Goal: Task Accomplishment & Management: Use online tool/utility

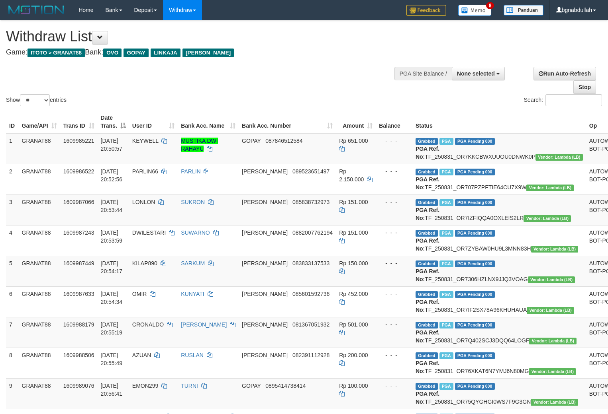
select select
select select "**"
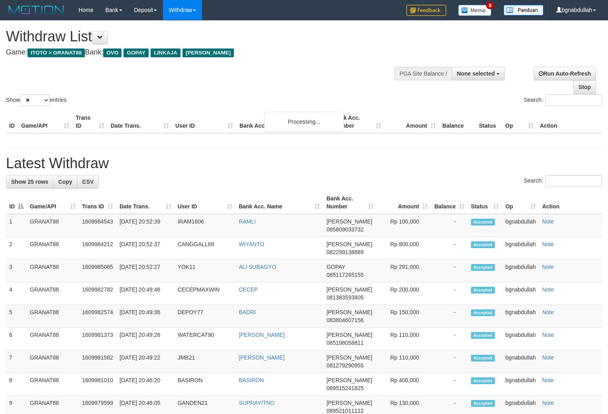
select select
select select "**"
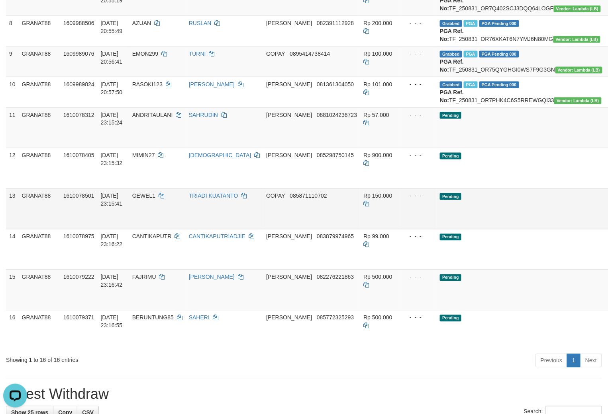
scroll to position [354, 0]
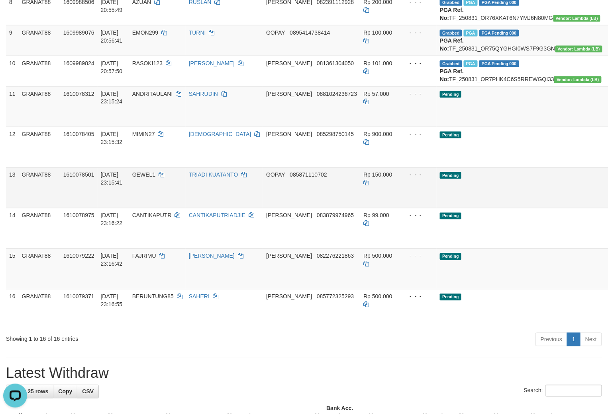
click at [492, 208] on td "Pending" at bounding box center [523, 188] width 174 height 41
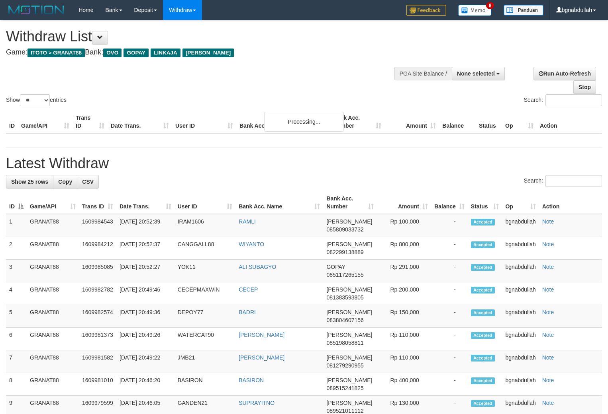
select select
select select "**"
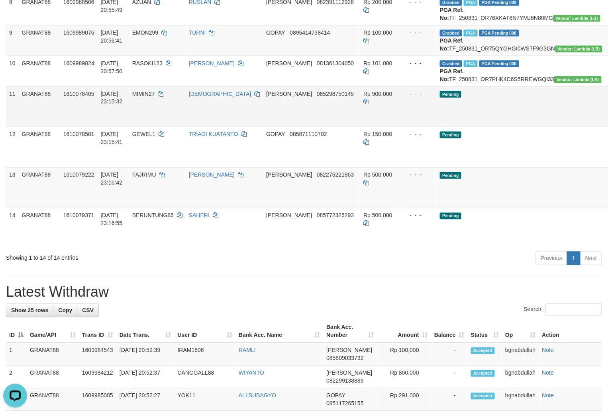
click at [155, 97] on span "MIMIN27" at bounding box center [143, 94] width 23 height 6
drag, startPoint x: 157, startPoint y: 173, endPoint x: 153, endPoint y: 192, distance: 19.5
click at [157, 127] on td "MIMIN27" at bounding box center [157, 106] width 57 height 41
copy span "MIMIN27"
click at [363, 97] on span "Rp 900.000" at bounding box center [377, 94] width 29 height 6
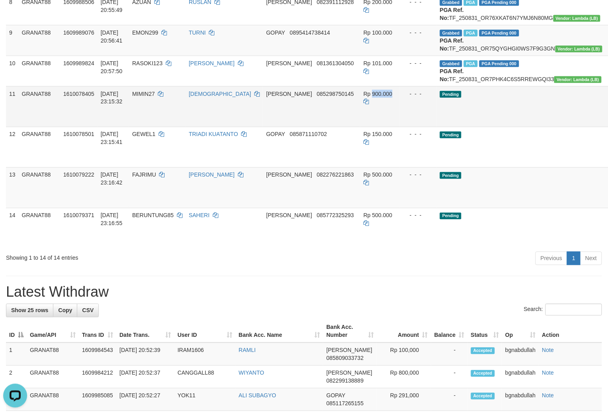
drag, startPoint x: 344, startPoint y: 170, endPoint x: 364, endPoint y: 185, distance: 25.3
click at [363, 97] on span "Rp 900.000" at bounding box center [377, 94] width 29 height 6
copy span "900.000"
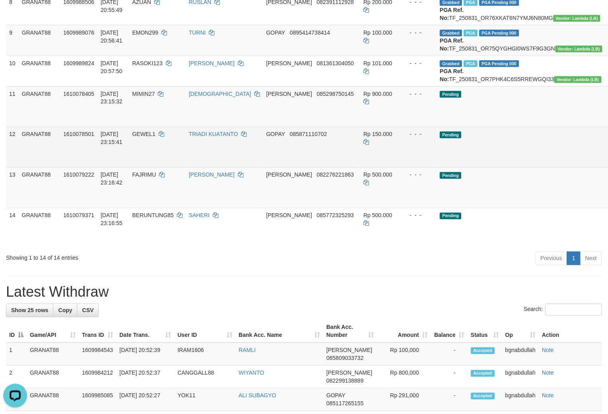
click at [152, 138] on span "GEWEL1" at bounding box center [143, 134] width 23 height 6
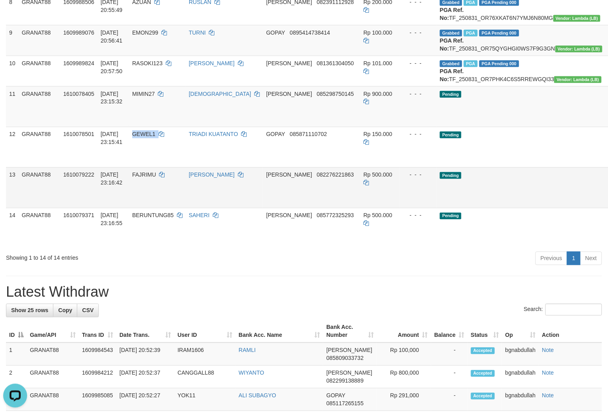
drag, startPoint x: 152, startPoint y: 216, endPoint x: 183, endPoint y: 257, distance: 51.4
click at [154, 168] on td "GEWEL1" at bounding box center [157, 147] width 57 height 41
copy span "GEWEL1"
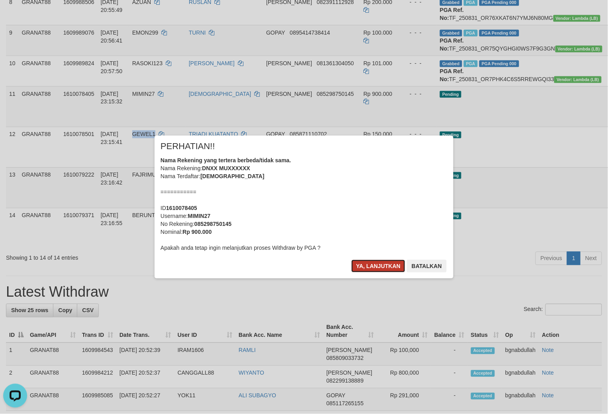
click at [368, 264] on button "Ya, lanjutkan" at bounding box center [378, 266] width 54 height 13
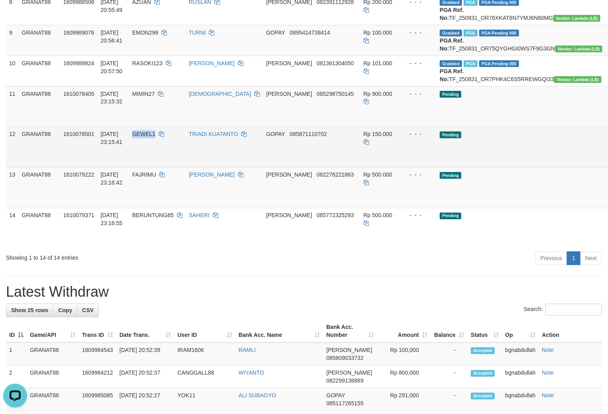
click at [363, 138] on span "Rp 150.000" at bounding box center [377, 134] width 29 height 6
copy span "150.000"
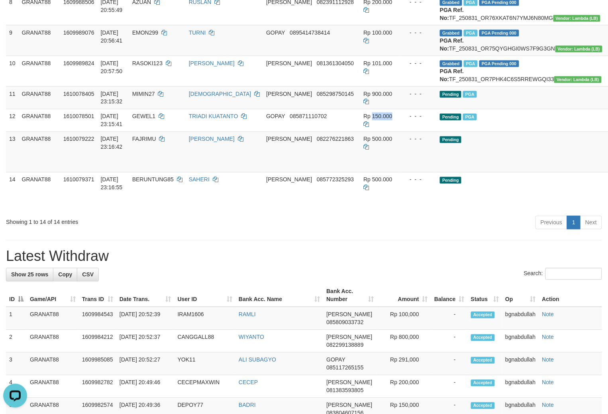
click at [150, 143] on span "FAJRIMU" at bounding box center [144, 139] width 24 height 6
click at [154, 172] on td "FAJRIMU" at bounding box center [157, 152] width 57 height 41
copy span "150.000"
copy span "FAJRIMU"
drag, startPoint x: 334, startPoint y: 218, endPoint x: 345, endPoint y: 225, distance: 12.8
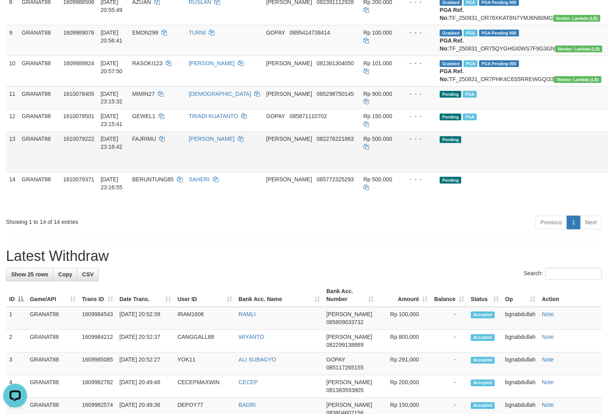
click at [363, 143] on span "Rp 500.000" at bounding box center [377, 139] width 29 height 6
copy span "500.000"
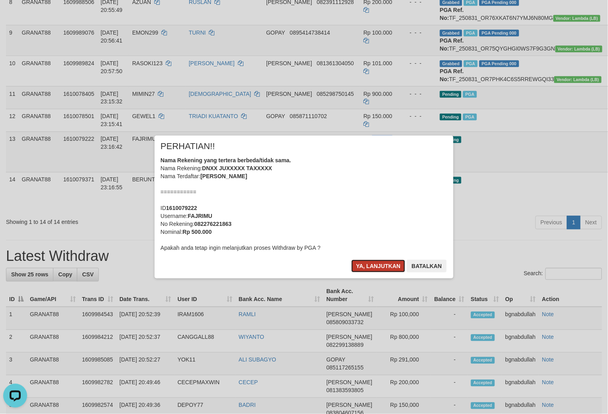
click at [377, 263] on button "Ya, lanjutkan" at bounding box center [378, 266] width 54 height 13
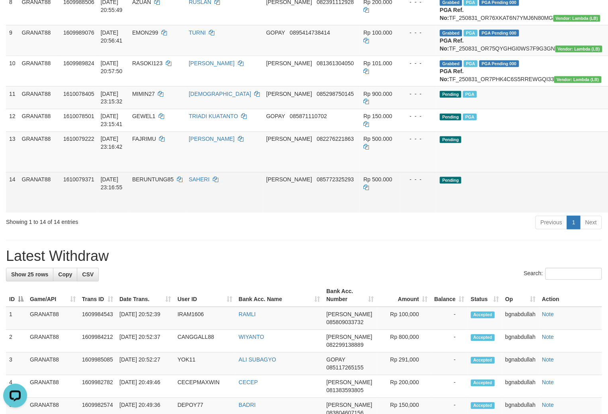
click at [161, 183] on span "BERUNTUNG85" at bounding box center [152, 180] width 41 height 6
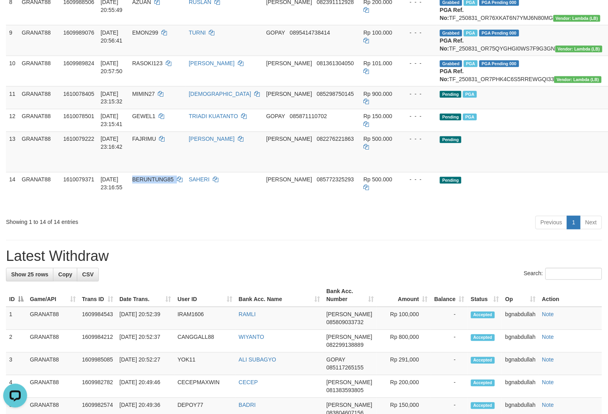
drag, startPoint x: 161, startPoint y: 256, endPoint x: 165, endPoint y: 275, distance: 19.9
click at [164, 213] on td "BERUNTUNG85" at bounding box center [157, 192] width 57 height 41
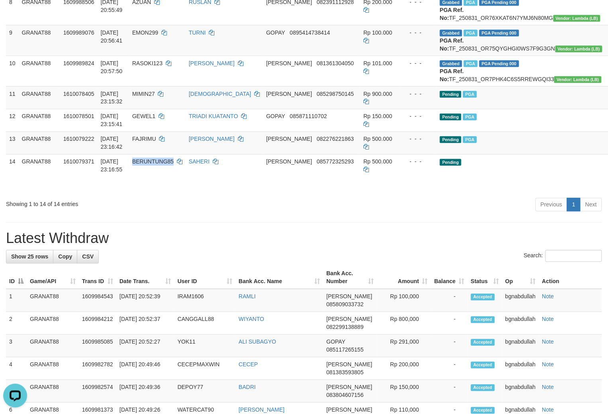
copy span "BERUNTUNG85"
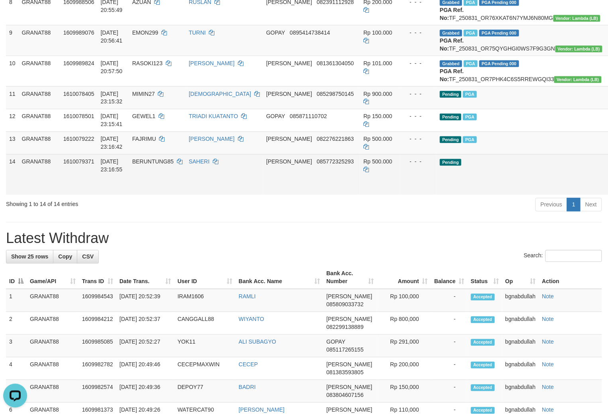
click at [363, 165] on span "Rp 500.000" at bounding box center [377, 162] width 29 height 6
drag, startPoint x: 336, startPoint y: 240, endPoint x: 466, endPoint y: 269, distance: 133.0
click at [360, 195] on td "Rp 500.000" at bounding box center [380, 174] width 40 height 41
copy td "500.000"
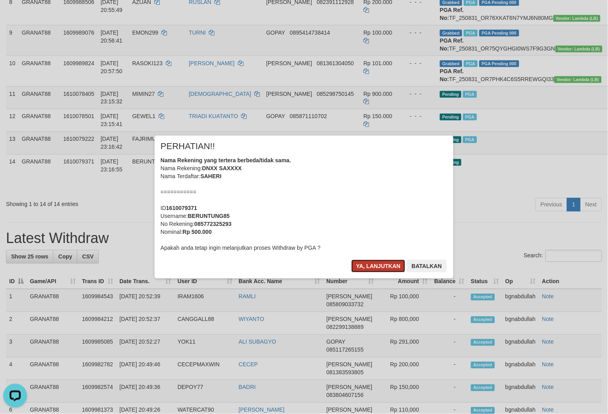
click at [379, 271] on button "Ya, lanjutkan" at bounding box center [378, 266] width 54 height 13
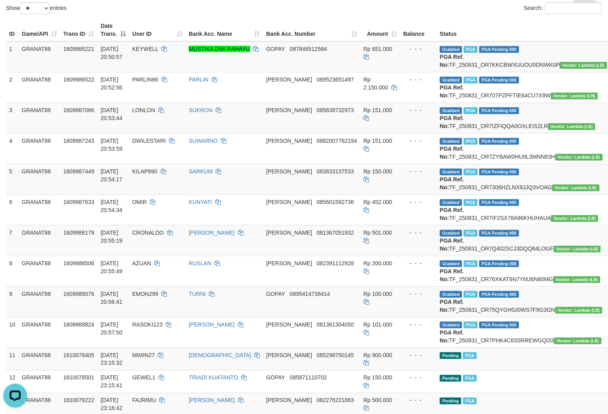
scroll to position [309, 0]
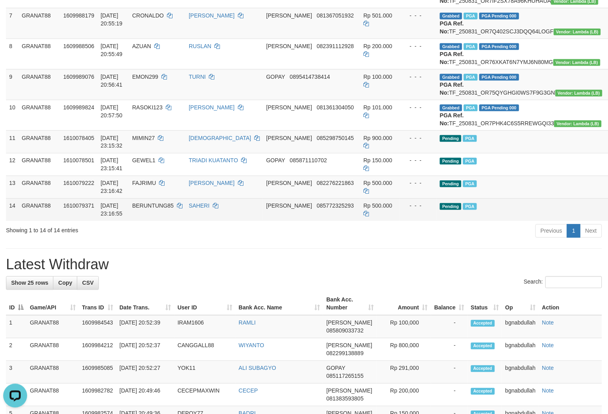
click at [478, 176] on td "Pending PGA" at bounding box center [523, 164] width 174 height 23
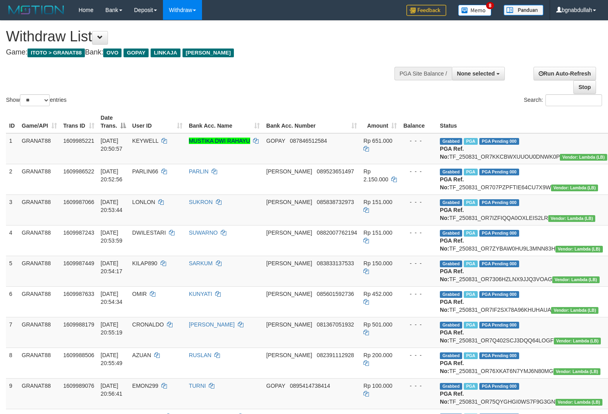
select select
select select "**"
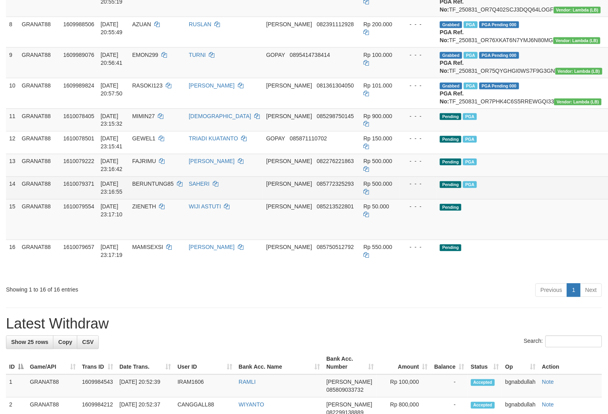
scroll to position [309, 0]
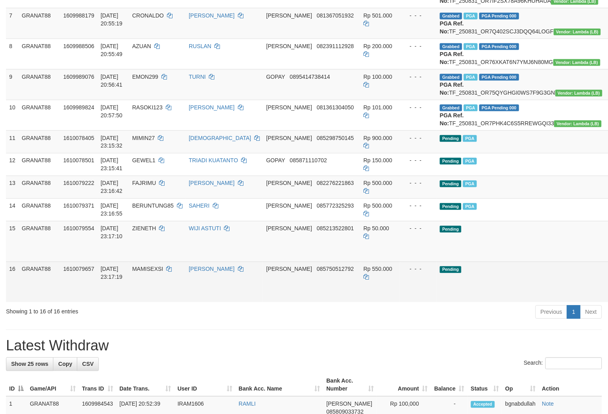
click at [153, 303] on td "MAMISEXSI" at bounding box center [157, 282] width 57 height 41
drag, startPoint x: 153, startPoint y: 352, endPoint x: 147, endPoint y: 364, distance: 13.7
click at [154, 303] on td "MAMISEXSI" at bounding box center [157, 282] width 57 height 41
copy span "MAMISEXSI"
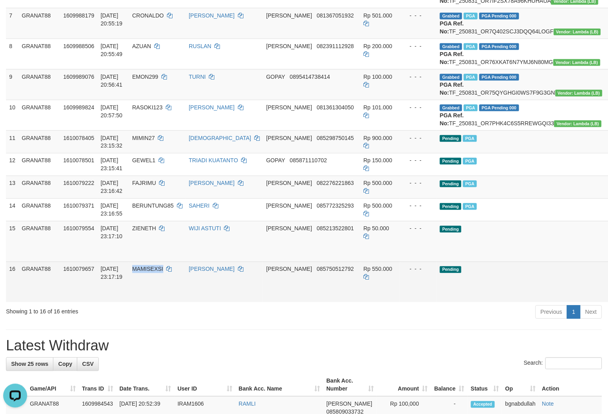
click at [360, 303] on td "Rp 550.000" at bounding box center [380, 282] width 40 height 41
click at [363, 273] on span "Rp 550.000" at bounding box center [377, 269] width 29 height 6
drag, startPoint x: 340, startPoint y: 346, endPoint x: 373, endPoint y: 374, distance: 42.9
click at [360, 303] on td "Rp 550.000" at bounding box center [380, 282] width 40 height 41
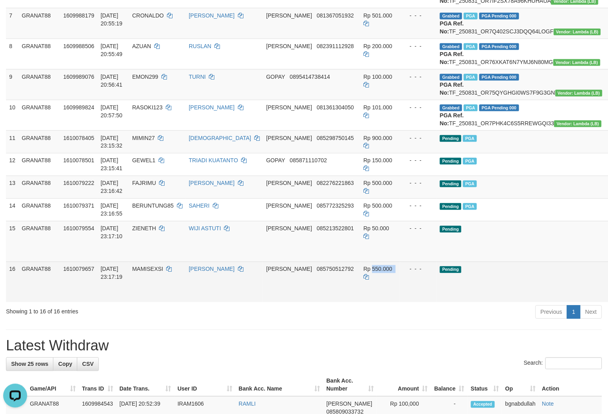
copy td "550.000"
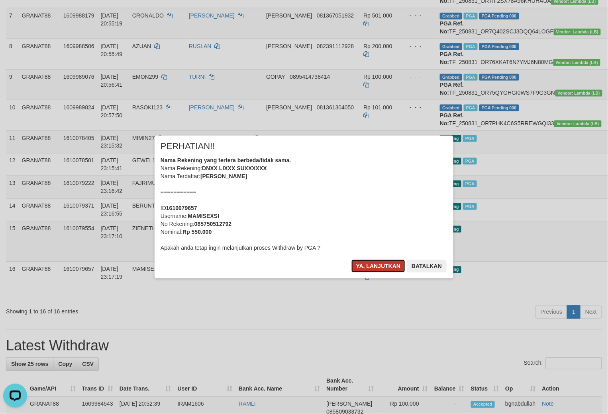
click at [363, 264] on button "Ya, lanjutkan" at bounding box center [378, 266] width 54 height 13
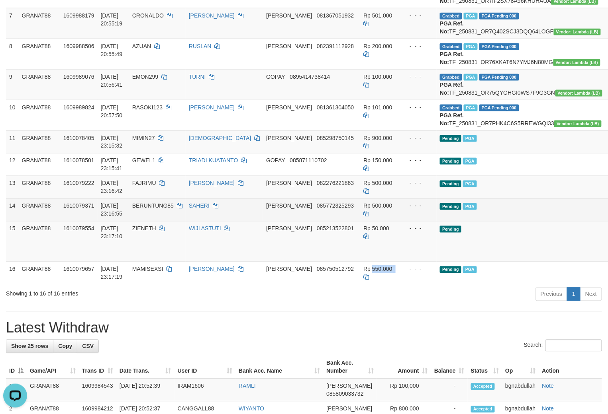
click at [502, 221] on td "Pending PGA" at bounding box center [523, 210] width 174 height 23
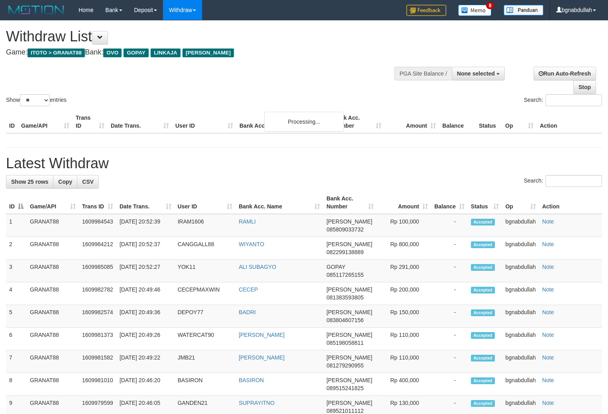
select select
select select "**"
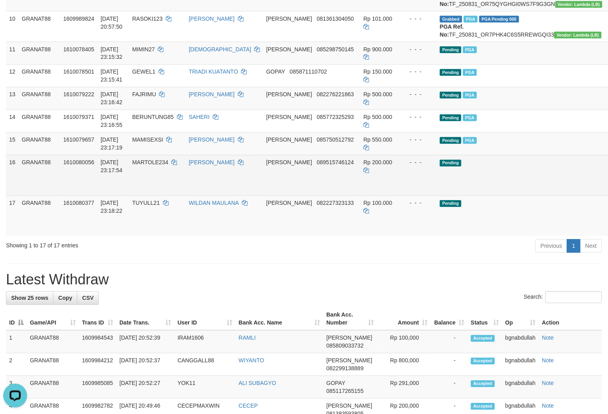
click at [157, 166] on span "MARTOLE234" at bounding box center [150, 163] width 36 height 6
drag, startPoint x: 157, startPoint y: 242, endPoint x: 156, endPoint y: 266, distance: 23.5
click at [159, 196] on td "MARTOLE234" at bounding box center [157, 175] width 57 height 41
copy span "MARTOLE234"
click at [363, 166] on span "Rp 200.000" at bounding box center [377, 163] width 29 height 6
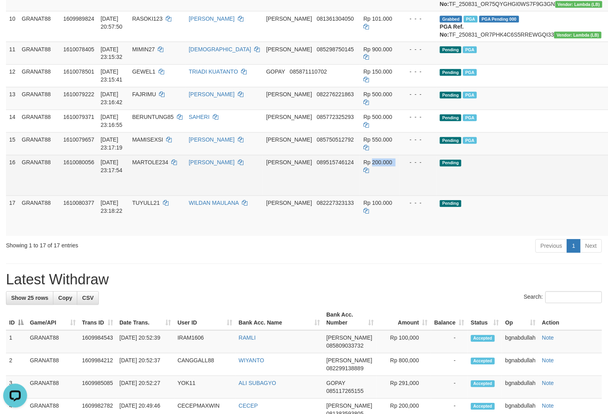
drag, startPoint x: 342, startPoint y: 242, endPoint x: 392, endPoint y: 269, distance: 57.0
click at [360, 196] on td "Rp 200.000" at bounding box center [380, 175] width 40 height 41
copy td "200.000"
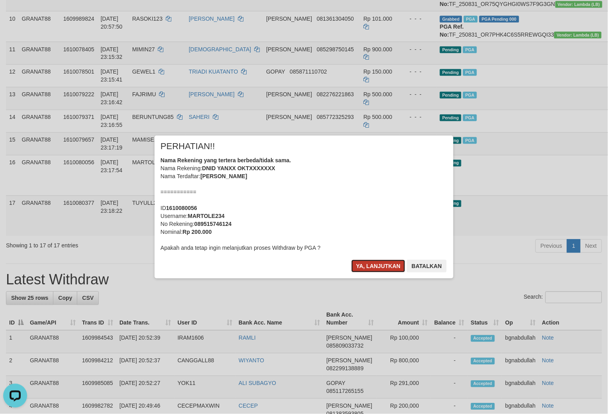
click at [375, 266] on button "Ya, lanjutkan" at bounding box center [378, 266] width 54 height 13
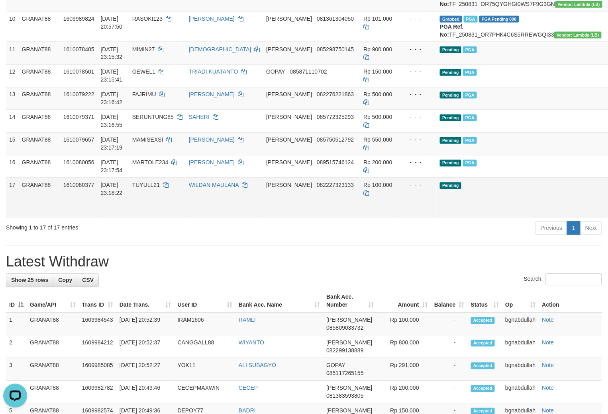
click at [157, 219] on td "TUYULL21" at bounding box center [157, 198] width 57 height 41
drag, startPoint x: 157, startPoint y: 281, endPoint x: 160, endPoint y: 297, distance: 16.6
click at [160, 219] on td "TUYULL21" at bounding box center [157, 198] width 57 height 41
copy span "TUYULL21"
click at [363, 189] on span "Rp 100.000" at bounding box center [377, 185] width 29 height 6
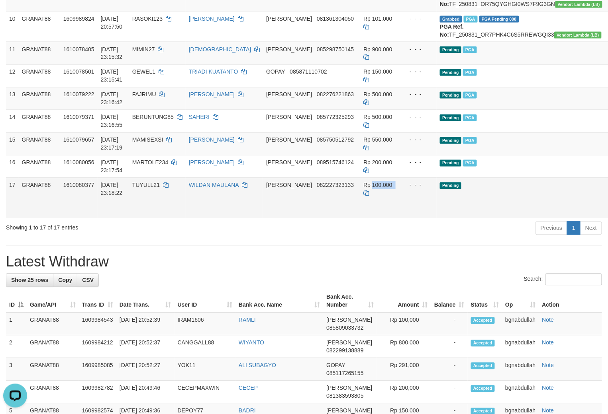
drag, startPoint x: 334, startPoint y: 264, endPoint x: 403, endPoint y: 297, distance: 76.0
click at [363, 189] on span "Rp 100.000" at bounding box center [377, 185] width 29 height 6
copy span "100.000"
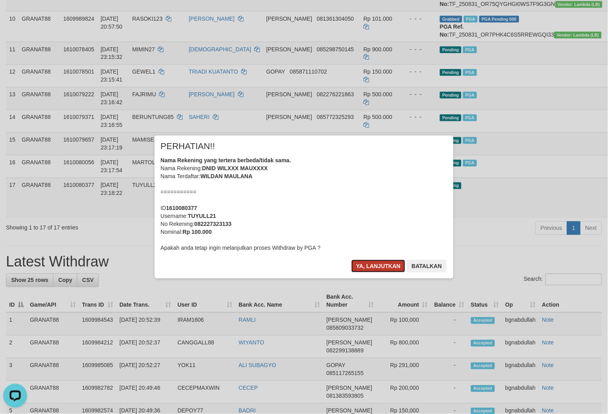
click at [389, 261] on button "Ya, lanjutkan" at bounding box center [378, 266] width 54 height 13
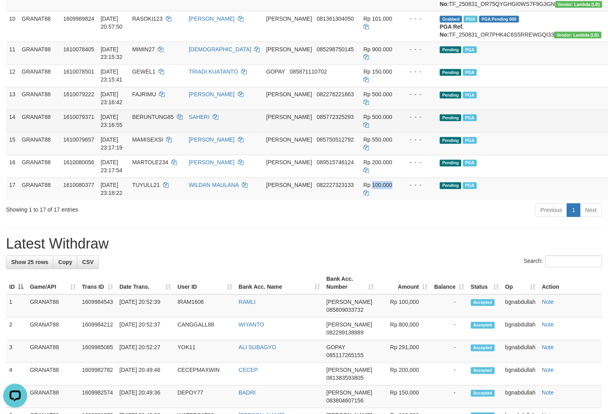
scroll to position [354, 0]
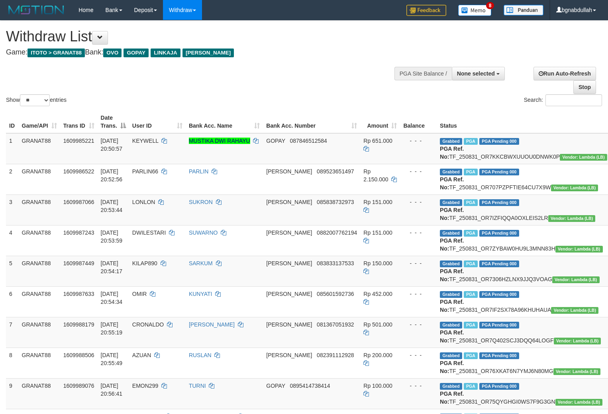
select select
select select "**"
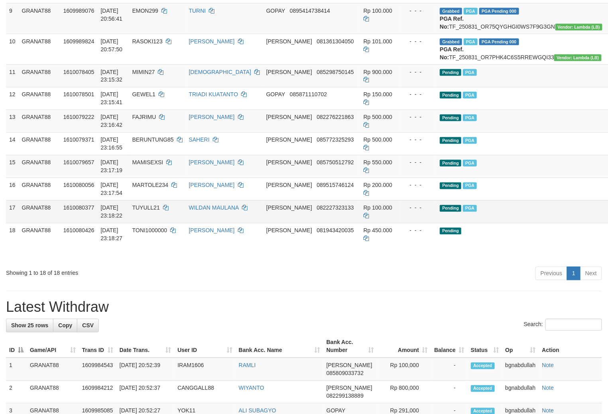
click at [174, 223] on td "TUYULL21" at bounding box center [157, 212] width 57 height 23
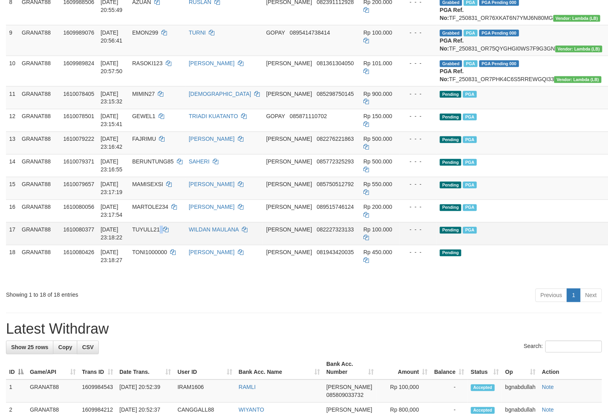
drag, startPoint x: 174, startPoint y: 309, endPoint x: 174, endPoint y: 321, distance: 12.8
click at [174, 245] on td "TUYULL21" at bounding box center [157, 234] width 57 height 23
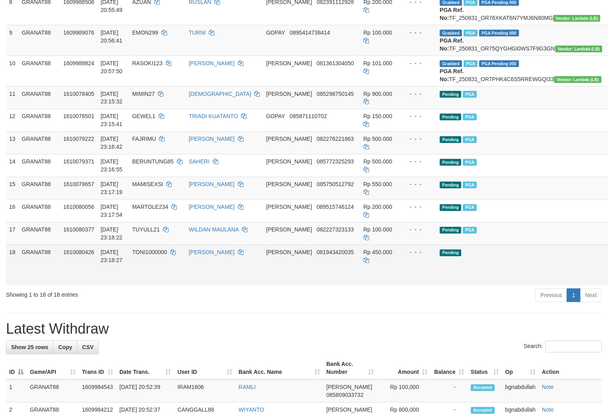
click at [158, 286] on td "TONI1000000" at bounding box center [157, 265] width 57 height 41
drag, startPoint x: 158, startPoint y: 336, endPoint x: 154, endPoint y: 349, distance: 13.5
click at [161, 286] on td "TONI1000000" at bounding box center [157, 265] width 57 height 41
copy span "TONI1000000"
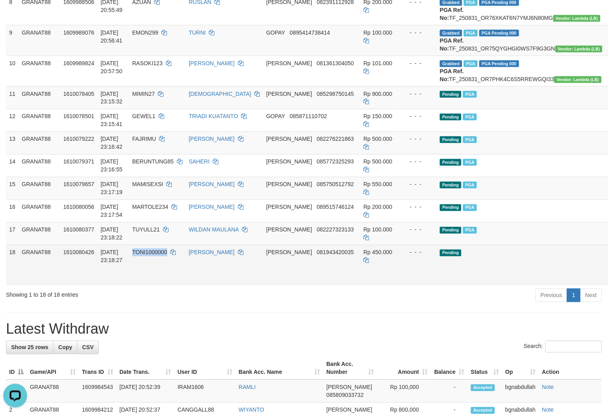
click at [363, 256] on span "Rp 450.000" at bounding box center [377, 253] width 29 height 6
copy span "450.000"
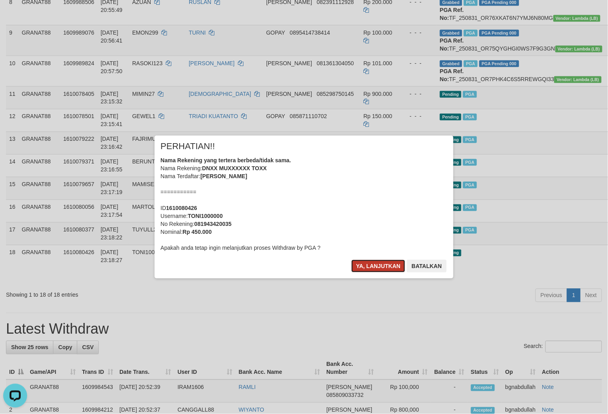
click at [371, 264] on button "Ya, lanjutkan" at bounding box center [378, 266] width 54 height 13
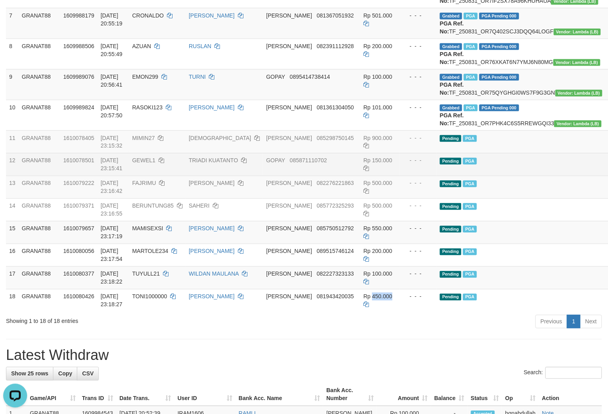
scroll to position [354, 0]
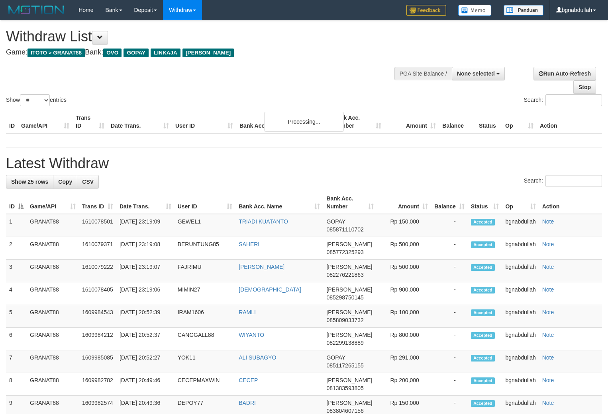
select select
select select "**"
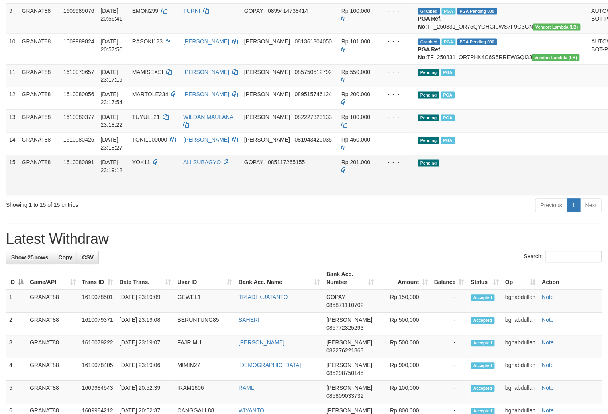
scroll to position [354, 0]
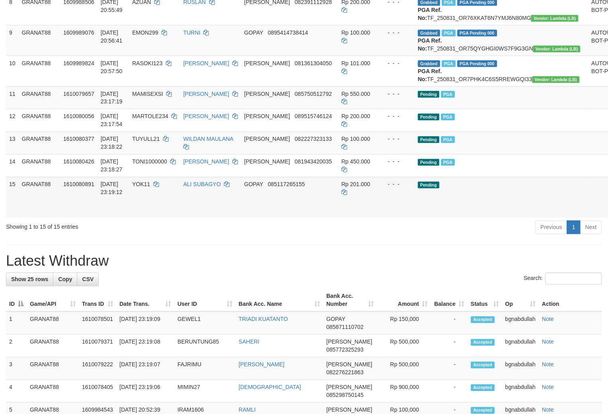
click at [150, 188] on span "YOK11" at bounding box center [141, 185] width 18 height 6
drag, startPoint x: 153, startPoint y: 265, endPoint x: 148, endPoint y: 282, distance: 18.0
click at [155, 218] on td "YOK11" at bounding box center [154, 197] width 51 height 41
copy span "YOK11"
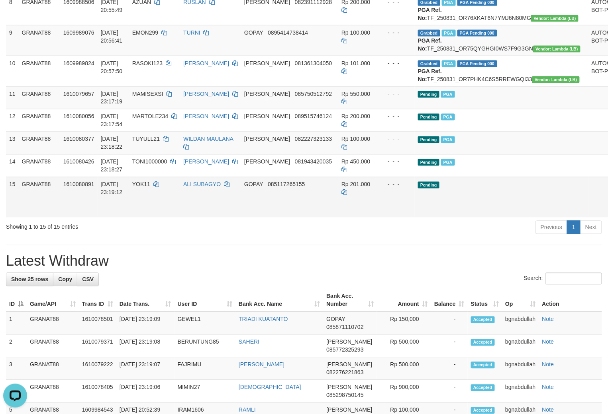
click at [341, 188] on span "Rp 201.000" at bounding box center [355, 185] width 29 height 6
drag, startPoint x: 341, startPoint y: 262, endPoint x: 494, endPoint y: 288, distance: 154.8
click at [346, 218] on td "Rp 201.000" at bounding box center [358, 197] width 40 height 41
copy span "201.000"
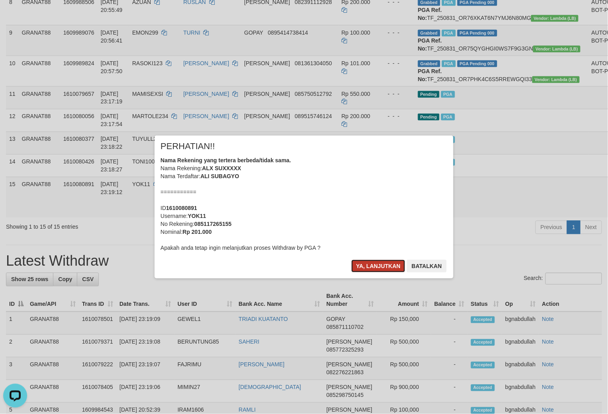
click at [369, 265] on button "Ya, lanjutkan" at bounding box center [378, 266] width 54 height 13
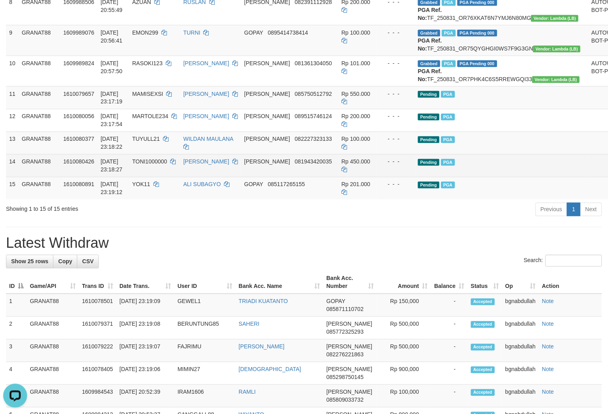
click at [516, 177] on td "Pending PGA" at bounding box center [501, 165] width 174 height 23
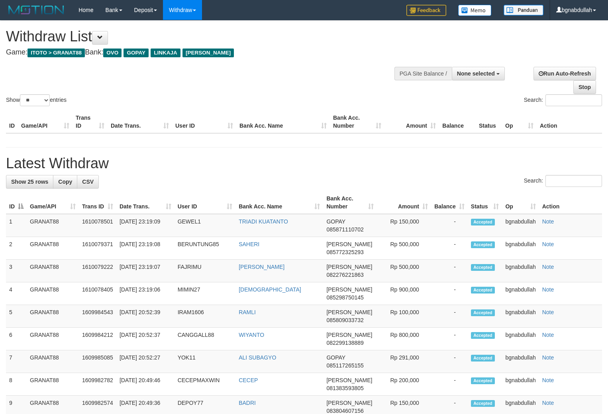
select select
select select "**"
select select
select select "**"
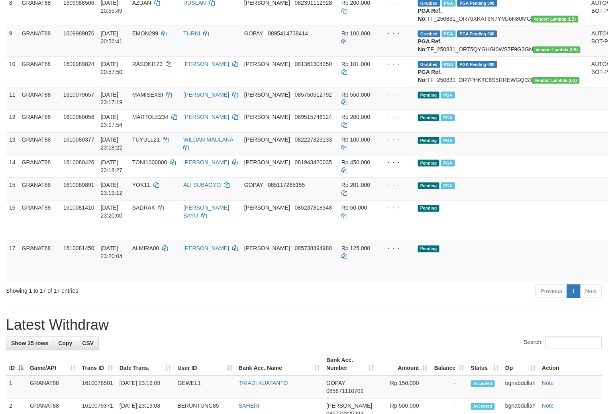
scroll to position [354, 0]
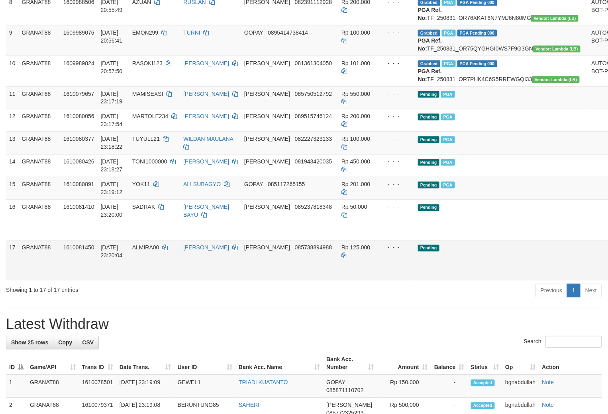
click at [154, 251] on span "ALMIRA00" at bounding box center [145, 248] width 27 height 6
drag, startPoint x: 154, startPoint y: 327, endPoint x: 158, endPoint y: 340, distance: 13.2
click at [159, 281] on td "ALMIRA00" at bounding box center [154, 260] width 51 height 41
click at [341, 251] on span "Rp 125.000" at bounding box center [355, 248] width 29 height 6
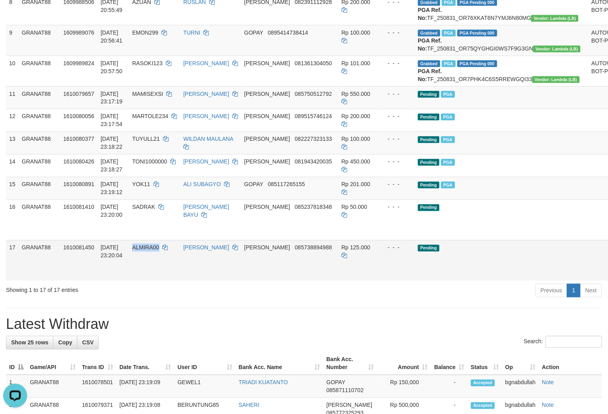
drag, startPoint x: 341, startPoint y: 325, endPoint x: 424, endPoint y: 357, distance: 89.1
click at [344, 251] on span "Rp 125.000" at bounding box center [355, 248] width 29 height 6
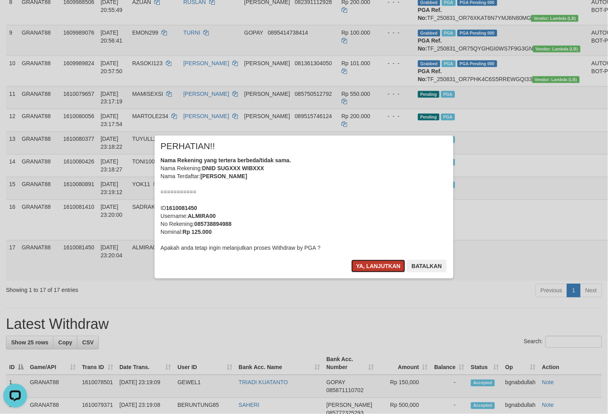
click at [371, 266] on button "Ya, lanjutkan" at bounding box center [378, 266] width 54 height 13
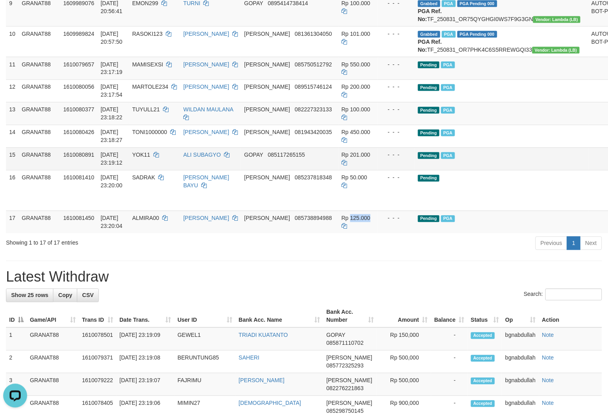
scroll to position [398, 0]
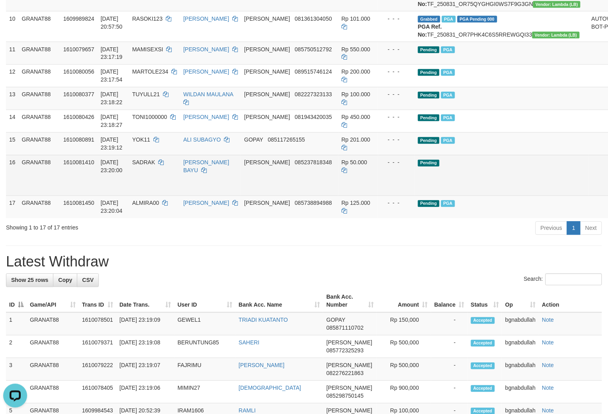
click at [471, 196] on td "Pending" at bounding box center [501, 175] width 174 height 41
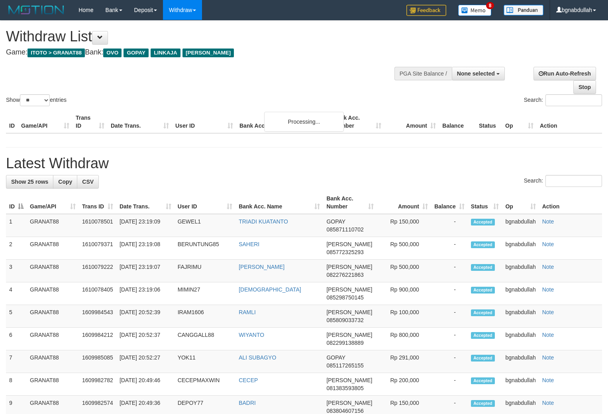
select select
select select "**"
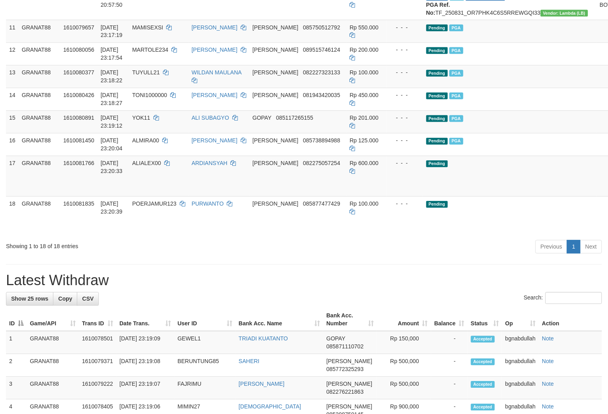
scroll to position [398, 0]
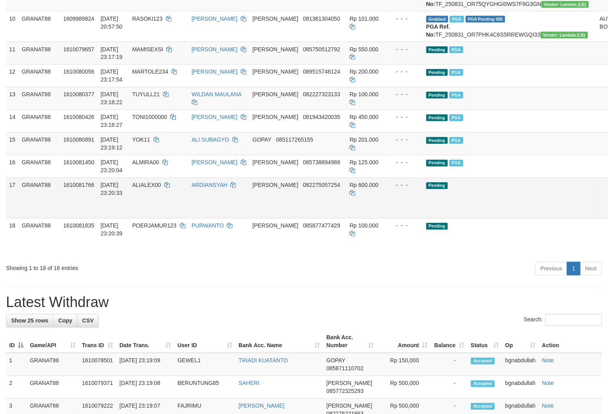
click at [154, 189] on span "ALIALEX00" at bounding box center [146, 185] width 29 height 6
drag, startPoint x: 154, startPoint y: 264, endPoint x: 162, endPoint y: 287, distance: 24.3
click at [162, 219] on td "ALIALEX00" at bounding box center [158, 198] width 59 height 41
copy span "ALIALEX00"
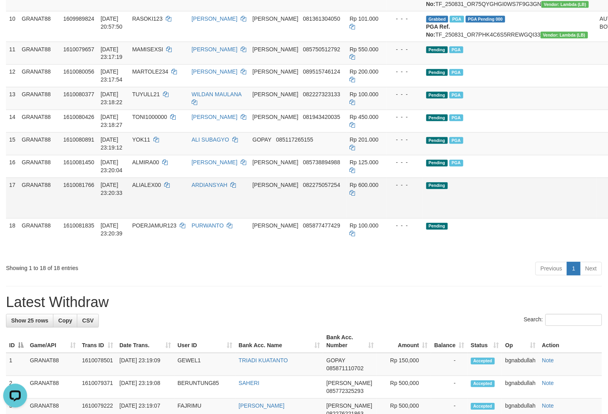
click at [350, 189] on span "Rp 600.000" at bounding box center [364, 185] width 29 height 6
drag, startPoint x: 345, startPoint y: 266, endPoint x: 387, endPoint y: 285, distance: 46.3
click at [348, 219] on td "Rp 600.000" at bounding box center [366, 198] width 40 height 41
copy span "600.000"
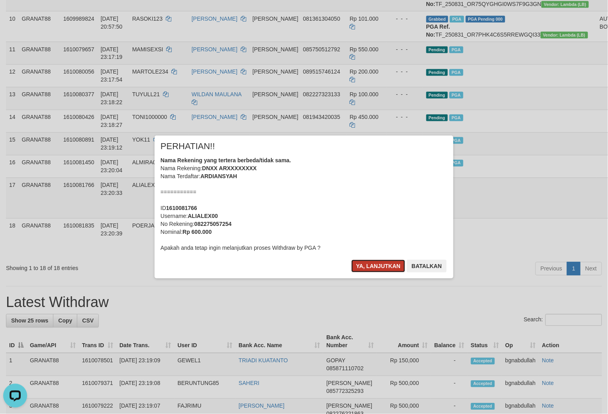
click at [387, 264] on button "Ya, lanjutkan" at bounding box center [378, 266] width 54 height 13
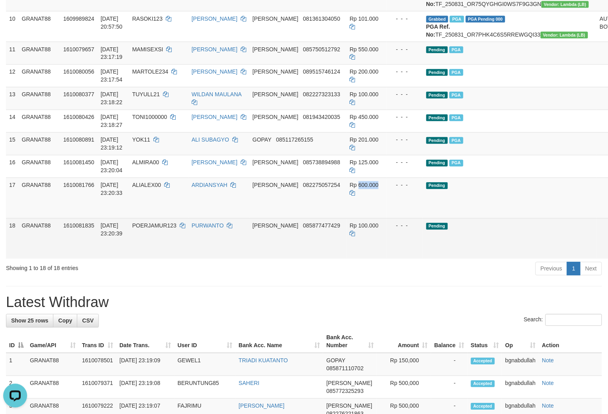
click at [129, 259] on td "[DATE] 23:20:39" at bounding box center [113, 239] width 31 height 41
click at [152, 259] on td "POERJAMUR123" at bounding box center [158, 239] width 59 height 41
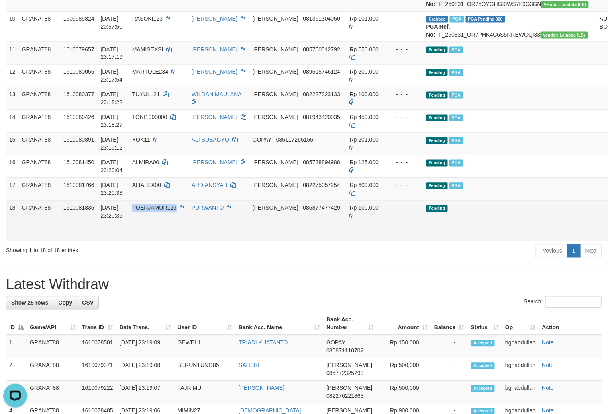
drag, startPoint x: 152, startPoint y: 300, endPoint x: 158, endPoint y: 316, distance: 17.3
click at [158, 241] on td "POERJAMUR123" at bounding box center [158, 221] width 59 height 41
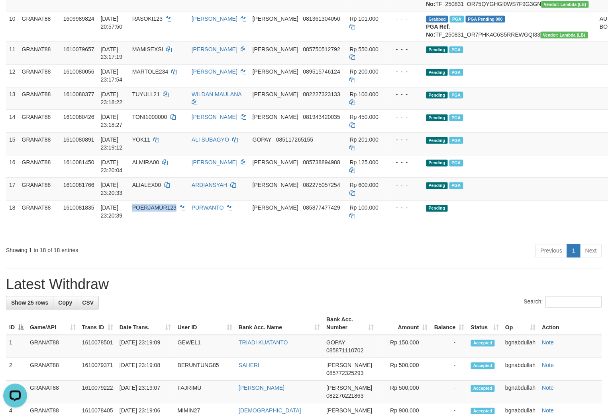
copy span "POERJAMUR123"
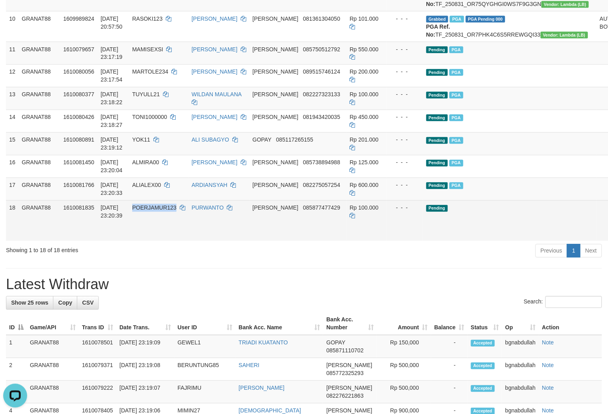
click at [350, 211] on span "Rp 100.000" at bounding box center [364, 208] width 29 height 6
click at [350, 241] on td "Rp 100.000" at bounding box center [366, 221] width 40 height 41
copy span "POERJAMUR123"
copy td "100.000"
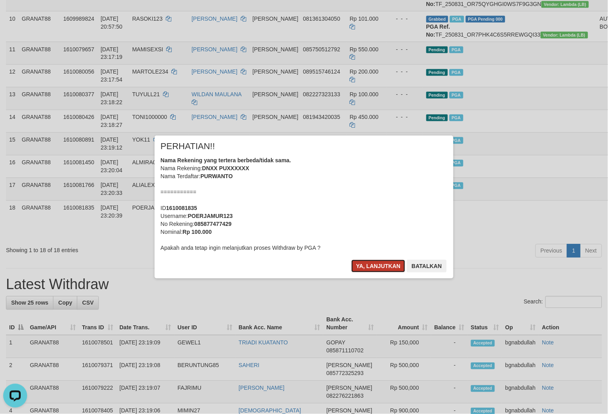
click at [373, 270] on button "Ya, lanjutkan" at bounding box center [378, 266] width 54 height 13
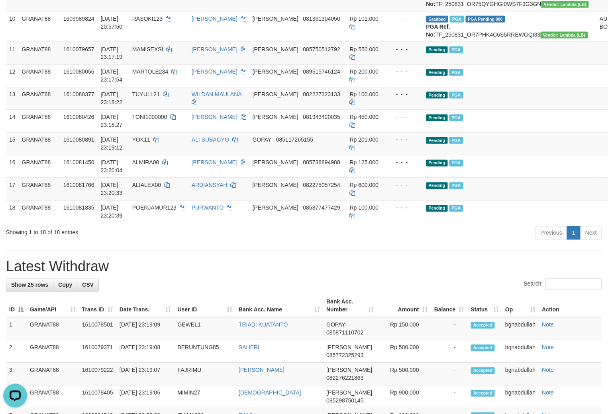
click at [504, 155] on td "Pending PGA" at bounding box center [510, 144] width 174 height 23
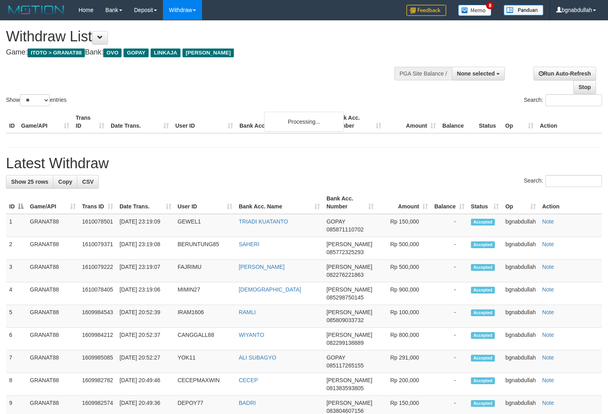
select select
select select "**"
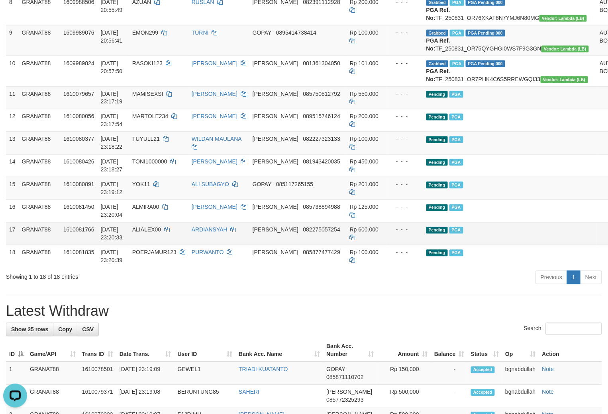
scroll to position [531, 0]
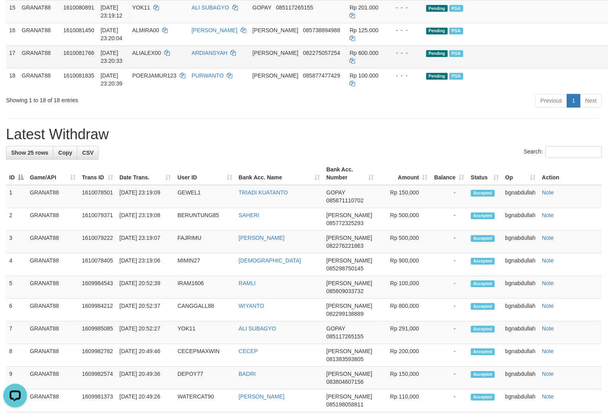
click at [500, 143] on h1 "Latest Withdraw" at bounding box center [304, 135] width 596 height 16
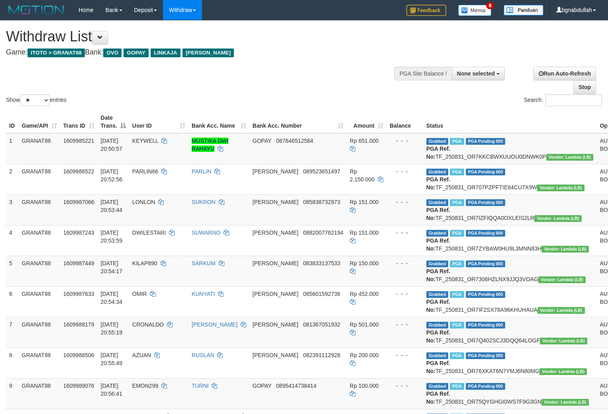
select select
select select "**"
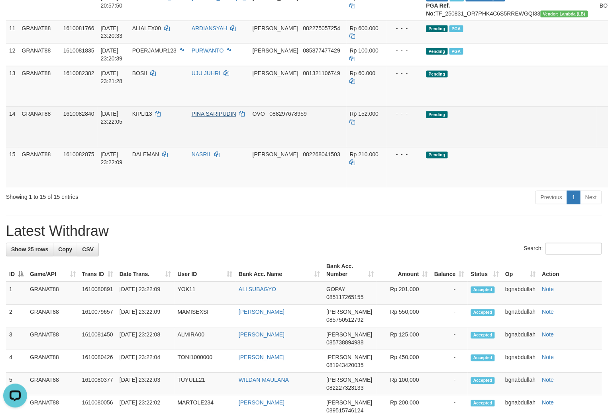
scroll to position [420, 0]
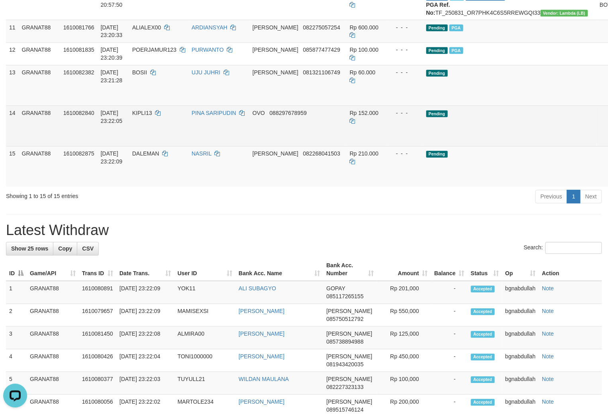
drag, startPoint x: 146, startPoint y: 189, endPoint x: 147, endPoint y: 195, distance: 6.4
click at [147, 117] on span "KIPLI13" at bounding box center [142, 113] width 20 height 6
click at [149, 147] on td "KIPLI13" at bounding box center [158, 126] width 59 height 41
drag, startPoint x: 149, startPoint y: 188, endPoint x: 151, endPoint y: 201, distance: 13.0
click at [150, 147] on td "KIPLI13" at bounding box center [158, 126] width 59 height 41
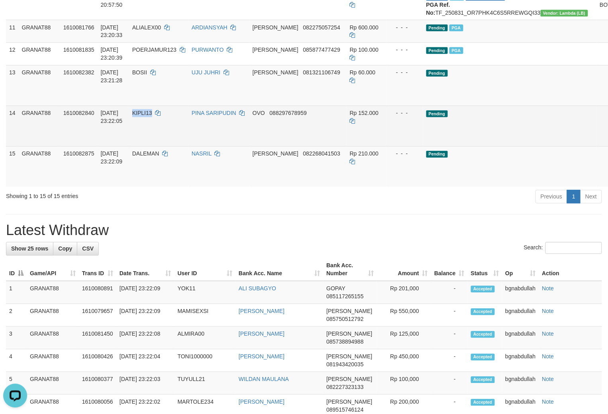
copy span "KIPLI13"
click at [350, 117] on span "Rp 152.000" at bounding box center [364, 113] width 29 height 6
drag, startPoint x: 343, startPoint y: 192, endPoint x: 365, endPoint y: 212, distance: 29.6
click at [350, 117] on span "Rp 152.000" at bounding box center [364, 113] width 29 height 6
copy span "152.000"
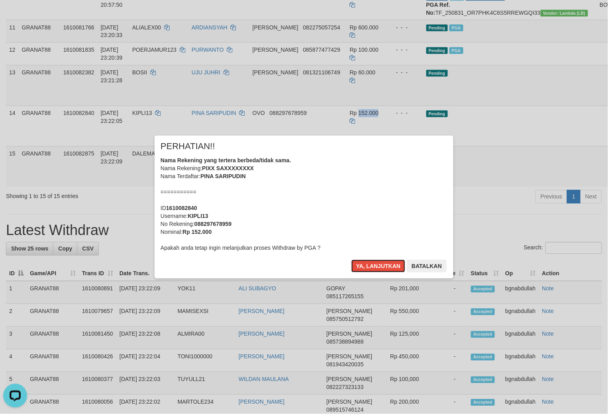
click at [368, 270] on button "Ya, lanjutkan" at bounding box center [378, 266] width 54 height 13
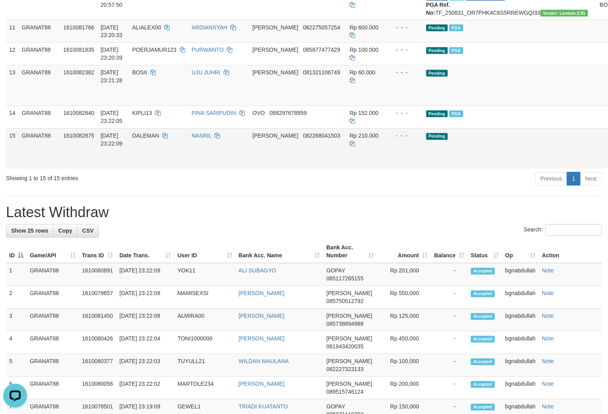
click at [160, 169] on td "DALEMAN" at bounding box center [158, 149] width 59 height 41
drag, startPoint x: 160, startPoint y: 221, endPoint x: 156, endPoint y: 237, distance: 15.9
click at [160, 169] on td "DALEMAN" at bounding box center [158, 149] width 59 height 41
copy span "DALEMAN"
click at [350, 139] on span "Rp 210.000" at bounding box center [364, 136] width 29 height 6
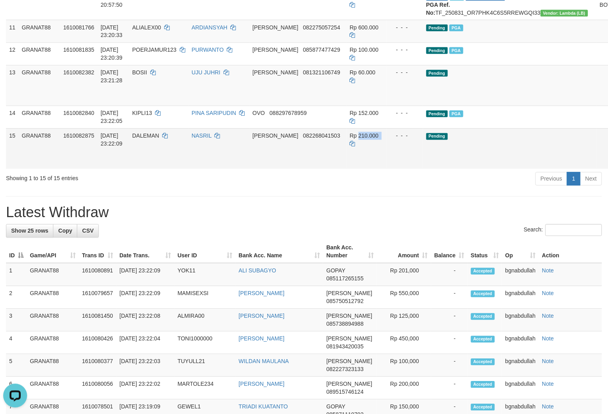
drag, startPoint x: 348, startPoint y: 214, endPoint x: 352, endPoint y: 221, distance: 7.9
click at [350, 139] on span "Rp 210.000" at bounding box center [364, 136] width 29 height 6
copy span "210.000"
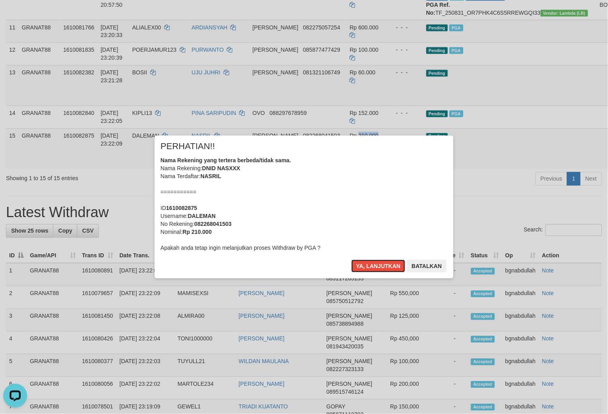
click at [379, 271] on button "Ya, lanjutkan" at bounding box center [378, 266] width 54 height 13
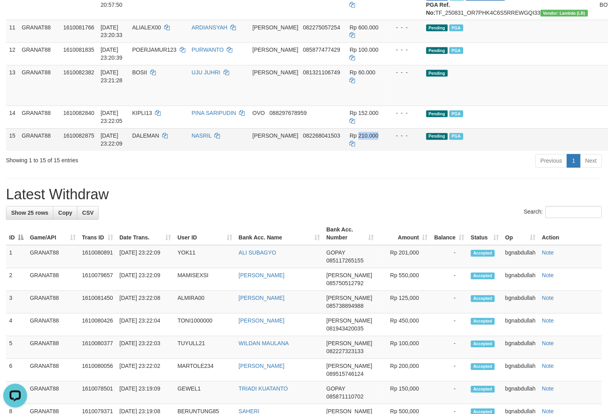
click at [497, 171] on div "Previous 1 Next" at bounding box center [430, 162] width 342 height 17
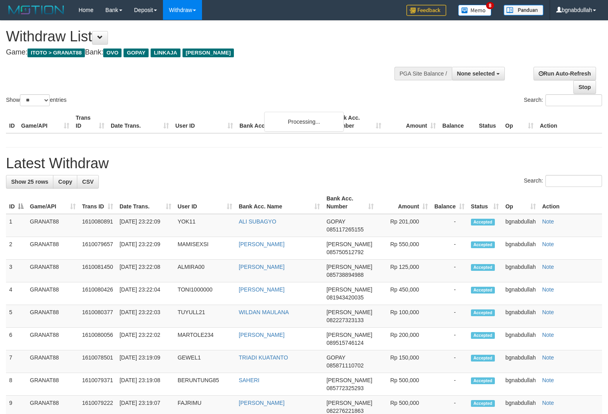
select select
select select "**"
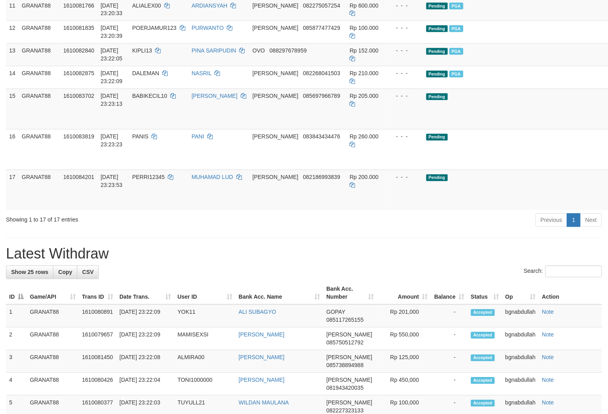
scroll to position [420, 0]
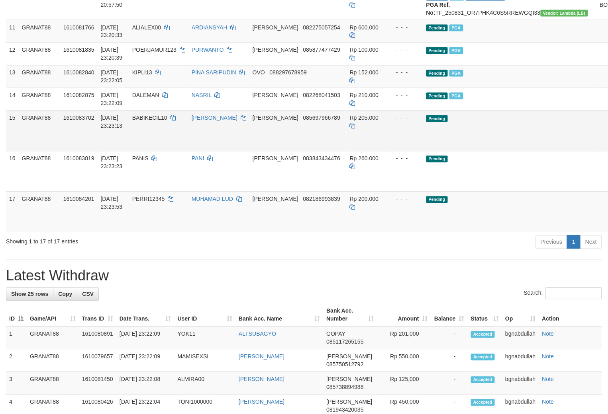
click at [149, 121] on span "BABIKECIL10" at bounding box center [149, 118] width 35 height 6
drag, startPoint x: 149, startPoint y: 197, endPoint x: 170, endPoint y: 227, distance: 36.8
click at [157, 151] on td "BABIKECIL10" at bounding box center [158, 131] width 59 height 41
copy span "BABIKECIL10"
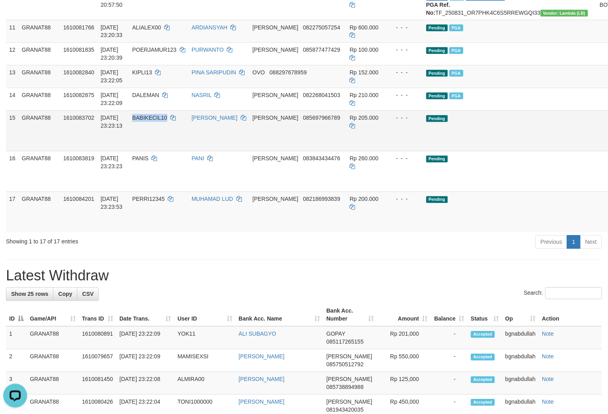
click at [347, 151] on td "Rp 205.000" at bounding box center [366, 131] width 40 height 41
copy td ".000"
click at [350, 121] on span "Rp 205.000" at bounding box center [364, 118] width 29 height 6
copy span "205.000"
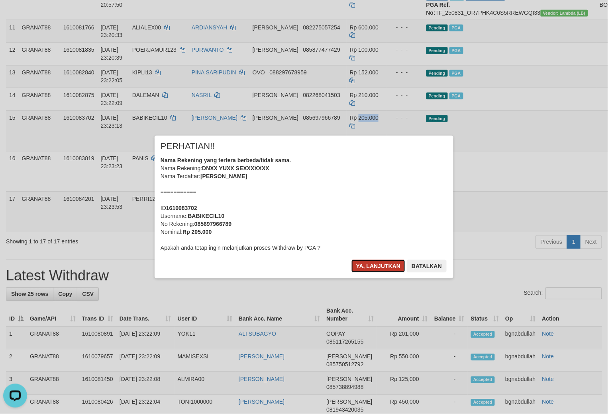
click at [372, 272] on button "Ya, lanjutkan" at bounding box center [378, 266] width 54 height 13
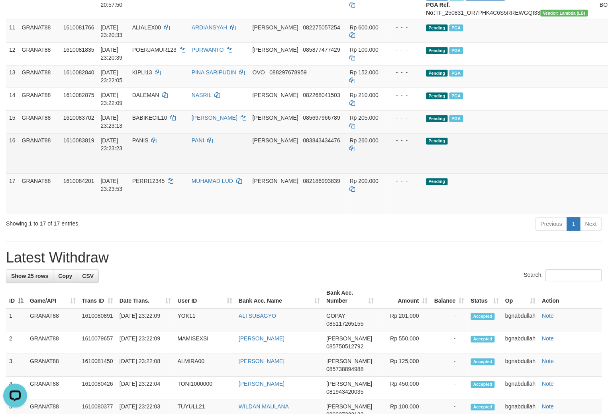
click at [152, 174] on td "PANIS" at bounding box center [158, 153] width 59 height 41
drag, startPoint x: 152, startPoint y: 222, endPoint x: 152, endPoint y: 252, distance: 29.5
click at [156, 174] on td "PANIS" at bounding box center [158, 153] width 59 height 41
copy span "PANIS"
click at [350, 144] on span "Rp 260.000" at bounding box center [364, 141] width 29 height 6
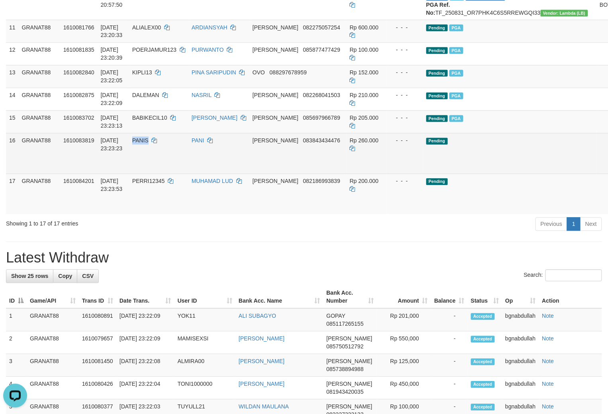
click at [350, 144] on span "Rp 260.000" at bounding box center [364, 141] width 29 height 6
copy td "260.000"
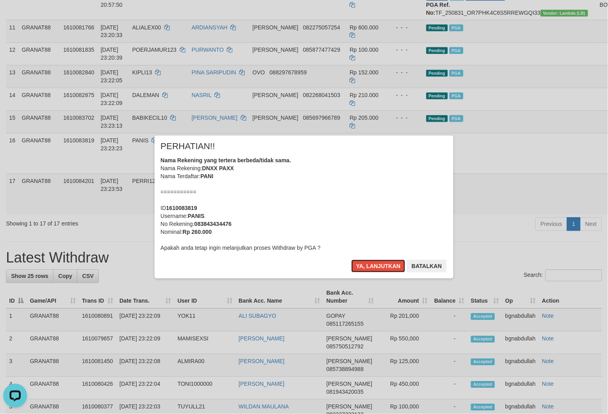
click at [375, 261] on button "Ya, lanjutkan" at bounding box center [378, 266] width 54 height 13
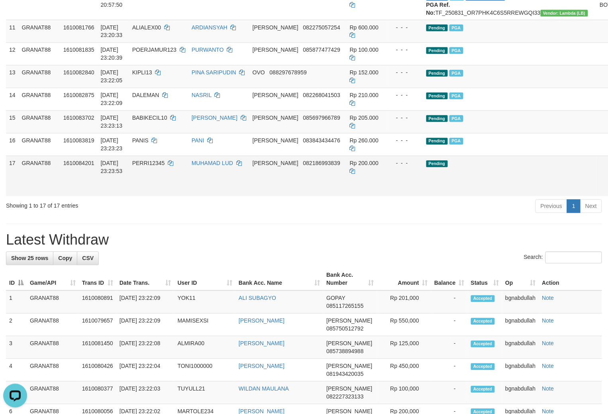
drag, startPoint x: 150, startPoint y: 262, endPoint x: 154, endPoint y: 252, distance: 10.4
click at [150, 197] on td "PERRI12345" at bounding box center [158, 176] width 59 height 41
click at [150, 167] on span "PERRI12345" at bounding box center [148, 163] width 33 height 6
click at [154, 197] on td "PERRI12345" at bounding box center [158, 176] width 59 height 41
copy span "PERRI12345"
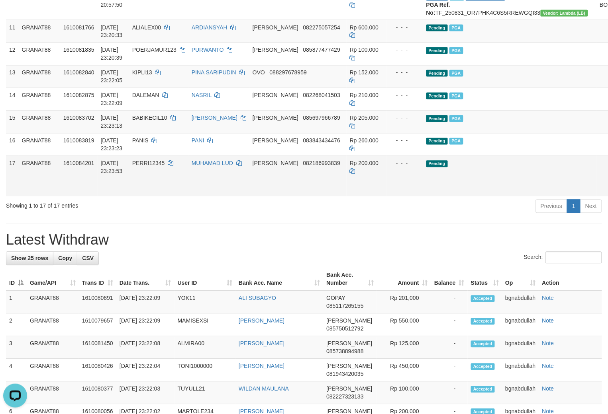
click at [350, 167] on span "Rp 200.000" at bounding box center [364, 163] width 29 height 6
drag, startPoint x: 344, startPoint y: 240, endPoint x: 454, endPoint y: 271, distance: 114.4
click at [350, 167] on span "Rp 200.000" at bounding box center [364, 163] width 29 height 6
copy span "200.000"
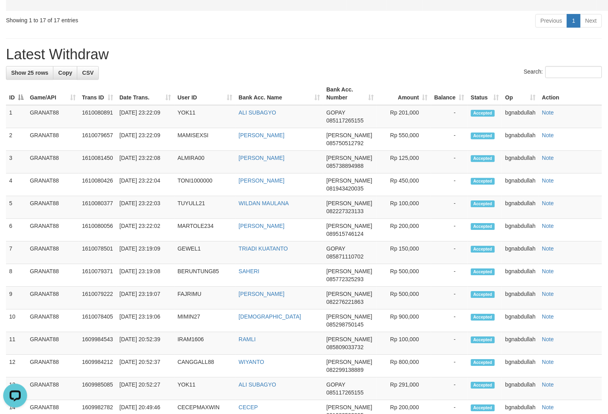
scroll to position [473, 0]
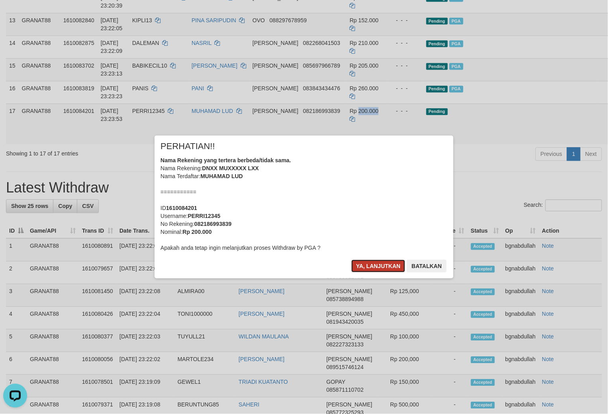
click at [388, 268] on button "Ya, lanjutkan" at bounding box center [378, 266] width 54 height 13
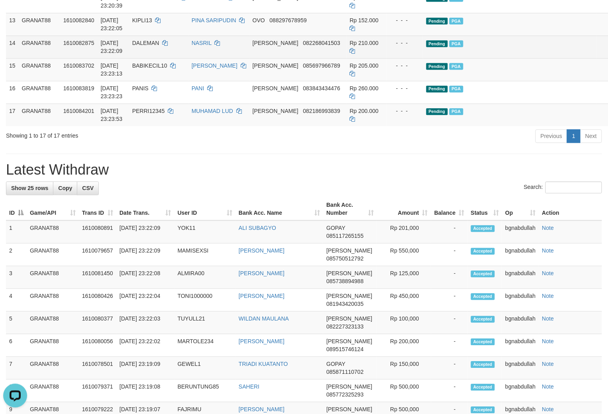
click at [470, 58] on td "Pending PGA" at bounding box center [510, 46] width 174 height 23
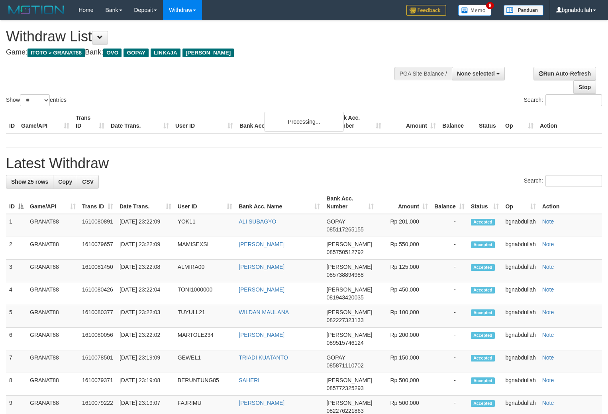
select select
select select "**"
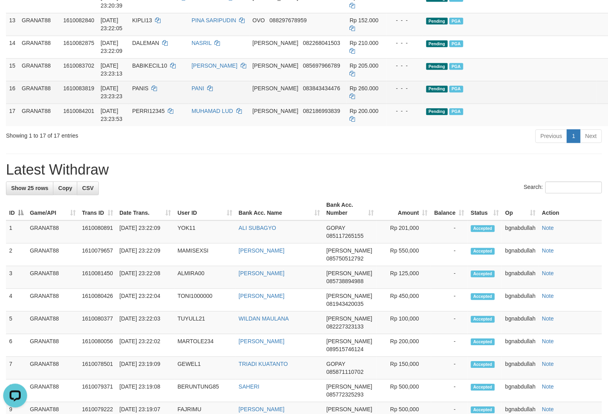
click at [486, 126] on td "Pending PGA" at bounding box center [510, 115] width 174 height 23
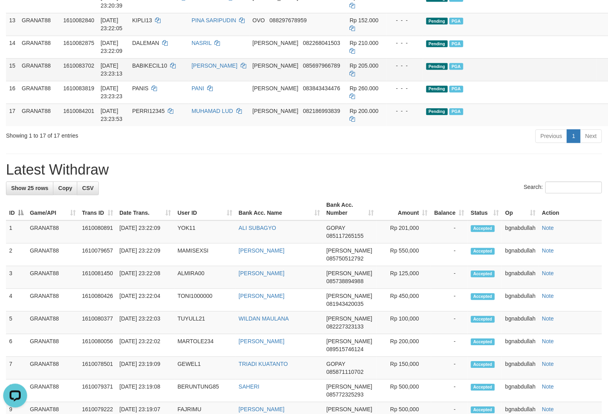
click at [497, 81] on td "Pending PGA" at bounding box center [510, 69] width 174 height 23
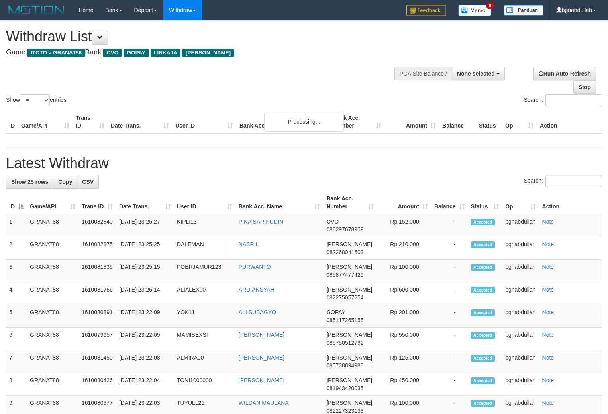
select select
select select "**"
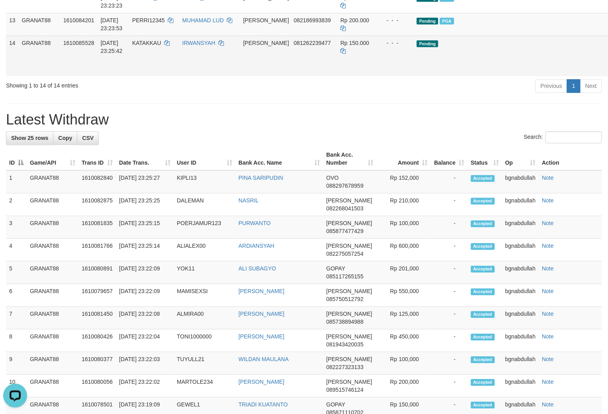
click at [145, 76] on td "KATAKKAU" at bounding box center [154, 55] width 50 height 41
drag, startPoint x: 145, startPoint y: 121, endPoint x: 161, endPoint y: 144, distance: 28.1
click at [148, 76] on td "KATAKKAU" at bounding box center [154, 55] width 50 height 41
copy span "KATAKKAU"
click at [340, 46] on span "Rp 150.000" at bounding box center [354, 43] width 29 height 6
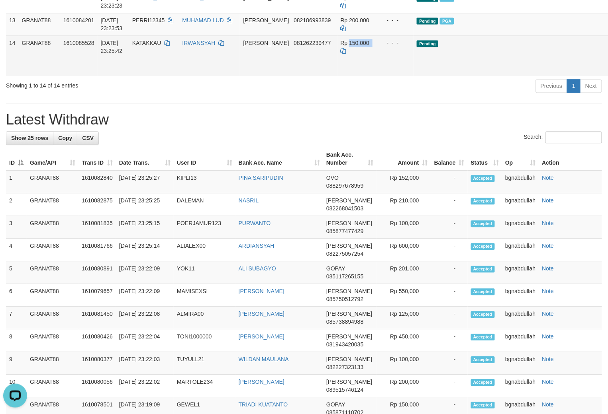
drag, startPoint x: 340, startPoint y: 122, endPoint x: 562, endPoint y: 142, distance: 222.7
click at [342, 46] on span "Rp 150.000" at bounding box center [354, 43] width 29 height 6
copy td "150.000"
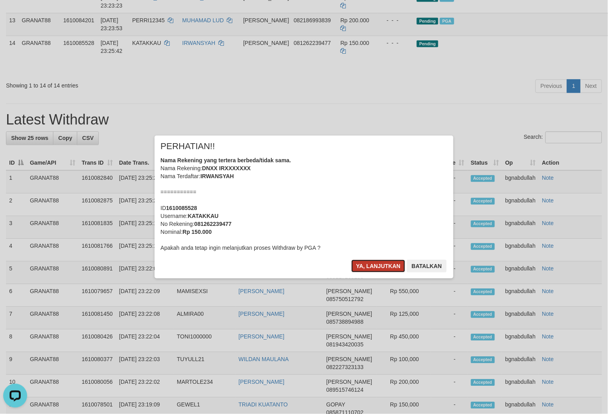
click at [391, 265] on button "Ya, lanjutkan" at bounding box center [378, 266] width 54 height 13
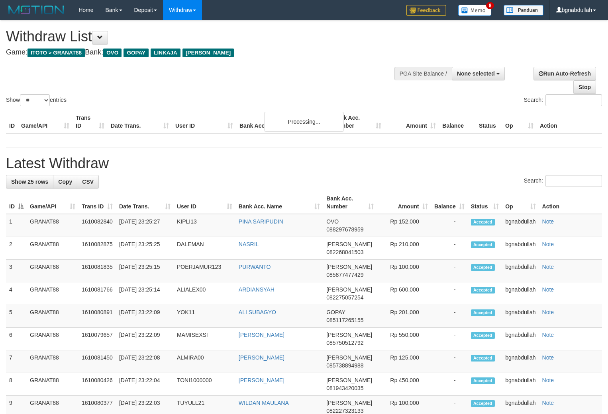
select select
select select "**"
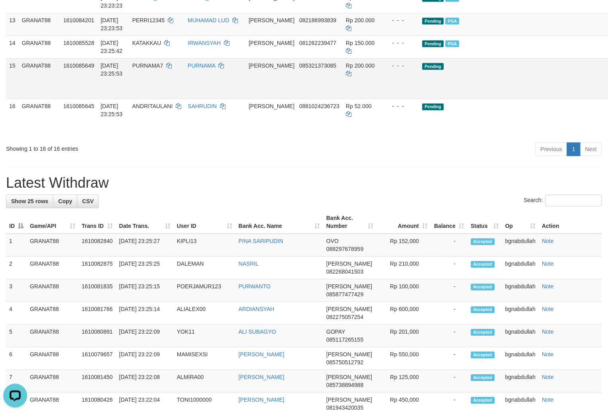
click at [152, 69] on span "PURNAMA7" at bounding box center [147, 66] width 31 height 6
drag, startPoint x: 152, startPoint y: 145, endPoint x: 157, endPoint y: 166, distance: 21.9
click at [157, 99] on td "PURNAMA7" at bounding box center [156, 78] width 55 height 41
copy span "R"
click at [147, 69] on span "PURNAMA7" at bounding box center [147, 66] width 31 height 6
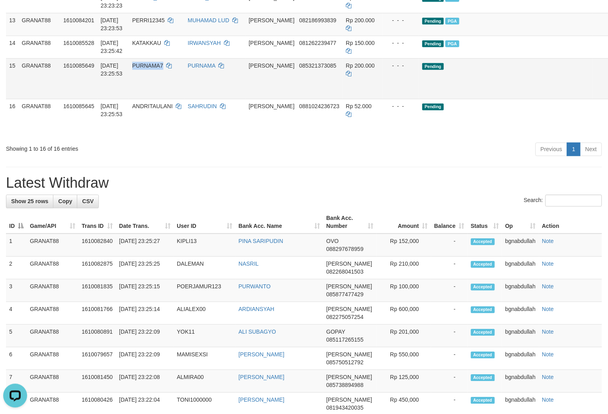
click at [150, 69] on span "PURNAMA7" at bounding box center [147, 66] width 31 height 6
copy span "PURNAMA7"
click at [344, 99] on td "Rp 200.000" at bounding box center [362, 78] width 40 height 41
click at [345, 99] on td "Rp 200.000" at bounding box center [362, 78] width 40 height 41
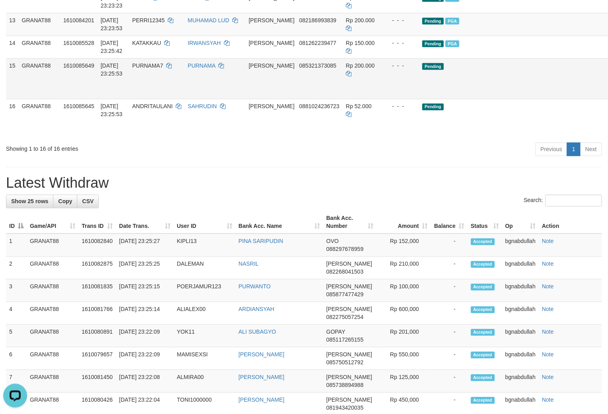
click at [345, 99] on td "Rp 200.000" at bounding box center [362, 78] width 40 height 41
copy span "200.000"
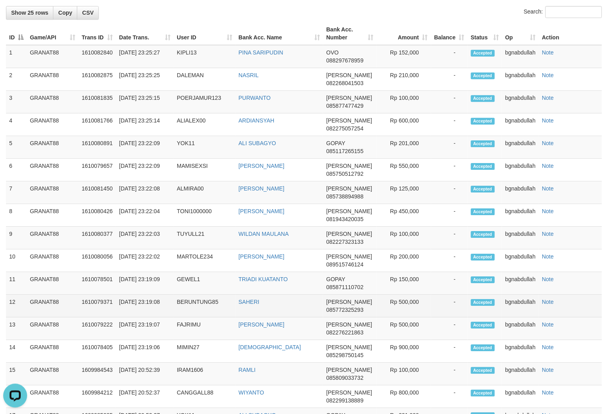
scroll to position [570, 0]
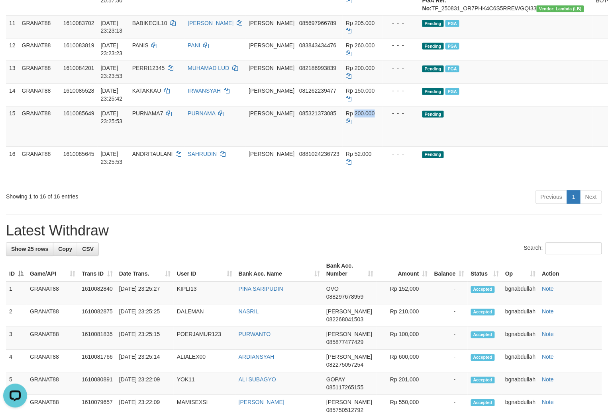
scroll to position [393, 0]
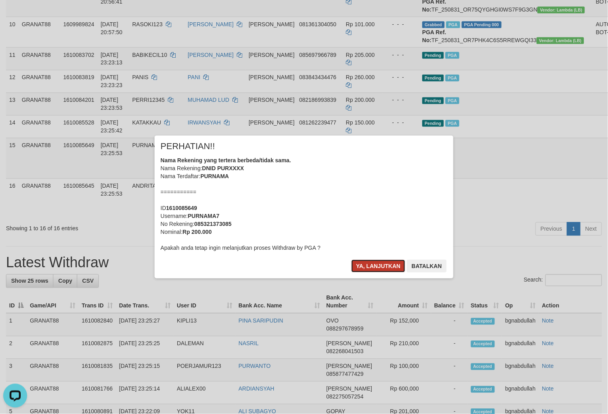
click at [376, 269] on button "Ya, lanjutkan" at bounding box center [378, 266] width 54 height 13
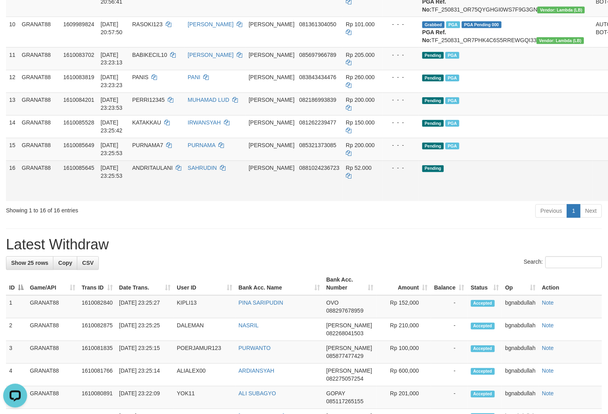
click at [592, 201] on td at bounding box center [608, 181] width 33 height 41
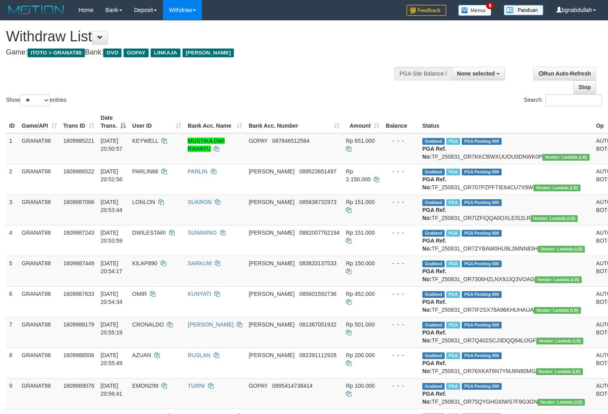
select select
select select "**"
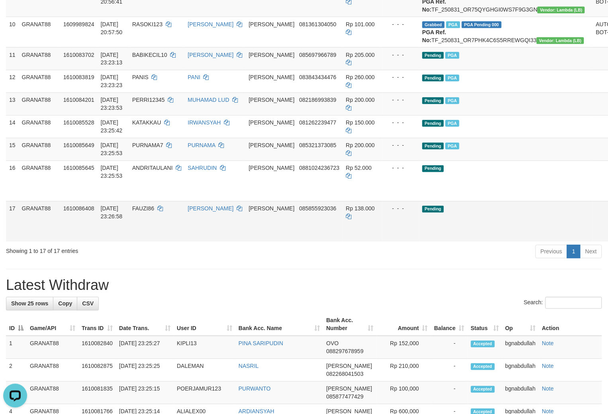
click at [149, 212] on span "FAUZI86" at bounding box center [143, 209] width 22 height 6
drag, startPoint x: 149, startPoint y: 290, endPoint x: 153, endPoint y: 304, distance: 14.5
click at [154, 242] on td "FAUZI86" at bounding box center [156, 221] width 55 height 41
copy span "FAUZI86"
click at [346, 212] on span "Rp 138.000" at bounding box center [360, 209] width 29 height 6
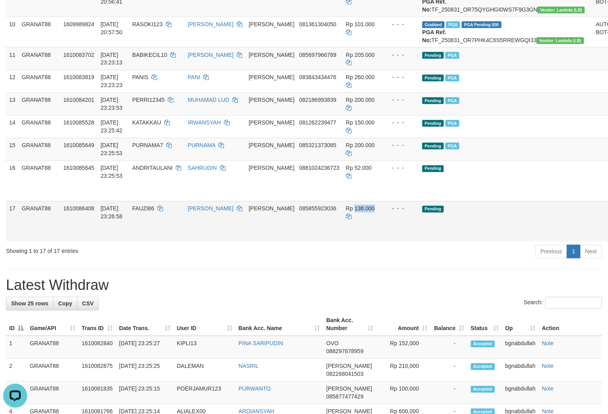
click at [346, 212] on span "Rp 138.000" at bounding box center [360, 209] width 29 height 6
copy span "138.000"
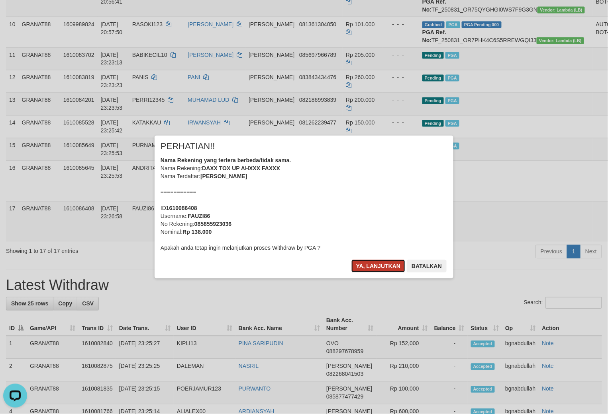
click at [370, 268] on button "Ya, lanjutkan" at bounding box center [378, 266] width 54 height 13
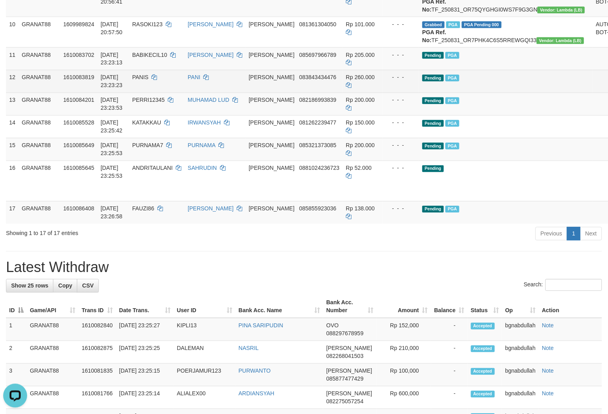
click at [592, 93] on td at bounding box center [608, 81] width 33 height 23
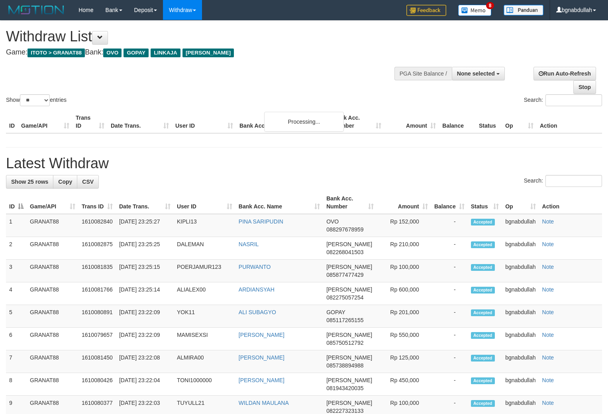
select select
select select "**"
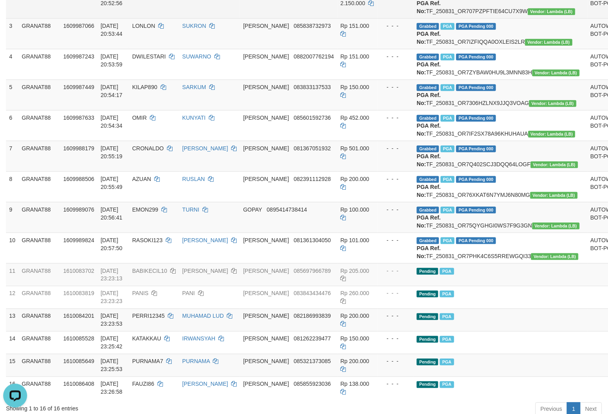
scroll to position [177, 0]
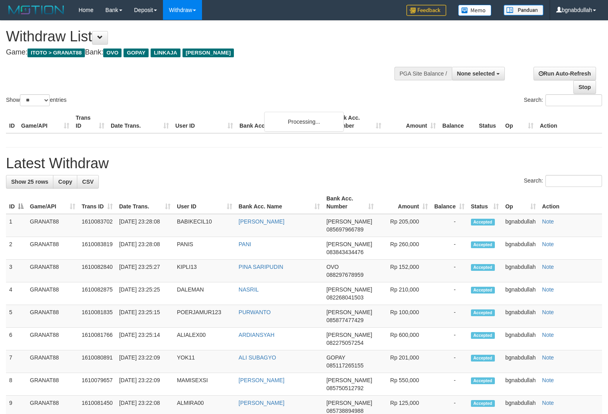
select select
select select "**"
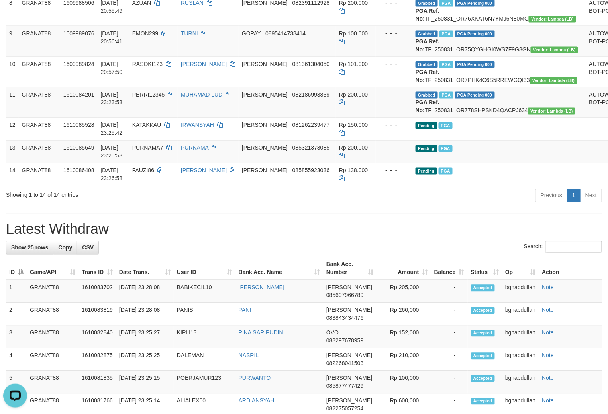
scroll to position [352, 0]
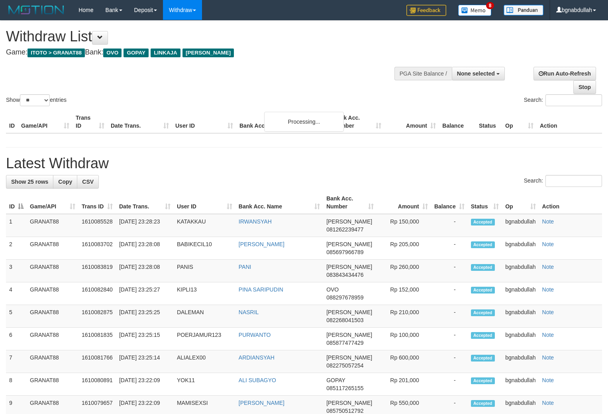
select select
select select "**"
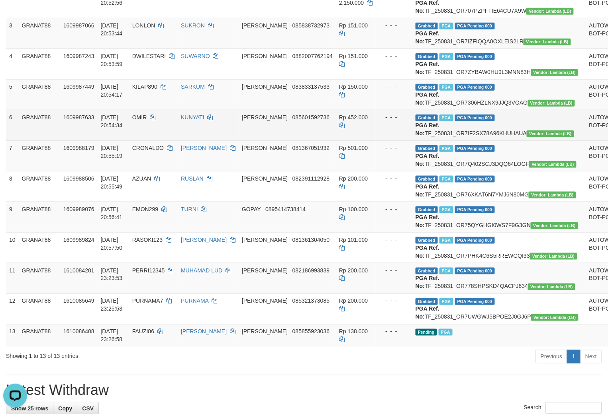
scroll to position [309, 0]
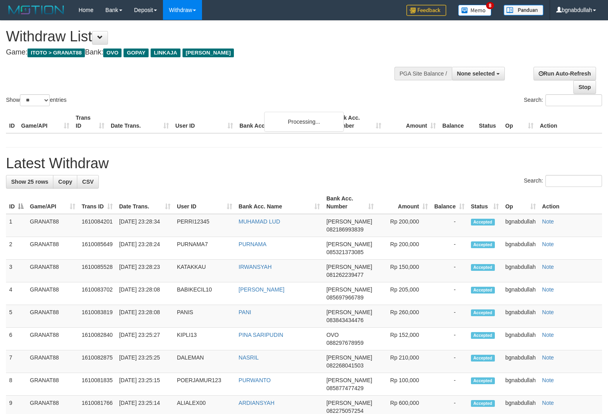
select select
select select "**"
select select
select select "**"
select select
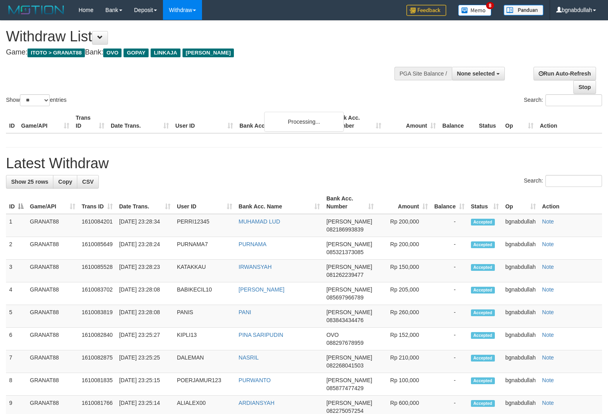
select select "**"
select select
select select "**"
select select
select select "**"
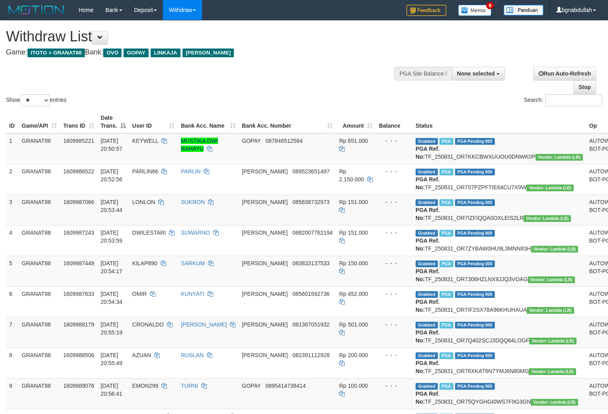
select select
select select "**"
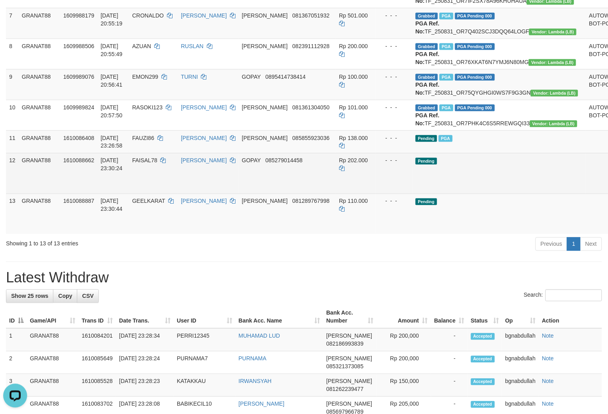
drag, startPoint x: 158, startPoint y: 235, endPoint x: 164, endPoint y: 257, distance: 22.1
click at [158, 194] on td "FAISAL78" at bounding box center [153, 173] width 49 height 41
click at [162, 194] on td "FAISAL78" at bounding box center [153, 173] width 49 height 41
copy span "FAISAL78"
click at [153, 164] on span "FAISAL78" at bounding box center [144, 161] width 25 height 6
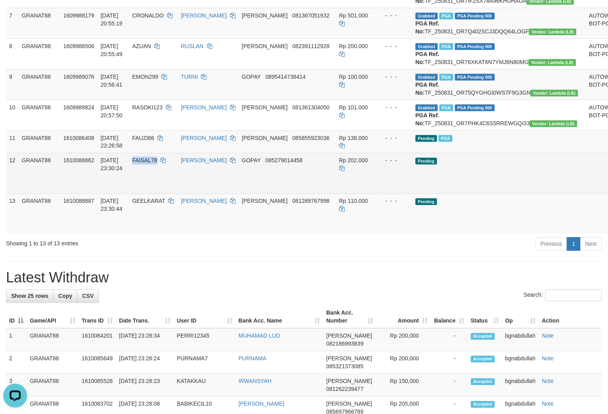
drag, startPoint x: 153, startPoint y: 236, endPoint x: 158, endPoint y: 244, distance: 9.8
click at [156, 164] on span "FAISAL78" at bounding box center [144, 161] width 25 height 6
click at [350, 164] on span "Rp 202.000" at bounding box center [353, 161] width 29 height 6
drag, startPoint x: 350, startPoint y: 236, endPoint x: 371, endPoint y: 258, distance: 30.4
click at [350, 164] on span "Rp 202.000" at bounding box center [353, 161] width 29 height 6
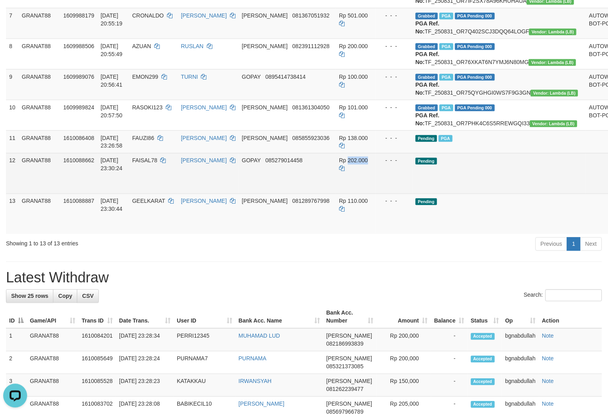
copy span "202.000"
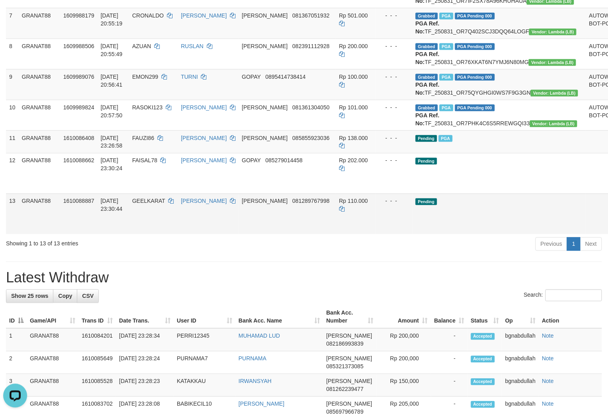
click at [154, 205] on span "GEELKARAT" at bounding box center [148, 201] width 33 height 6
drag, startPoint x: 154, startPoint y: 281, endPoint x: 158, endPoint y: 295, distance: 15.0
click at [157, 235] on td "GEELKARAT" at bounding box center [153, 214] width 49 height 41
copy span "GEELKARAT"
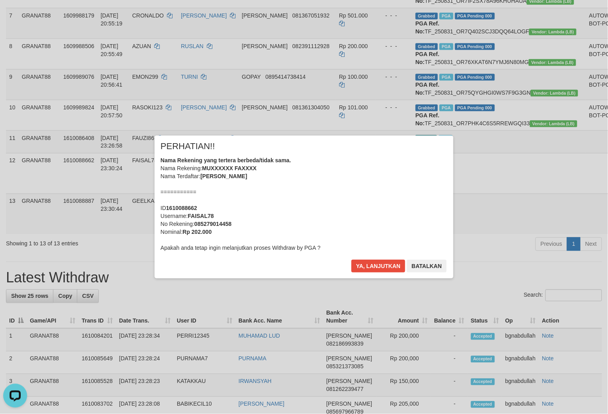
click at [348, 264] on div "× PERHATIAN!! Nama Rekening yang tertera berbeda/tidak sama. Nama Rekening: MUX…" at bounding box center [303, 207] width 299 height 143
click at [367, 268] on button "Ya, lanjutkan" at bounding box center [378, 266] width 54 height 13
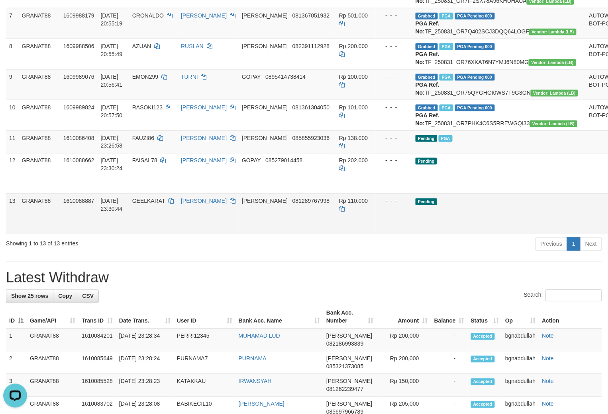
click at [340, 205] on span "Rp 110.000" at bounding box center [353, 201] width 29 height 6
drag, startPoint x: 340, startPoint y: 281, endPoint x: 371, endPoint y: 312, distance: 43.4
click at [342, 235] on td "Rp 110.000" at bounding box center [356, 214] width 40 height 41
copy span "110.000"
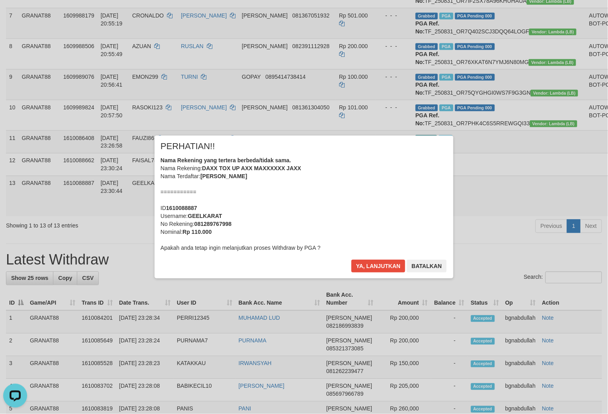
click at [359, 275] on div "Ya, lanjutkan Batalkan" at bounding box center [398, 269] width 97 height 19
click at [375, 267] on button "Ya, lanjutkan" at bounding box center [378, 266] width 54 height 13
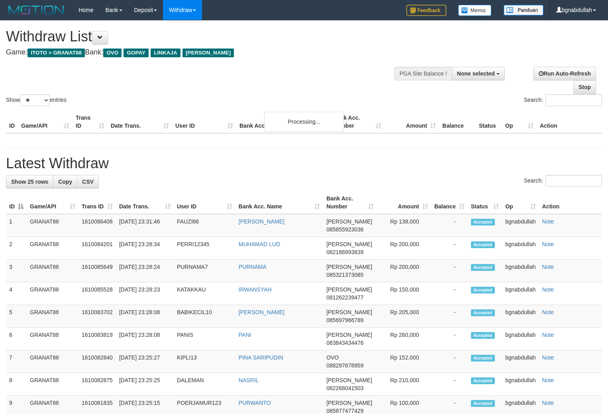
select select
select select "**"
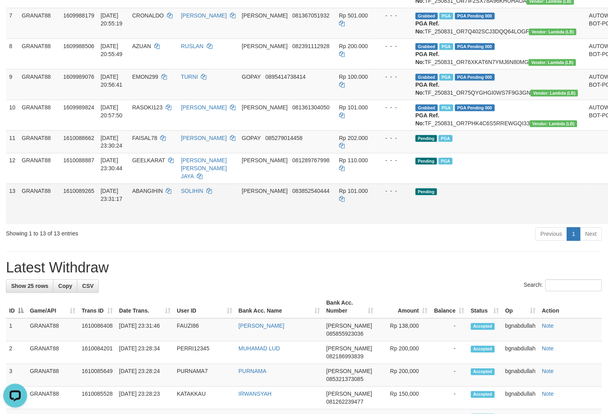
click at [152, 225] on td "ABANGIHIN" at bounding box center [153, 204] width 49 height 41
drag, startPoint x: 152, startPoint y: 256, endPoint x: 159, endPoint y: 268, distance: 13.6
click at [152, 225] on td "ABANGIHIN" at bounding box center [153, 204] width 49 height 41
click at [154, 184] on td "GEELKARAT" at bounding box center [153, 168] width 49 height 31
click at [156, 195] on span "ABANGIHIN" at bounding box center [147, 191] width 31 height 6
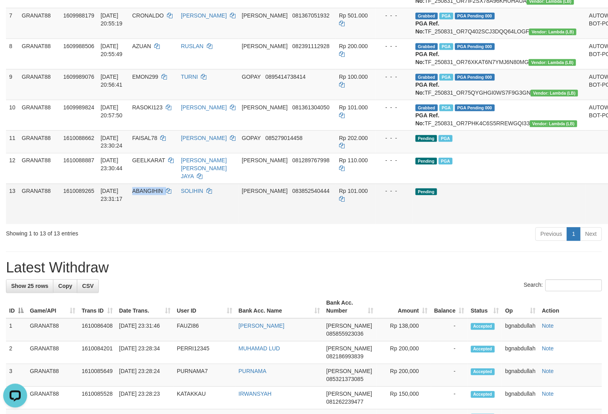
drag, startPoint x: 156, startPoint y: 264, endPoint x: 167, endPoint y: 281, distance: 20.6
click at [158, 225] on td "ABANGIHIN" at bounding box center [153, 204] width 49 height 41
copy span "ABANGIHIN"
click at [345, 195] on span "Rp 101.000" at bounding box center [353, 191] width 29 height 6
drag, startPoint x: 345, startPoint y: 262, endPoint x: 349, endPoint y: 268, distance: 7.9
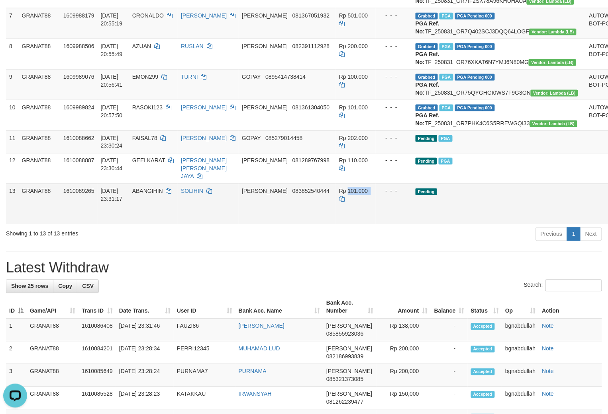
click at [348, 225] on td "Rp 101.000" at bounding box center [356, 204] width 40 height 41
copy span "101.000"
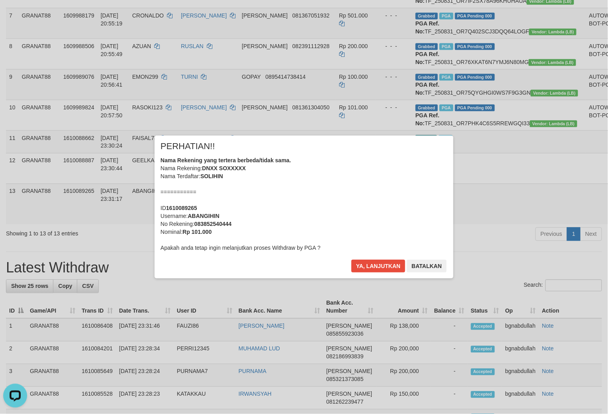
click at [367, 280] on div "× PERHATIAN!! Nama Rekening yang tertera berbeda/tidak sama. Nama Rekening: DNX…" at bounding box center [304, 207] width 608 height 174
click at [375, 264] on button "Ya, lanjutkan" at bounding box center [378, 266] width 54 height 13
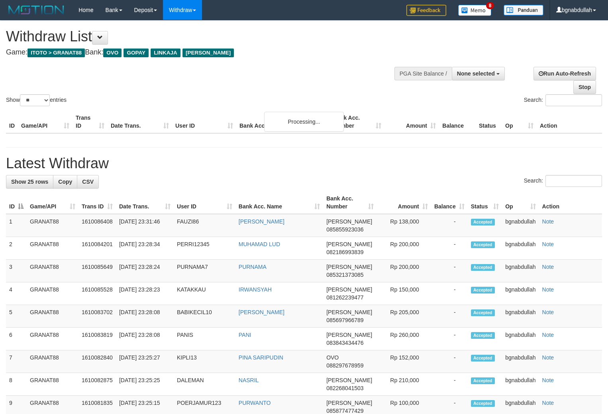
select select
select select "**"
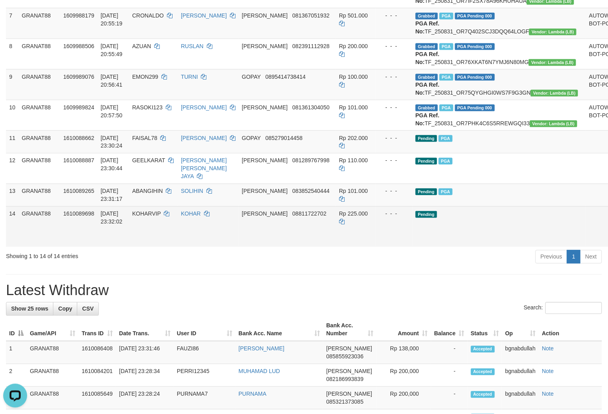
click at [161, 217] on span "KOHARVIP" at bounding box center [146, 214] width 29 height 6
copy td "KOHARVIP"
click at [156, 217] on span "KOHARVIP" at bounding box center [146, 214] width 29 height 6
drag, startPoint x: 156, startPoint y: 285, endPoint x: 164, endPoint y: 303, distance: 19.4
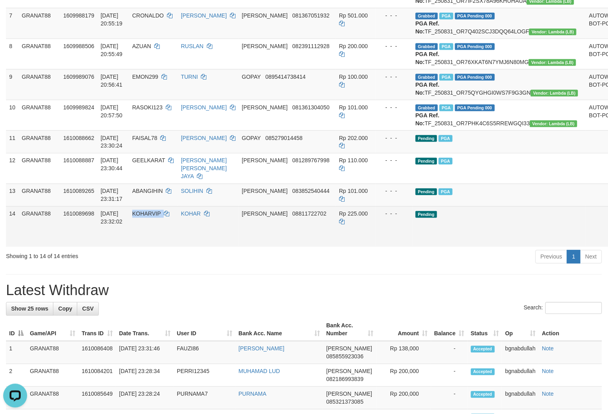
click at [163, 247] on td "KOHARVIP" at bounding box center [153, 227] width 49 height 41
click at [340, 217] on span "Rp 225.000" at bounding box center [353, 214] width 29 height 6
drag, startPoint x: 340, startPoint y: 285, endPoint x: 457, endPoint y: 314, distance: 120.1
click at [344, 217] on span "Rp 225.000" at bounding box center [353, 214] width 29 height 6
copy span "225.000"
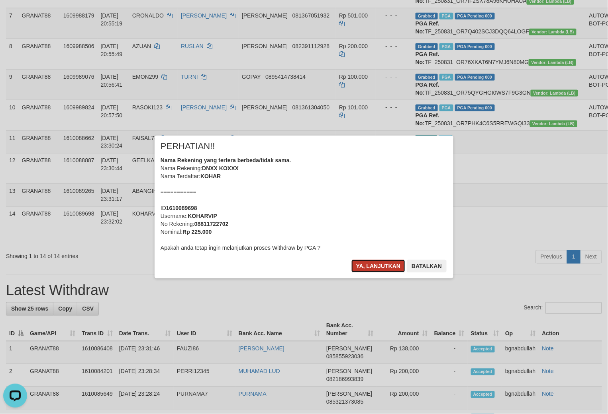
click at [371, 272] on button "Ya, lanjutkan" at bounding box center [378, 266] width 54 height 13
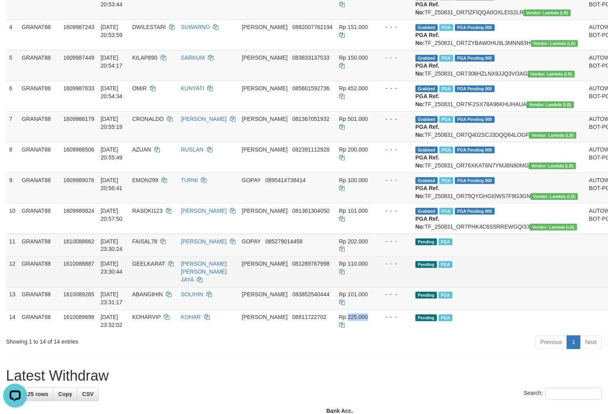
scroll to position [44, 0]
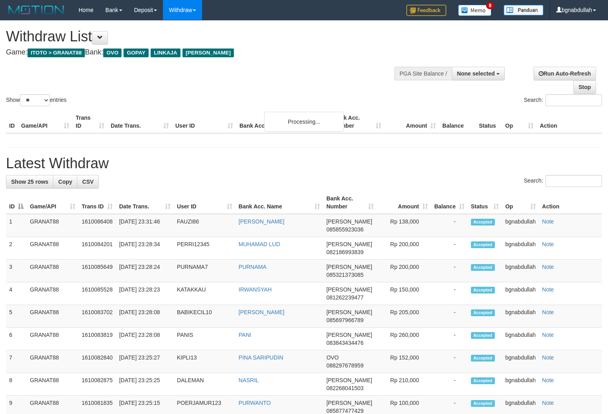
select select
select select "**"
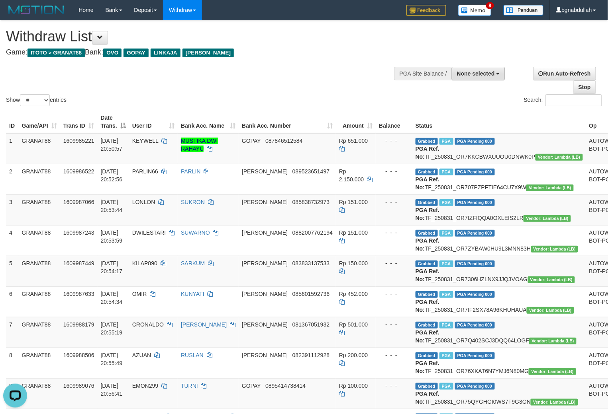
click at [479, 78] on button "None selected" at bounding box center [477, 74] width 53 height 14
click at [457, 116] on label "[ITOTO] GRANAT88" at bounding box center [467, 114] width 74 height 10
select select "****"
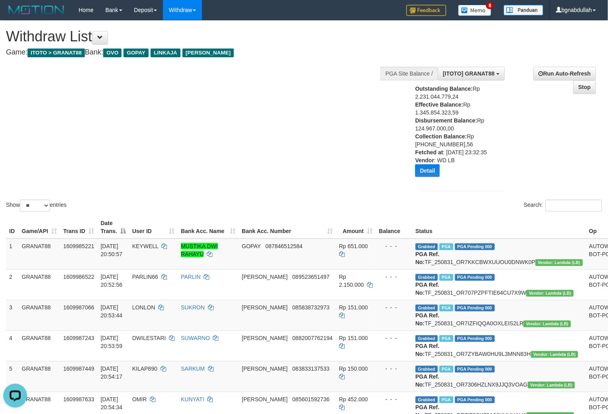
click at [254, 120] on div "Show ** ** ** *** entries Search:" at bounding box center [304, 117] width 608 height 193
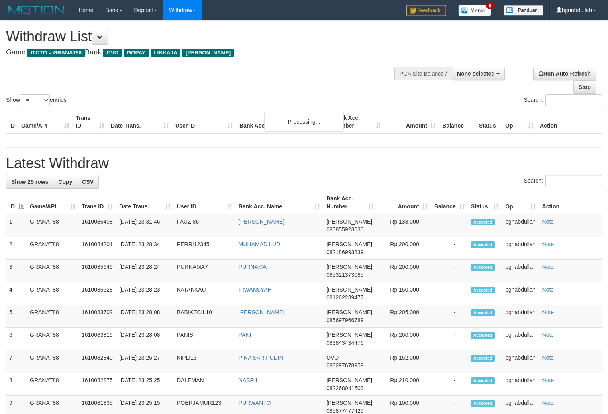
select select
select select "**"
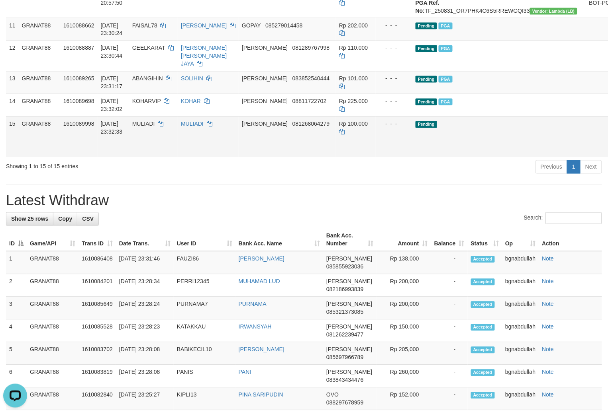
click at [162, 157] on td "MULIADI" at bounding box center [153, 137] width 49 height 41
drag, startPoint x: 162, startPoint y: 188, endPoint x: 168, endPoint y: 213, distance: 25.7
click at [164, 157] on td "MULIADI" at bounding box center [153, 137] width 49 height 41
copy span "MULIADI"
click at [339, 127] on span "Rp 100.000" at bounding box center [353, 124] width 29 height 6
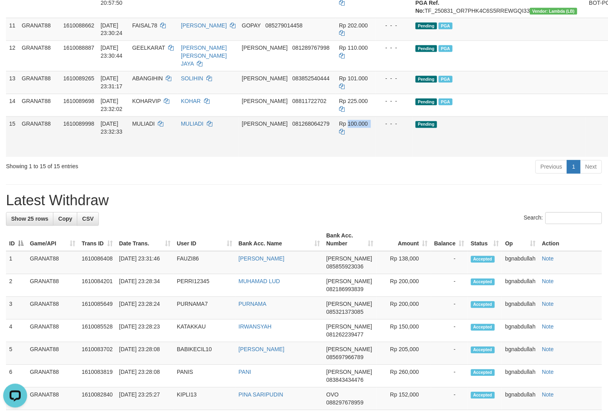
drag, startPoint x: 337, startPoint y: 194, endPoint x: 355, endPoint y: 216, distance: 28.9
click at [343, 157] on td "Rp 100.000" at bounding box center [356, 137] width 40 height 41
copy span "100.000"
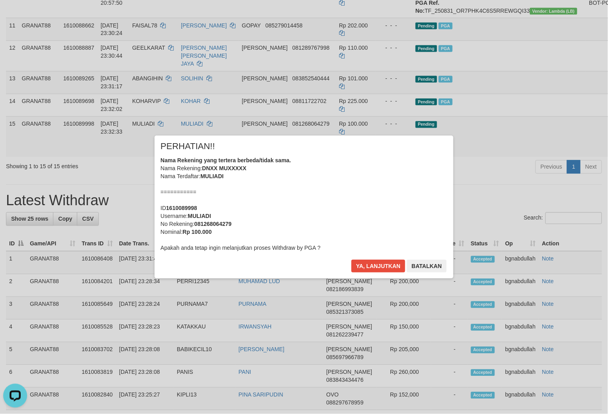
click at [370, 275] on div "Ya, lanjutkan Batalkan" at bounding box center [398, 269] width 97 height 19
click at [372, 268] on button "Ya, lanjutkan" at bounding box center [378, 266] width 54 height 13
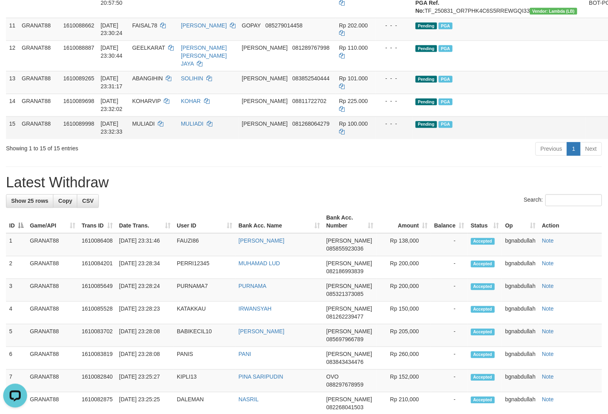
click at [436, 159] on div "Previous 1 Next" at bounding box center [430, 150] width 342 height 17
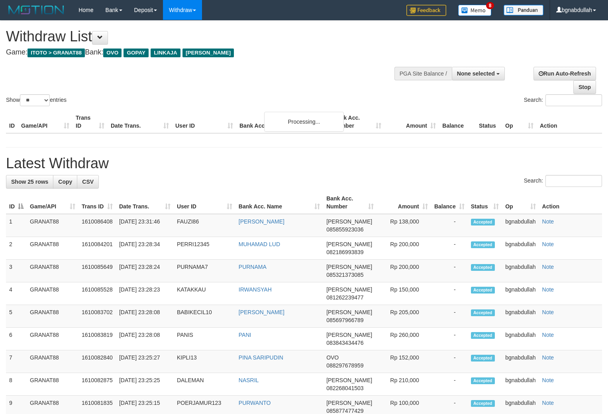
select select
select select "**"
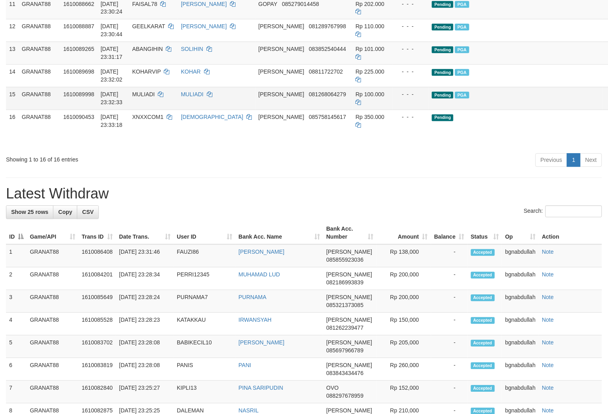
click at [162, 110] on td "MULIADI" at bounding box center [153, 98] width 49 height 23
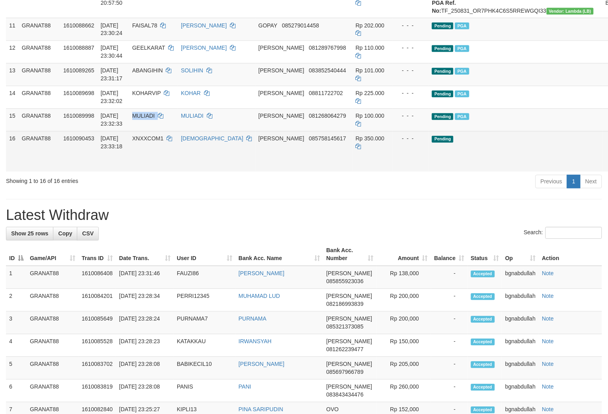
drag, startPoint x: 162, startPoint y: 202, endPoint x: 165, endPoint y: 223, distance: 21.3
click at [162, 131] on td "MULIADI" at bounding box center [153, 120] width 49 height 23
copy span "MULIADI"
drag, startPoint x: 163, startPoint y: 219, endPoint x: 164, endPoint y: 228, distance: 9.2
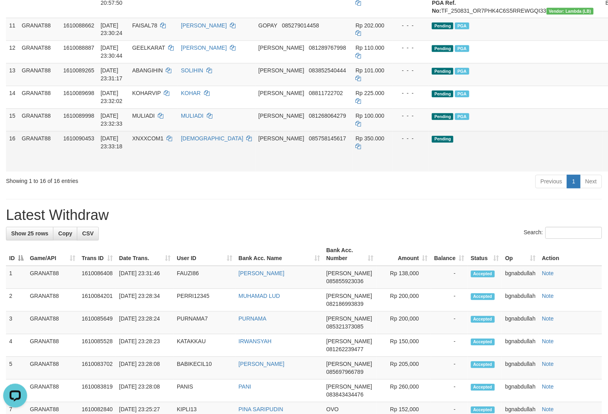
click at [164, 172] on td "XNXXCOM1" at bounding box center [153, 151] width 49 height 41
click at [162, 142] on span "XNXXCOM1" at bounding box center [147, 139] width 31 height 6
drag, startPoint x: 162, startPoint y: 220, endPoint x: 165, endPoint y: 236, distance: 16.6
click at [165, 172] on td "XNXXCOM1" at bounding box center [153, 151] width 49 height 41
copy span "XNXXCOM1"
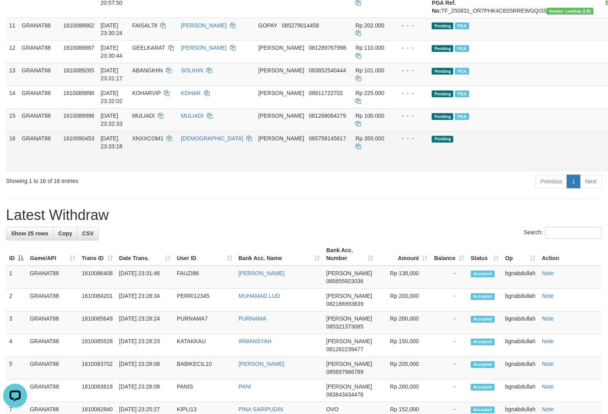
click at [352, 172] on td "Rp 350.000" at bounding box center [372, 151] width 40 height 41
drag, startPoint x: 338, startPoint y: 223, endPoint x: 363, endPoint y: 247, distance: 34.4
click at [352, 172] on td "Rp 350.000" at bounding box center [372, 151] width 40 height 41
copy span "350.000"
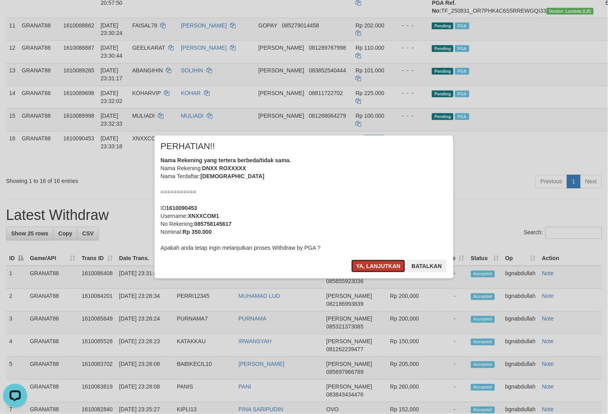
click at [376, 266] on button "Ya, lanjutkan" at bounding box center [378, 266] width 54 height 13
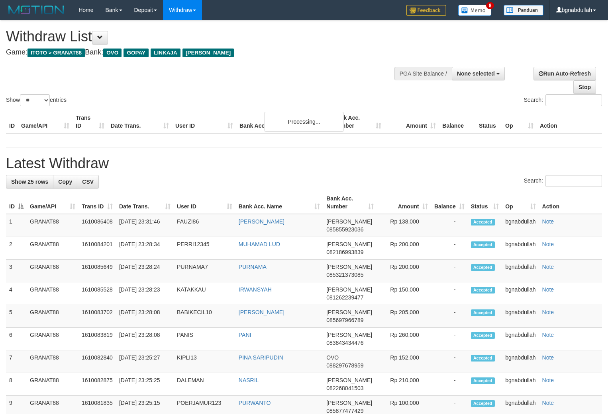
select select
select select "**"
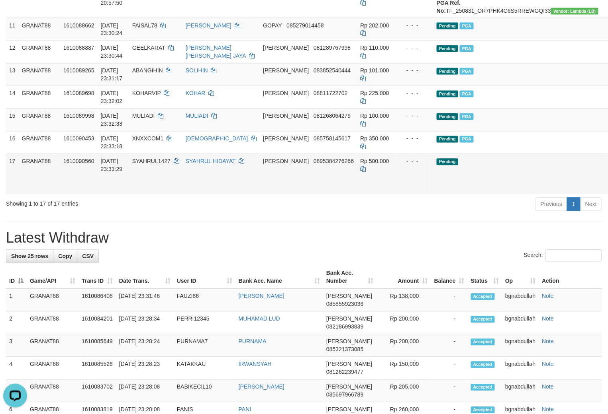
click at [161, 165] on span "SYAHRUL1427" at bounding box center [151, 161] width 38 height 6
drag, startPoint x: 160, startPoint y: 243, endPoint x: 166, endPoint y: 259, distance: 16.9
click at [166, 195] on td "SYAHRUL1427" at bounding box center [155, 174] width 53 height 41
copy span "SYAHRUL1427"
click at [360, 165] on span "Rp 500.000" at bounding box center [374, 161] width 29 height 6
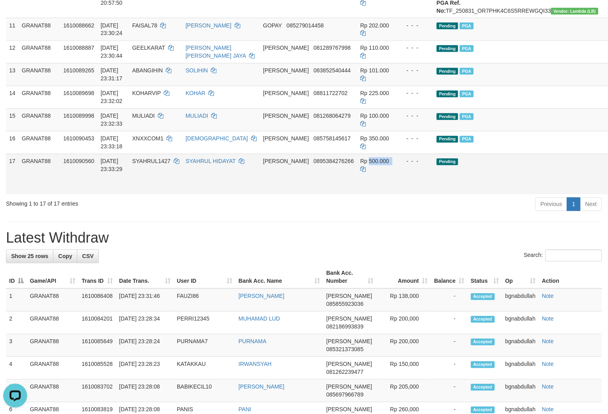
click at [360, 165] on span "Rp 500.000" at bounding box center [374, 161] width 29 height 6
copy td "500.000"
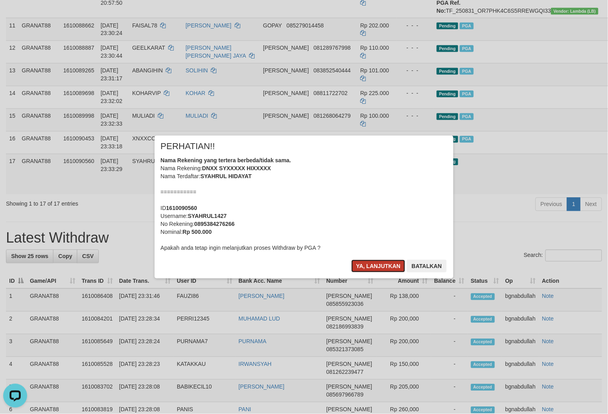
click at [377, 269] on button "Ya, lanjutkan" at bounding box center [378, 266] width 54 height 13
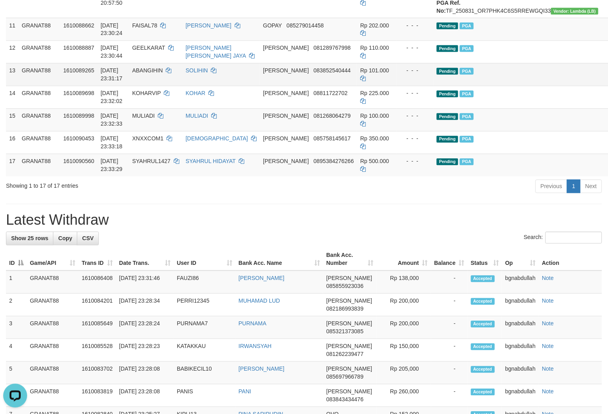
click at [476, 86] on td "Pending PGA" at bounding box center [520, 74] width 174 height 23
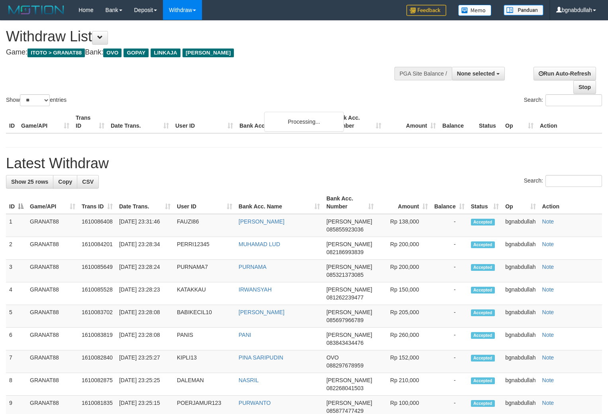
select select
select select "**"
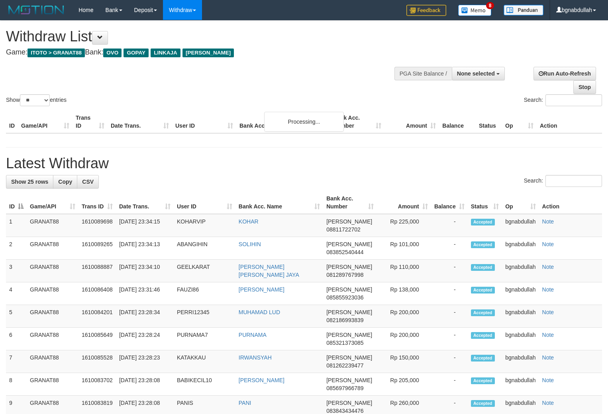
select select
select select "**"
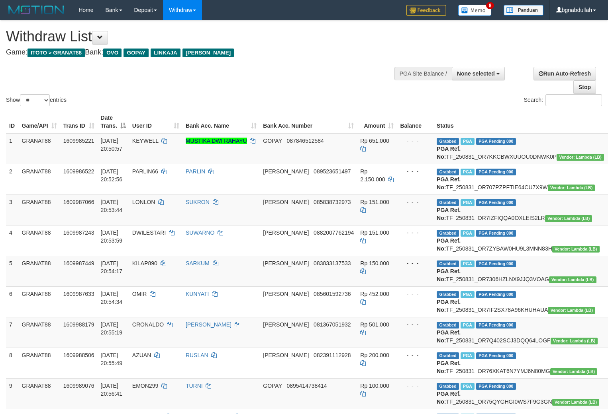
select select
select select "**"
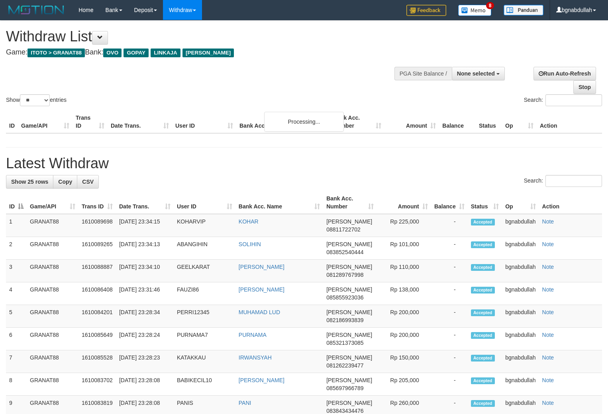
select select
select select "**"
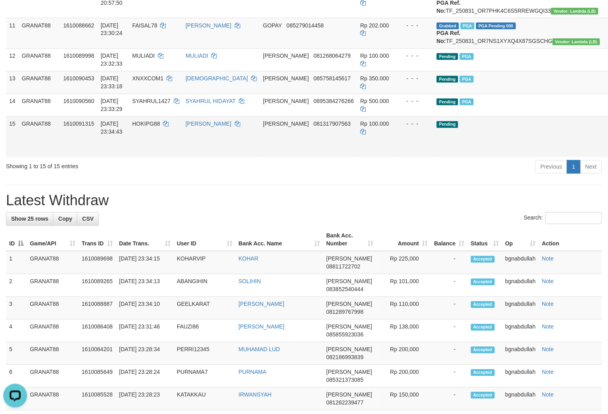
click at [129, 157] on td "[DATE] 23:34:43" at bounding box center [113, 137] width 31 height 41
click at [150, 127] on span "HOKIPG88" at bounding box center [146, 124] width 28 height 6
drag, startPoint x: 150, startPoint y: 209, endPoint x: 160, endPoint y: 221, distance: 15.7
click at [153, 127] on span "HOKIPG88" at bounding box center [146, 124] width 28 height 6
copy span "HOKIPG88"
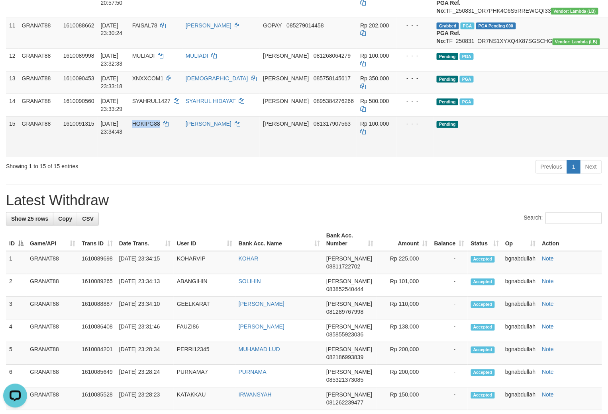
click at [360, 127] on span "Rp 100.000" at bounding box center [374, 124] width 29 height 6
copy span "HOKIPG88"
copy td "100.000"
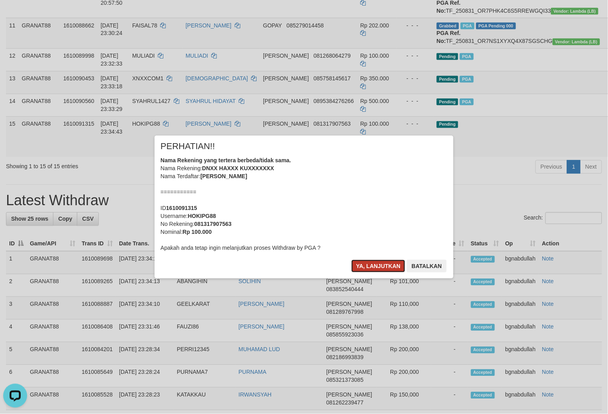
click at [369, 270] on button "Ya, lanjutkan" at bounding box center [378, 266] width 54 height 13
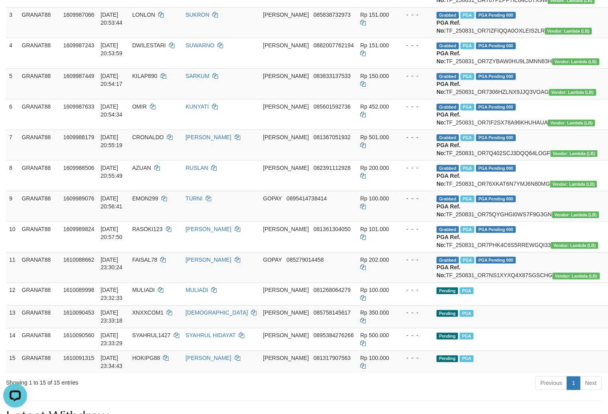
scroll to position [201, 0]
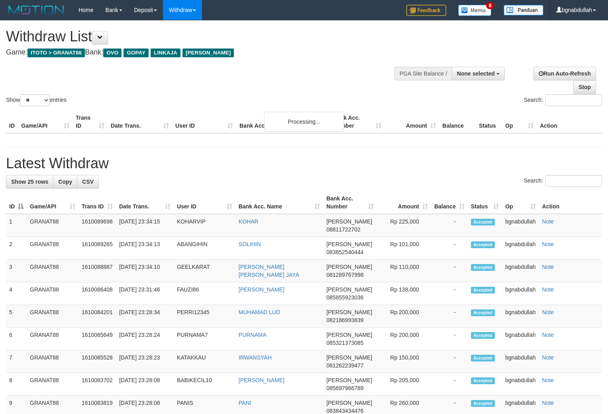
select select
select select "**"
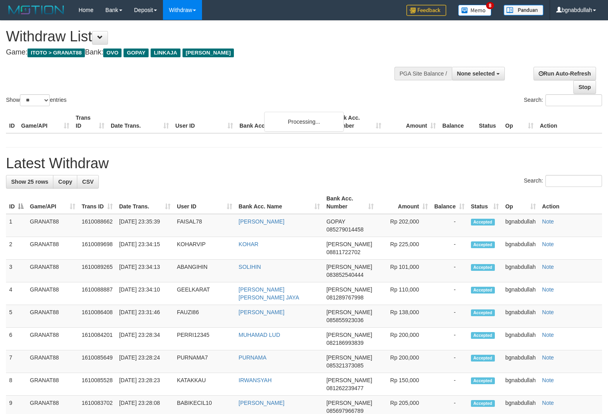
select select
select select "**"
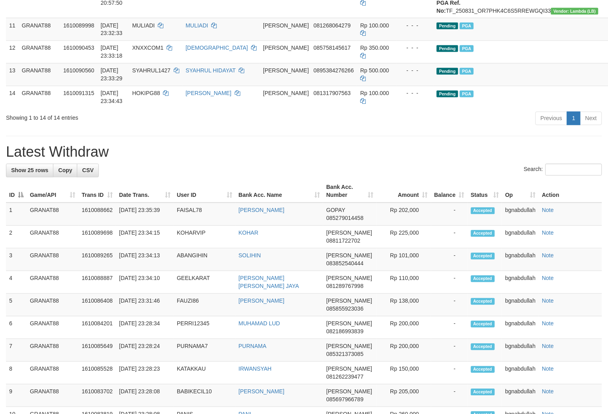
scroll to position [400, 0]
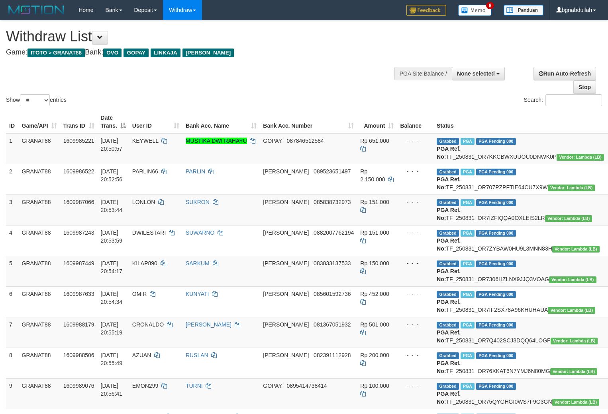
select select
select select "**"
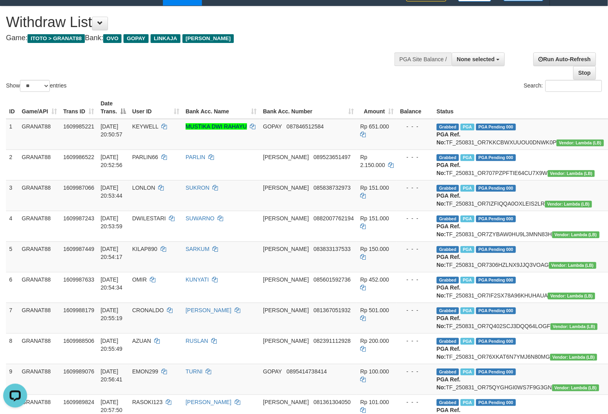
scroll to position [2, 0]
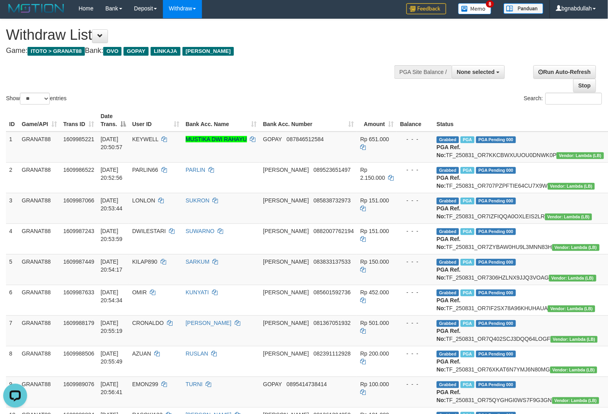
click at [341, 49] on h4 "Game: ITOTO > GRANAT88 Bank: OVO GOPAY LINKAJA DANA" at bounding box center [201, 51] width 391 height 8
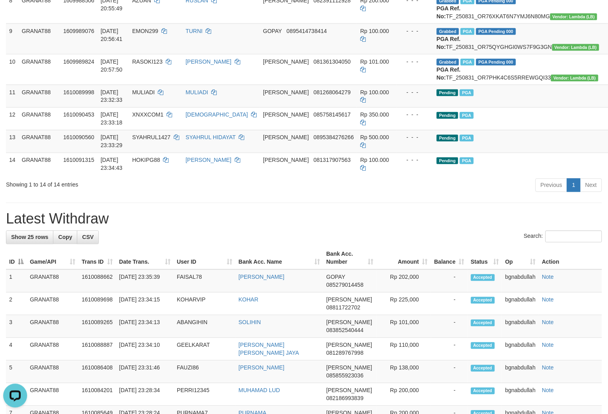
scroll to position [356, 0]
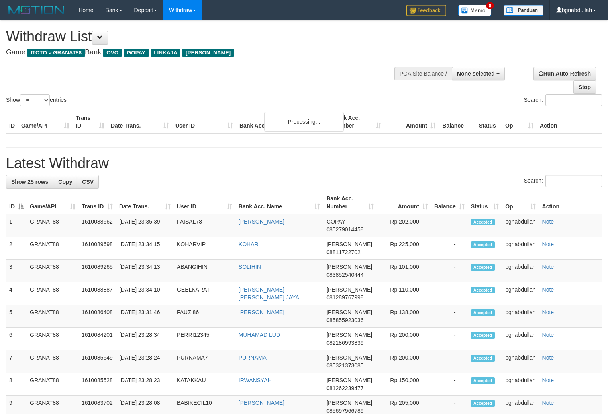
select select
select select "**"
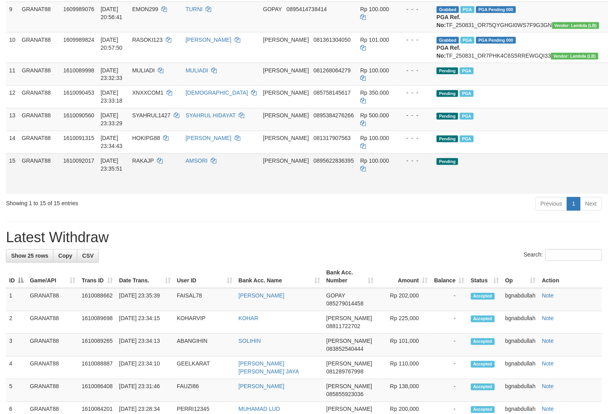
scroll to position [356, 0]
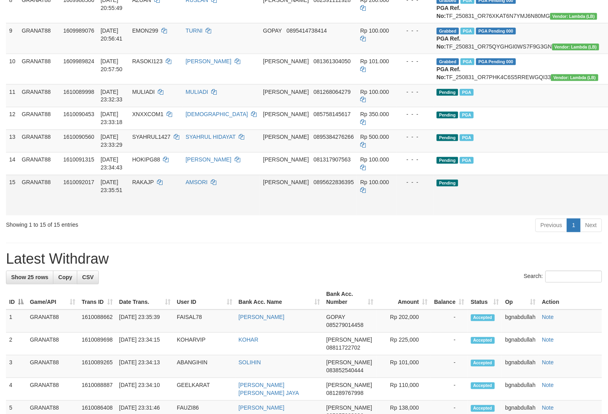
click at [154, 186] on span "RAKAJP" at bounding box center [142, 183] width 21 height 6
drag, startPoint x: 162, startPoint y: 261, endPoint x: 165, endPoint y: 277, distance: 15.7
click at [163, 216] on td "RAKAJP" at bounding box center [155, 195] width 53 height 41
copy span "RAKAJP"
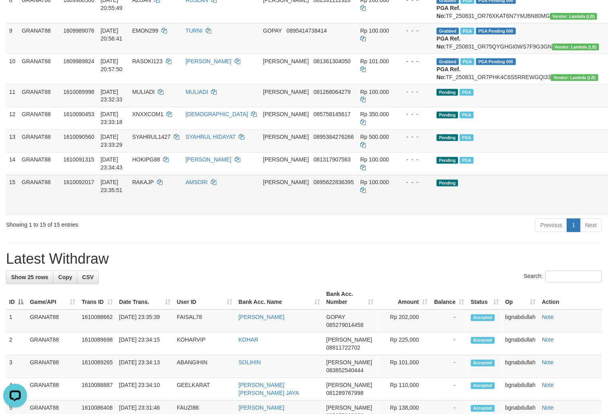
click at [360, 186] on span "Rp 100.000" at bounding box center [374, 183] width 29 height 6
drag, startPoint x: 344, startPoint y: 259, endPoint x: 377, endPoint y: 296, distance: 49.1
click at [357, 216] on td "Rp 100.000" at bounding box center [377, 195] width 40 height 41
copy td "100.000"
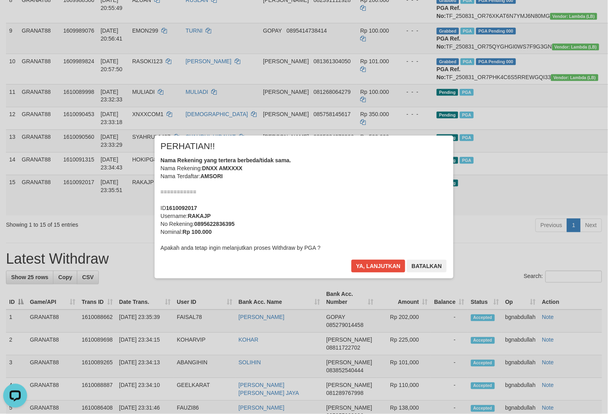
click at [373, 259] on div "× PERHATIAN!! Nama Rekening yang tertera berbeda/tidak sama. Nama Rekening: DNX…" at bounding box center [303, 207] width 299 height 143
click at [373, 261] on button "Ya, lanjutkan" at bounding box center [378, 266] width 54 height 13
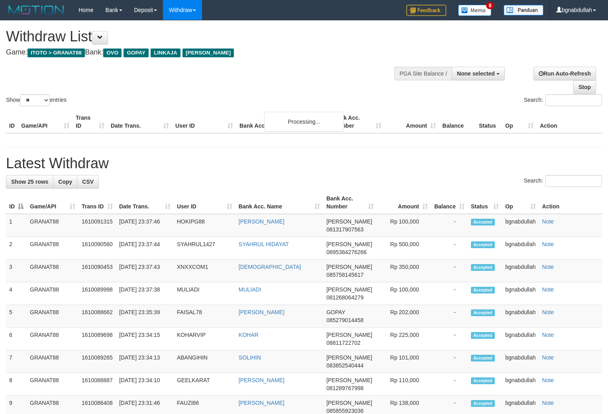
select select
select select "**"
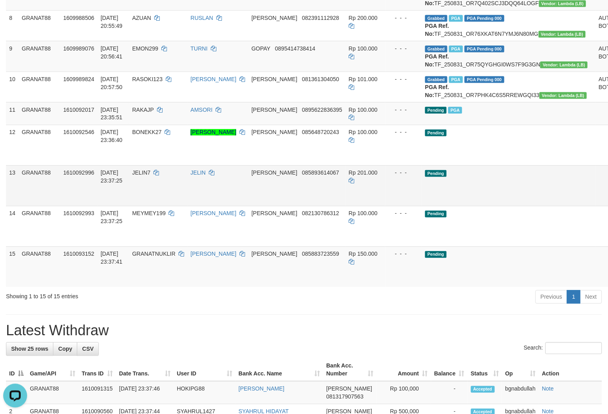
scroll to position [354, 0]
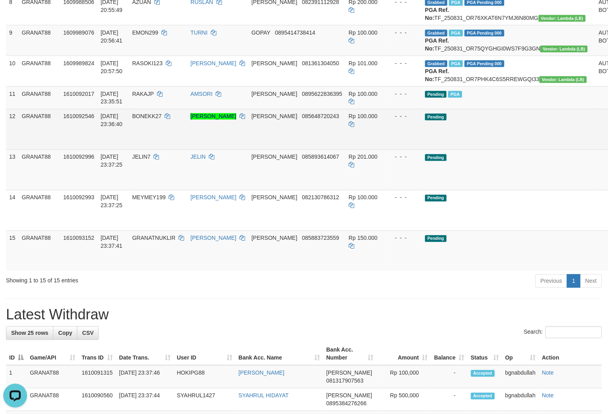
click at [150, 120] on span "BONEKK27" at bounding box center [146, 116] width 29 height 6
drag, startPoint x: 150, startPoint y: 195, endPoint x: 158, endPoint y: 214, distance: 20.0
click at [154, 150] on td "BONEKK27" at bounding box center [158, 129] width 58 height 41
copy span "BONEKK27"
click at [348, 120] on span "Rp 100.000" at bounding box center [362, 116] width 29 height 6
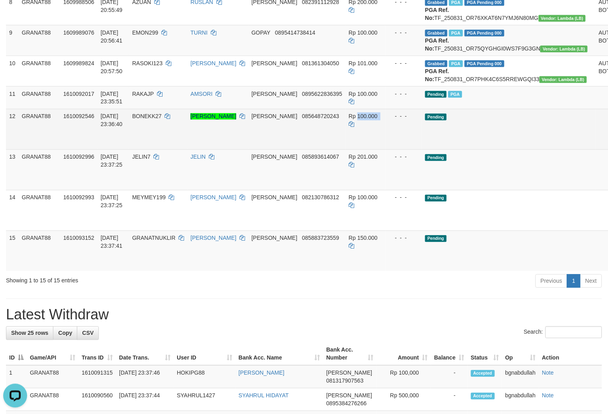
click at [348, 120] on span "Rp 100.000" at bounding box center [362, 116] width 29 height 6
copy td "100.000"
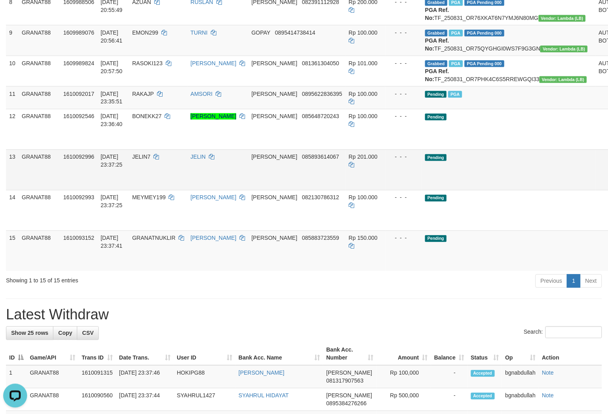
click at [150, 160] on span "JELIN7" at bounding box center [141, 157] width 18 height 6
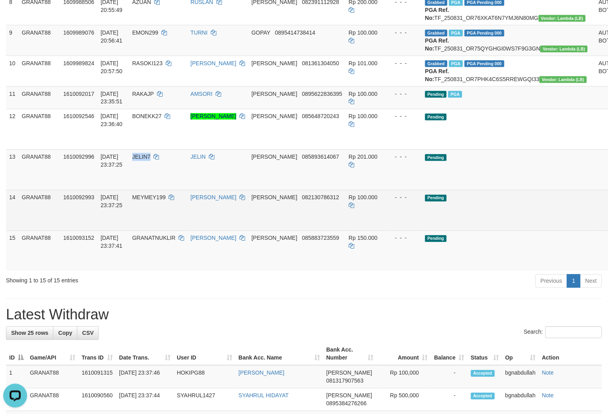
copy span "JELIN7"
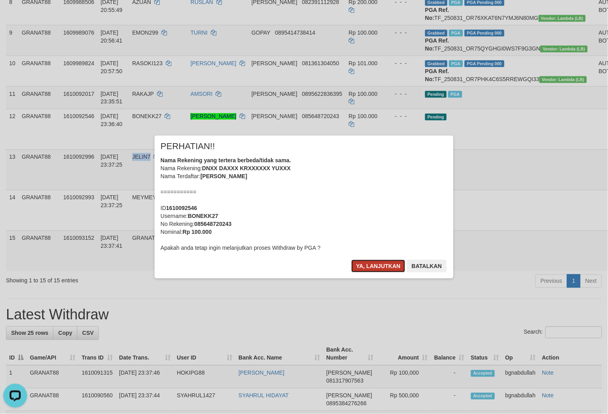
click at [365, 262] on button "Ya, lanjutkan" at bounding box center [378, 266] width 54 height 13
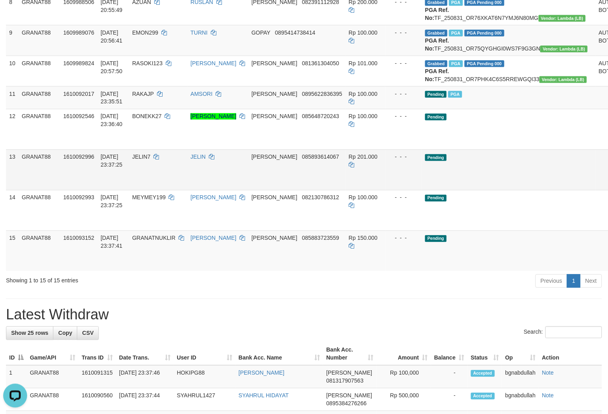
click at [345, 190] on td "Rp 201.000" at bounding box center [365, 170] width 40 height 41
drag, startPoint x: 340, startPoint y: 229, endPoint x: 342, endPoint y: 234, distance: 5.9
click at [345, 190] on td "Rp 201.000" at bounding box center [365, 170] width 40 height 41
copy span "201.000"
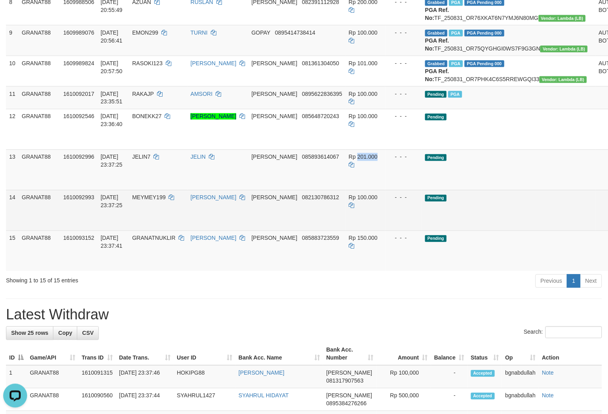
click at [161, 231] on td "MEYMEY199" at bounding box center [158, 210] width 58 height 41
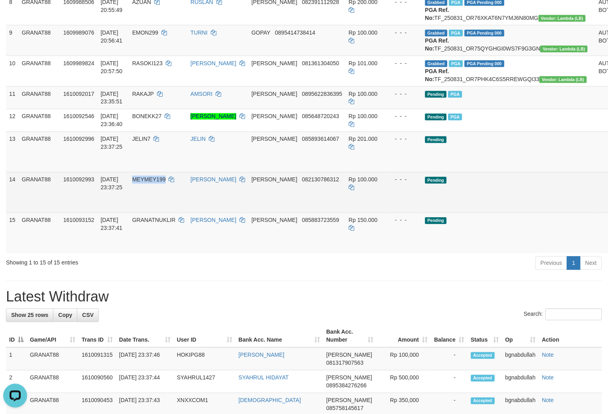
drag, startPoint x: 161, startPoint y: 275, endPoint x: 549, endPoint y: 292, distance: 388.9
click at [166, 213] on td "MEYMEY199" at bounding box center [158, 192] width 58 height 41
copy span "MEYMEY199"
click at [348, 183] on span "Rp 100.000" at bounding box center [362, 180] width 29 height 6
drag, startPoint x: 345, startPoint y: 264, endPoint x: 377, endPoint y: 280, distance: 36.0
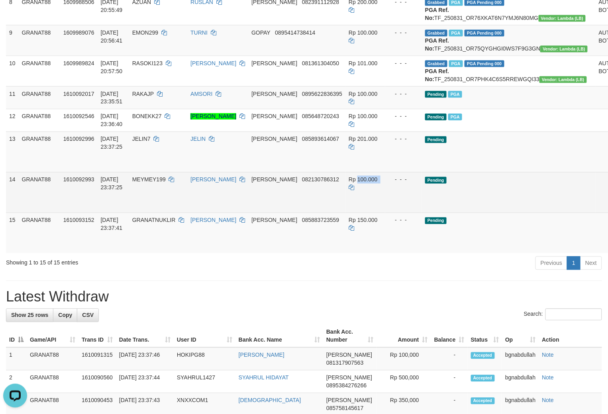
click at [352, 213] on td "Rp 100.000" at bounding box center [365, 192] width 40 height 41
copy span "100.000"
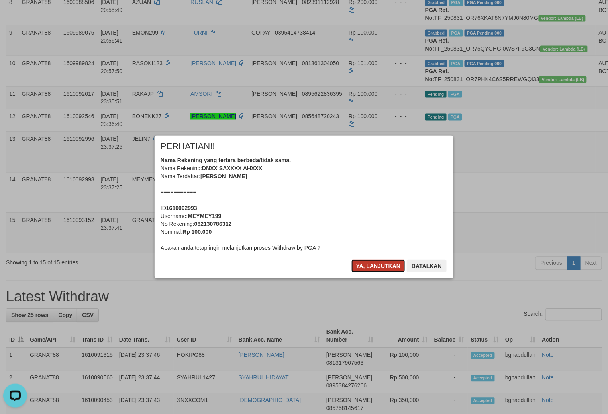
click at [367, 264] on button "Ya, lanjutkan" at bounding box center [378, 266] width 54 height 13
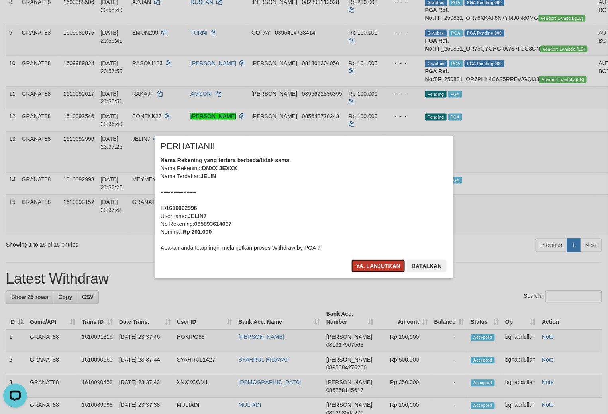
click at [362, 261] on button "Ya, lanjutkan" at bounding box center [378, 266] width 54 height 13
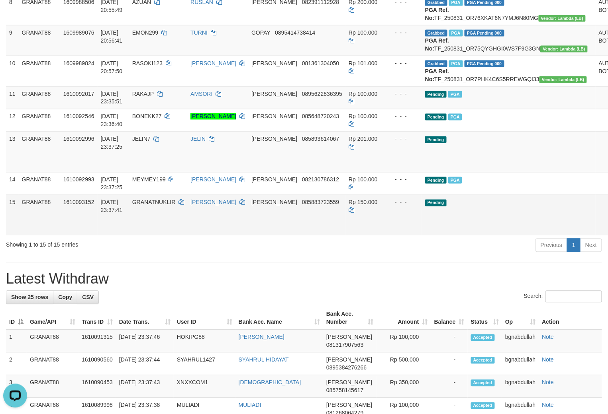
click at [155, 206] on span "GRANATNUKLIR" at bounding box center [153, 202] width 43 height 6
drag, startPoint x: 155, startPoint y: 285, endPoint x: 207, endPoint y: 311, distance: 57.5
click at [162, 236] on td "GRANATNUKLIR" at bounding box center [158, 215] width 58 height 41
copy span "AN"
click at [167, 206] on span "GRANATNUKLIR" at bounding box center [153, 202] width 43 height 6
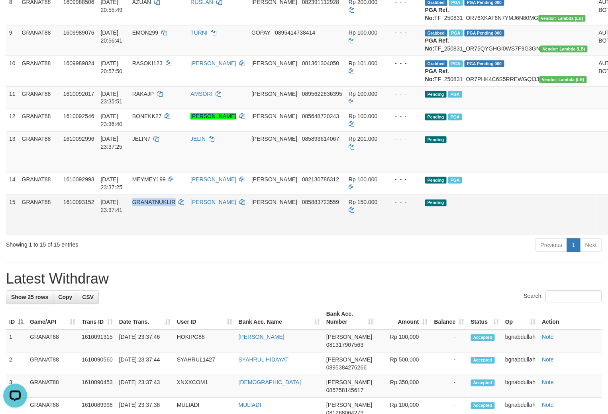
drag, startPoint x: 167, startPoint y: 287, endPoint x: 174, endPoint y: 313, distance: 26.3
click at [170, 236] on td "GRANATNUKLIR" at bounding box center [158, 215] width 58 height 41
copy span "GRANATNUKLIR"
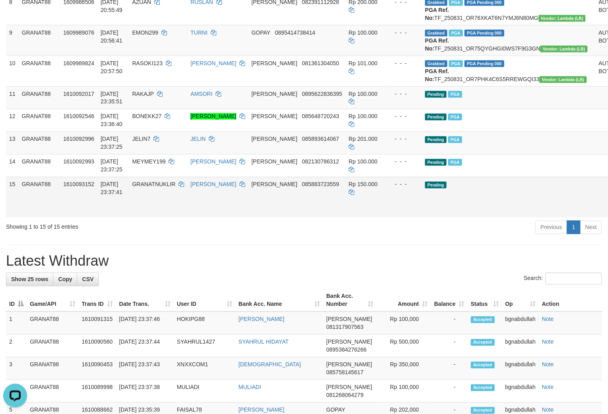
click at [348, 188] on span "Rp 150.000" at bounding box center [362, 185] width 29 height 6
drag, startPoint x: 346, startPoint y: 274, endPoint x: 355, endPoint y: 287, distance: 15.9
click at [347, 218] on td "Rp 150.000" at bounding box center [365, 197] width 40 height 41
copy td "150.000"
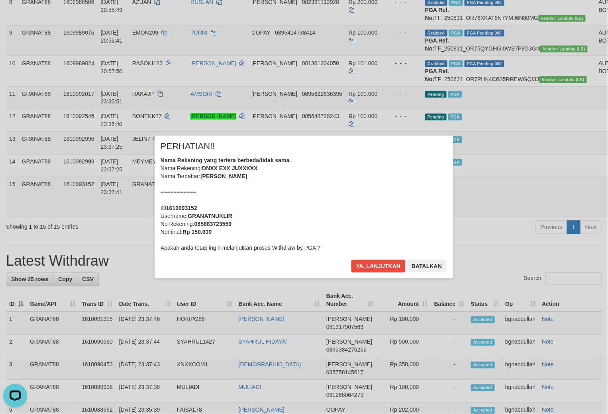
click at [360, 259] on div "× PERHATIAN!! Nama Rekening yang tertera berbeda/tidak sama. Nama Rekening: DNX…" at bounding box center [303, 207] width 299 height 143
click at [369, 264] on button "Ya, lanjutkan" at bounding box center [378, 266] width 54 height 13
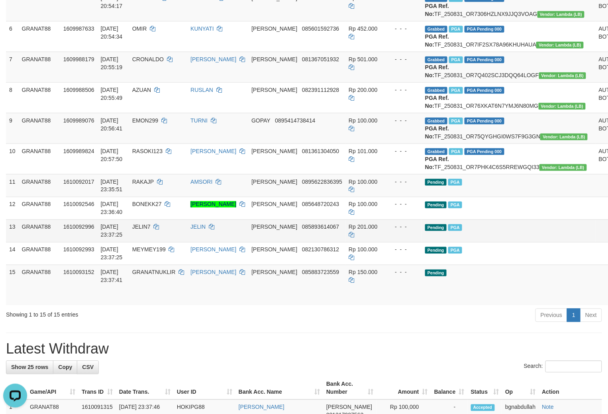
scroll to position [398, 0]
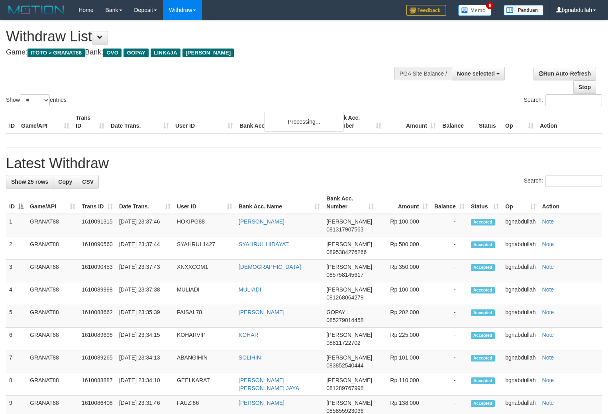
select select
select select "**"
select select
select select "**"
select select
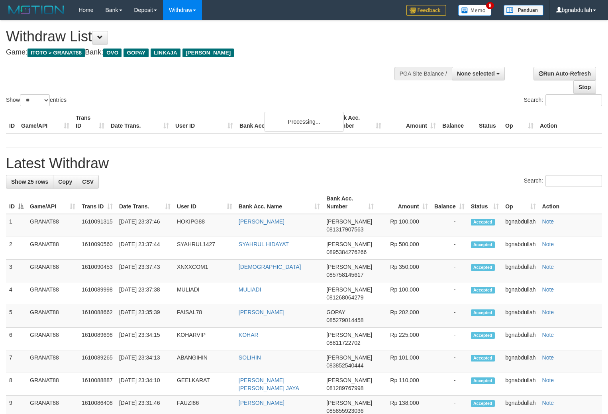
select select "**"
select select
select select "**"
select select
select select "**"
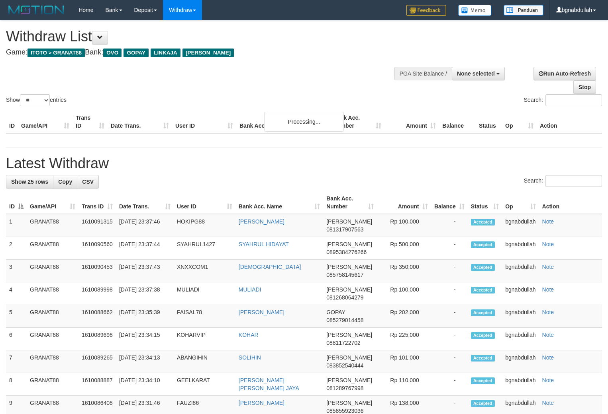
select select
select select "**"
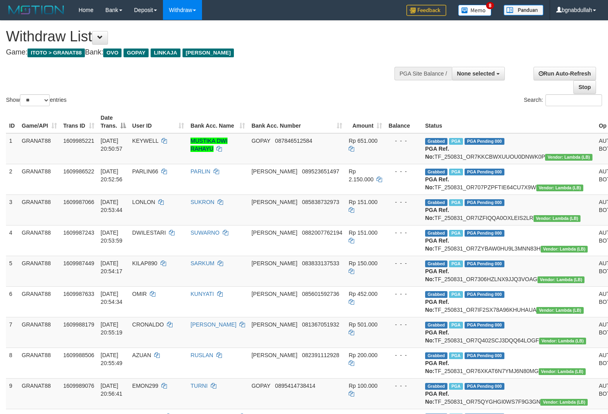
select select
select select "**"
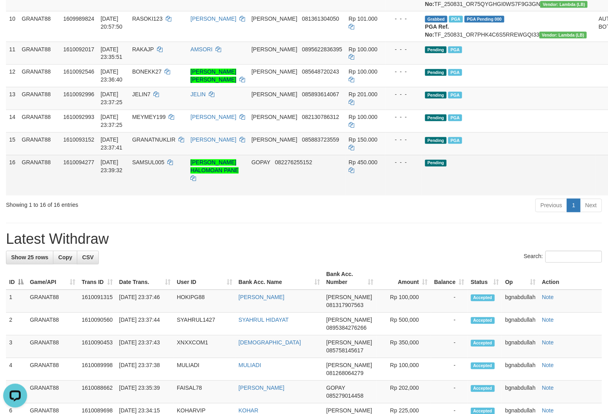
click at [160, 166] on span "SAMSUL005" at bounding box center [148, 163] width 32 height 6
drag, startPoint x: 160, startPoint y: 250, endPoint x: 166, endPoint y: 276, distance: 27.3
click at [162, 196] on td "SAMSUL005" at bounding box center [158, 175] width 58 height 41
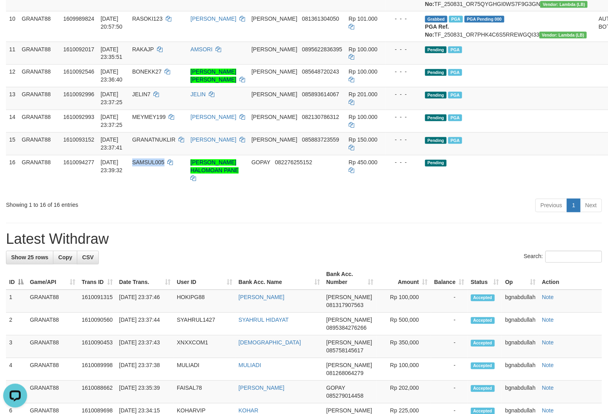
copy span "SAMSUL005"
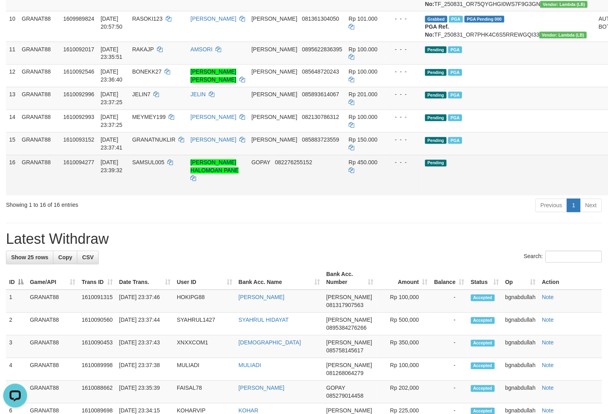
click at [348, 166] on span "Rp 450.000" at bounding box center [362, 163] width 29 height 6
drag, startPoint x: 345, startPoint y: 250, endPoint x: 349, endPoint y: 259, distance: 10.0
click at [349, 196] on td "Rp 450.000" at bounding box center [365, 175] width 40 height 41
copy td "450.000"
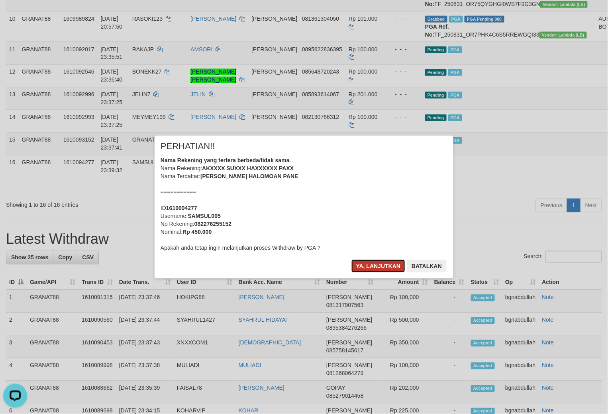
click at [365, 271] on button "Ya, lanjutkan" at bounding box center [378, 266] width 54 height 13
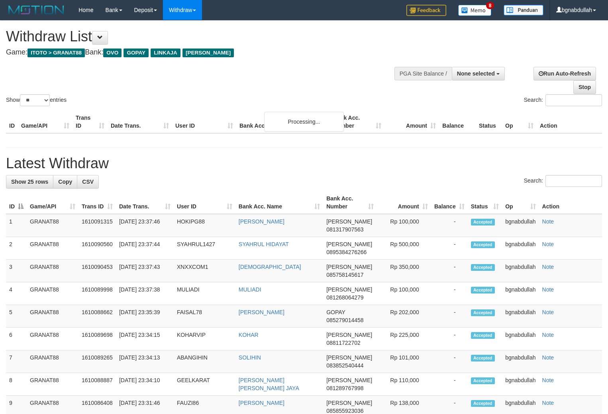
select select
select select "**"
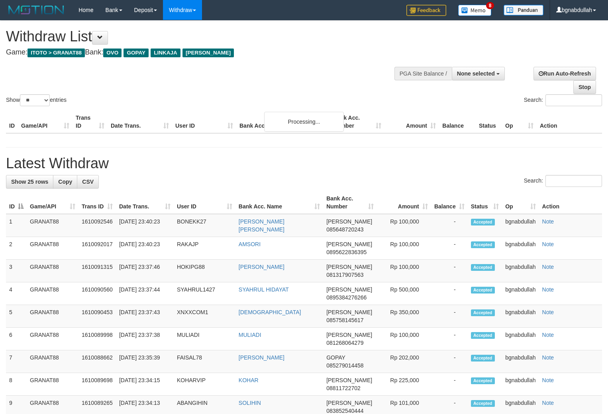
select select
select select "**"
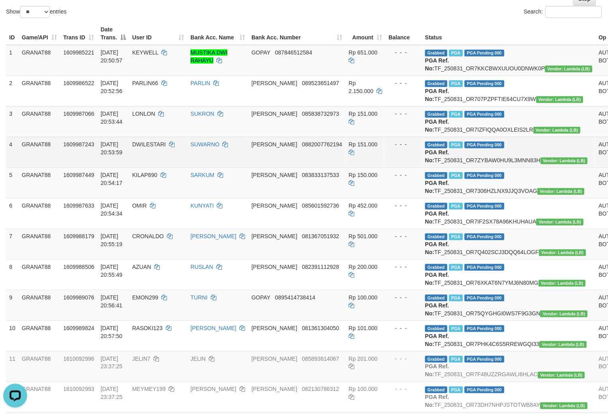
scroll to position [221, 0]
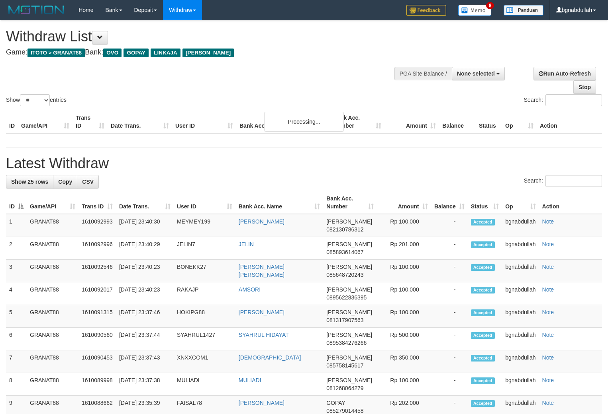
select select
select select "**"
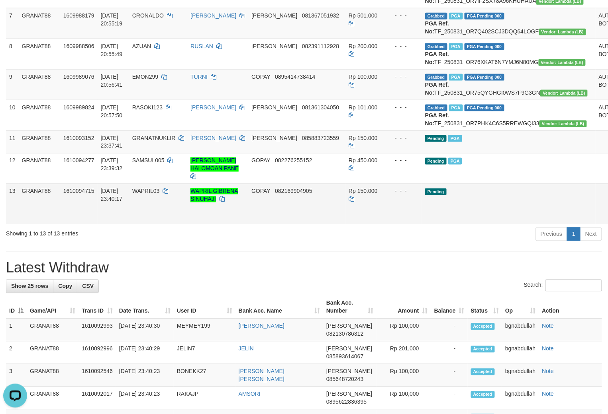
drag, startPoint x: 148, startPoint y: 268, endPoint x: 151, endPoint y: 278, distance: 9.8
click at [151, 225] on td "WAPRIL03" at bounding box center [158, 204] width 58 height 41
click at [149, 195] on span "WAPRIL03" at bounding box center [145, 191] width 27 height 6
drag, startPoint x: 149, startPoint y: 268, endPoint x: 159, endPoint y: 287, distance: 22.1
click at [152, 225] on td "WAPRIL03" at bounding box center [158, 204] width 58 height 41
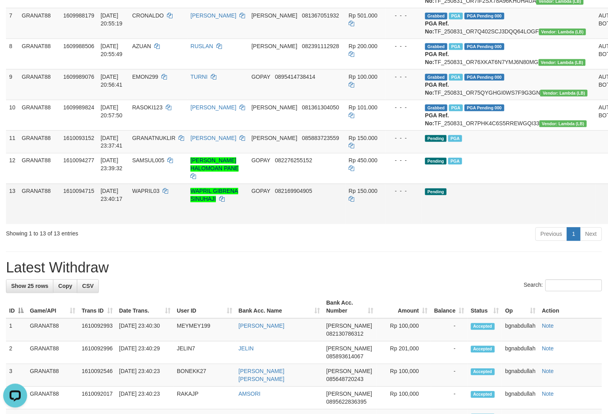
click at [348, 195] on span "Rp 150.000" at bounding box center [362, 191] width 29 height 6
drag, startPoint x: 343, startPoint y: 269, endPoint x: 353, endPoint y: 281, distance: 15.9
click at [348, 195] on span "Rp 150.000" at bounding box center [362, 191] width 29 height 6
copy span "150.000"
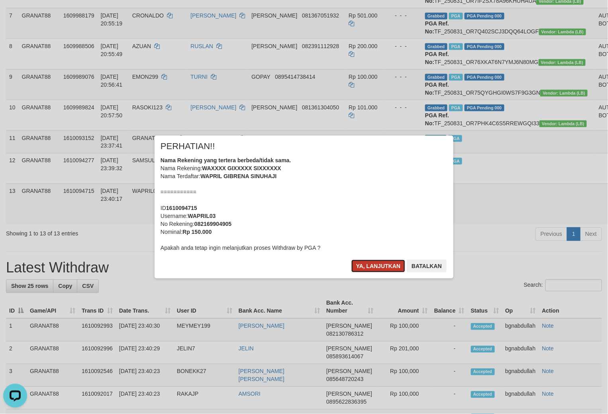
click at [369, 263] on button "Ya, lanjutkan" at bounding box center [378, 266] width 54 height 13
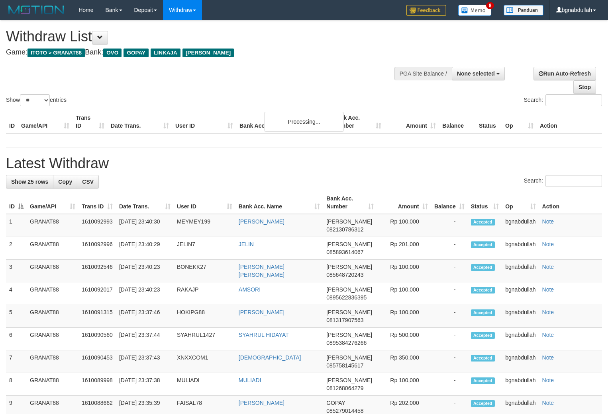
select select
select select "**"
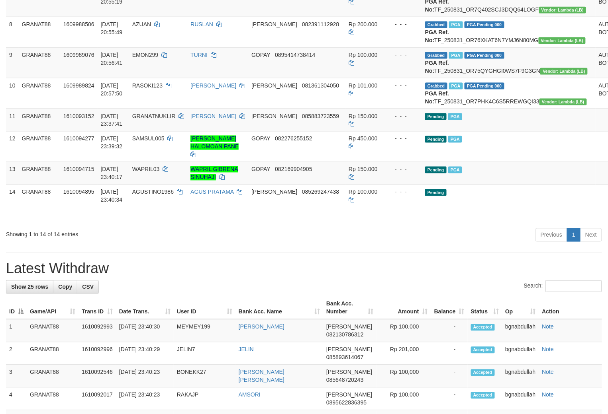
scroll to position [309, 0]
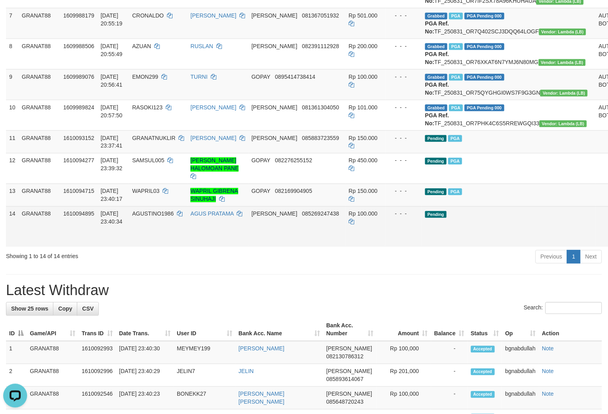
click at [162, 247] on td "AGUSTINO1986" at bounding box center [158, 227] width 58 height 41
copy span "AGUSTINO1986"
click at [348, 217] on span "Rp 100.000" at bounding box center [362, 214] width 29 height 6
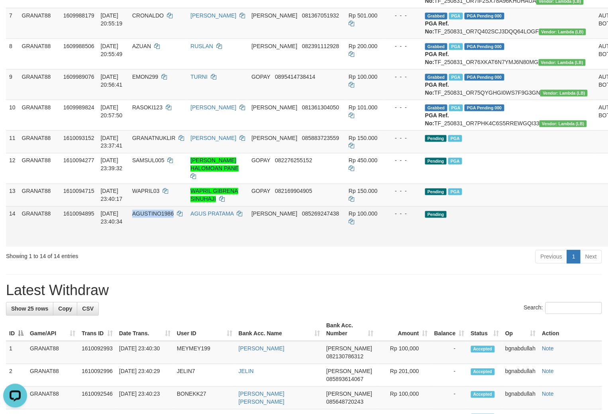
click at [348, 217] on span "Rp 100.000" at bounding box center [362, 214] width 29 height 6
copy span "AGUSTINO1986"
copy td "100.000"
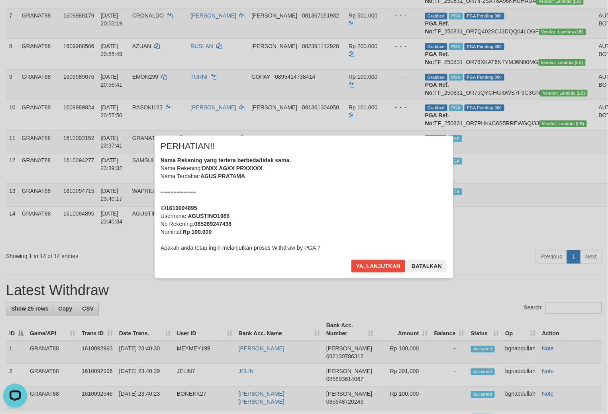
click at [365, 255] on div "× PERHATIAN!! Nama Rekening yang tertera berbeda/tidak sama. Nama Rekening: DNX…" at bounding box center [303, 207] width 299 height 143
click at [379, 267] on button "Ya, lanjutkan" at bounding box center [378, 266] width 54 height 13
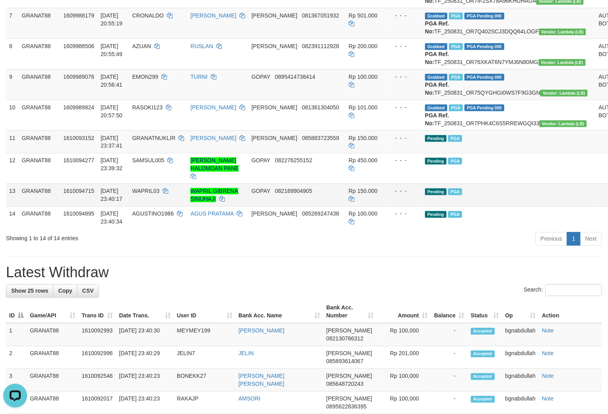
click at [498, 207] on td "Pending PGA" at bounding box center [509, 195] width 174 height 23
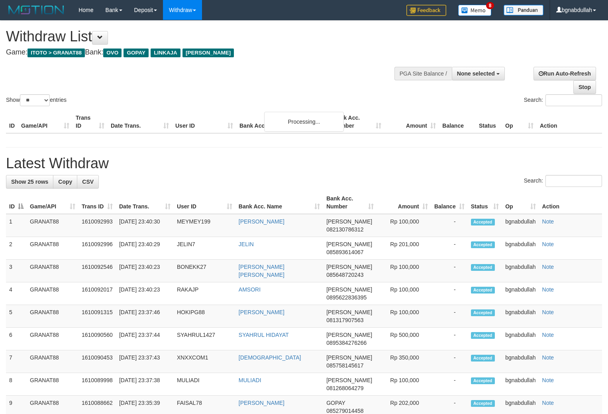
select select
select select "**"
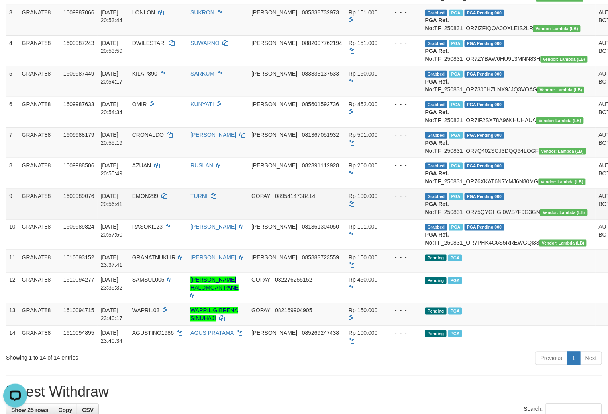
scroll to position [221, 0]
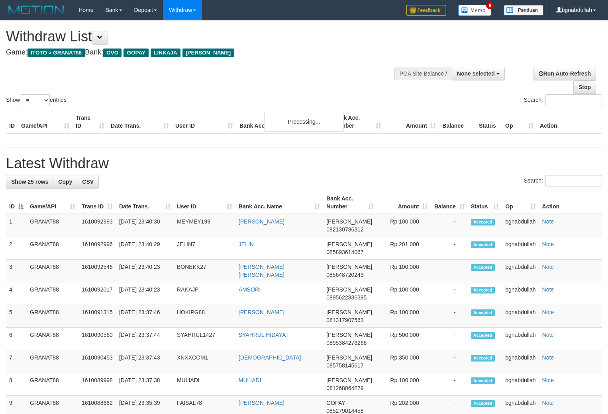
select select
select select "**"
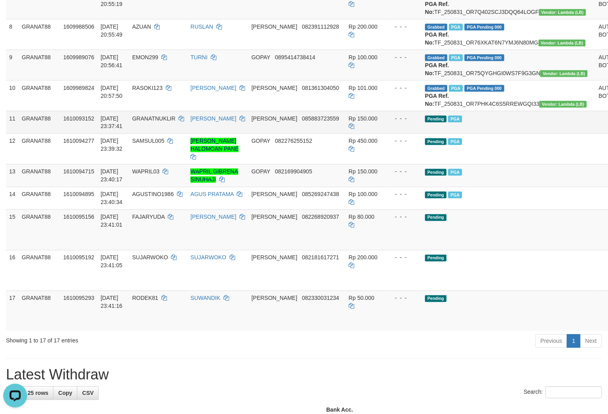
scroll to position [354, 0]
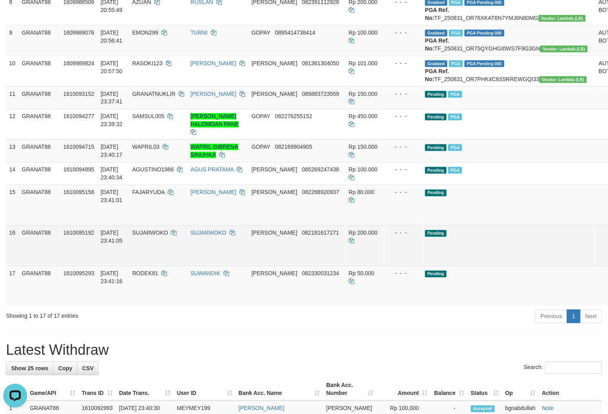
click at [163, 236] on span "SUJARWOKO" at bounding box center [150, 233] width 36 height 6
drag, startPoint x: 163, startPoint y: 321, endPoint x: 161, endPoint y: 336, distance: 14.9
click at [165, 266] on td "SUJARWOKO" at bounding box center [158, 246] width 58 height 41
copy span "SUJARWOKO"
click at [346, 266] on td "Rp 200.000" at bounding box center [365, 246] width 40 height 41
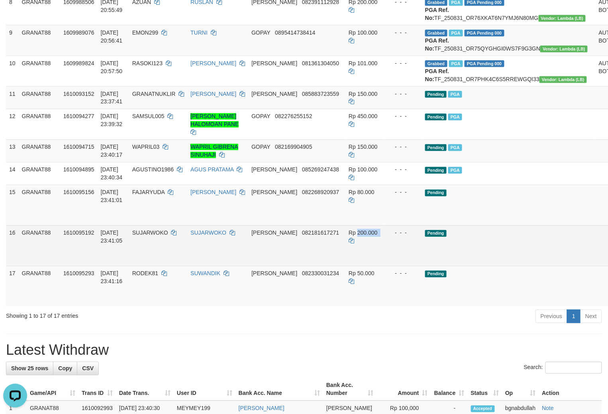
drag, startPoint x: 346, startPoint y: 315, endPoint x: 367, endPoint y: 336, distance: 30.7
click at [348, 266] on td "Rp 200.000" at bounding box center [365, 246] width 40 height 41
copy span "200.000"
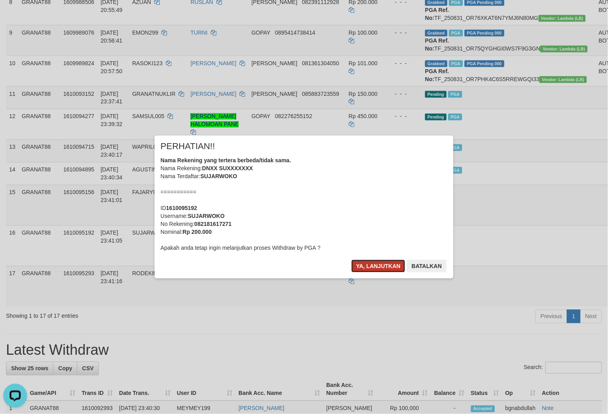
click at [372, 270] on button "Ya, lanjutkan" at bounding box center [378, 266] width 54 height 13
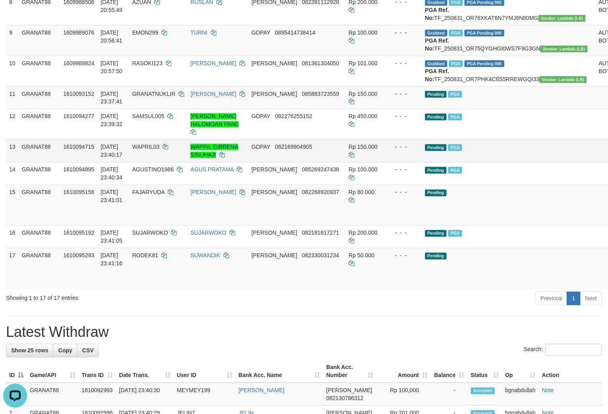
click at [496, 162] on td "Pending PGA" at bounding box center [509, 151] width 174 height 23
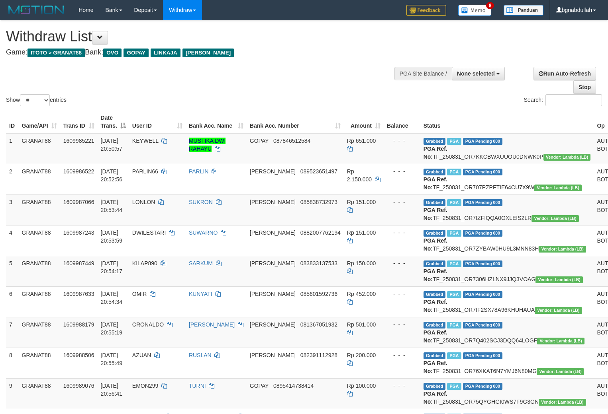
select select
select select "**"
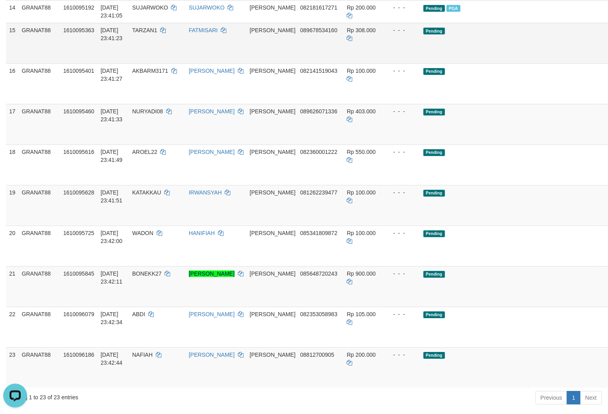
click at [154, 33] on span "TARZAN1" at bounding box center [144, 30] width 25 height 6
drag, startPoint x: 154, startPoint y: 124, endPoint x: 170, endPoint y: 143, distance: 25.2
click at [156, 63] on td "TARZAN1" at bounding box center [157, 43] width 57 height 41
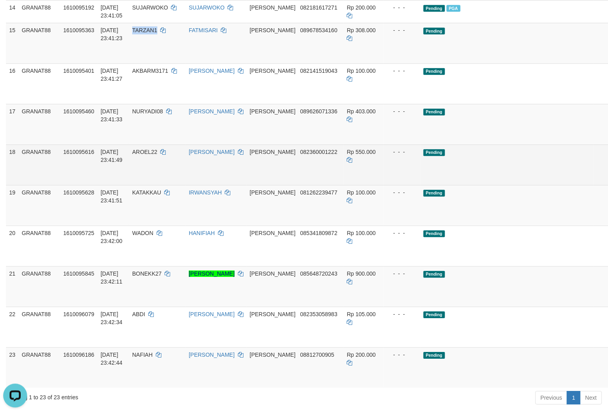
copy span "TARZAN1"
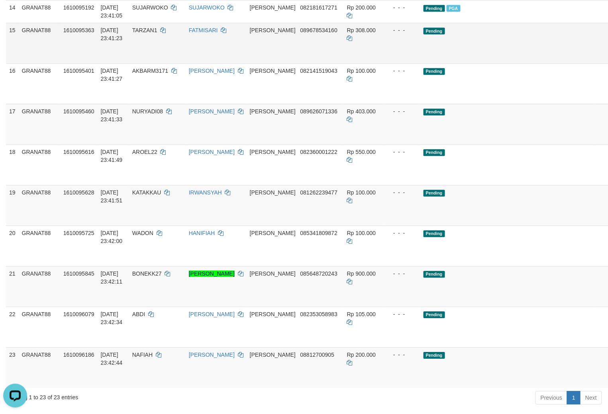
click at [347, 33] on span "Rp 308.000" at bounding box center [361, 30] width 29 height 6
drag, startPoint x: 343, startPoint y: 126, endPoint x: 441, endPoint y: 152, distance: 101.5
click at [352, 63] on td "Rp 308.000" at bounding box center [364, 43] width 40 height 41
copy span "308.000"
copy td "308.000"
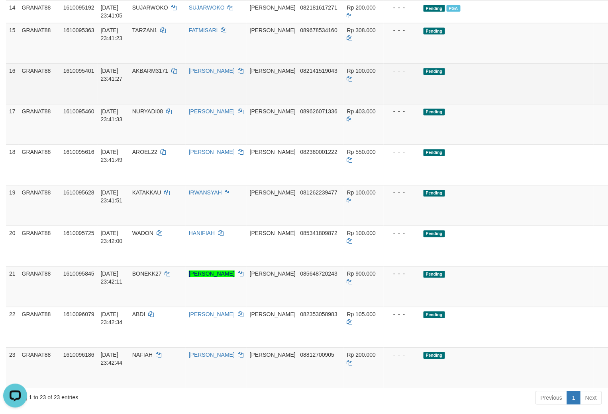
click at [156, 74] on span "AKBARM3171" at bounding box center [150, 71] width 36 height 6
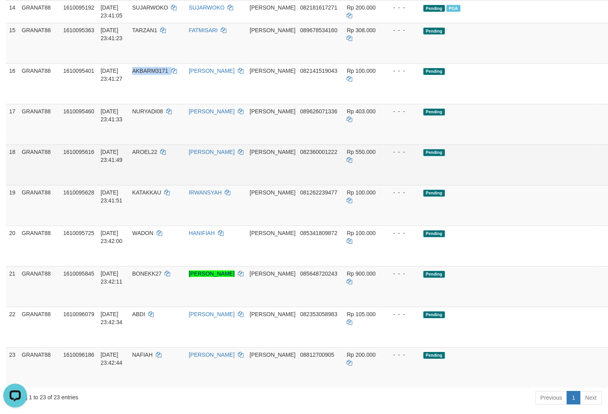
copy td "AKBARM3171"
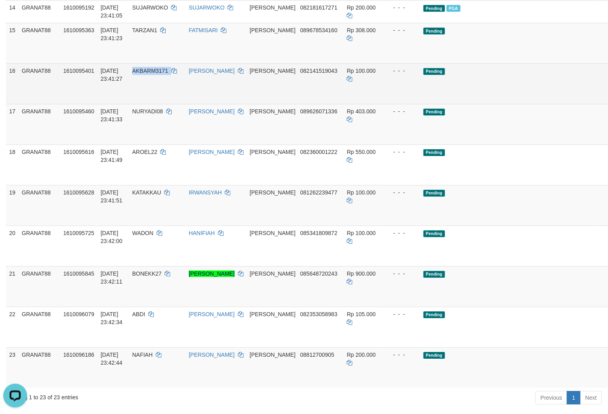
click at [160, 104] on td "AKBARM3171" at bounding box center [157, 83] width 57 height 41
drag, startPoint x: 160, startPoint y: 173, endPoint x: 166, endPoint y: 184, distance: 12.5
click at [166, 104] on td "AKBARM3171" at bounding box center [157, 83] width 57 height 41
click at [348, 104] on td "Rp 100.000" at bounding box center [364, 83] width 40 height 41
drag, startPoint x: 348, startPoint y: 160, endPoint x: 391, endPoint y: 198, distance: 57.3
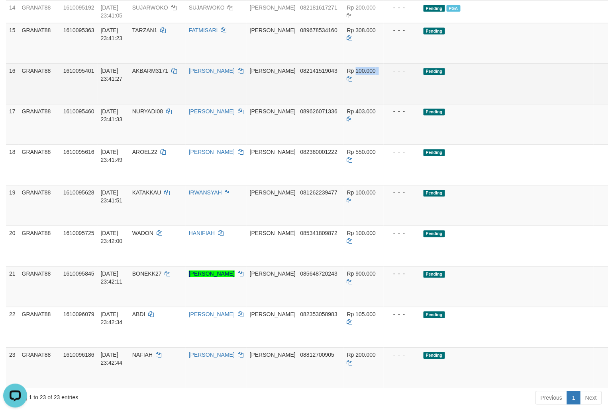
click at [349, 104] on td "Rp 100.000" at bounding box center [364, 83] width 40 height 41
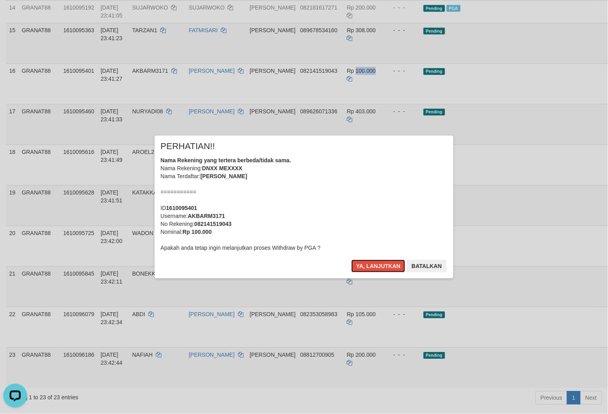
click at [381, 272] on button "Ya, lanjutkan" at bounding box center [378, 266] width 54 height 13
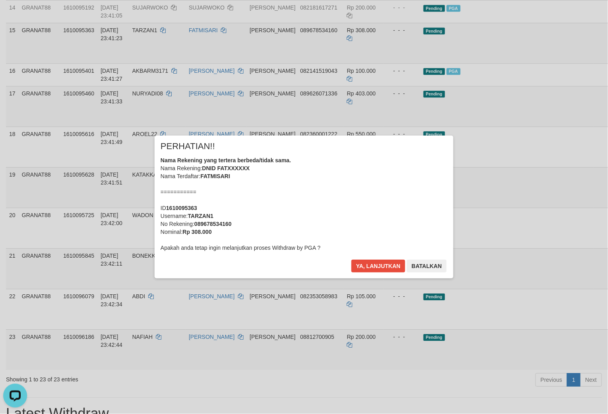
click at [377, 259] on div "× PERHATIAN!! Nama Rekening yang tertera berbeda/tidak sama. Nama Rekening: DNI…" at bounding box center [303, 207] width 299 height 143
click at [379, 267] on button "Ya, lanjutkan" at bounding box center [378, 266] width 54 height 13
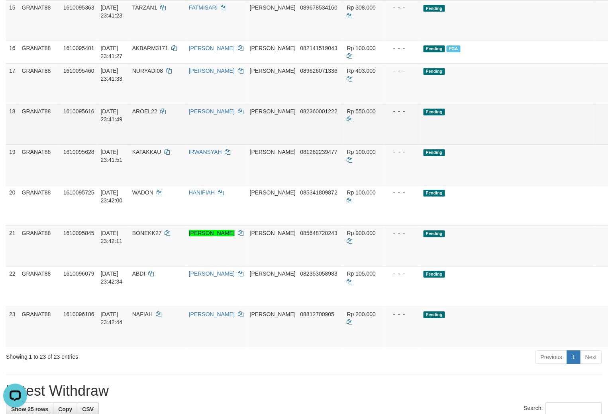
scroll to position [552, 0]
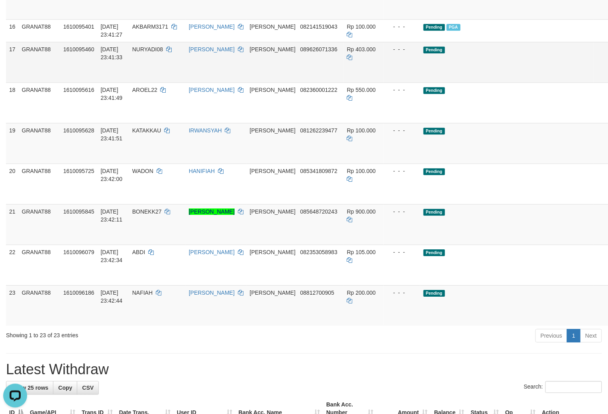
click at [156, 53] on span "NURYADI08" at bounding box center [147, 49] width 31 height 6
drag, startPoint x: 156, startPoint y: 141, endPoint x: 162, endPoint y: 162, distance: 21.9
click at [158, 82] on td "NURYADI08" at bounding box center [157, 62] width 57 height 41
copy span "NURYADI08"
click at [347, 53] on span "Rp 403.000" at bounding box center [361, 49] width 29 height 6
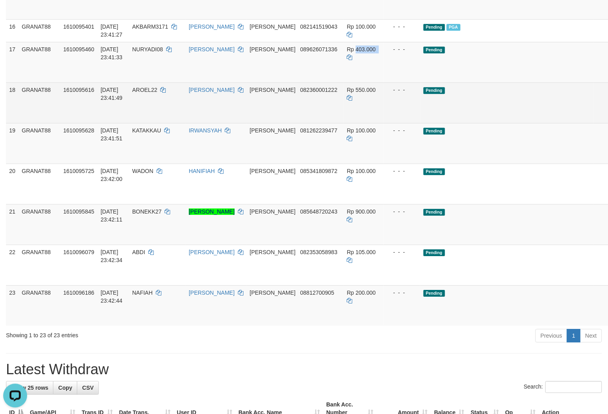
copy td "403.000"
drag, startPoint x: 347, startPoint y: 143, endPoint x: 448, endPoint y: 178, distance: 106.6
click at [350, 82] on td "Rp 403.000" at bounding box center [364, 62] width 40 height 41
copy td "403.000"
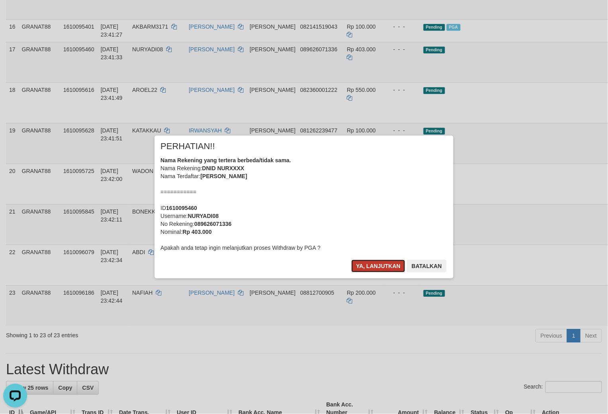
click at [371, 269] on button "Ya, lanjutkan" at bounding box center [378, 266] width 54 height 13
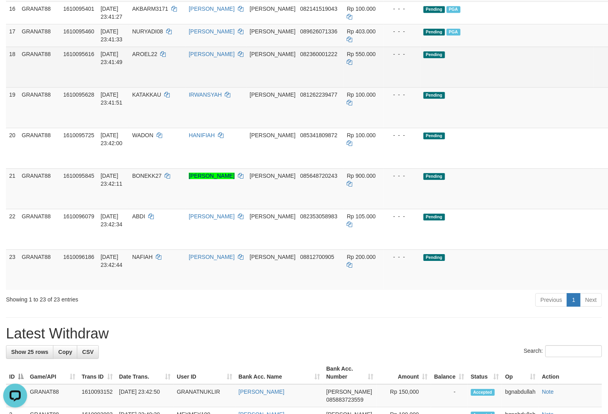
click at [150, 57] on span "AROEL22" at bounding box center [144, 54] width 25 height 6
click at [160, 87] on td "AROEL22" at bounding box center [157, 67] width 57 height 41
copy span "AROEL22"
click at [347, 57] on span "Rp 550.000" at bounding box center [361, 54] width 29 height 6
drag, startPoint x: 337, startPoint y: 148, endPoint x: 423, endPoint y: 176, distance: 90.6
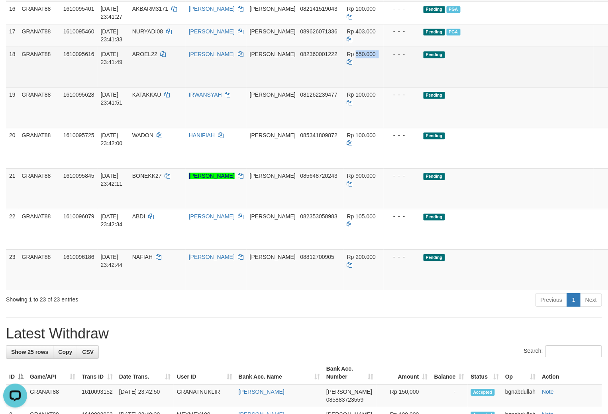
click at [347, 57] on span "Rp 550.000" at bounding box center [361, 54] width 29 height 6
copy span "550.000"
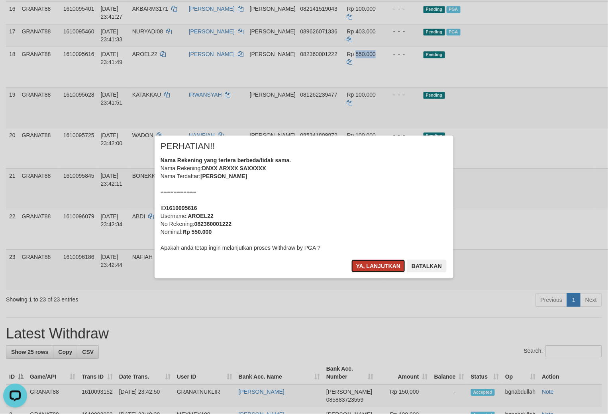
click at [373, 264] on button "Ya, lanjutkan" at bounding box center [378, 266] width 54 height 13
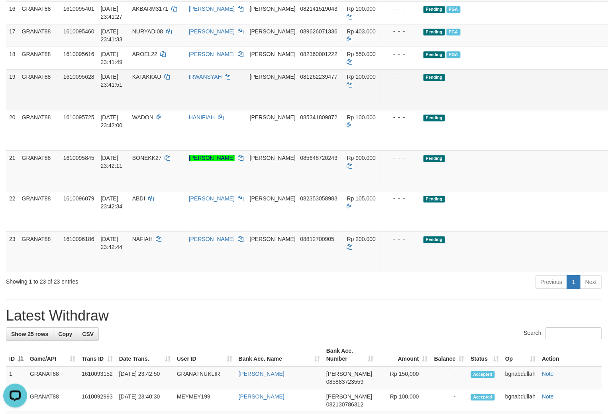
click at [150, 110] on td "KATAKKAU" at bounding box center [157, 89] width 57 height 41
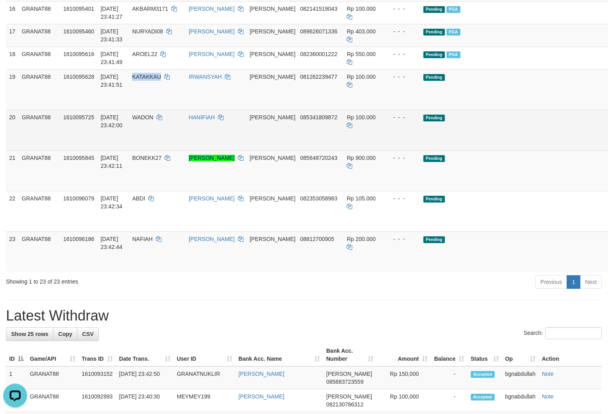
drag, startPoint x: 150, startPoint y: 177, endPoint x: 154, endPoint y: 205, distance: 27.8
click at [153, 110] on td "KATAKKAU" at bounding box center [157, 89] width 57 height 41
copy span "KATAKKAU"
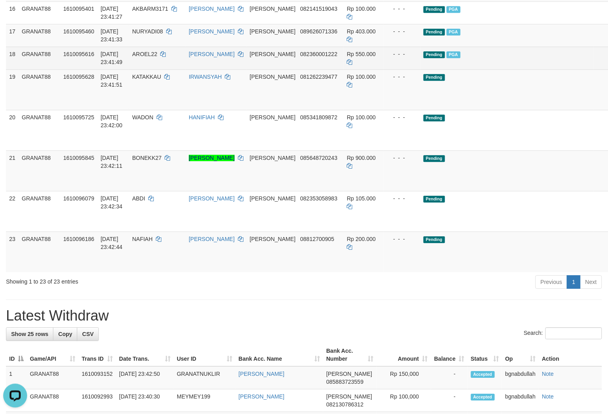
click at [344, 69] on td "Rp 550.000" at bounding box center [364, 58] width 40 height 23
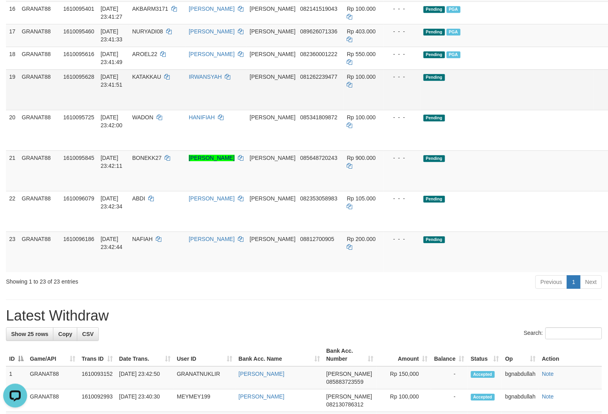
click at [347, 80] on span "Rp 100.000" at bounding box center [361, 77] width 29 height 6
drag, startPoint x: 341, startPoint y: 172, endPoint x: 356, endPoint y: 185, distance: 20.1
click at [347, 80] on span "Rp 100.000" at bounding box center [361, 77] width 29 height 6
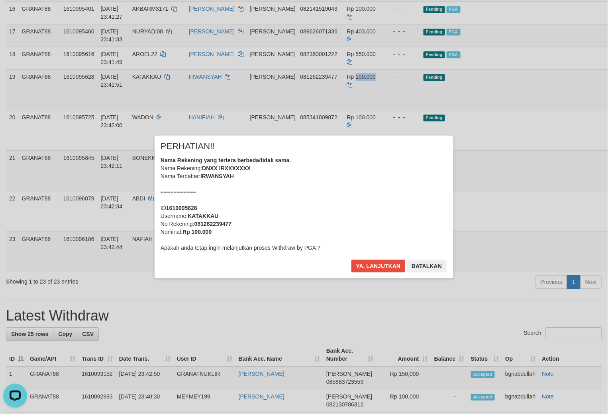
click at [367, 276] on div "Ya, lanjutkan Batalkan" at bounding box center [398, 269] width 97 height 19
click at [369, 267] on button "Ya, lanjutkan" at bounding box center [378, 266] width 54 height 13
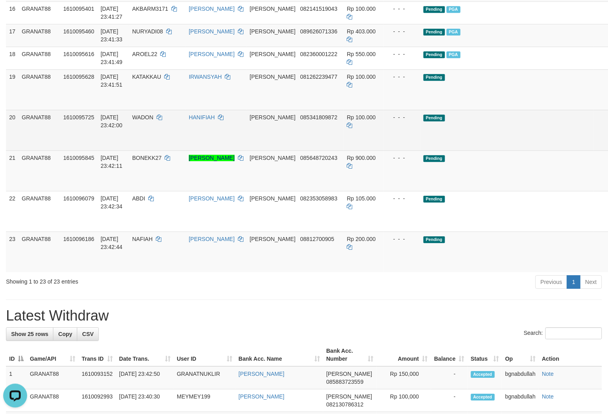
click at [150, 121] on span "WADON" at bounding box center [142, 117] width 21 height 6
drag, startPoint x: 150, startPoint y: 210, endPoint x: 151, endPoint y: 230, distance: 19.9
click at [154, 150] on td "WADON" at bounding box center [157, 130] width 57 height 41
click at [347, 121] on span "Rp 100.000" at bounding box center [361, 117] width 29 height 6
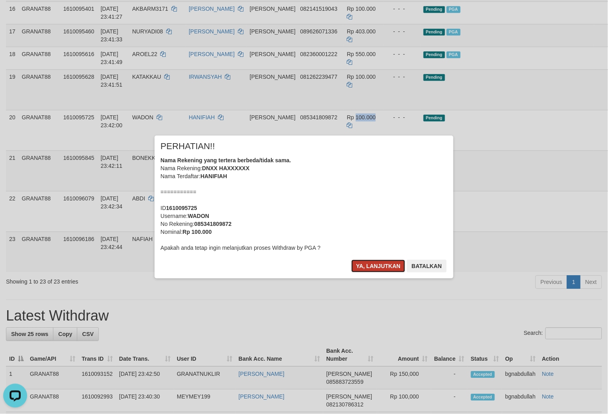
click at [374, 264] on button "Ya, lanjutkan" at bounding box center [378, 266] width 54 height 13
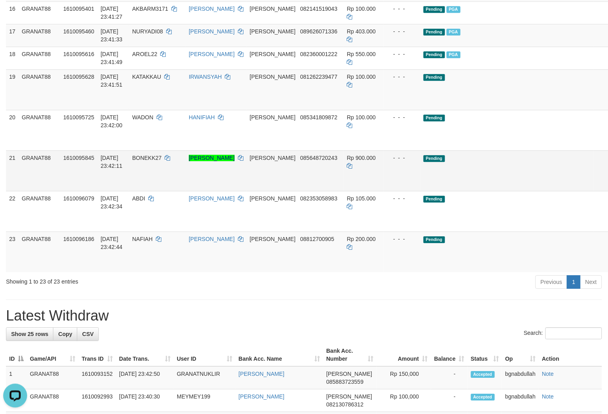
click at [157, 191] on td "BONEKK27" at bounding box center [157, 170] width 57 height 41
drag, startPoint x: 157, startPoint y: 248, endPoint x: 182, endPoint y: 281, distance: 40.7
click at [160, 191] on td "BONEKK27" at bounding box center [157, 170] width 57 height 41
click at [347, 161] on span "Rp 900.000" at bounding box center [361, 158] width 29 height 6
click at [348, 161] on span "Rp 900.000" at bounding box center [361, 158] width 29 height 6
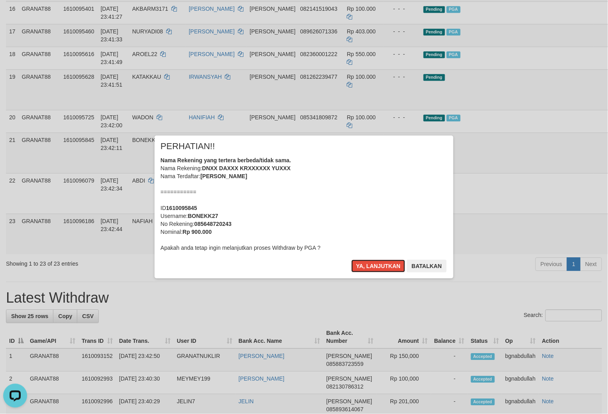
drag, startPoint x: 369, startPoint y: 265, endPoint x: 302, endPoint y: 290, distance: 72.0
click at [370, 265] on button "Ya, lanjutkan" at bounding box center [378, 266] width 54 height 13
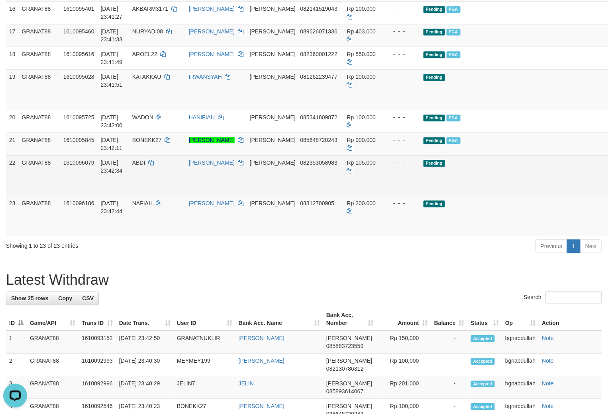
click at [145, 196] on td "ABDI" at bounding box center [157, 175] width 57 height 41
drag, startPoint x: 145, startPoint y: 272, endPoint x: 150, endPoint y: 293, distance: 21.9
click at [147, 196] on td "ABDI" at bounding box center [157, 175] width 57 height 41
click at [347, 166] on span "Rp 105.000" at bounding box center [361, 163] width 29 height 6
click at [345, 196] on td "Rp 105.000" at bounding box center [364, 175] width 40 height 41
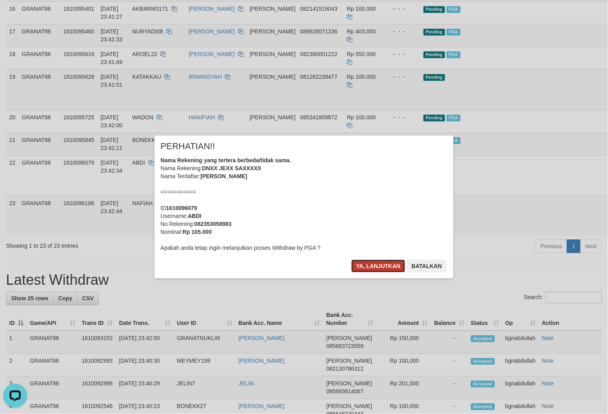
click at [373, 270] on button "Ya, lanjutkan" at bounding box center [378, 266] width 54 height 13
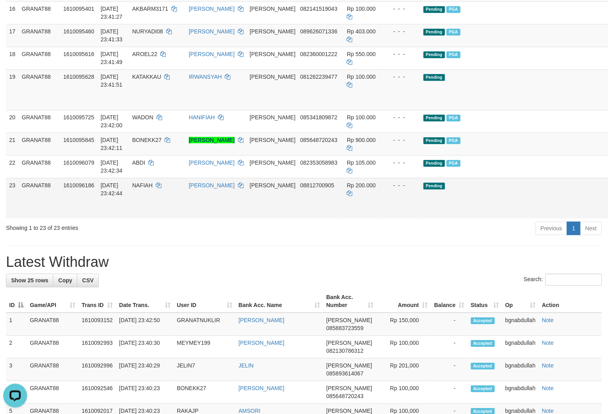
click at [152, 189] on span "NAFIAH" at bounding box center [142, 185] width 20 height 6
drag, startPoint x: 158, startPoint y: 288, endPoint x: 184, endPoint y: 324, distance: 44.7
click at [159, 219] on td "NAFIAH" at bounding box center [157, 198] width 57 height 41
click at [347, 189] on span "Rp 200.000" at bounding box center [361, 185] width 29 height 6
drag, startPoint x: 343, startPoint y: 289, endPoint x: 565, endPoint y: 309, distance: 223.5
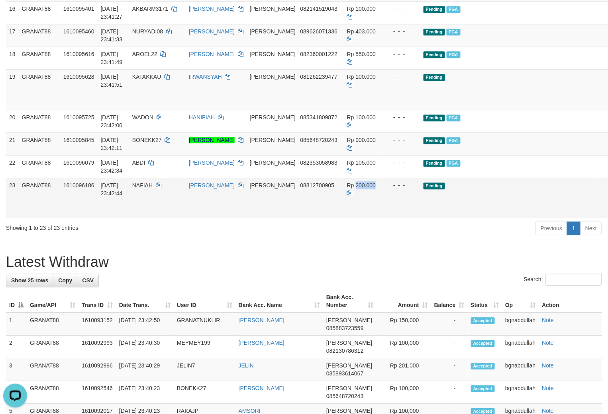
click at [346, 219] on td "Rp 200.000" at bounding box center [364, 198] width 40 height 41
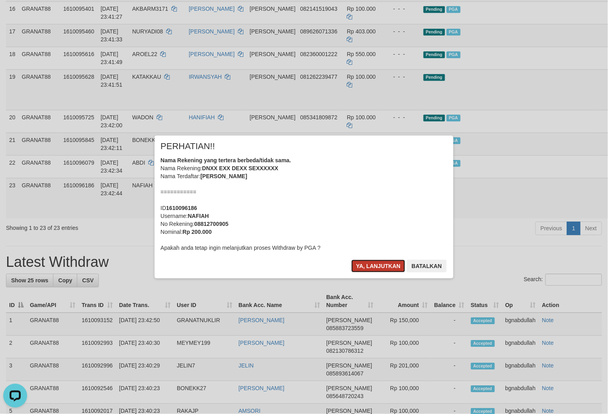
click at [363, 264] on button "Ya, lanjutkan" at bounding box center [378, 266] width 54 height 13
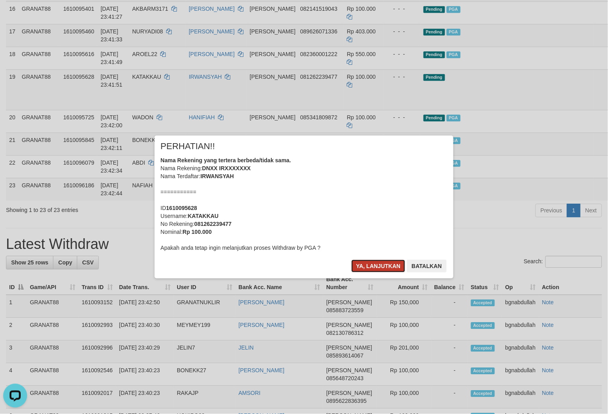
click at [359, 265] on button "Ya, lanjutkan" at bounding box center [378, 266] width 54 height 13
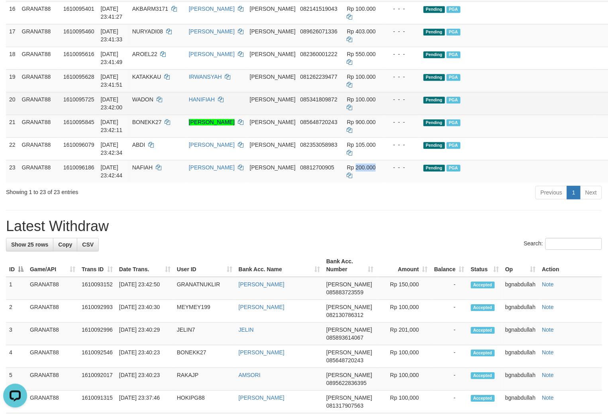
click at [508, 137] on td "Pending PGA" at bounding box center [507, 126] width 174 height 23
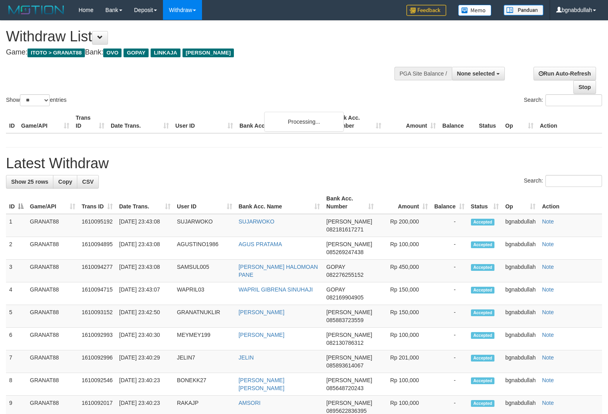
select select
select select "**"
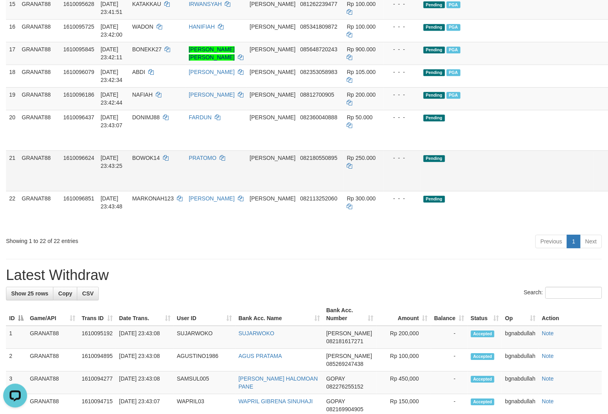
click at [155, 161] on span "BOWOK14" at bounding box center [145, 158] width 27 height 6
drag, startPoint x: 155, startPoint y: 246, endPoint x: 158, endPoint y: 252, distance: 7.0
click at [158, 191] on td "BOWOK14" at bounding box center [157, 170] width 57 height 41
copy span "BOWOK14"
drag, startPoint x: 350, startPoint y: 242, endPoint x: 350, endPoint y: 247, distance: 5.2
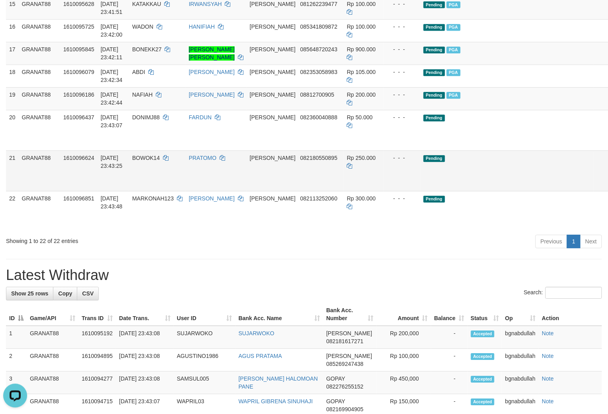
click at [350, 161] on span "Rp 250.000" at bounding box center [361, 158] width 29 height 6
click at [347, 161] on span "Rp 250.000" at bounding box center [361, 158] width 29 height 6
drag, startPoint x: 345, startPoint y: 244, endPoint x: 453, endPoint y: 265, distance: 109.9
click at [348, 161] on span "Rp 250.000" at bounding box center [361, 158] width 29 height 6
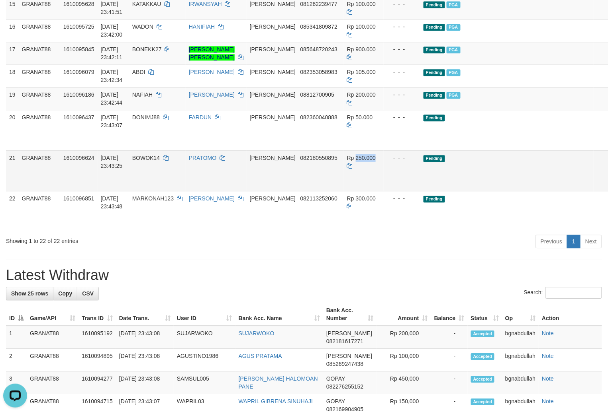
copy span "250.000"
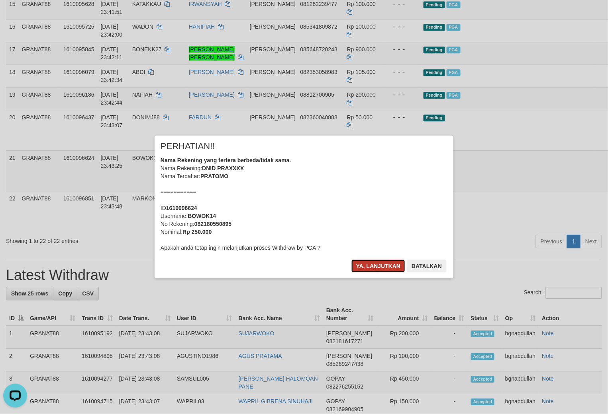
click at [373, 272] on button "Ya, lanjutkan" at bounding box center [378, 266] width 54 height 13
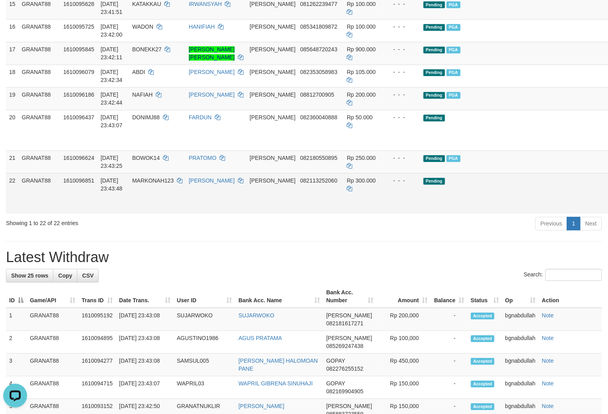
click at [156, 214] on td "MARKONAH123" at bounding box center [157, 193] width 57 height 41
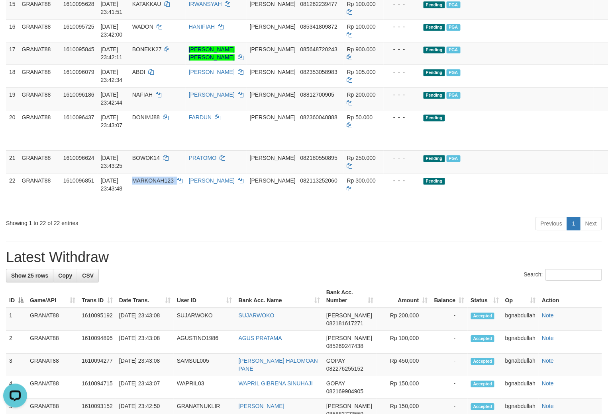
drag, startPoint x: 156, startPoint y: 280, endPoint x: 166, endPoint y: 304, distance: 25.7
click at [164, 214] on td "MARKONAH123" at bounding box center [157, 193] width 57 height 41
copy span "MARKONAH123"
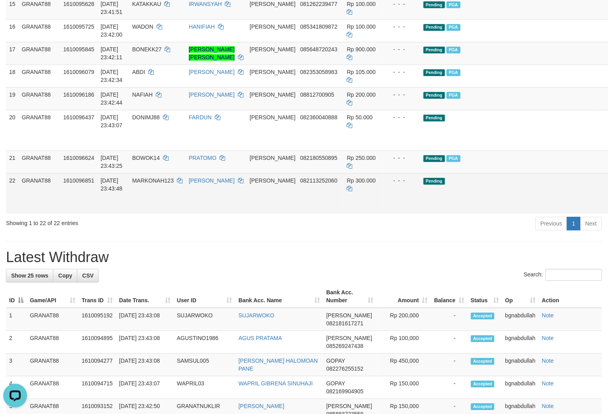
click at [347, 184] on span "Rp 300.000" at bounding box center [361, 181] width 29 height 6
drag, startPoint x: 337, startPoint y: 270, endPoint x: 411, endPoint y: 299, distance: 80.2
click at [344, 214] on td "Rp 300.000" at bounding box center [364, 193] width 40 height 41
copy td "300.000"
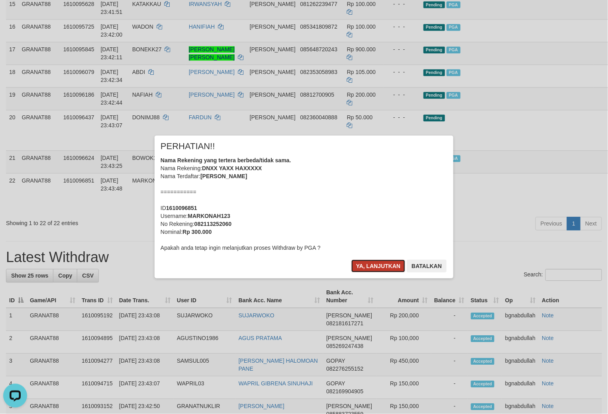
click at [360, 260] on button "Ya, lanjutkan" at bounding box center [378, 266] width 54 height 13
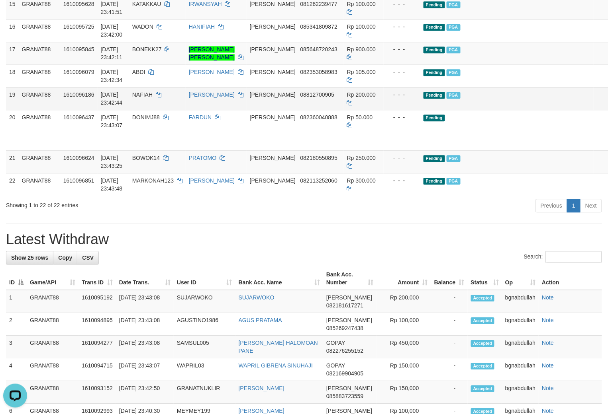
click at [479, 110] on td "Pending PGA" at bounding box center [507, 98] width 174 height 23
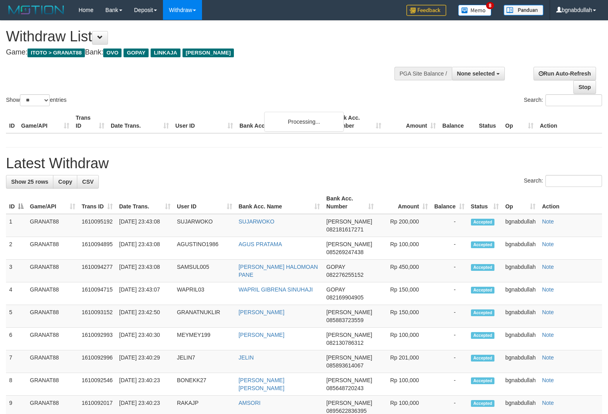
select select
select select "**"
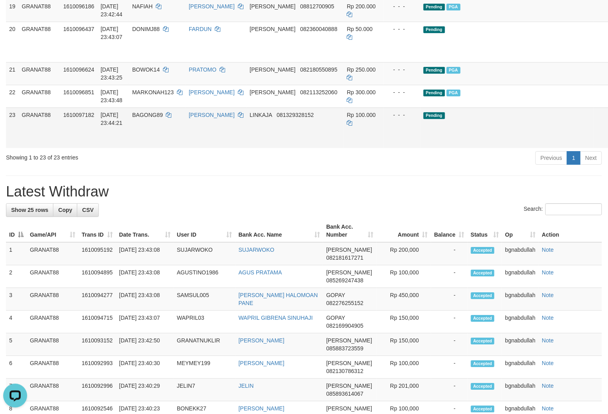
click at [154, 148] on td "BAGONG89" at bounding box center [157, 127] width 57 height 41
drag, startPoint x: 154, startPoint y: 197, endPoint x: 162, endPoint y: 216, distance: 20.3
click at [156, 148] on td "BAGONG89" at bounding box center [157, 127] width 57 height 41
copy span "G"
click at [158, 118] on span "BAGONG89" at bounding box center [147, 115] width 31 height 6
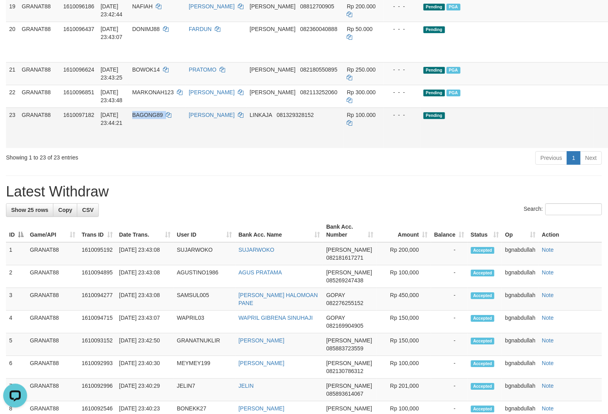
click at [158, 118] on span "BAGONG89" at bounding box center [147, 115] width 31 height 6
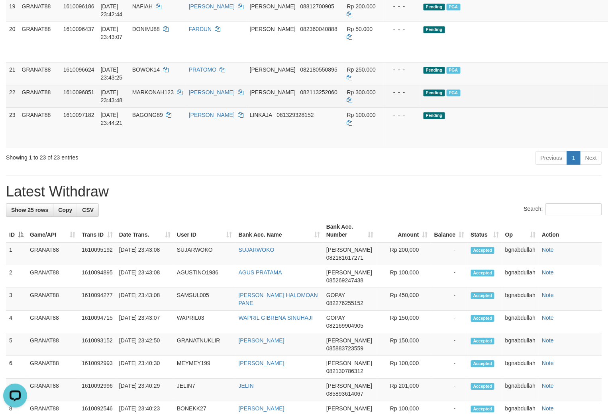
click at [492, 107] on td "Pending PGA" at bounding box center [507, 96] width 174 height 23
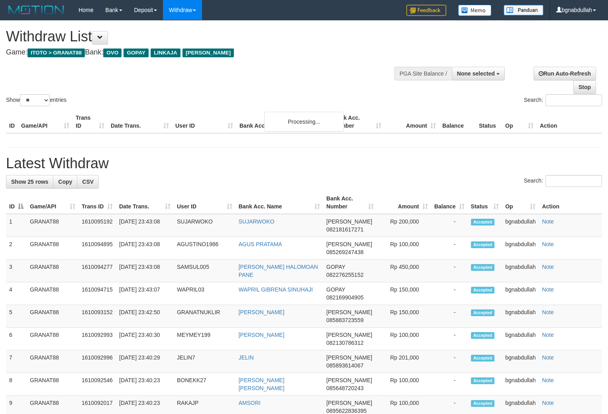
select select
select select "**"
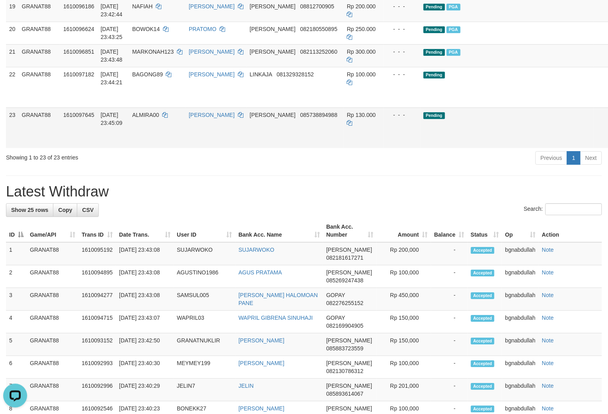
click at [129, 148] on td "[DATE] 23:45:09" at bounding box center [113, 127] width 31 height 41
click at [152, 118] on span "ALMIRA00" at bounding box center [145, 115] width 27 height 6
drag, startPoint x: 152, startPoint y: 203, endPoint x: 153, endPoint y: 210, distance: 7.3
click at [152, 148] on td "ALMIRA00" at bounding box center [157, 127] width 57 height 41
copy span "ALMIRA00"
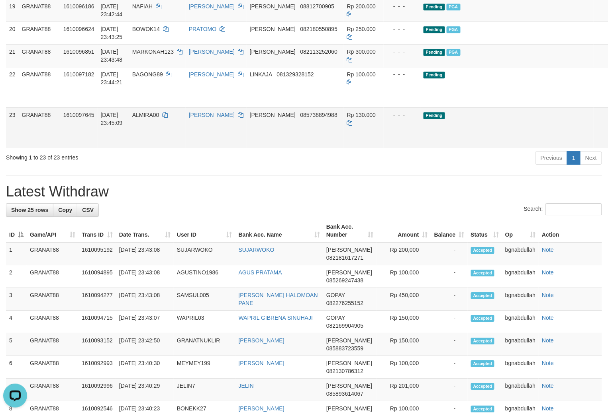
click at [344, 148] on td "Rp 130.000" at bounding box center [364, 127] width 40 height 41
drag, startPoint x: 337, startPoint y: 197, endPoint x: 457, endPoint y: 239, distance: 127.4
click at [344, 148] on td "Rp 130.000" at bounding box center [364, 127] width 40 height 41
copy span "130.000"
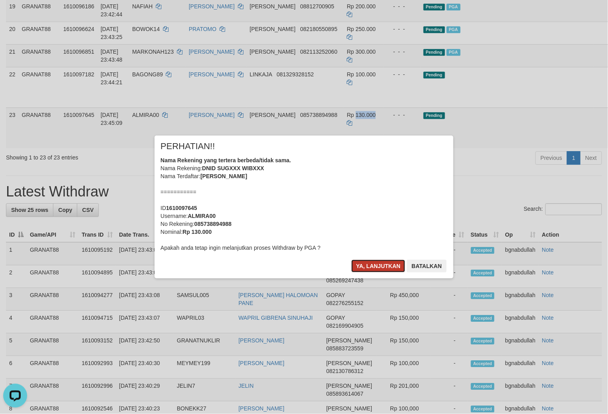
click at [370, 264] on button "Ya, lanjutkan" at bounding box center [378, 266] width 54 height 13
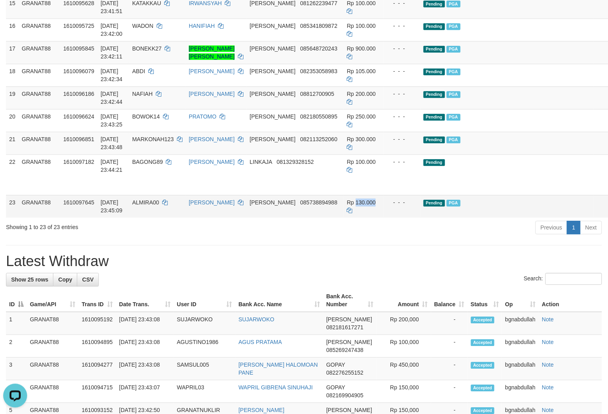
scroll to position [578, 0]
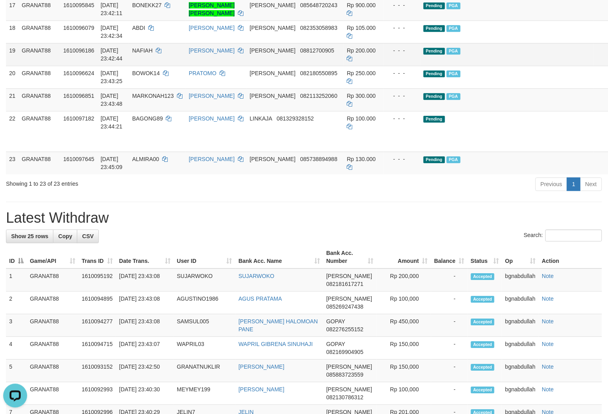
click at [469, 66] on td "Pending PGA" at bounding box center [507, 54] width 174 height 23
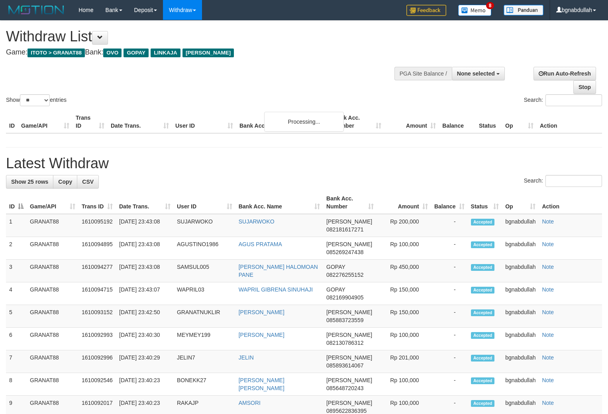
select select
select select "**"
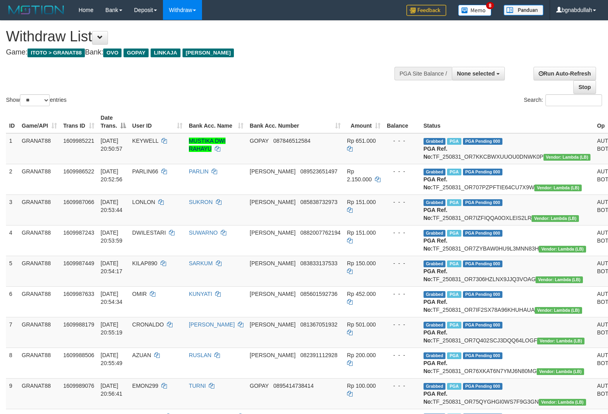
select select
select select "**"
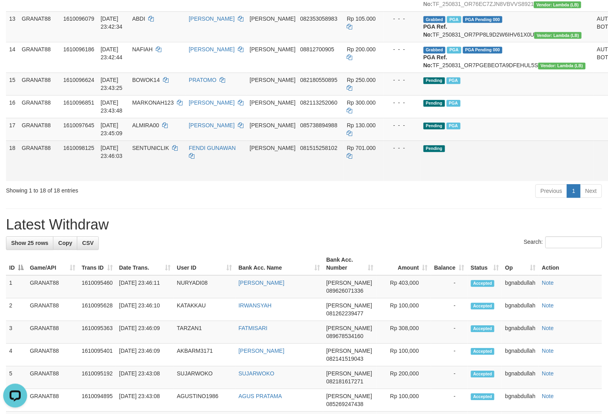
click at [164, 151] on span "SENTUNICLIK" at bounding box center [150, 148] width 37 height 6
drag, startPoint x: 164, startPoint y: 256, endPoint x: 166, endPoint y: 268, distance: 11.7
click at [166, 151] on span "SENTUNICLIK" at bounding box center [150, 148] width 37 height 6
copy span "SENTUNICLIK"
click at [347, 151] on span "Rp 701.000" at bounding box center [361, 148] width 29 height 6
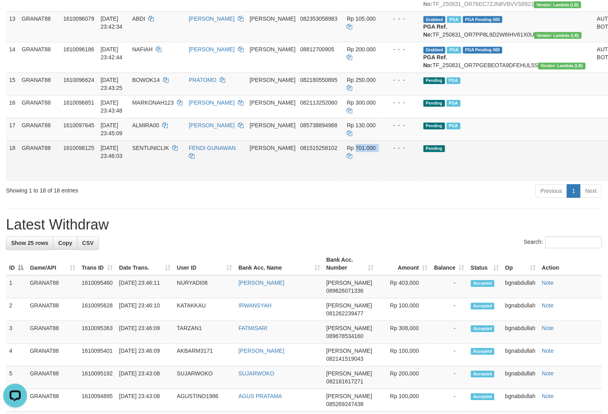
drag, startPoint x: 344, startPoint y: 258, endPoint x: 384, endPoint y: 283, distance: 47.7
click at [347, 151] on span "Rp 701.000" at bounding box center [361, 148] width 29 height 6
copy span "701.000"
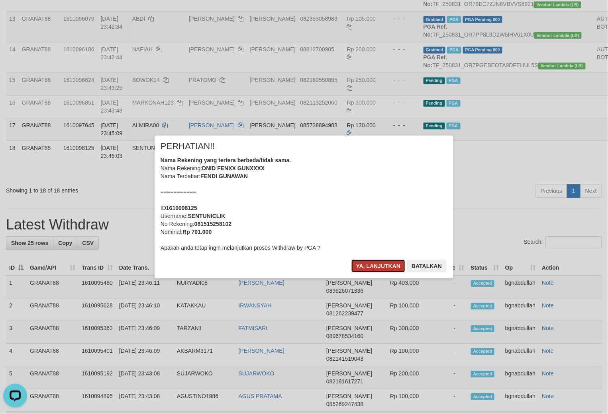
click at [363, 266] on button "Ya, lanjutkan" at bounding box center [378, 266] width 54 height 13
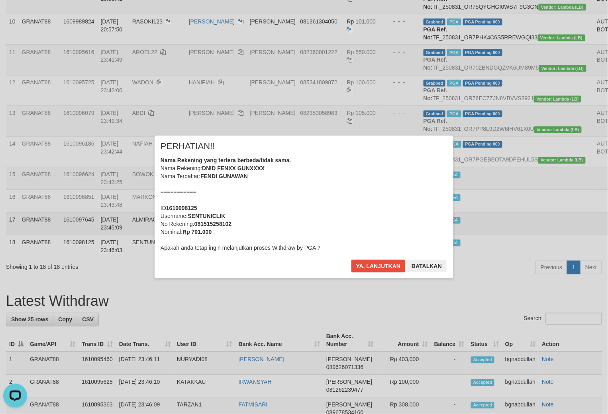
scroll to position [446, 0]
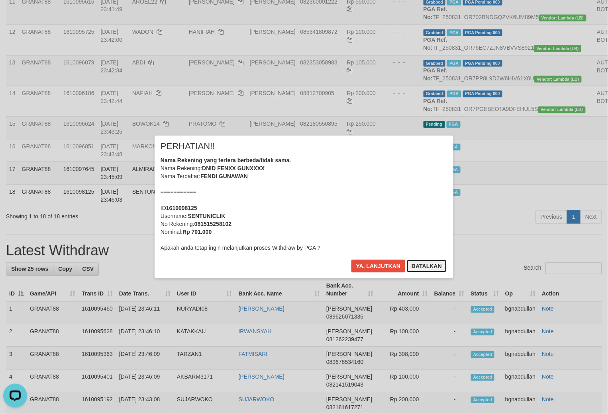
click at [424, 267] on button "Batalkan" at bounding box center [426, 266] width 40 height 13
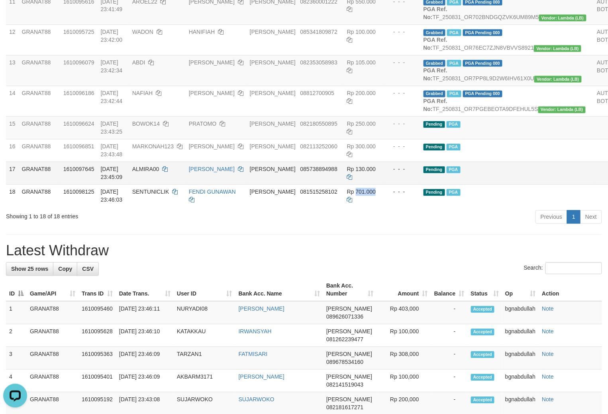
click at [491, 185] on td "Pending PGA" at bounding box center [507, 173] width 174 height 23
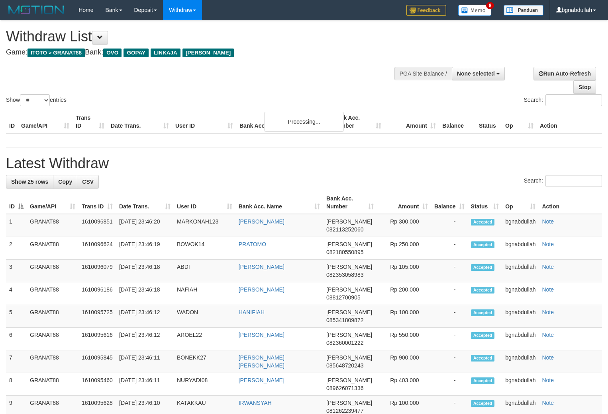
select select
select select "**"
select select
select select "**"
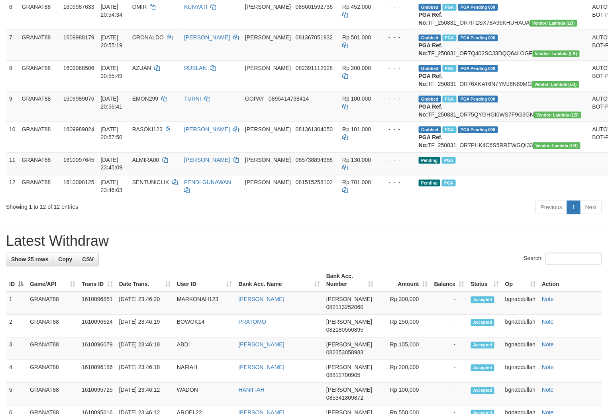
scroll to position [265, 0]
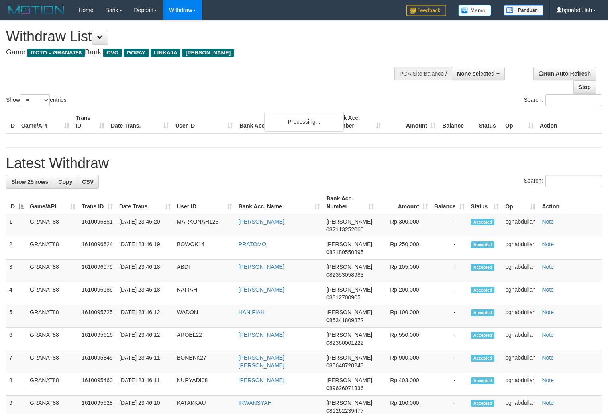
select select
select select "**"
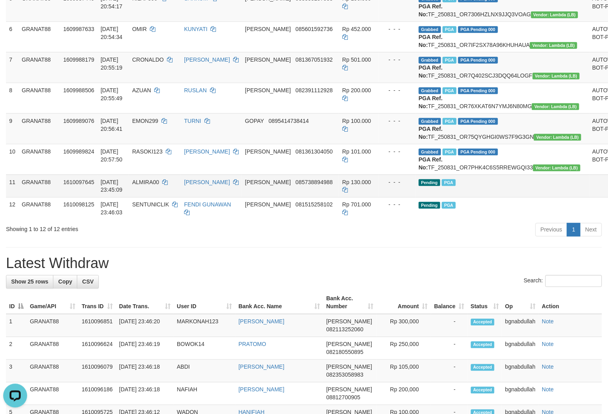
click at [483, 197] on td "Pending PGA" at bounding box center [502, 186] width 174 height 23
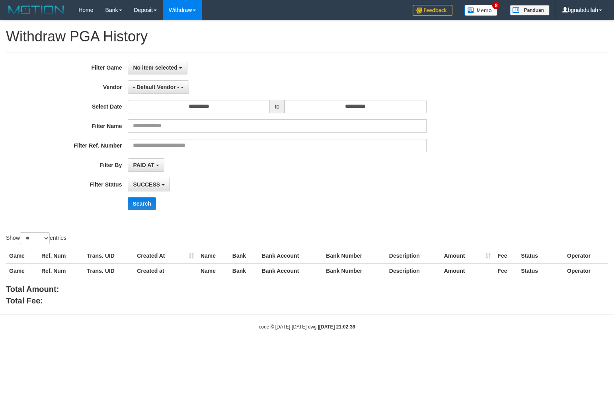
select select "**"
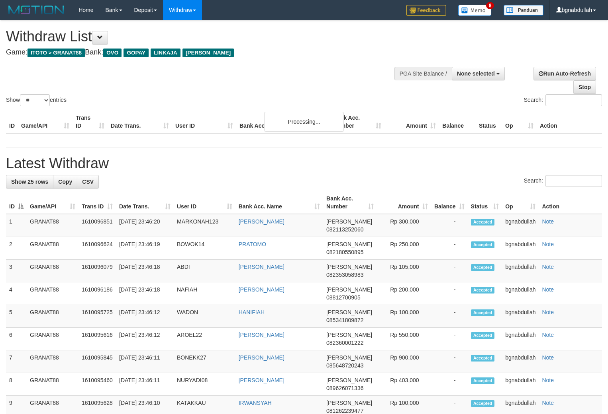
select select
select select "**"
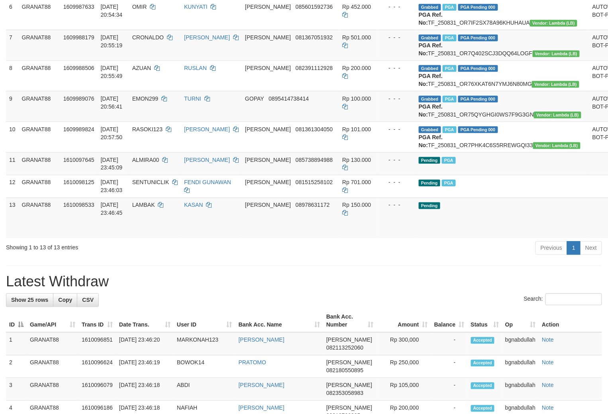
scroll to position [265, 0]
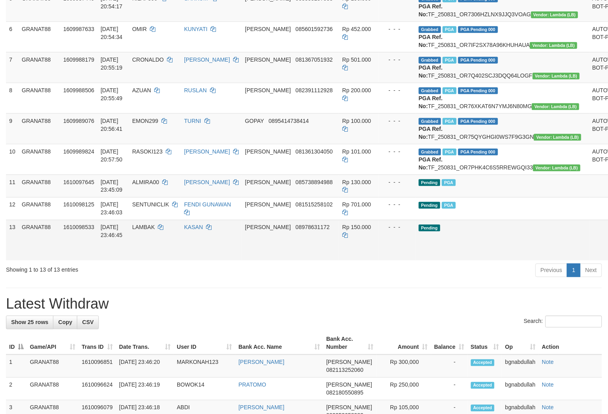
click at [157, 261] on td "LAMBAK" at bounding box center [155, 240] width 52 height 41
drag, startPoint x: 157, startPoint y: 311, endPoint x: 149, endPoint y: 321, distance: 12.5
click at [158, 261] on td "LAMBAK" at bounding box center [155, 240] width 52 height 41
copy span "LAMBAK"
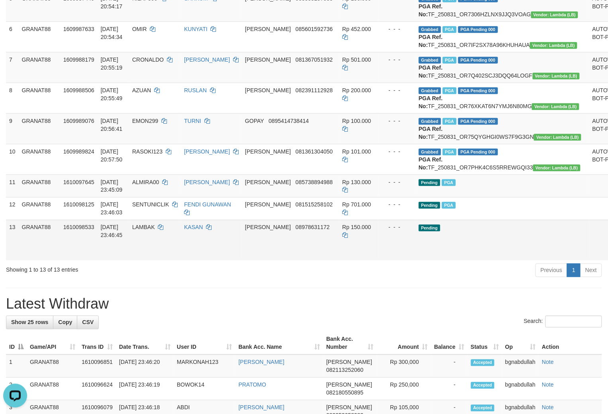
click at [342, 231] on span "Rp 150.000" at bounding box center [356, 228] width 29 height 6
drag, startPoint x: 340, startPoint y: 306, endPoint x: 539, endPoint y: 334, distance: 201.0
click at [347, 261] on td "Rp 150.000" at bounding box center [359, 240] width 40 height 41
copy span "150.000"
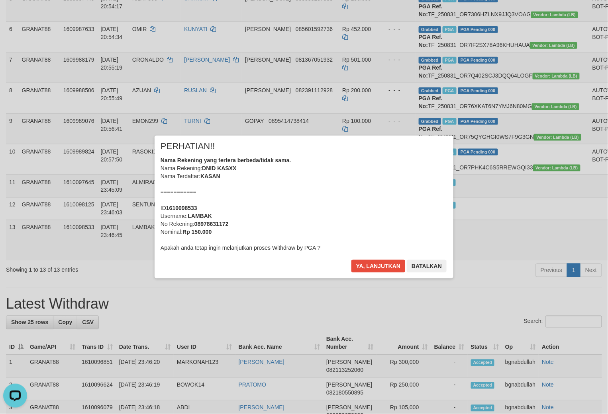
click at [375, 259] on div "× PERHATIAN!! Nama Rekening yang tertera berbeda/tidak sama. Nama Rekening: DNI…" at bounding box center [303, 207] width 299 height 143
click at [383, 262] on button "Ya, lanjutkan" at bounding box center [378, 266] width 54 height 13
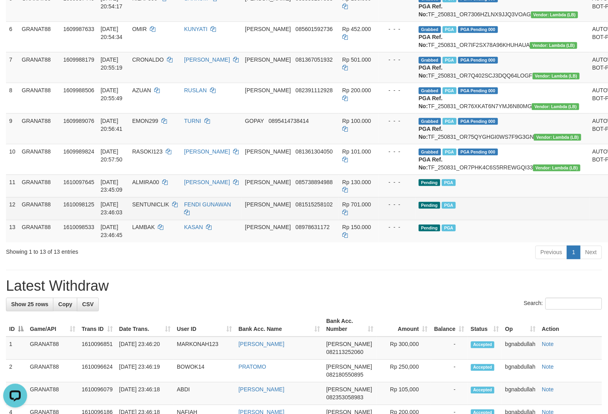
click at [488, 220] on td "Pending PGA" at bounding box center [502, 208] width 174 height 23
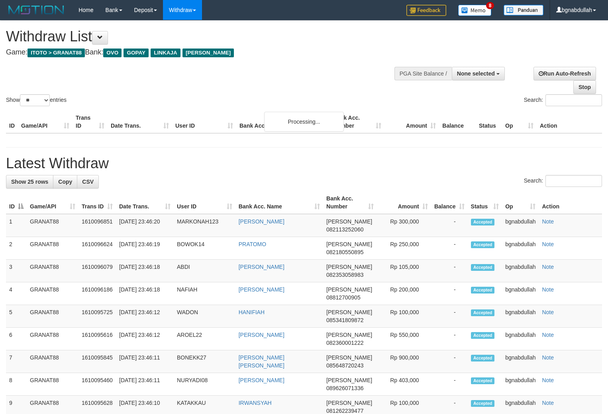
select select
select select "**"
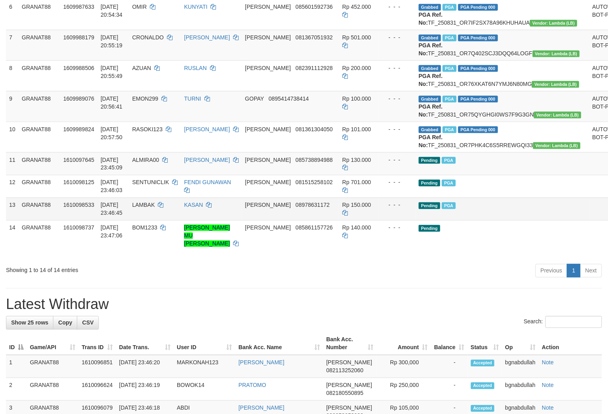
scroll to position [265, 0]
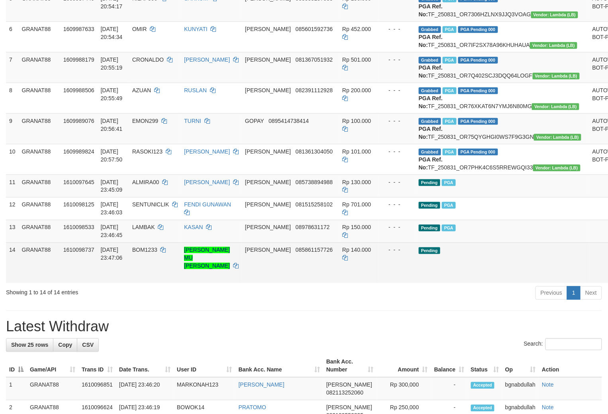
click at [146, 283] on td "BOM1233" at bounding box center [155, 263] width 52 height 41
drag, startPoint x: 146, startPoint y: 328, endPoint x: 152, endPoint y: 341, distance: 14.1
click at [149, 283] on td "BOM1233" at bounding box center [155, 263] width 52 height 41
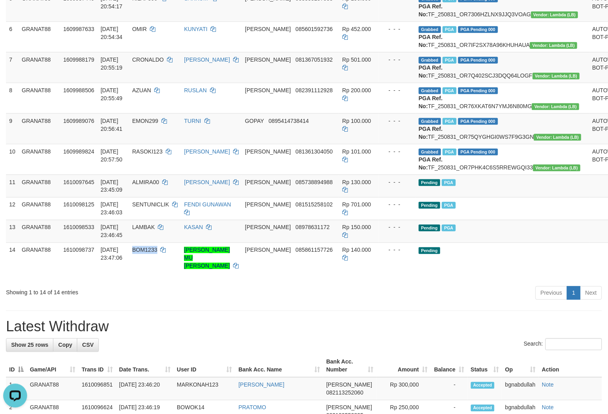
copy span "BOM1233"
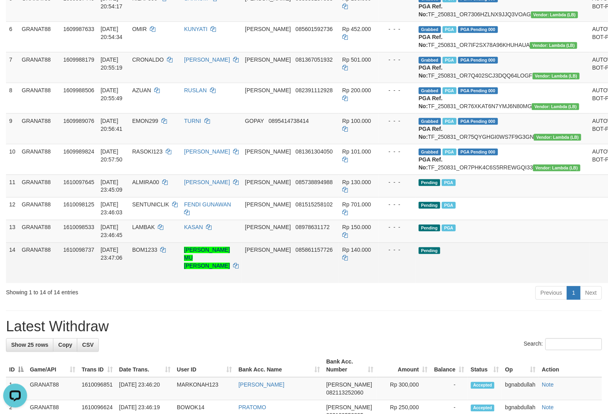
click at [343, 254] on span "Rp 140.000" at bounding box center [356, 250] width 29 height 6
drag, startPoint x: 343, startPoint y: 329, endPoint x: 343, endPoint y: 333, distance: 4.4
click at [343, 283] on td "Rp 140.000" at bounding box center [359, 263] width 40 height 41
copy span "140.000"
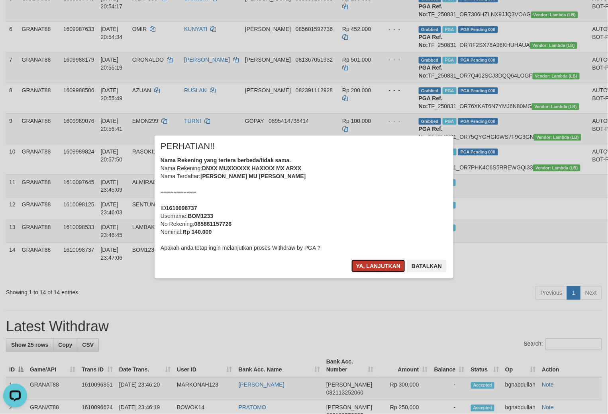
click at [358, 264] on button "Ya, lanjutkan" at bounding box center [378, 266] width 54 height 13
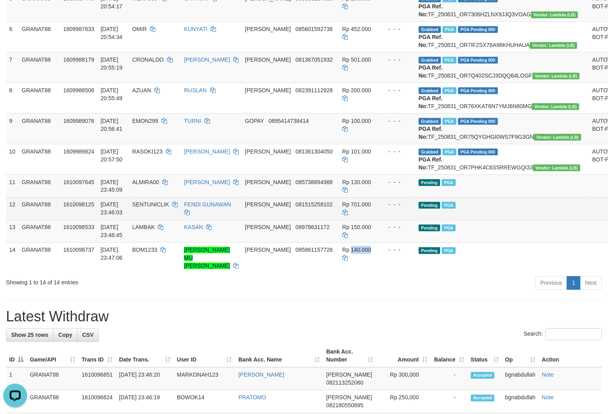
click at [473, 220] on td "Pending PGA" at bounding box center [502, 208] width 174 height 23
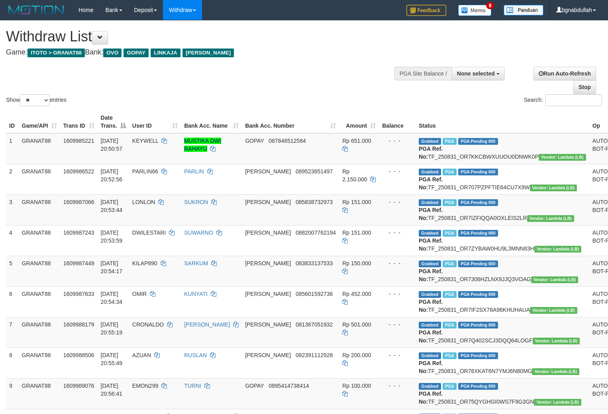
select select
select select "**"
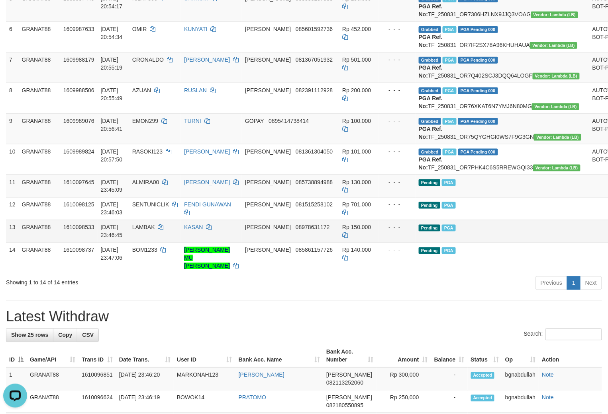
click at [589, 243] on td at bounding box center [605, 231] width 33 height 23
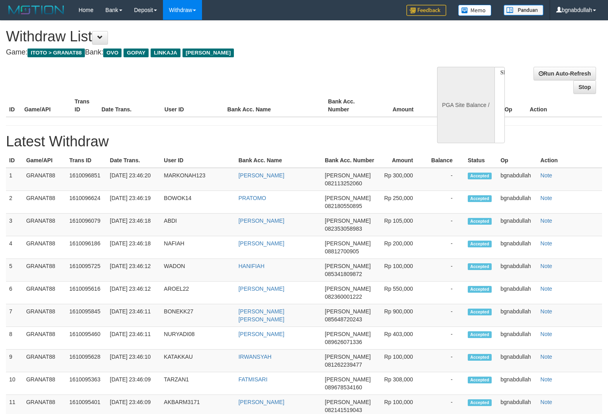
select select
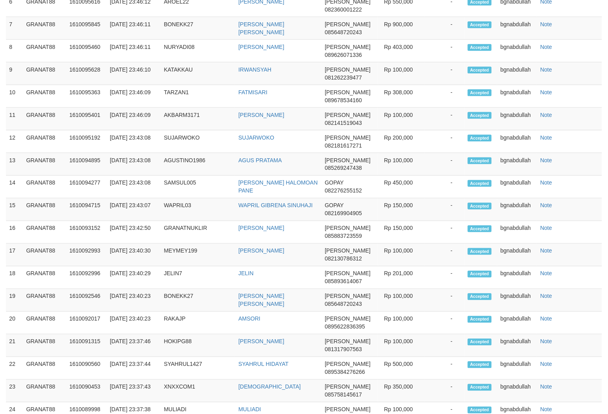
select select "**"
select select
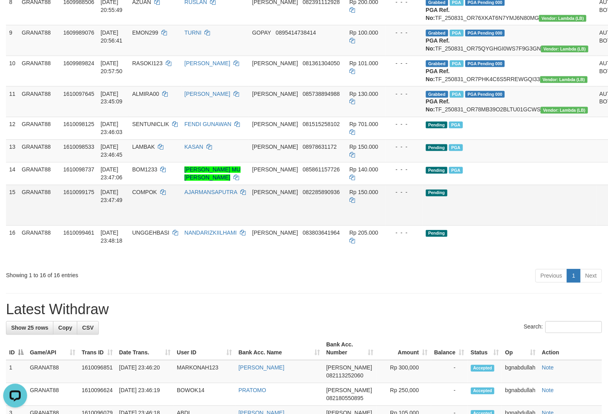
click at [150, 196] on span "COMPOK" at bounding box center [144, 193] width 25 height 6
drag, startPoint x: 150, startPoint y: 278, endPoint x: 146, endPoint y: 297, distance: 19.6
click at [151, 226] on td "COMPOK" at bounding box center [155, 205] width 52 height 41
copy span "COMPOK"
click at [349, 196] on span "Rp 150.000" at bounding box center [363, 193] width 29 height 6
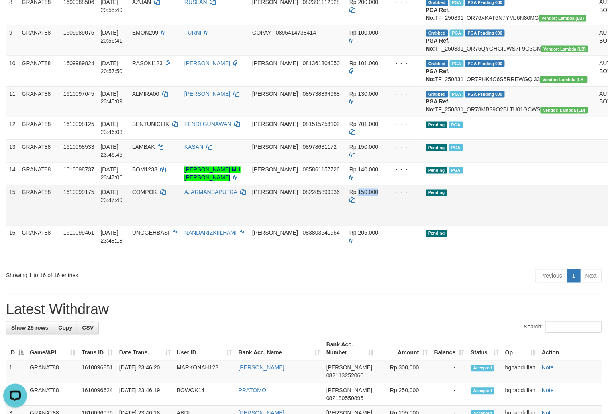
drag, startPoint x: 348, startPoint y: 278, endPoint x: 562, endPoint y: 296, distance: 215.0
click at [351, 196] on span "Rp 150.000" at bounding box center [363, 193] width 29 height 6
copy span "150.000"
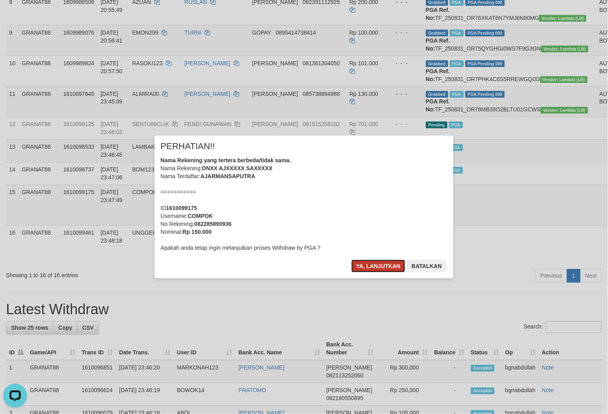
click at [367, 266] on button "Ya, lanjutkan" at bounding box center [378, 266] width 54 height 13
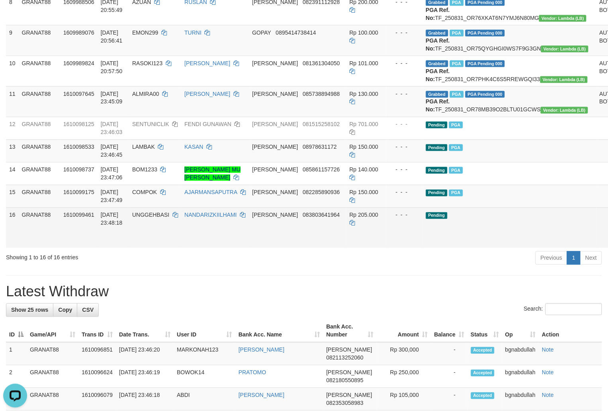
click at [156, 248] on td "UNGGEHBASI" at bounding box center [155, 228] width 52 height 41
drag, startPoint x: 156, startPoint y: 309, endPoint x: 155, endPoint y: 324, distance: 15.1
click at [157, 248] on td "UNGGEHBASI" at bounding box center [155, 228] width 52 height 41
copy span "UNGGEHBASI"
click at [349, 219] on span "Rp 205.000" at bounding box center [363, 215] width 29 height 6
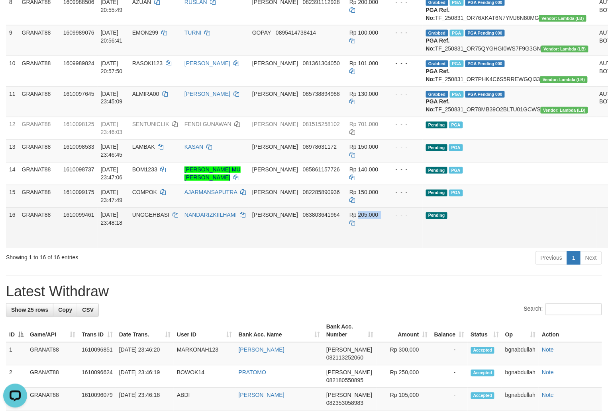
click at [349, 219] on span "Rp 205.000" at bounding box center [363, 215] width 29 height 6
copy td "205.000"
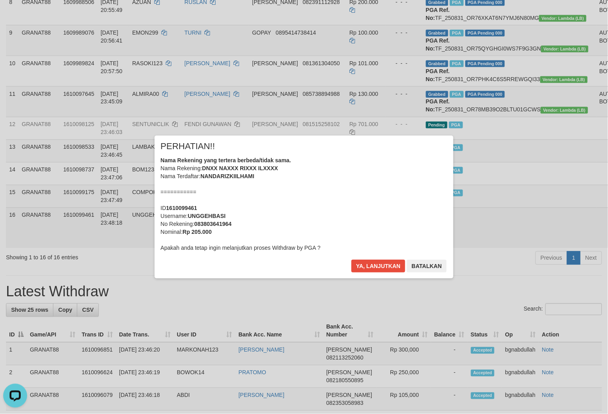
click at [567, 321] on body "Toggle navigation Home Bank Account List Load By Website Group [ITOTO] GRANAT88…" at bounding box center [304, 326] width 608 height 1361
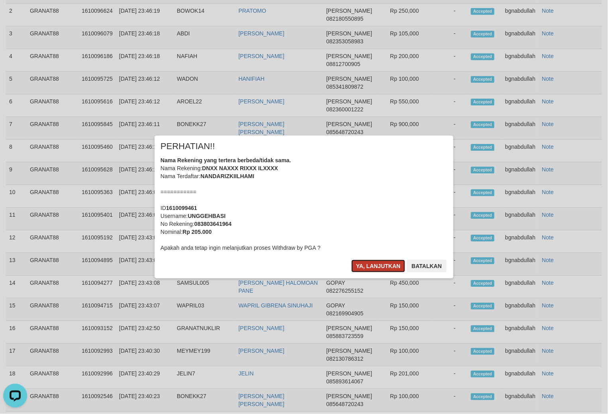
click at [382, 270] on button "Ya, lanjutkan" at bounding box center [378, 266] width 54 height 13
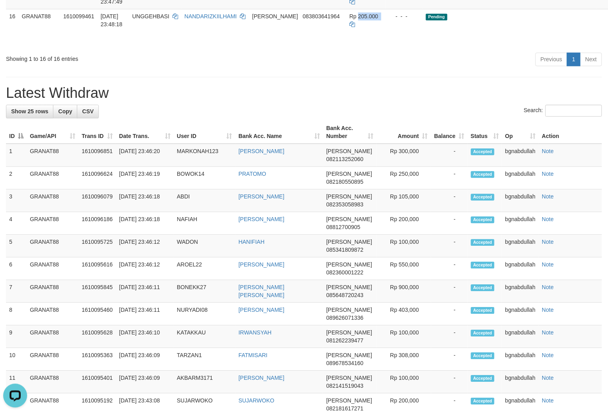
scroll to position [532, 0]
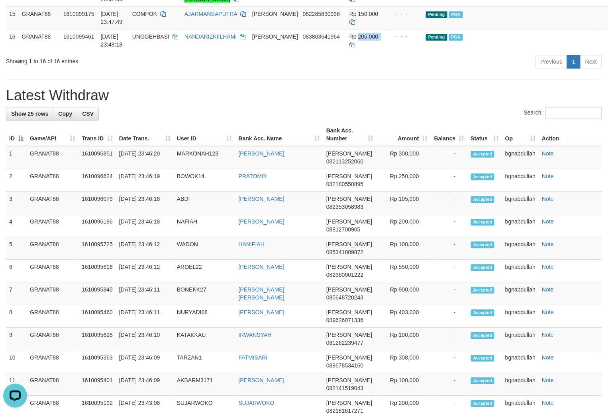
click at [408, 146] on th "Amount" at bounding box center [404, 134] width 54 height 23
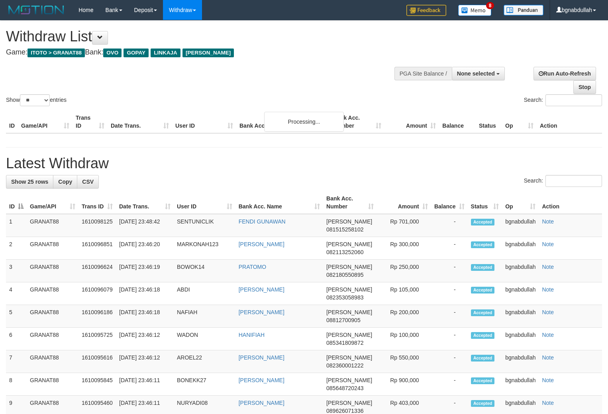
select select
select select "**"
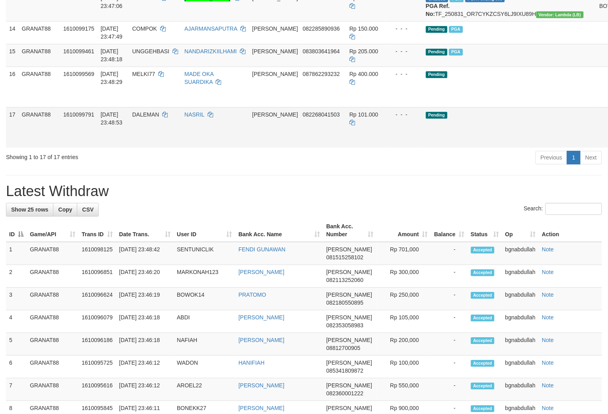
scroll to position [510, 0]
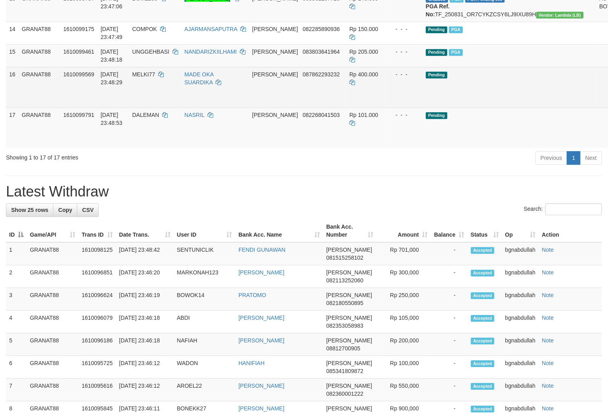
click at [149, 78] on span "MELKI77" at bounding box center [143, 74] width 23 height 6
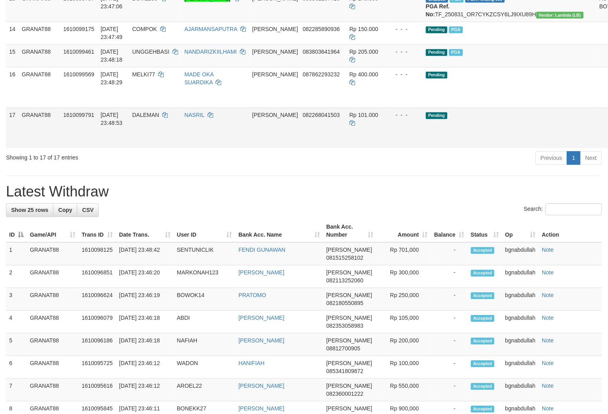
drag, startPoint x: 149, startPoint y: 176, endPoint x: 248, endPoint y: 247, distance: 121.7
click at [157, 107] on td "MELKI77" at bounding box center [155, 87] width 52 height 41
copy span "MELKI77"
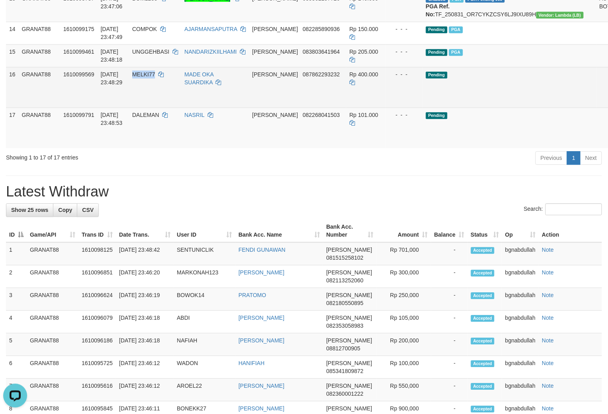
click at [352, 107] on td "Rp 400.000" at bounding box center [366, 87] width 40 height 41
click at [354, 107] on td "Rp 400.000" at bounding box center [366, 87] width 40 height 41
copy span "MELKI77"
copy td "400.000"
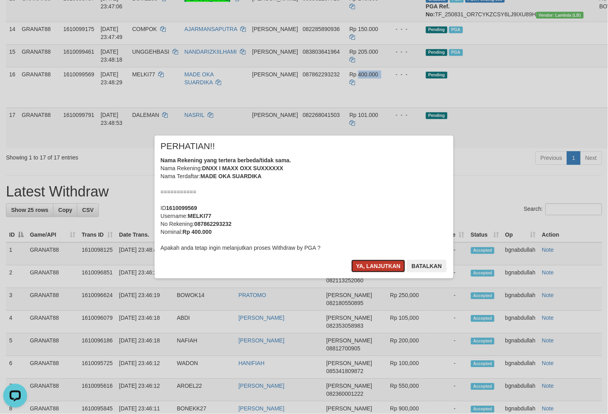
click at [374, 267] on button "Ya, lanjutkan" at bounding box center [378, 266] width 54 height 13
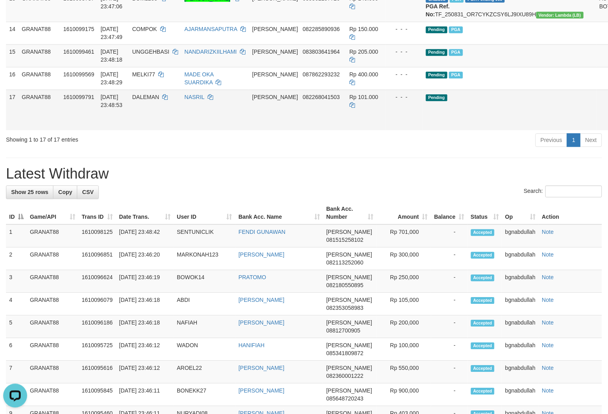
click at [153, 130] on td "DALEMAN" at bounding box center [155, 110] width 52 height 41
drag, startPoint x: 153, startPoint y: 215, endPoint x: 158, endPoint y: 233, distance: 18.5
click at [154, 130] on td "DALEMAN" at bounding box center [155, 110] width 52 height 41
copy span "DALEMAN"
click at [352, 100] on span "Rp 101.000" at bounding box center [363, 97] width 29 height 6
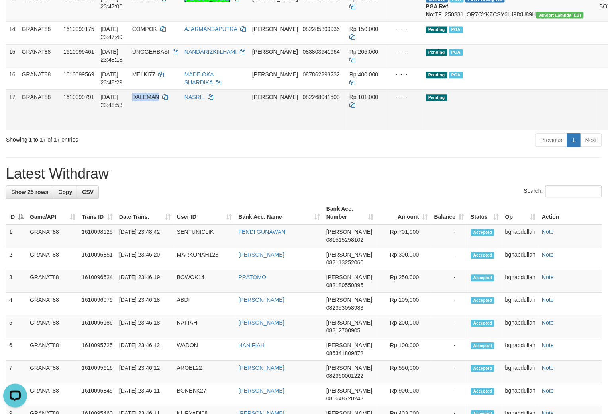
click at [355, 100] on span "Rp 101.000" at bounding box center [363, 97] width 29 height 6
copy span "DALEMAN"
copy span "101.000"
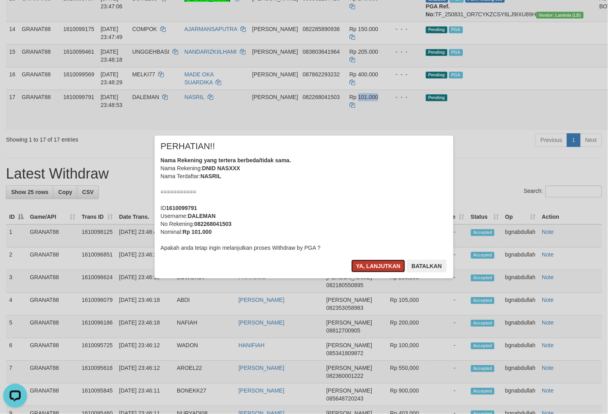
click at [371, 268] on button "Ya, lanjutkan" at bounding box center [378, 266] width 54 height 13
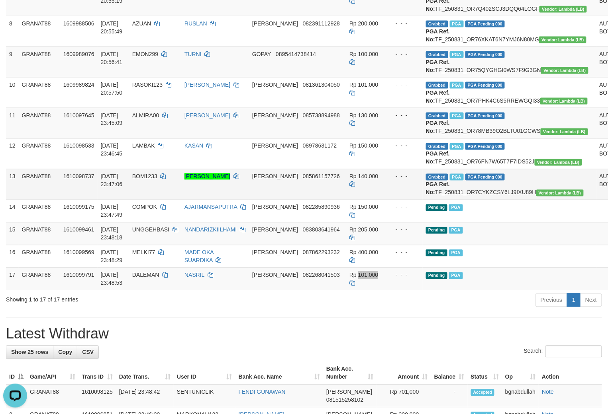
scroll to position [377, 0]
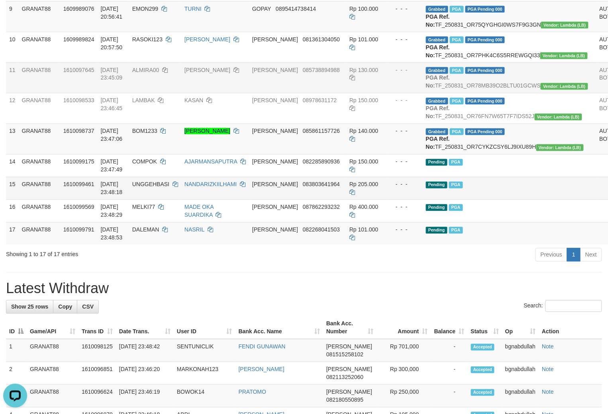
click at [495, 200] on td "Pending PGA" at bounding box center [509, 188] width 174 height 23
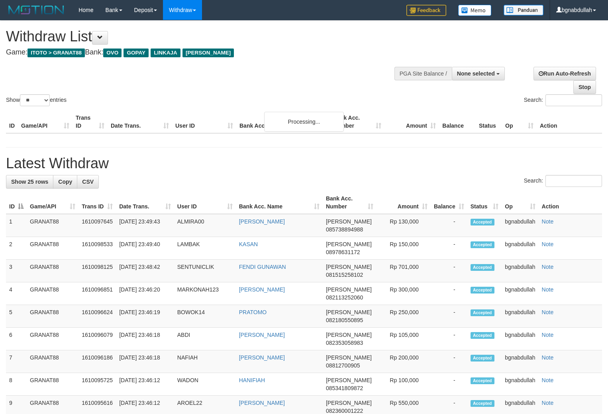
select select
select select "**"
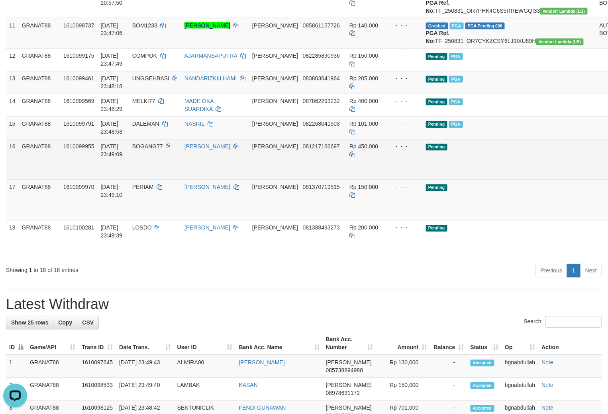
click at [146, 150] on span "BOGANG77" at bounding box center [147, 147] width 31 height 6
drag, startPoint x: 146, startPoint y: 232, endPoint x: 154, endPoint y: 245, distance: 15.4
click at [154, 180] on td "BOGANG77" at bounding box center [155, 159] width 52 height 41
copy span "BOGANG77"
click at [349, 150] on span "Rp 450.000" at bounding box center [363, 147] width 29 height 6
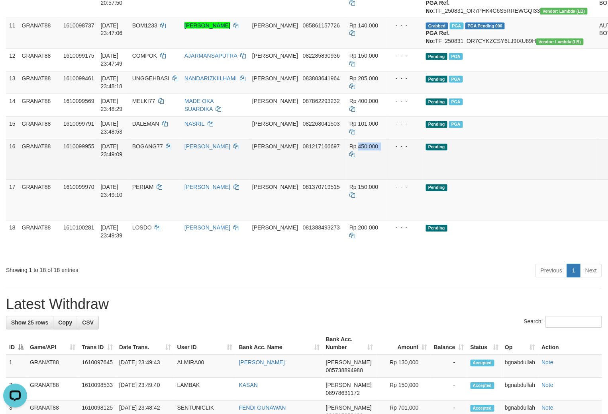
drag, startPoint x: 349, startPoint y: 233, endPoint x: 441, endPoint y: 256, distance: 94.3
click at [352, 150] on span "Rp 450.000" at bounding box center [363, 147] width 29 height 6
copy td "450.000"
copy span "450.000"
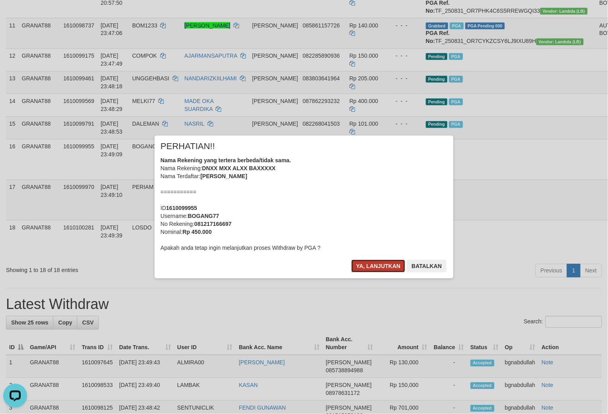
click at [367, 265] on button "Ya, lanjutkan" at bounding box center [378, 266] width 54 height 13
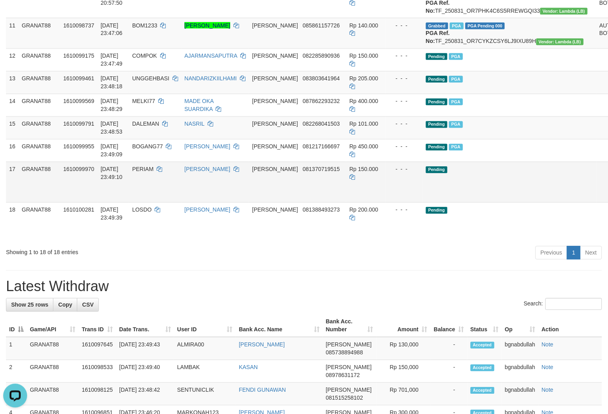
click at [150, 173] on span "PERIAM" at bounding box center [142, 169] width 21 height 6
drag, startPoint x: 150, startPoint y: 257, endPoint x: 152, endPoint y: 266, distance: 8.9
click at [153, 203] on td "PERIAM" at bounding box center [155, 182] width 52 height 41
copy span "PERIAM"
click at [349, 173] on span "Rp 150.000" at bounding box center [363, 169] width 29 height 6
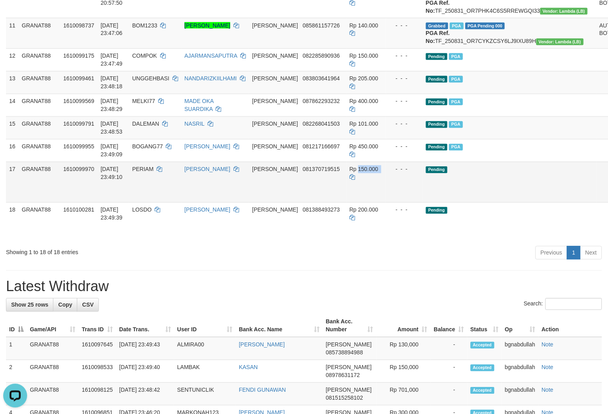
drag, startPoint x: 344, startPoint y: 255, endPoint x: 350, endPoint y: 261, distance: 8.7
click at [350, 203] on td "Rp 150.000" at bounding box center [366, 182] width 40 height 41
copy td "150.000"
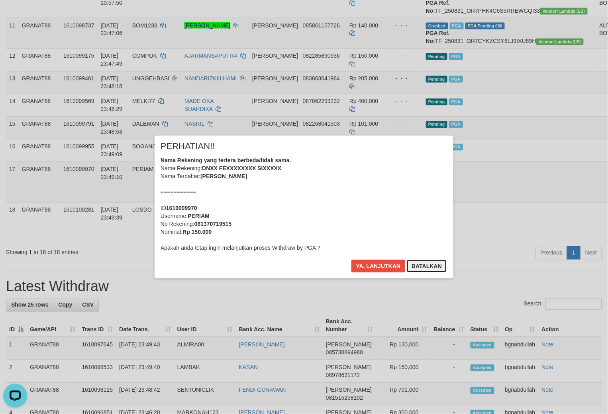
click at [432, 266] on button "Batalkan" at bounding box center [426, 266] width 40 height 13
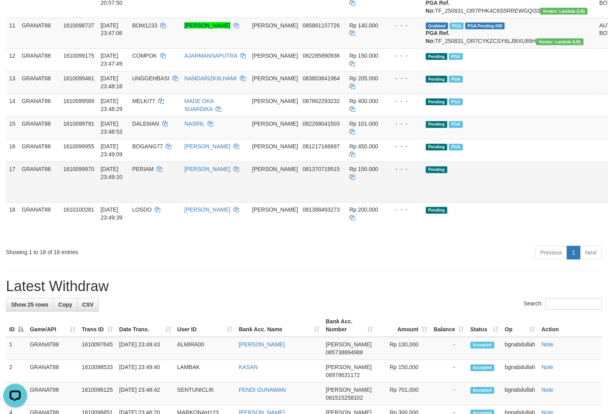
click at [147, 173] on span "PERIAM" at bounding box center [142, 169] width 21 height 6
drag, startPoint x: 147, startPoint y: 254, endPoint x: 194, endPoint y: 285, distance: 56.0
click at [153, 203] on td "PERIAM" at bounding box center [155, 182] width 52 height 41
copy span "PERIAM"
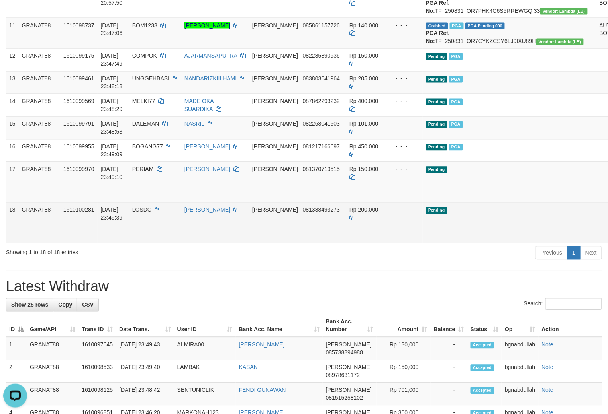
click at [146, 213] on span "LOSDO" at bounding box center [142, 210] width 20 height 6
copy td "LOSDO"
drag, startPoint x: 146, startPoint y: 299, endPoint x: 161, endPoint y: 322, distance: 27.6
click at [149, 243] on td "LOSDO" at bounding box center [155, 223] width 52 height 41
copy span "LOSDO"
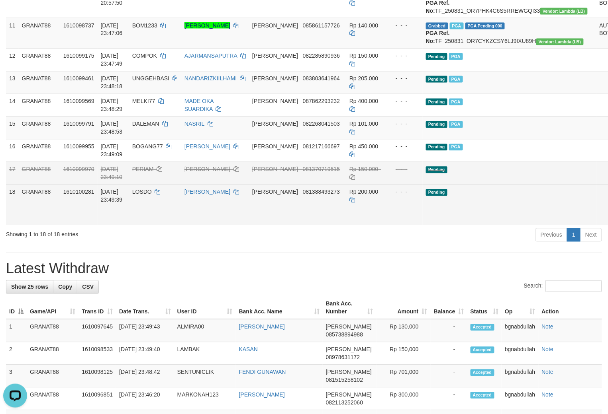
click at [346, 225] on td "Rp 200.000" at bounding box center [366, 205] width 40 height 41
click at [349, 195] on span "Rp 200.000" at bounding box center [363, 192] width 29 height 6
drag, startPoint x: 344, startPoint y: 281, endPoint x: 356, endPoint y: 288, distance: 13.4
click at [353, 225] on td "Rp 200.000" at bounding box center [366, 205] width 40 height 41
copy td "200.000"
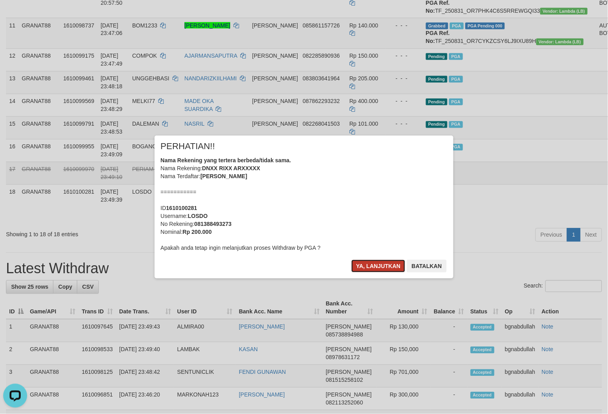
click at [371, 273] on button "Ya, lanjutkan" at bounding box center [378, 266] width 54 height 13
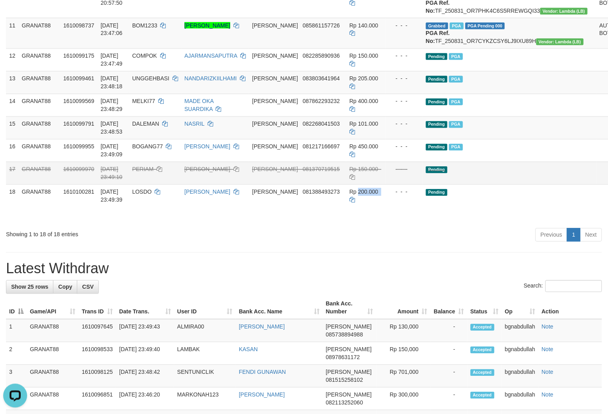
click at [386, 185] on td "- - -" at bounding box center [404, 173] width 37 height 23
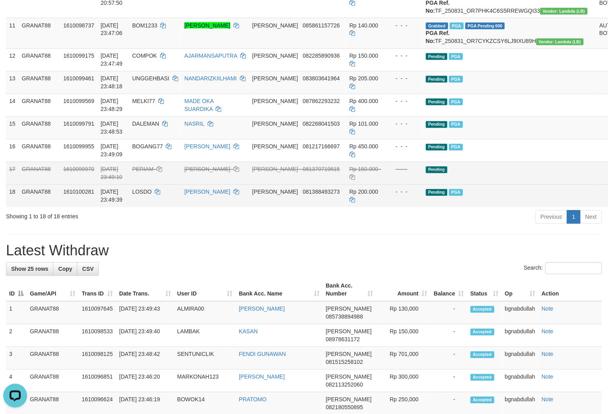
click at [143, 195] on span "LOSDO" at bounding box center [142, 192] width 20 height 6
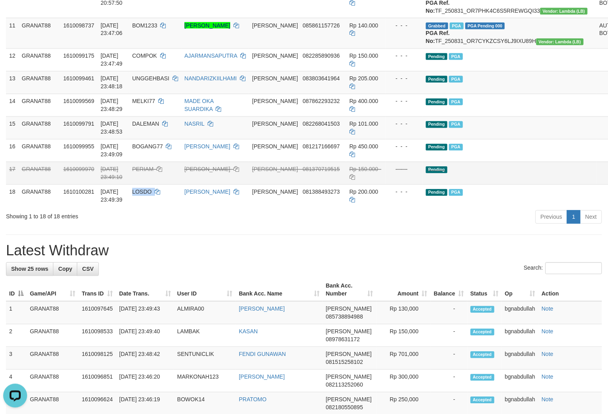
drag, startPoint x: 143, startPoint y: 280, endPoint x: 145, endPoint y: 303, distance: 22.7
click at [145, 207] on td "LOSDO" at bounding box center [155, 196] width 52 height 23
copy span "LOSDO"
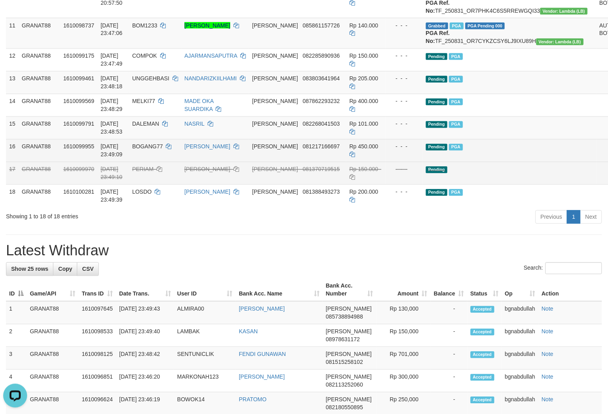
click at [503, 162] on td "Pending PGA" at bounding box center [509, 150] width 174 height 23
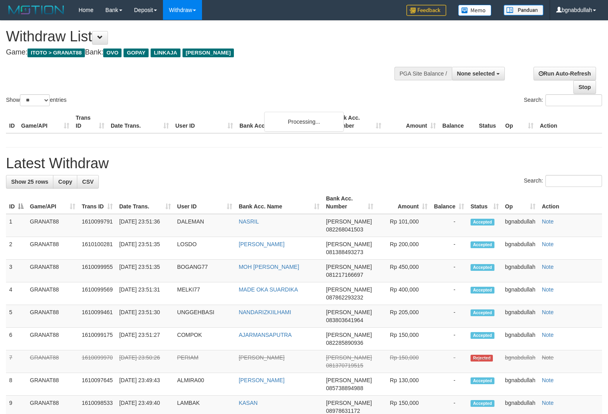
select select
select select "**"
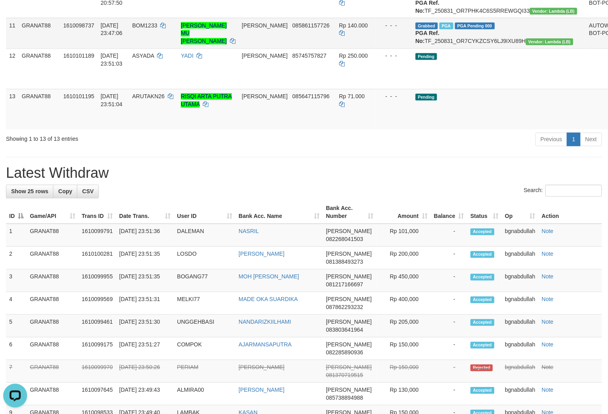
click at [156, 29] on span "BOM1233" at bounding box center [144, 25] width 25 height 6
drag, startPoint x: 156, startPoint y: 105, endPoint x: 312, endPoint y: 123, distance: 156.8
click at [157, 29] on span "BOM1233" at bounding box center [144, 25] width 25 height 6
copy span "BOM1233"
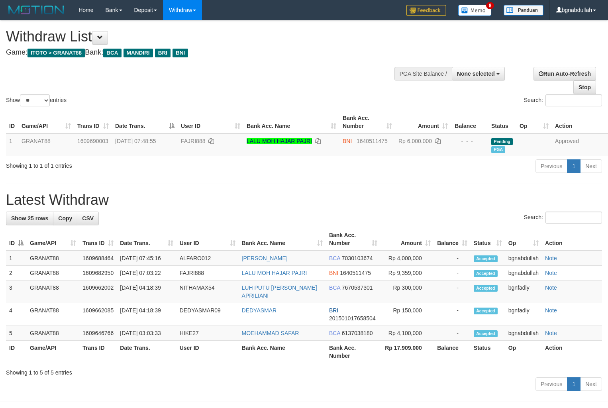
select select
select select "**"
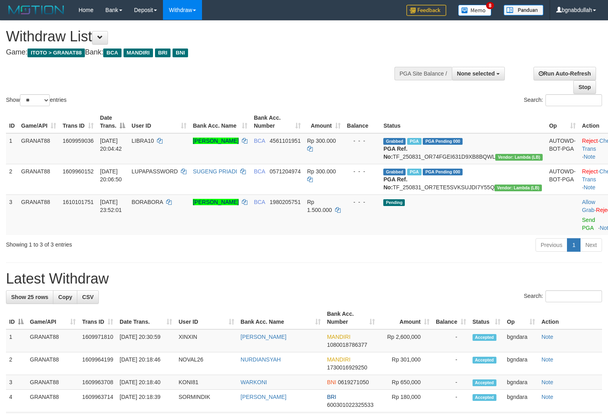
select select
select select "**"
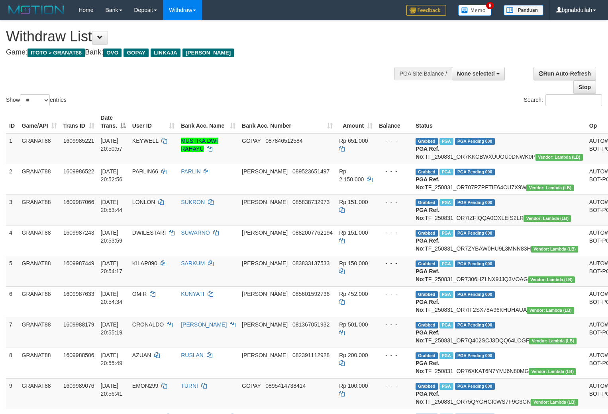
select select
select select "**"
drag, startPoint x: 471, startPoint y: 70, endPoint x: 471, endPoint y: 82, distance: 12.0
click at [471, 70] on span "None selected" at bounding box center [476, 73] width 38 height 6
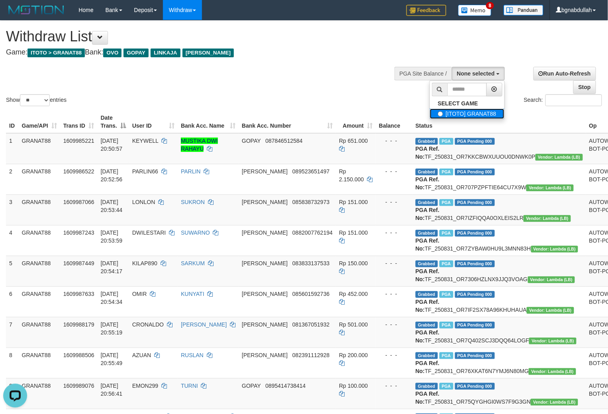
click at [449, 113] on label "[ITOTO] GRANAT88" at bounding box center [467, 114] width 74 height 10
select select "****"
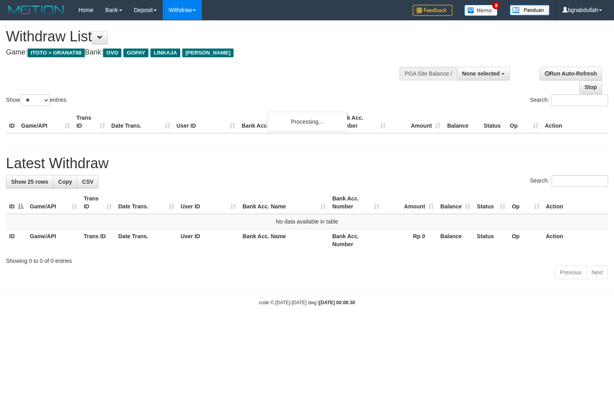
select select
select select "**"
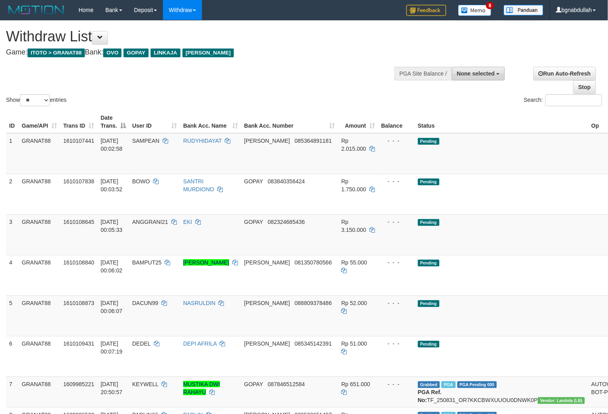
click at [464, 72] on span "None selected" at bounding box center [476, 73] width 38 height 6
click at [451, 112] on label "[ITOTO] GRANAT88" at bounding box center [467, 114] width 74 height 10
select select "****"
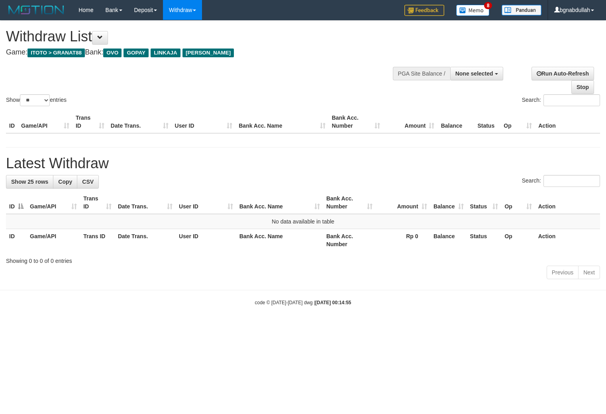
select select
select select "**"
select select
select select "**"
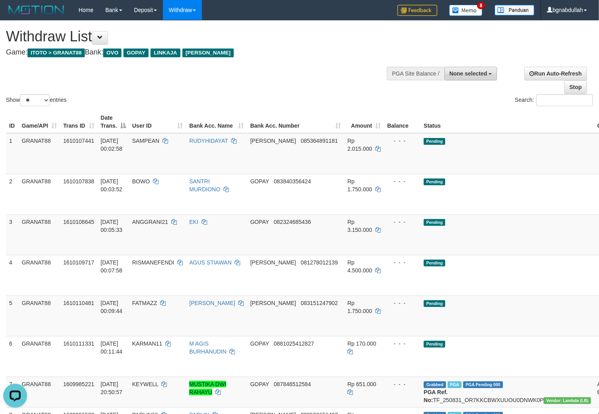
click at [483, 76] on span "None selected" at bounding box center [468, 73] width 38 height 6
click at [460, 112] on label "[ITOTO] GRANAT88" at bounding box center [459, 114] width 74 height 10
select select "****"
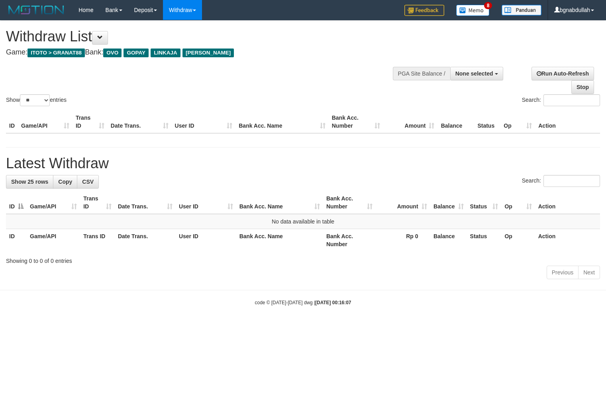
select select
select select "**"
click at [310, 60] on div "**********" at bounding box center [204, 40] width 396 height 39
select select
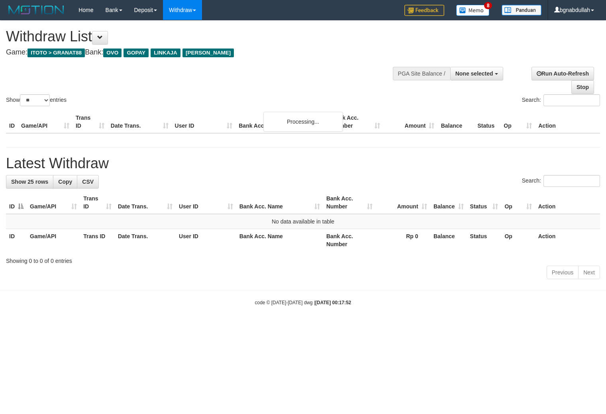
select select "**"
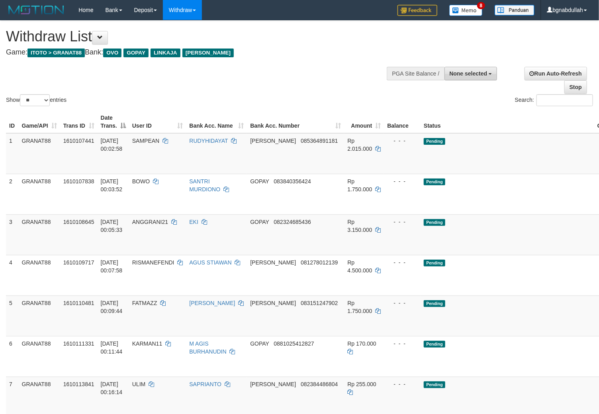
click at [475, 73] on span "None selected" at bounding box center [468, 73] width 38 height 6
click at [460, 113] on label "[ITOTO] GRANAT88" at bounding box center [459, 114] width 74 height 10
select select "****"
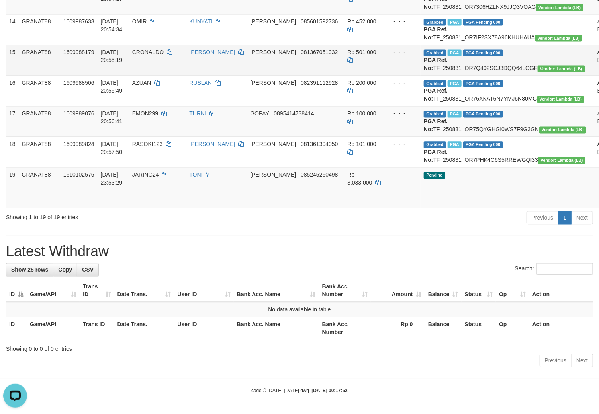
scroll to position [752, 0]
click at [156, 208] on td "JARING24" at bounding box center [157, 187] width 57 height 41
drag, startPoint x: 156, startPoint y: 216, endPoint x: 158, endPoint y: 239, distance: 23.1
click at [159, 208] on td "JARING24" at bounding box center [157, 187] width 57 height 41
copy span "JARING24"
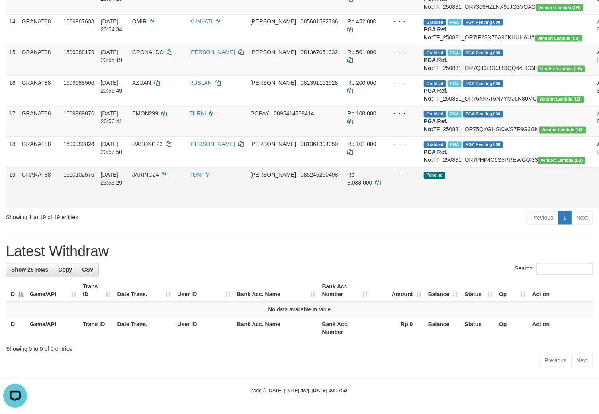
click at [347, 186] on span "Rp 3.033.000" at bounding box center [359, 179] width 25 height 14
drag, startPoint x: 332, startPoint y: 218, endPoint x: 346, endPoint y: 232, distance: 19.2
click at [347, 186] on span "Rp 3.033.000" at bounding box center [359, 179] width 25 height 14
copy td "3.033.000"
copy span "3.033.000"
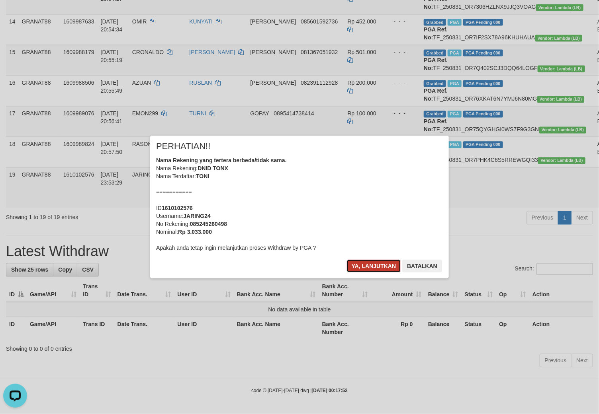
click at [367, 270] on button "Ya, lanjutkan" at bounding box center [374, 266] width 54 height 13
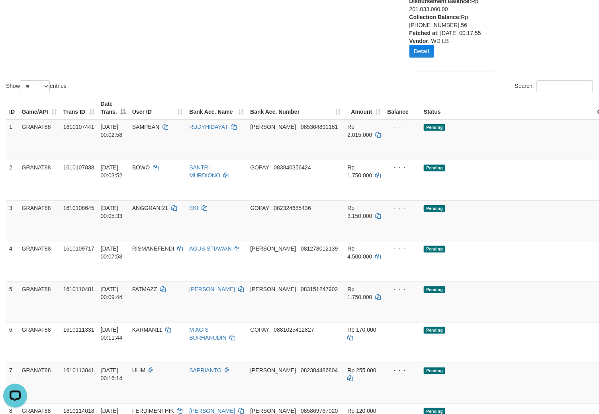
scroll to position [44, 0]
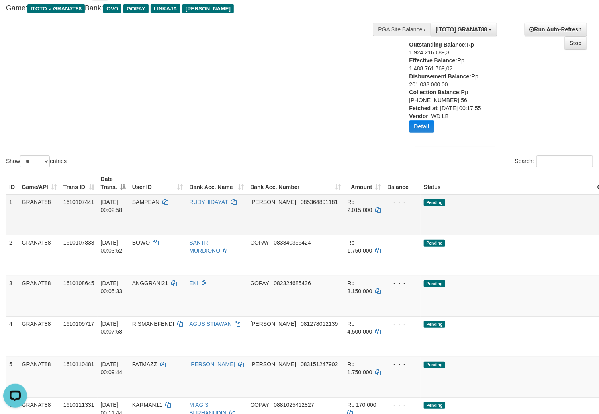
click at [147, 205] on span "SAMPEAN" at bounding box center [145, 202] width 27 height 6
drag, startPoint x: 147, startPoint y: 206, endPoint x: 148, endPoint y: 218, distance: 12.0
click at [148, 205] on span "SAMPEAN" at bounding box center [145, 202] width 27 height 6
copy span "SAMPEAN"
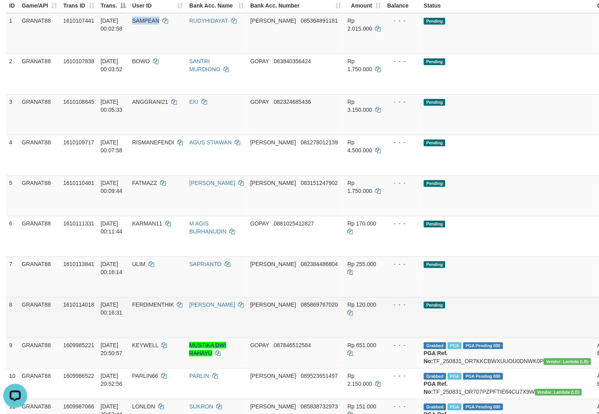
scroll to position [221, 0]
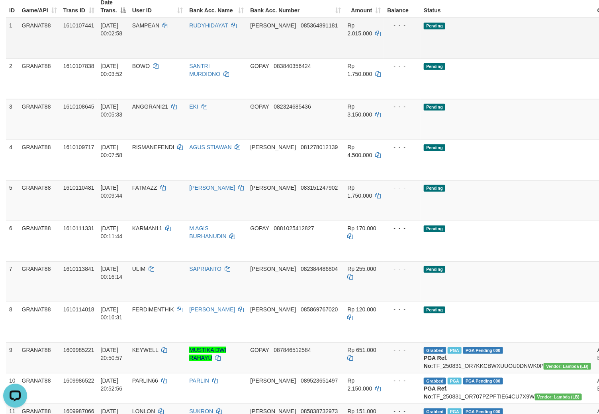
click at [347, 37] on span "Rp 2.015.000" at bounding box center [359, 29] width 25 height 14
drag, startPoint x: 327, startPoint y: 39, endPoint x: 331, endPoint y: 45, distance: 7.7
click at [344, 44] on td "Rp 2.015.000" at bounding box center [364, 38] width 40 height 41
copy td "2.015.000"
copy span "2.015.000"
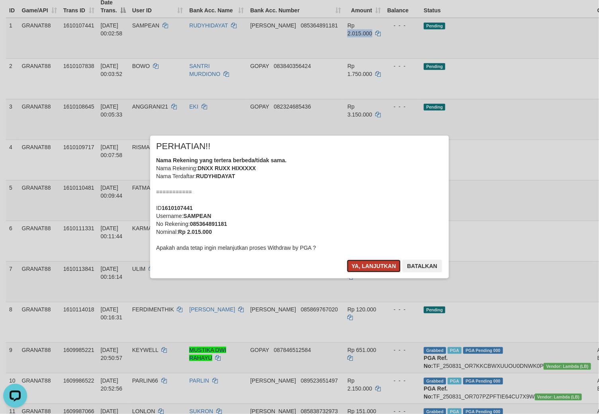
click at [369, 262] on button "Ya, lanjutkan" at bounding box center [374, 266] width 54 height 13
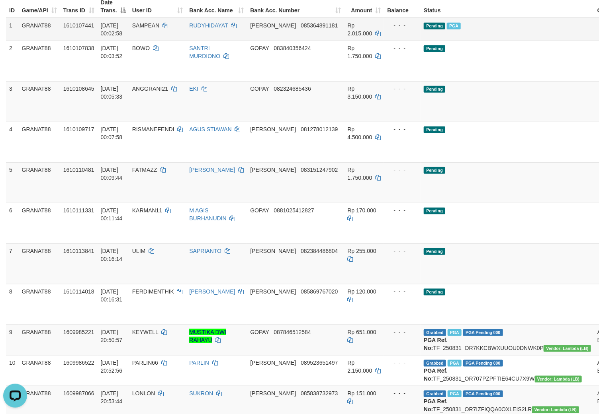
click at [154, 41] on td "SAMPEAN" at bounding box center [157, 29] width 57 height 23
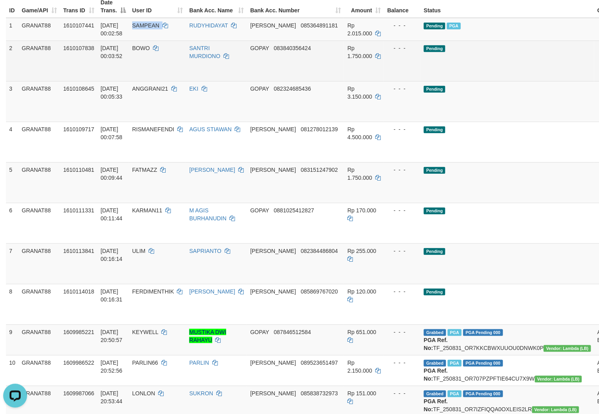
drag, startPoint x: 154, startPoint y: 47, endPoint x: 153, endPoint y: 56, distance: 9.2
click at [154, 53] on tbody "1 GRANAT88 1610107441 01/09/2025 00:02:58 SAMPEAN RUDYHIDAYAT DANA 085364891181…" at bounding box center [336, 336] width 661 height 636
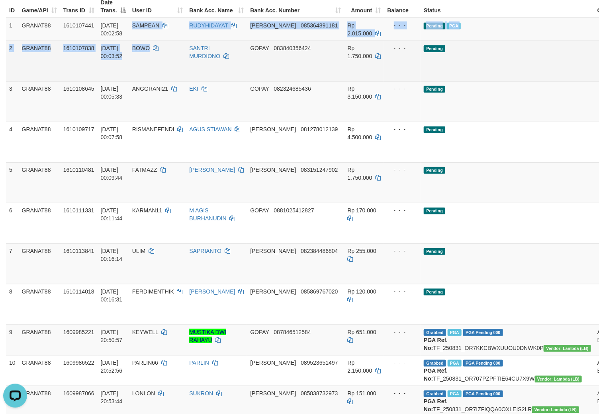
copy tbody "SAMPEAN RUDYHIDAYAT DANA 085364891181 Rp 2.015.000 - - - Pending PGA Allow Grab…"
click at [150, 51] on td "BOWO" at bounding box center [157, 61] width 57 height 41
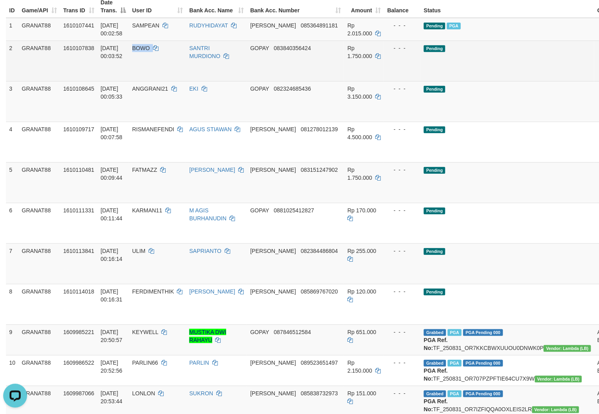
drag, startPoint x: 150, startPoint y: 51, endPoint x: 156, endPoint y: 64, distance: 14.6
click at [152, 55] on td "BOWO" at bounding box center [157, 61] width 57 height 41
click at [347, 59] on span "Rp 1.750.000" at bounding box center [359, 52] width 25 height 14
drag, startPoint x: 341, startPoint y: 61, endPoint x: 369, endPoint y: 79, distance: 33.1
click at [344, 68] on td "Rp 1.750.000" at bounding box center [364, 61] width 40 height 41
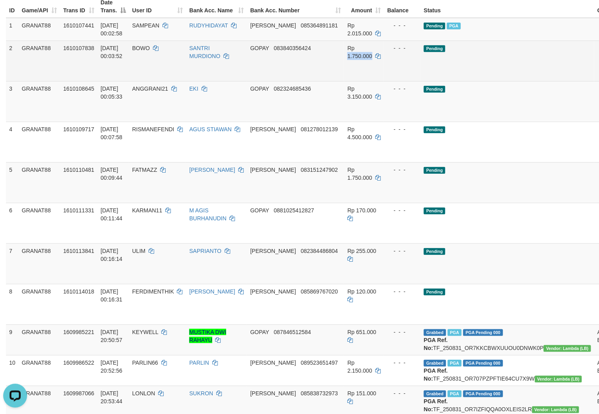
copy span "1.750.000"
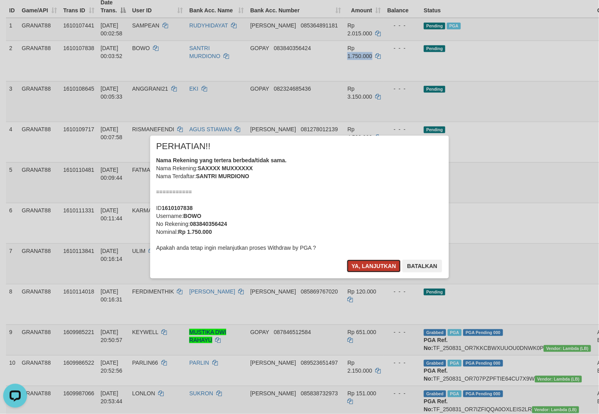
click at [377, 263] on button "Ya, lanjutkan" at bounding box center [374, 266] width 54 height 13
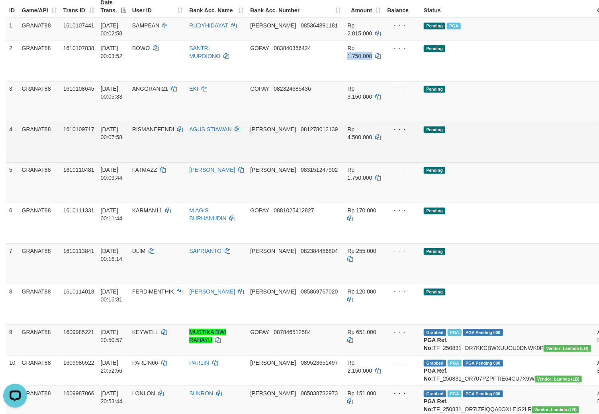
click at [152, 93] on td "ANGGRANI21" at bounding box center [157, 101] width 57 height 41
click at [156, 105] on td "ANGGRANI21" at bounding box center [157, 101] width 57 height 41
copy span "ANGGRANI21"
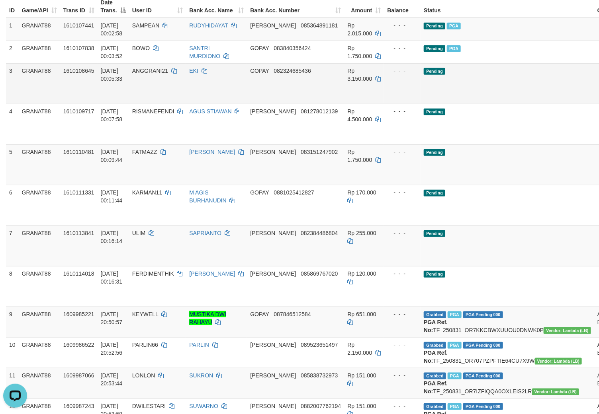
click at [344, 82] on td "Rp 3.150.000" at bounding box center [364, 83] width 40 height 41
drag, startPoint x: 334, startPoint y: 82, endPoint x: 360, endPoint y: 98, distance: 30.6
click at [344, 88] on td "Rp 3.150.000" at bounding box center [364, 83] width 40 height 41
copy span "Rp 3.150.000"
click at [347, 82] on span "Rp 3.150.000" at bounding box center [359, 75] width 25 height 14
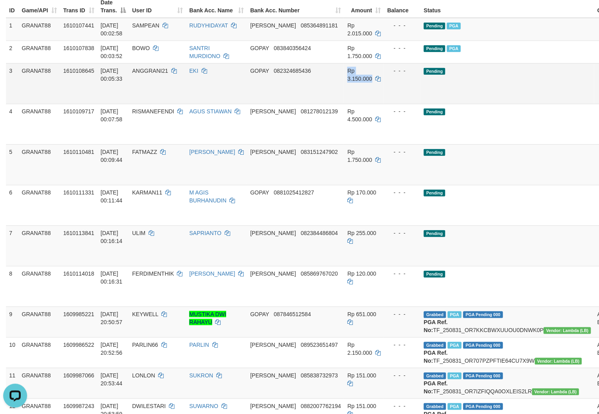
click at [347, 82] on span "Rp 3.150.000" at bounding box center [359, 75] width 25 height 14
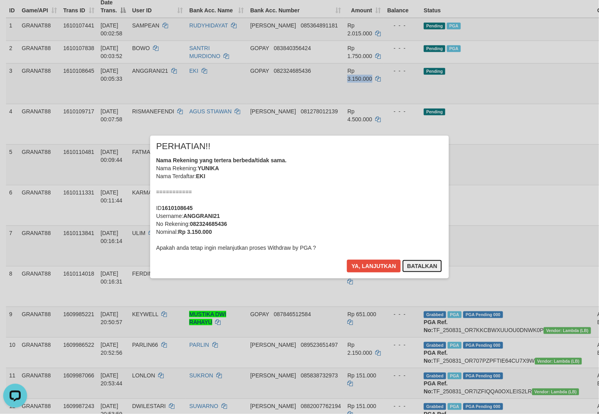
click at [430, 265] on button "Batalkan" at bounding box center [422, 266] width 40 height 13
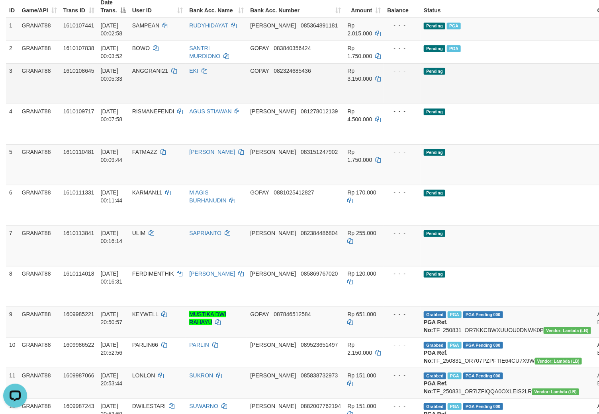
click at [152, 74] on span "ANGGRANI21" at bounding box center [150, 71] width 36 height 6
drag, startPoint x: 152, startPoint y: 78, endPoint x: 182, endPoint y: 98, distance: 35.7
click at [154, 84] on td "ANGGRANI21" at bounding box center [157, 83] width 57 height 41
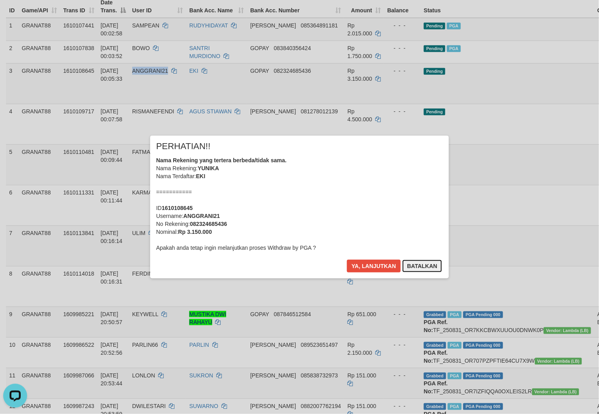
click at [434, 271] on button "Batalkan" at bounding box center [422, 266] width 40 height 13
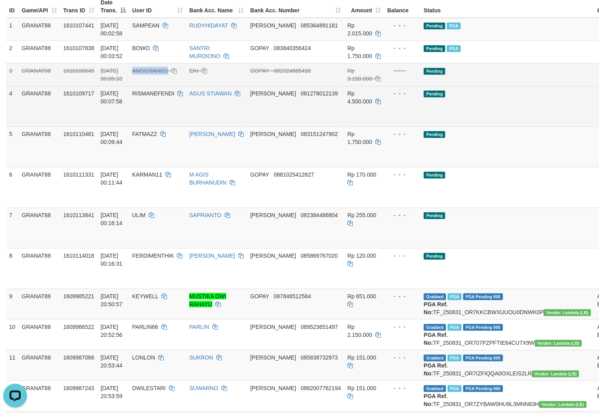
click at [154, 97] on span "RISMANEFENDI" at bounding box center [153, 93] width 42 height 6
click at [157, 114] on td "RISMANEFENDI" at bounding box center [157, 106] width 57 height 41
click at [347, 105] on span "Rp 4.500.000" at bounding box center [359, 97] width 25 height 14
drag, startPoint x: 334, startPoint y: 106, endPoint x: 380, endPoint y: 128, distance: 51.3
click at [347, 105] on span "Rp 4.500.000" at bounding box center [359, 97] width 25 height 14
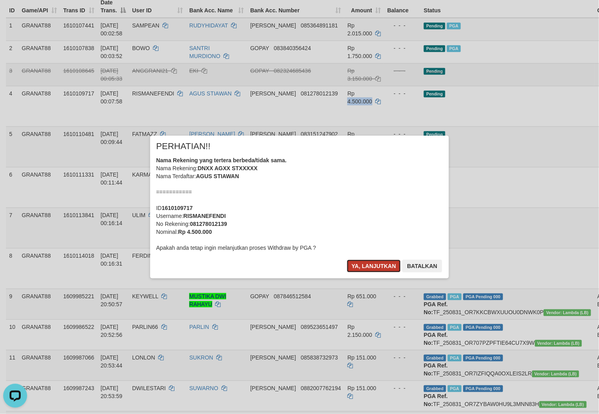
click at [367, 264] on button "Ya, lanjutkan" at bounding box center [374, 266] width 54 height 13
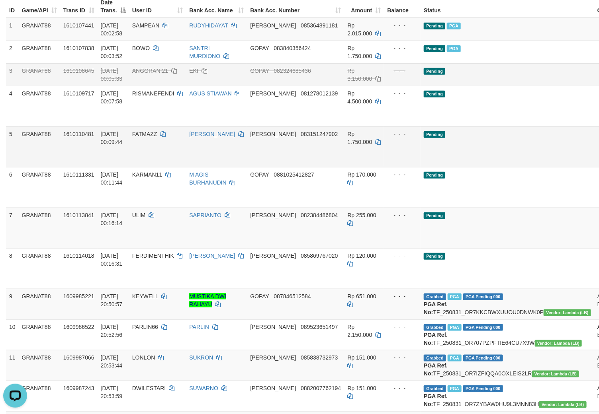
click at [146, 137] on td "FATMAZZ" at bounding box center [157, 147] width 57 height 41
drag, startPoint x: 146, startPoint y: 137, endPoint x: 148, endPoint y: 162, distance: 24.8
click at [150, 150] on td "FATMAZZ" at bounding box center [157, 147] width 57 height 41
click at [347, 145] on span "Rp 1.750.000" at bounding box center [359, 138] width 25 height 14
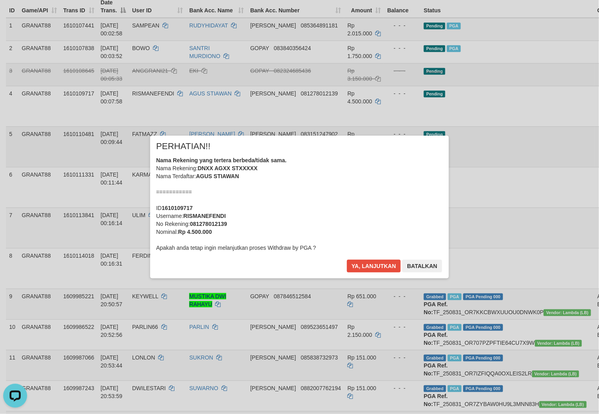
click at [330, 150] on div "× PERHATIAN!! Nama Rekening yang tertera berbeda/tidak sama. Nama Rekening: DNX…" at bounding box center [299, 207] width 466 height 143
drag, startPoint x: 330, startPoint y: 150, endPoint x: 344, endPoint y: 210, distance: 61.1
click at [332, 158] on div "Nama Rekening yang tertera berbeda/tidak sama. Nama Rekening: DNXX AGXX STXXXXX…" at bounding box center [299, 204] width 287 height 96
click at [355, 257] on div "× PERHATIAN!! Nama Rekening yang tertera berbeda/tidak sama. Nama Rekening: DNX…" at bounding box center [299, 207] width 299 height 143
click at [362, 261] on button "Ya, lanjutkan" at bounding box center [374, 266] width 54 height 13
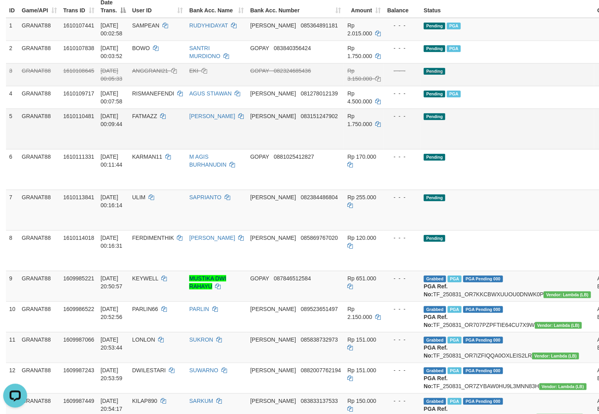
click at [344, 147] on td "Rp 1.750.000" at bounding box center [364, 129] width 40 height 41
click at [347, 127] on span "Rp 1.750.000" at bounding box center [359, 120] width 25 height 14
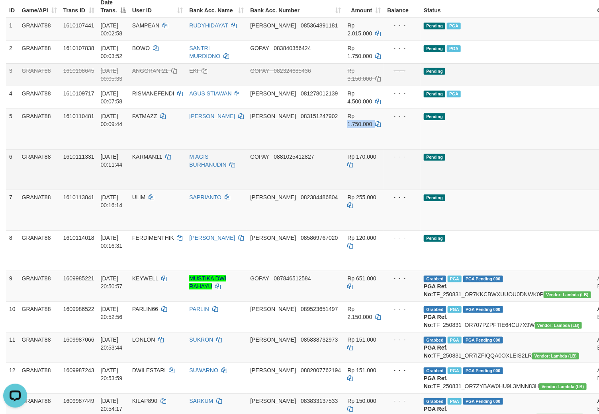
drag, startPoint x: 331, startPoint y: 131, endPoint x: 520, endPoint y: 164, distance: 191.5
click at [347, 127] on span "Rp 1.750.000" at bounding box center [359, 120] width 25 height 14
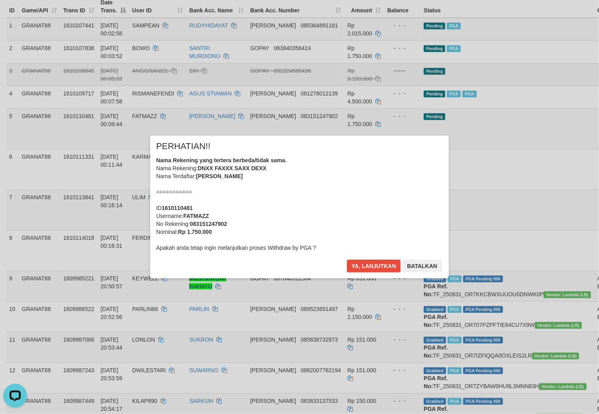
click at [362, 256] on div "× PERHATIAN!! Nama Rekening yang tertera berbeda/tidak sama. Nama Rekening: DNX…" at bounding box center [299, 207] width 299 height 143
click at [363, 265] on button "Ya, lanjutkan" at bounding box center [374, 266] width 54 height 13
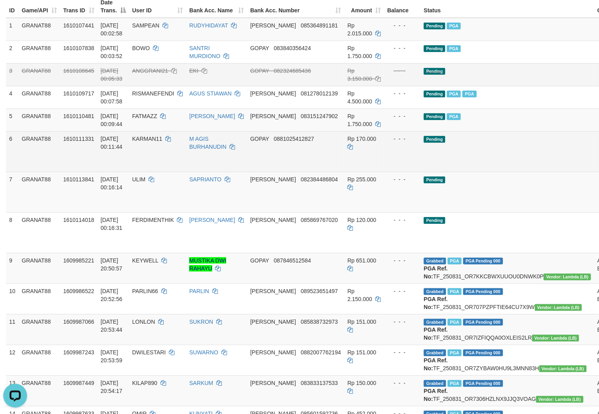
click at [161, 149] on td "KARMAN11" at bounding box center [157, 151] width 57 height 41
drag, startPoint x: 161, startPoint y: 149, endPoint x: 160, endPoint y: 153, distance: 4.1
click at [161, 152] on td "KARMAN11" at bounding box center [157, 151] width 57 height 41
click at [347, 142] on span "Rp 170.000" at bounding box center [361, 139] width 29 height 6
drag, startPoint x: 335, startPoint y: 145, endPoint x: 342, endPoint y: 151, distance: 9.0
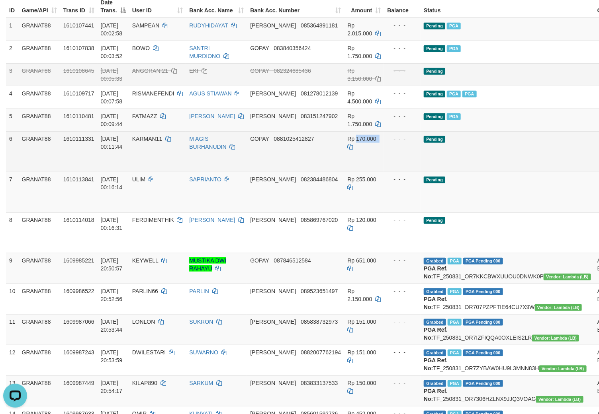
click at [347, 142] on span "Rp 170.000" at bounding box center [361, 139] width 29 height 6
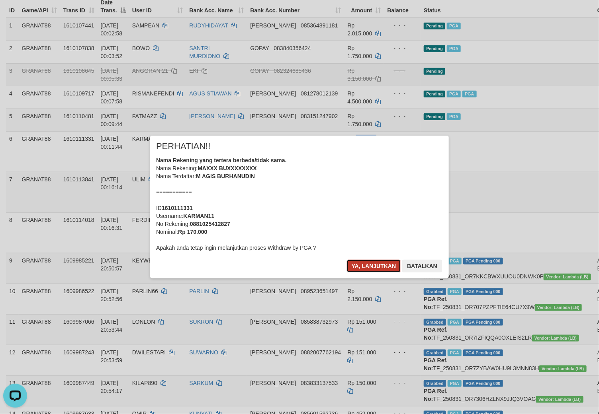
click at [362, 267] on button "Ya, lanjutkan" at bounding box center [374, 266] width 54 height 13
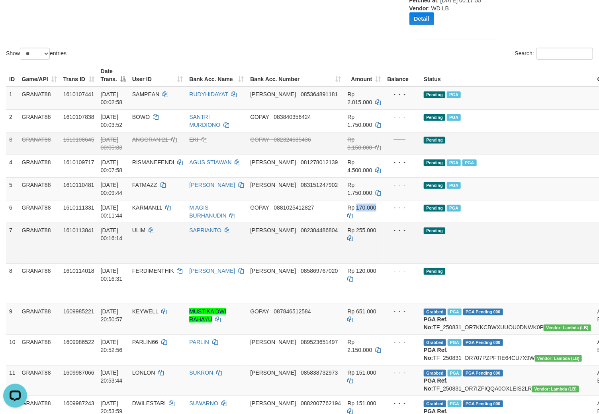
scroll to position [135, 0]
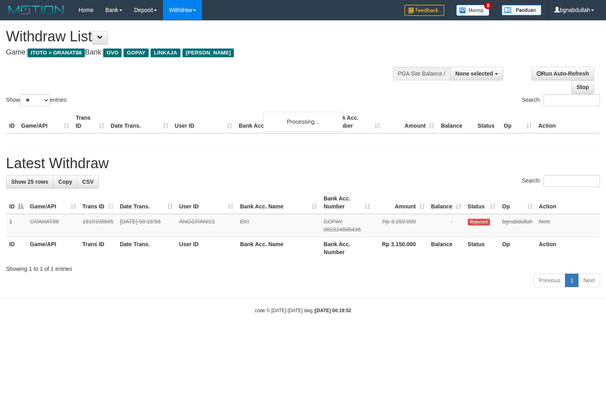
select select
select select "**"
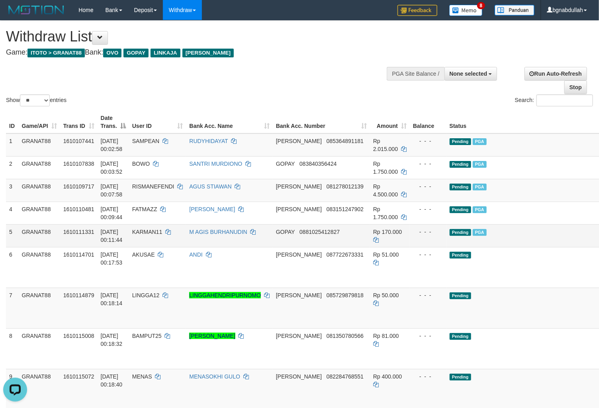
click at [510, 237] on td "Pending PGA" at bounding box center [533, 235] width 174 height 23
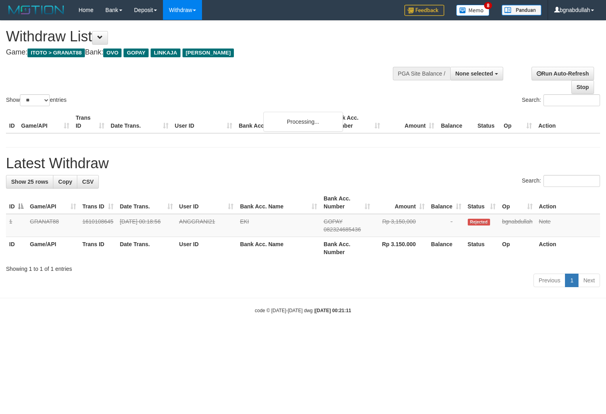
select select
select select "**"
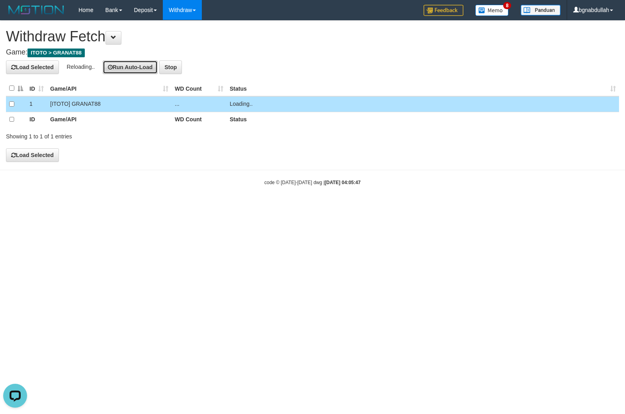
click at [131, 66] on button "Run Auto-Load" at bounding box center [130, 68] width 55 height 14
click at [131, 66] on button "Run Auto-Load" at bounding box center [138, 68] width 55 height 14
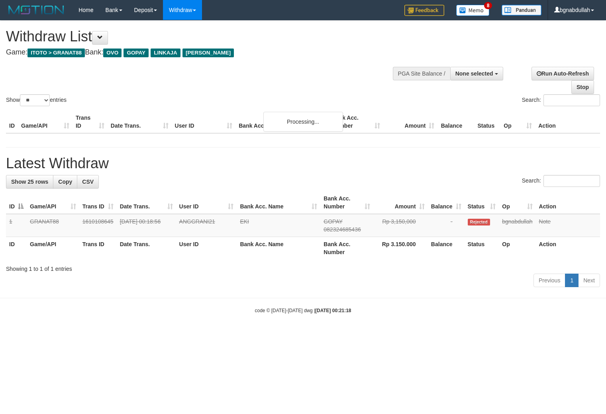
select select
select select "**"
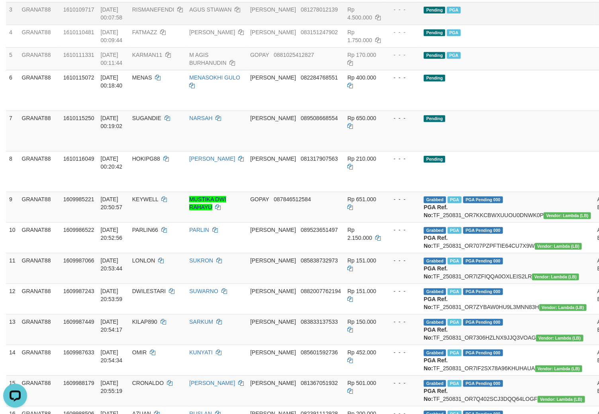
scroll to position [88, 0]
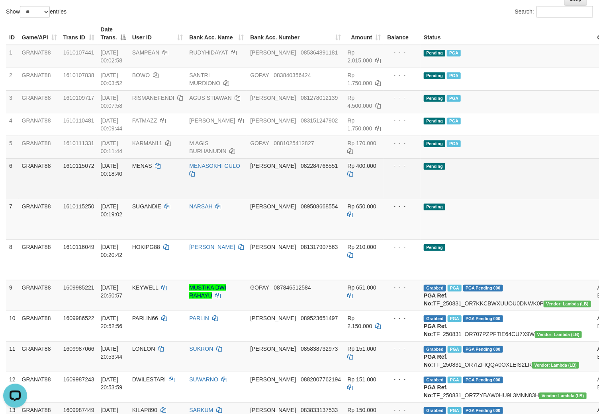
click at [146, 164] on span "MENAS" at bounding box center [142, 166] width 20 height 6
drag, startPoint x: 146, startPoint y: 164, endPoint x: 138, endPoint y: 181, distance: 18.4
click at [148, 170] on td "MENAS" at bounding box center [157, 178] width 57 height 41
copy span "MENAS"
click at [347, 165] on span "Rp 400.000" at bounding box center [361, 166] width 29 height 6
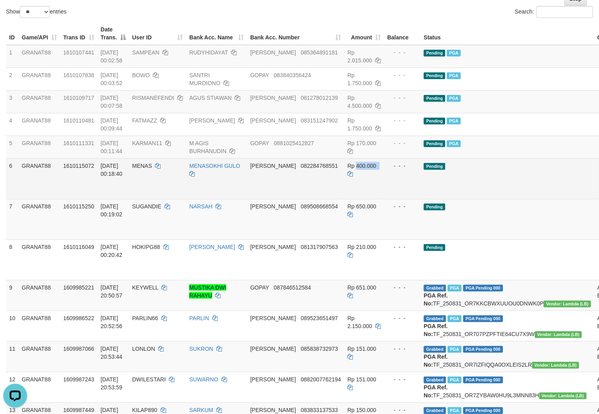
drag, startPoint x: 334, startPoint y: 165, endPoint x: 371, endPoint y: 180, distance: 39.3
click at [347, 168] on span "Rp 400.000" at bounding box center [361, 166] width 29 height 6
copy span "400.000"
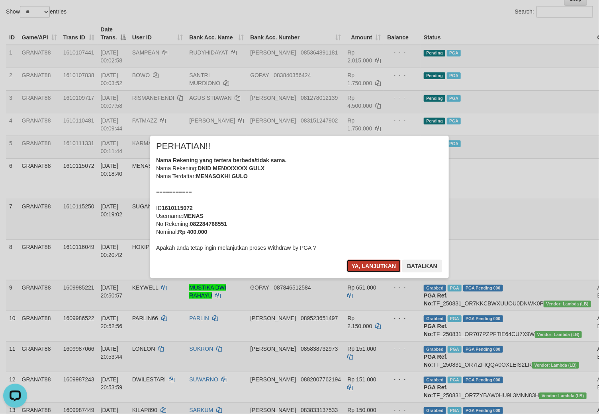
click at [360, 261] on button "Ya, lanjutkan" at bounding box center [374, 266] width 54 height 13
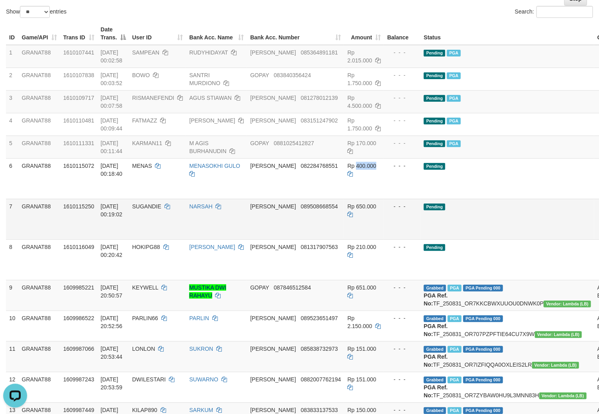
click at [149, 203] on td "SUGANDIE" at bounding box center [157, 219] width 57 height 41
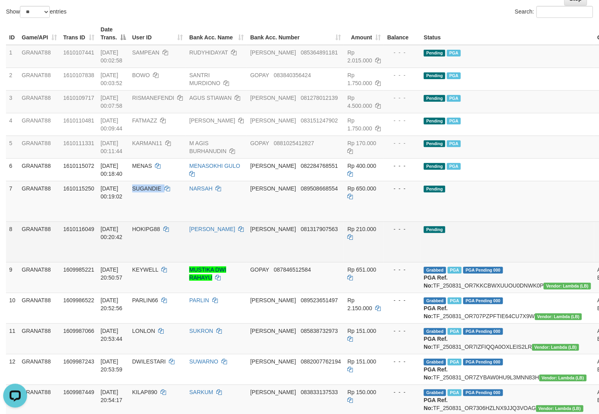
drag, startPoint x: 149, startPoint y: 203, endPoint x: 168, endPoint y: 231, distance: 34.3
click at [150, 213] on td "SUGANDIE" at bounding box center [157, 201] width 57 height 41
copy td "SUGANDIE"
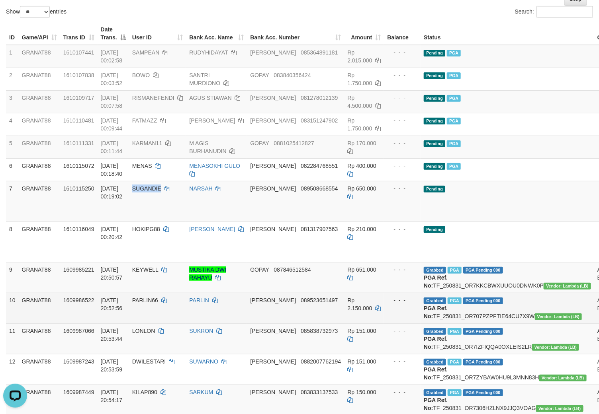
copy span "SUGANDIE"
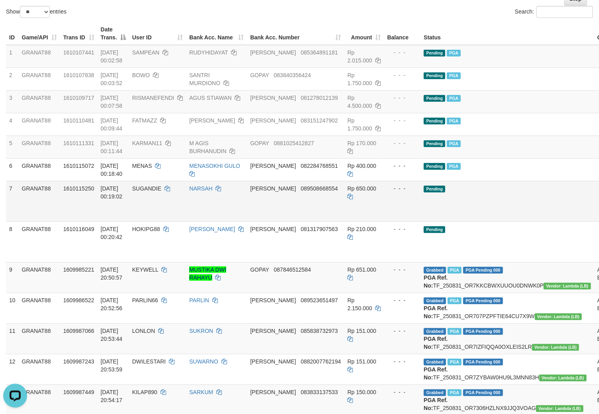
click at [344, 195] on td "Rp 650.000" at bounding box center [364, 201] width 40 height 41
drag, startPoint x: 339, startPoint y: 195, endPoint x: 346, endPoint y: 206, distance: 12.7
click at [344, 198] on td "Rp 650.000" at bounding box center [364, 201] width 40 height 41
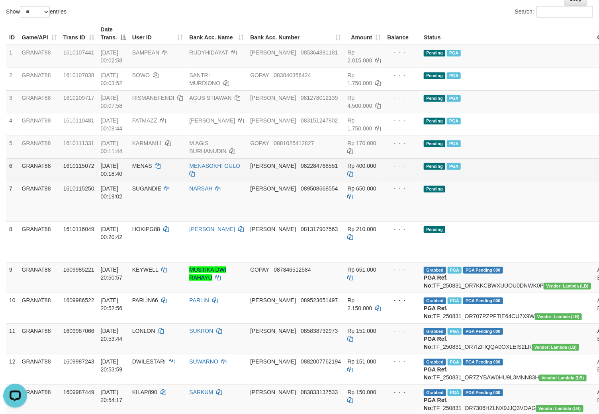
click at [344, 180] on td "Rp 400.000" at bounding box center [364, 169] width 40 height 23
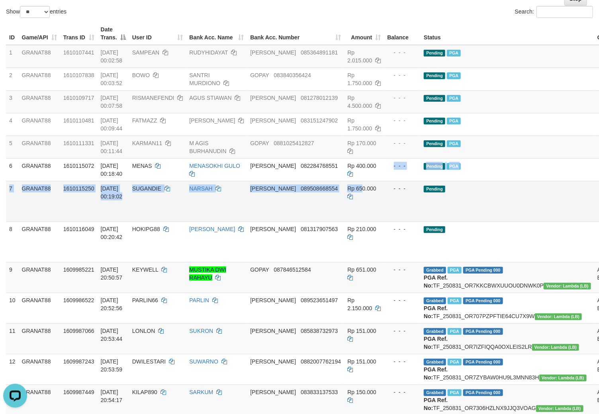
drag, startPoint x: 340, startPoint y: 180, endPoint x: 353, endPoint y: 202, distance: 25.3
click at [340, 192] on tbody "1 GRANAT88 1610107441 01/09/2025 00:02:58 SAMPEAN RUDYHIDAYAT DANA 085364891181…" at bounding box center [336, 318] width 661 height 547
copy tbody "- - - Pending PGA Allow Grab · Reject Send PGA · Note 7 GRANAT88 1610115250 01/…"
click at [347, 188] on span "Rp 650.000" at bounding box center [361, 189] width 29 height 6
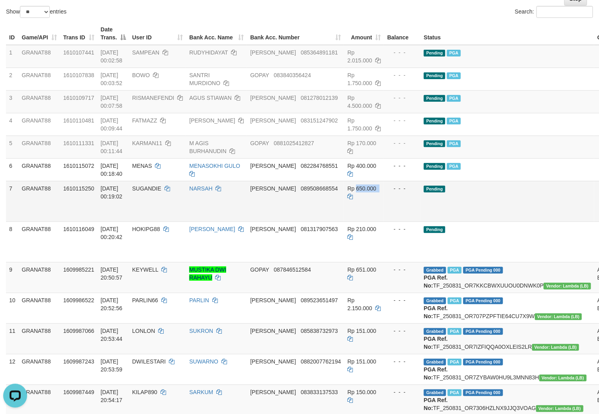
drag, startPoint x: 339, startPoint y: 188, endPoint x: 555, endPoint y: 205, distance: 217.2
click at [347, 195] on td "Rp 650.000" at bounding box center [364, 201] width 40 height 41
copy td "650.000"
click at [347, 186] on span "Rp 650.000" at bounding box center [361, 189] width 29 height 6
drag, startPoint x: 343, startPoint y: 186, endPoint x: 348, endPoint y: 188, distance: 5.3
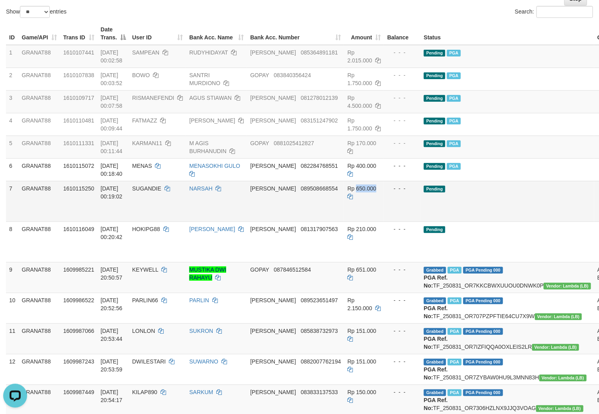
click at [347, 187] on span "Rp 650.000" at bounding box center [361, 189] width 29 height 6
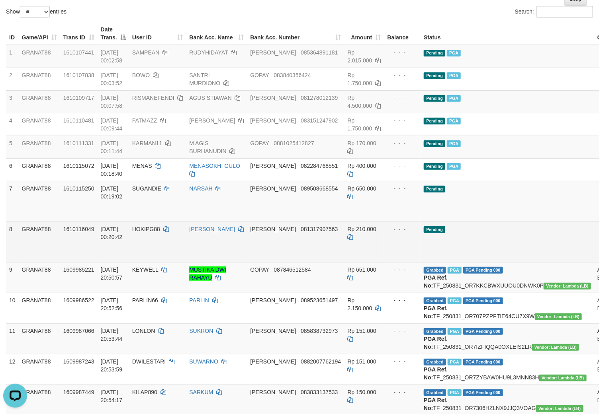
click at [149, 228] on span "HOKIPG88" at bounding box center [146, 229] width 28 height 6
drag, startPoint x: 149, startPoint y: 228, endPoint x: 146, endPoint y: 253, distance: 24.8
click at [149, 234] on td "HOKIPG88" at bounding box center [157, 242] width 57 height 41
copy span "HOKIPG88"
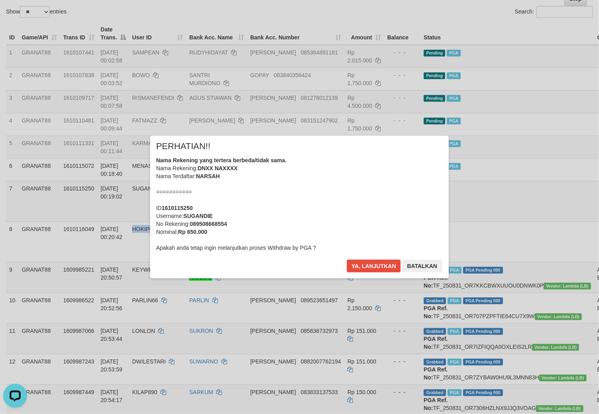
click at [559, 205] on div "× PERHATIAN!! Nama Rekening yang tertera berbeda/tidak sama. Nama Rekening: DNX…" at bounding box center [299, 207] width 599 height 174
click at [373, 256] on div "× PERHATIAN!! Nama Rekening yang tertera berbeda/tidak sama. Nama Rekening: DNX…" at bounding box center [299, 207] width 299 height 143
click at [370, 263] on button "Ya, lanjutkan" at bounding box center [374, 266] width 54 height 13
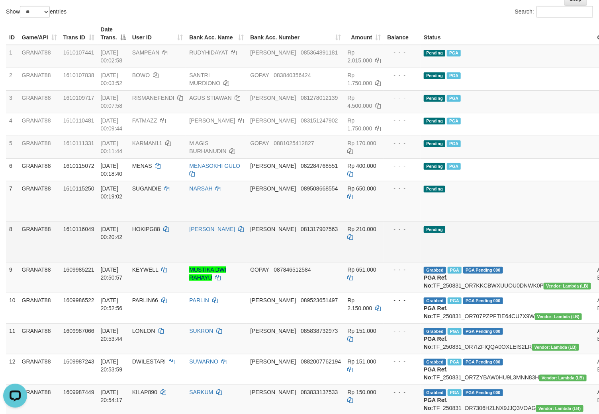
click at [344, 222] on td "Rp 210.000" at bounding box center [364, 242] width 40 height 41
click at [347, 229] on span "Rp 210.000" at bounding box center [361, 229] width 29 height 6
click at [347, 231] on span "Rp 210.000" at bounding box center [361, 229] width 29 height 6
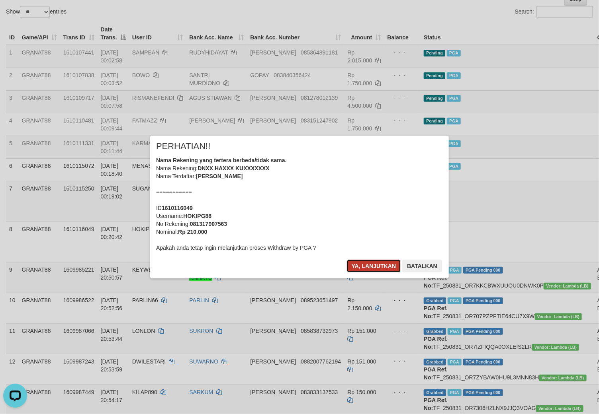
click at [360, 264] on button "Ya, lanjutkan" at bounding box center [374, 266] width 54 height 13
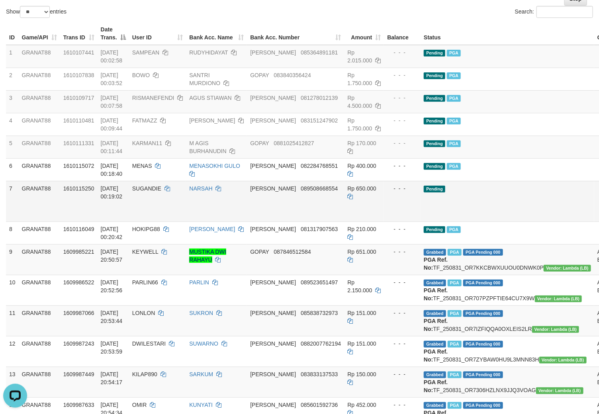
click at [466, 173] on td "Pending PGA" at bounding box center [507, 169] width 174 height 23
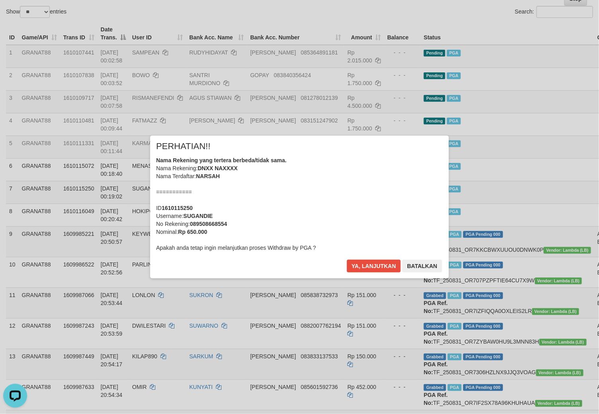
click at [354, 256] on div "× PERHATIAN!! Nama Rekening yang tertera berbeda/tidak sama. Nama Rekening: DNX…" at bounding box center [299, 207] width 299 height 143
drag, startPoint x: 420, startPoint y: 264, endPoint x: 519, endPoint y: 106, distance: 186.8
click at [422, 263] on button "Batalkan" at bounding box center [422, 266] width 40 height 13
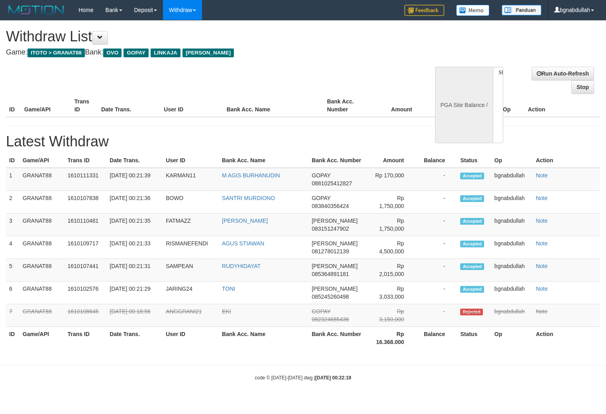
select select
select select "**"
select select
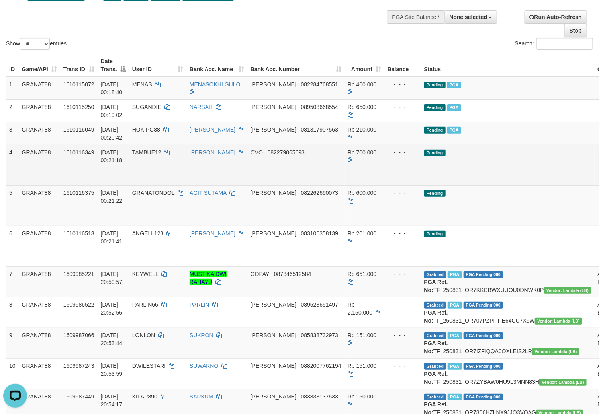
drag, startPoint x: 150, startPoint y: 151, endPoint x: 150, endPoint y: 158, distance: 7.2
click at [150, 158] on td "TAMBUE12" at bounding box center [157, 165] width 57 height 41
click at [148, 149] on span "TAMBUE12" at bounding box center [146, 152] width 29 height 6
drag, startPoint x: 148, startPoint y: 149, endPoint x: 154, endPoint y: 158, distance: 11.3
click at [153, 156] on td "TAMBUE12" at bounding box center [157, 165] width 57 height 41
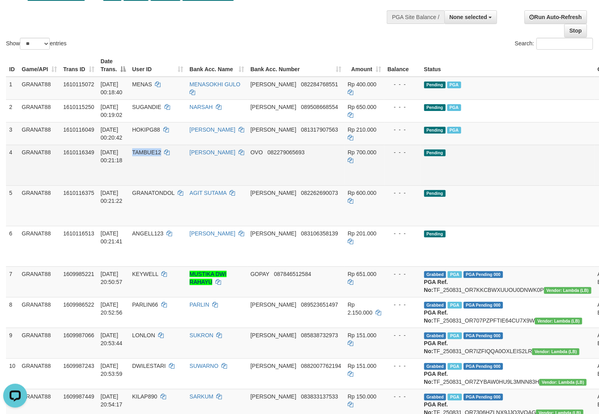
copy span "TAMBUE12"
click at [344, 148] on td "Rp 700.000" at bounding box center [364, 165] width 40 height 41
drag, startPoint x: 337, startPoint y: 148, endPoint x: 356, endPoint y: 161, distance: 23.2
click at [344, 150] on td "Rp 700.000" at bounding box center [364, 165] width 40 height 41
copy span "700.000"
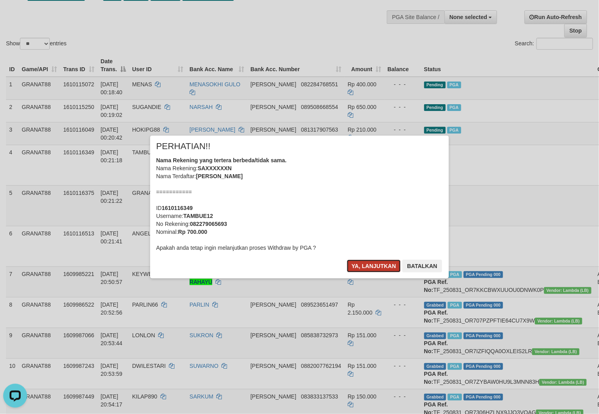
click at [375, 262] on button "Ya, lanjutkan" at bounding box center [374, 266] width 54 height 13
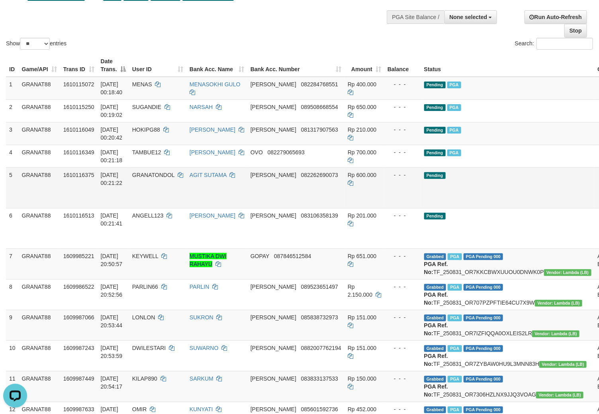
click at [155, 178] on td "GRANATONDOL" at bounding box center [157, 188] width 57 height 41
drag, startPoint x: 155, startPoint y: 178, endPoint x: 158, endPoint y: 185, distance: 8.1
click at [157, 182] on td "GRANATONDOL" at bounding box center [157, 188] width 57 height 41
copy span "GRANATONDOL"
click at [348, 174] on span "Rp 600.000" at bounding box center [362, 175] width 29 height 6
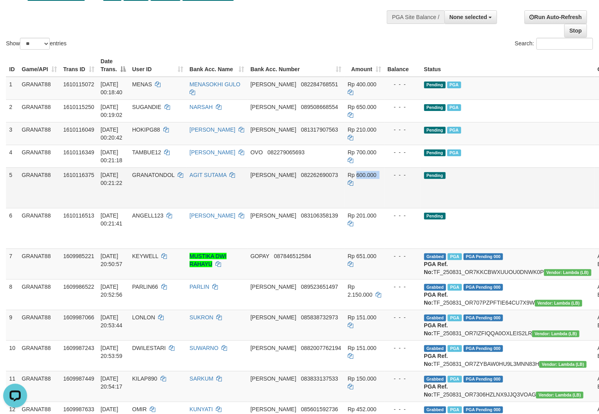
drag, startPoint x: 340, startPoint y: 174, endPoint x: 535, endPoint y: 190, distance: 195.7
click at [347, 179] on td "Rp 600.000" at bounding box center [364, 188] width 40 height 41
copy td "600.000"
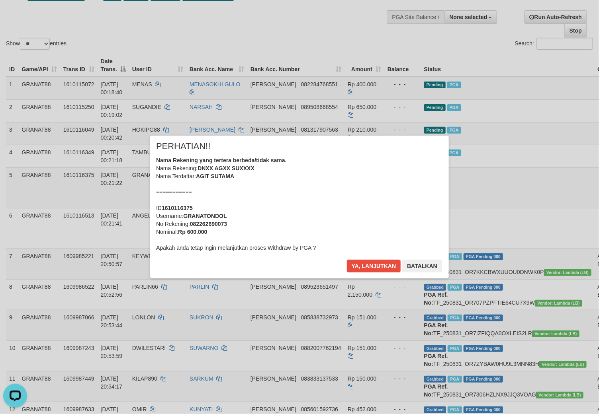
click at [361, 260] on div "× PERHATIAN!! Nama Rekening yang tertera berbeda/tidak sama. Nama Rekening: DNX…" at bounding box center [299, 207] width 299 height 143
click at [365, 266] on button "Ya, lanjutkan" at bounding box center [374, 266] width 54 height 13
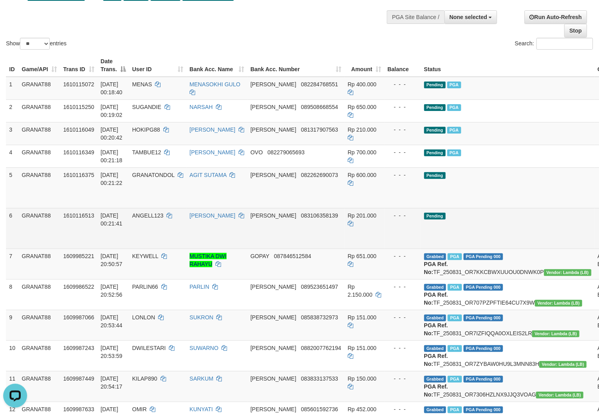
click at [151, 214] on td "ANGELL123" at bounding box center [157, 228] width 57 height 41
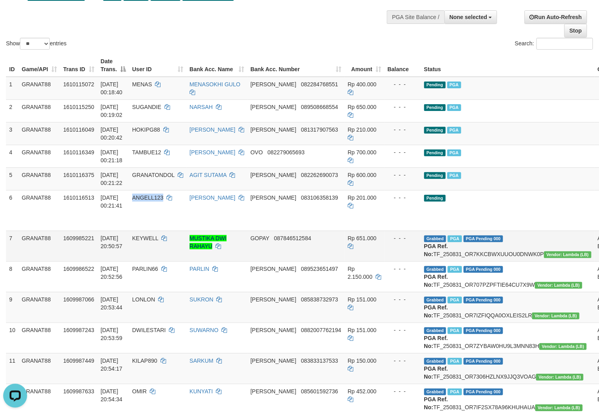
drag, startPoint x: 151, startPoint y: 214, endPoint x: 164, endPoint y: 234, distance: 23.6
click at [154, 220] on td "ANGELL123" at bounding box center [157, 210] width 57 height 41
copy span "ANGELL123"
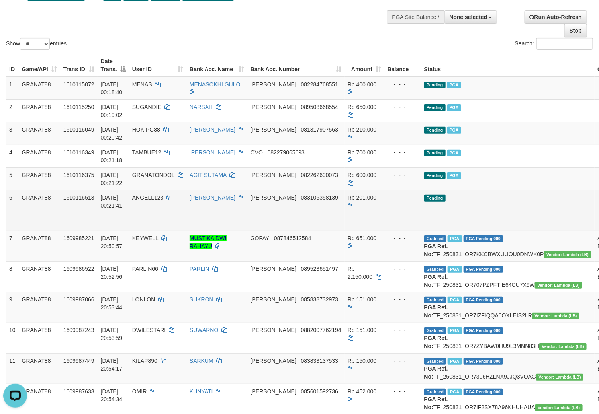
click at [348, 195] on span "Rp 201.000" at bounding box center [362, 198] width 29 height 6
drag, startPoint x: 333, startPoint y: 194, endPoint x: 353, endPoint y: 201, distance: 20.5
click at [348, 197] on span "Rp 201.000" at bounding box center [362, 198] width 29 height 6
copy span "201.000"
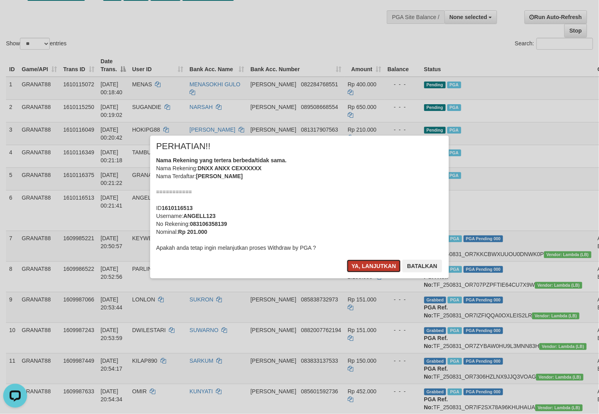
click at [358, 267] on button "Ya, lanjutkan" at bounding box center [374, 266] width 54 height 13
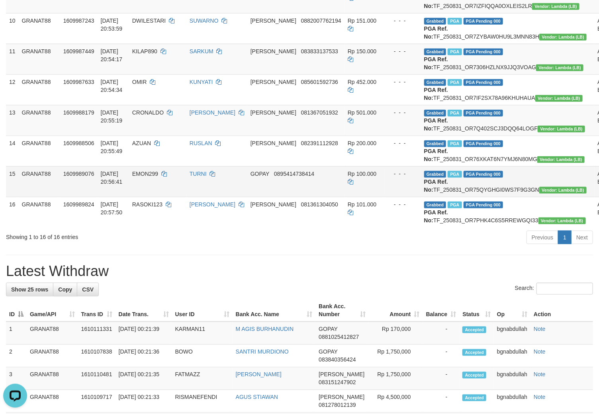
scroll to position [83, 0]
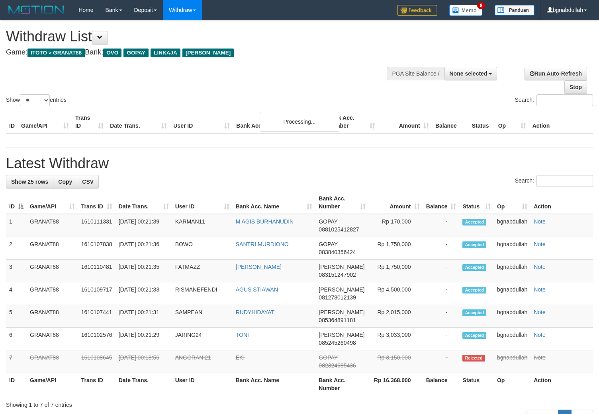
select select
select select "**"
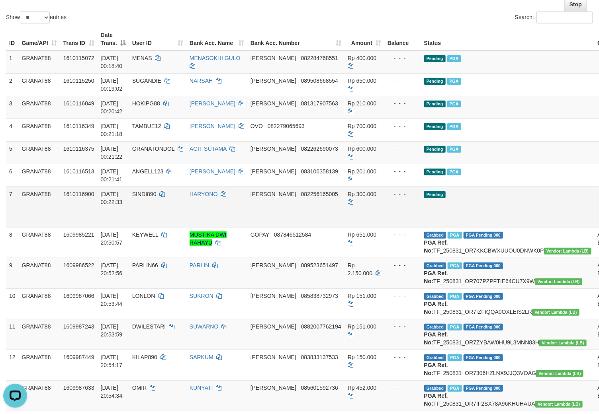
click at [156, 192] on span "SINDI890" at bounding box center [144, 194] width 24 height 6
drag, startPoint x: 156, startPoint y: 192, endPoint x: 164, endPoint y: 207, distance: 17.6
click at [157, 197] on td "SINDI890" at bounding box center [157, 207] width 57 height 41
copy span "SINDI890"
click at [348, 191] on span "Rp 300.000" at bounding box center [362, 194] width 29 height 6
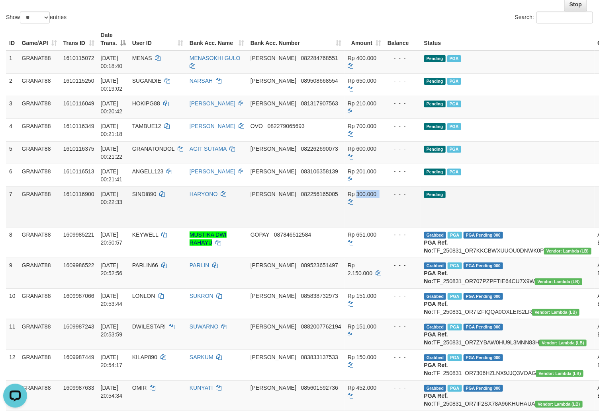
drag, startPoint x: 341, startPoint y: 190, endPoint x: 344, endPoint y: 193, distance: 4.5
click at [348, 192] on span "Rp 300.000" at bounding box center [362, 194] width 29 height 6
copy span "300.000"
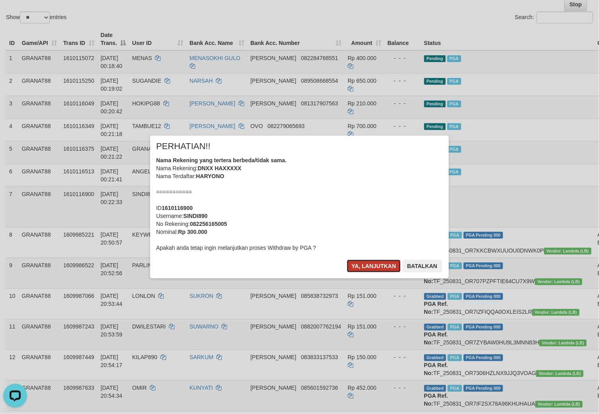
click at [366, 264] on button "Ya, lanjutkan" at bounding box center [374, 266] width 54 height 13
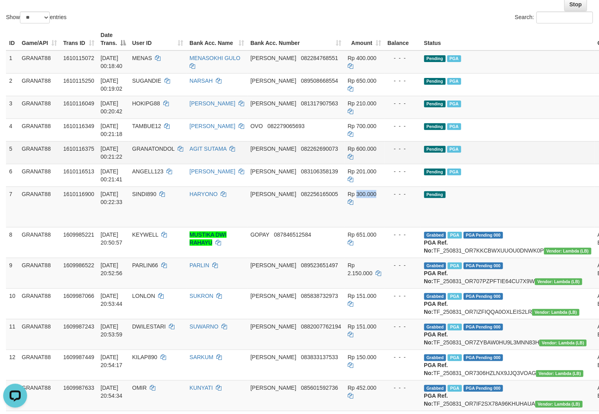
click at [508, 160] on td "Pending PGA" at bounding box center [508, 152] width 174 height 23
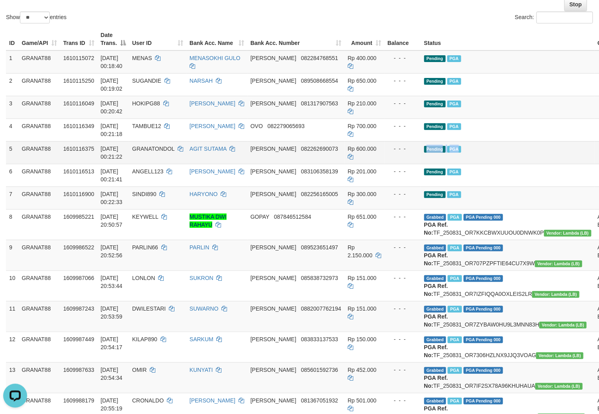
click at [508, 160] on td "Pending PGA" at bounding box center [508, 152] width 174 height 23
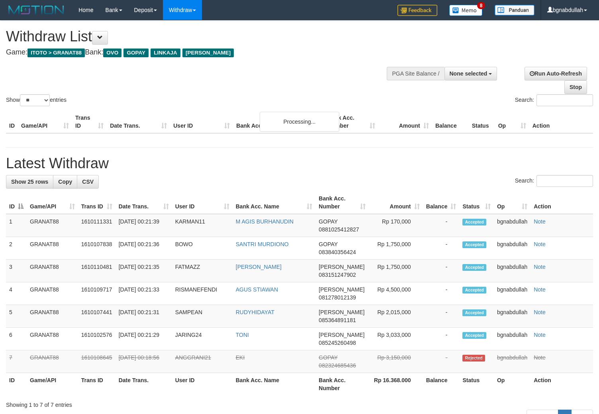
select select
select select "**"
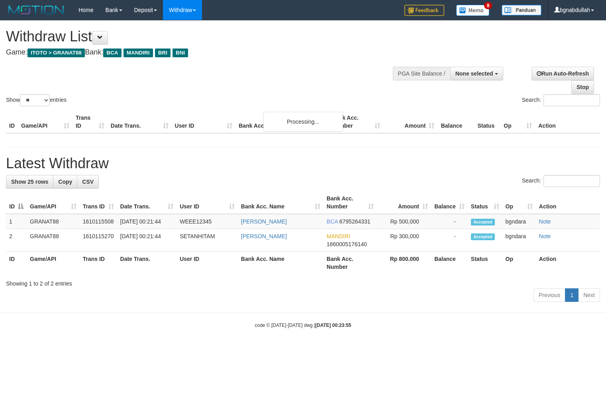
select select
select select "**"
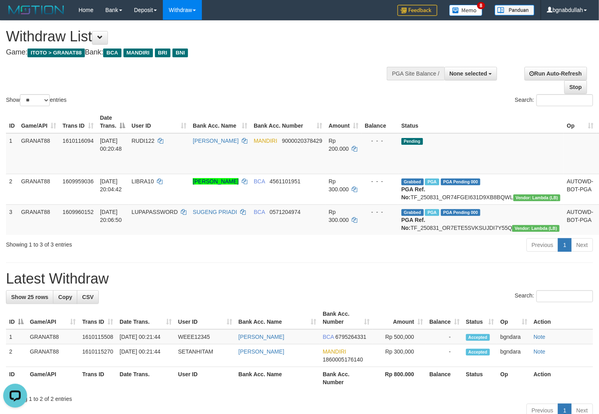
click at [292, 33] on h1 "Withdraw List" at bounding box center [198, 37] width 385 height 16
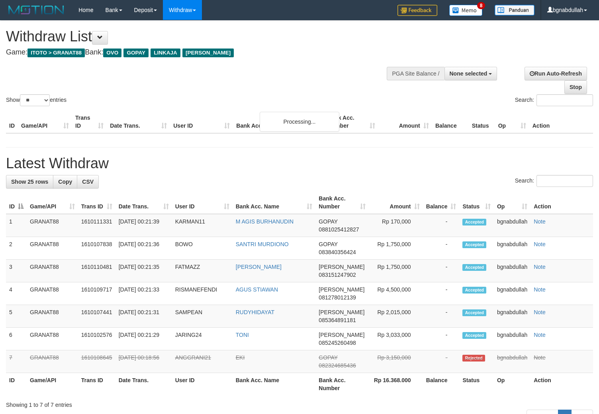
select select
select select "**"
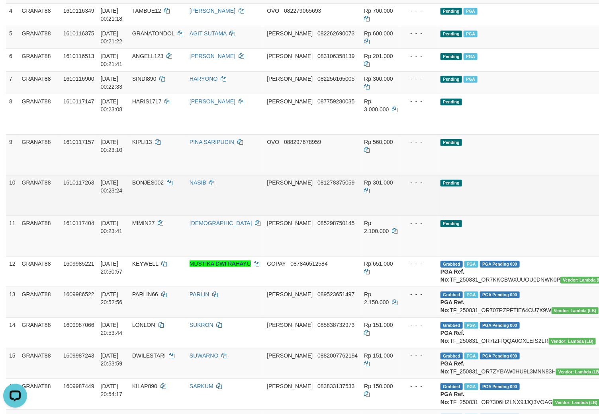
scroll to position [177, 0]
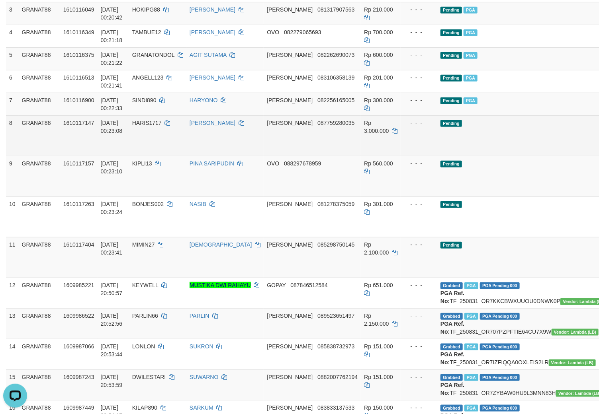
click at [152, 124] on span "HARIS1717" at bounding box center [146, 123] width 29 height 6
drag, startPoint x: 152, startPoint y: 124, endPoint x: 154, endPoint y: 133, distance: 9.3
click at [154, 131] on td "HARIS1717" at bounding box center [157, 135] width 57 height 41
copy span "HARIS1717"
click at [364, 122] on span "Rp 3.000.000" at bounding box center [376, 127] width 25 height 14
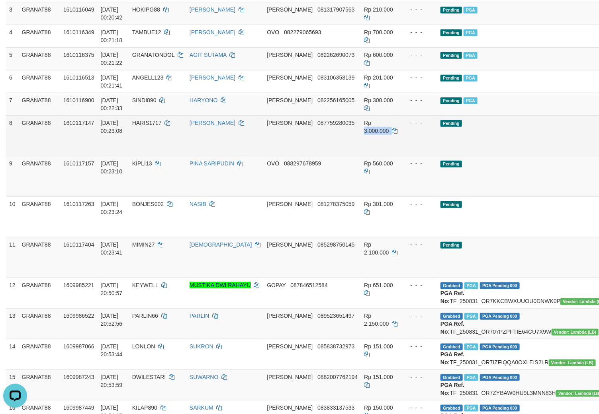
drag, startPoint x: 344, startPoint y: 122, endPoint x: 346, endPoint y: 127, distance: 4.9
click at [364, 124] on span "Rp 3.000.000" at bounding box center [376, 127] width 25 height 14
copy span "3.000.000"
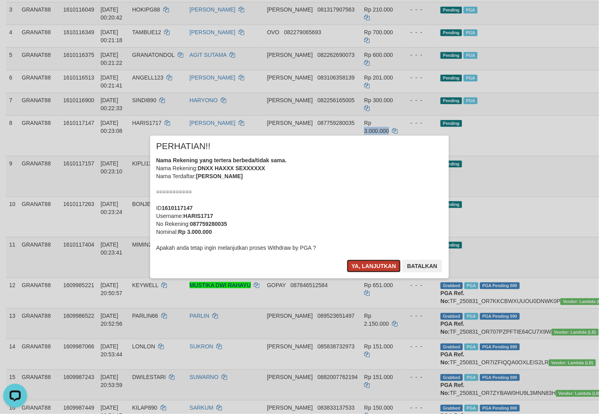
click at [352, 270] on button "Ya, lanjutkan" at bounding box center [374, 266] width 54 height 13
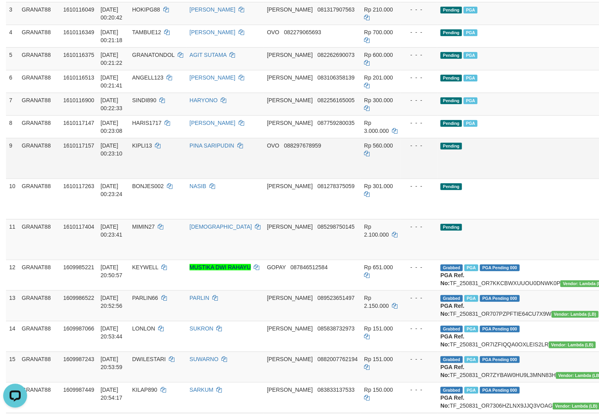
click at [143, 161] on td "KIPLI13" at bounding box center [157, 158] width 57 height 41
drag, startPoint x: 143, startPoint y: 161, endPoint x: 147, endPoint y: 176, distance: 15.3
click at [145, 164] on td "KIPLI13" at bounding box center [157, 158] width 57 height 41
copy span "KIPLI13"
click at [361, 141] on td "Rp 560.000" at bounding box center [381, 158] width 40 height 41
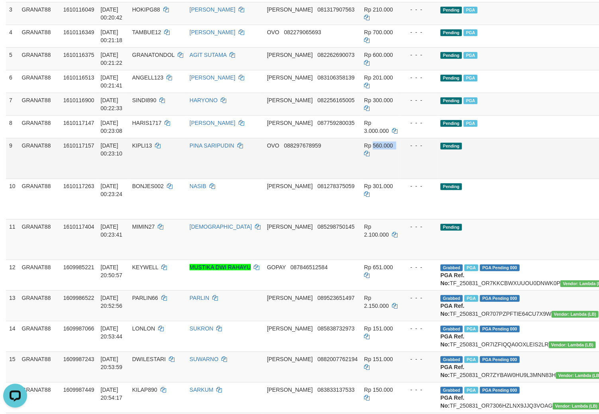
drag, startPoint x: 337, startPoint y: 141, endPoint x: 350, endPoint y: 160, distance: 22.9
click at [361, 144] on td "Rp 560.000" at bounding box center [381, 158] width 40 height 41
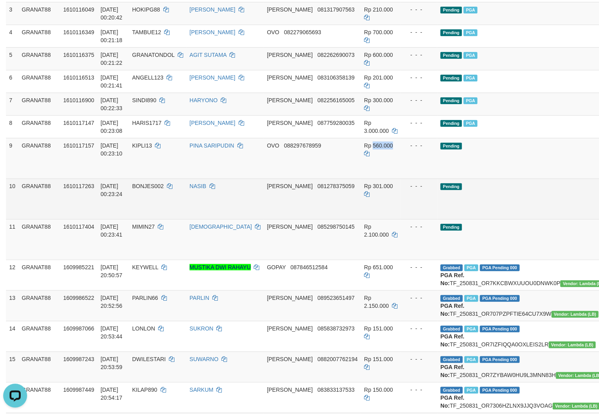
copy span "560.000"
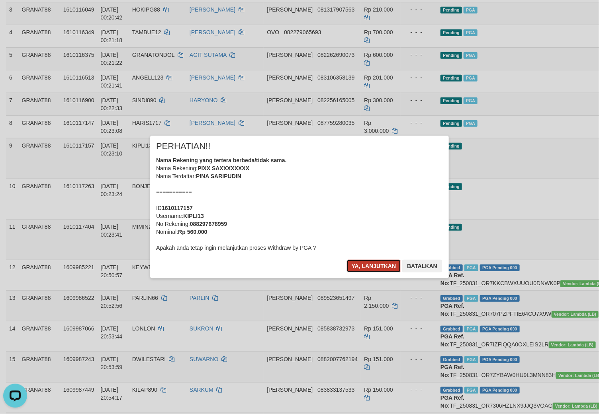
click at [359, 264] on button "Ya, lanjutkan" at bounding box center [374, 266] width 54 height 13
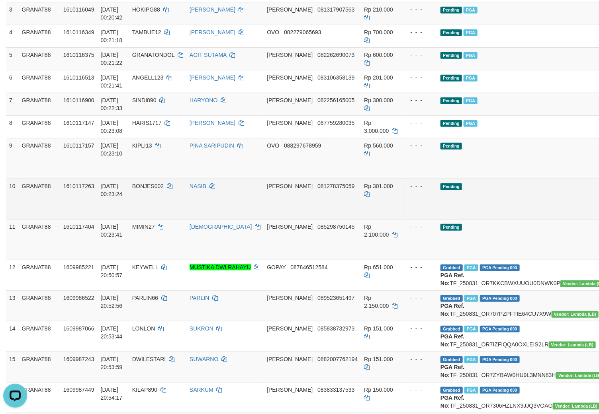
click at [152, 180] on td "BONJES002" at bounding box center [157, 199] width 57 height 41
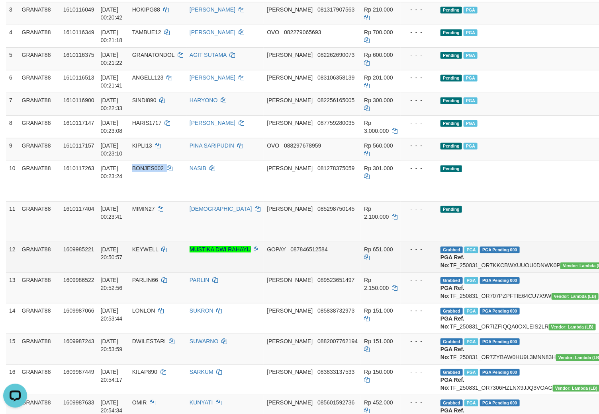
drag, startPoint x: 152, startPoint y: 180, endPoint x: 386, endPoint y: 244, distance: 242.9
click at [154, 185] on td "BONJES002" at bounding box center [157, 181] width 57 height 41
copy td "BONJES002"
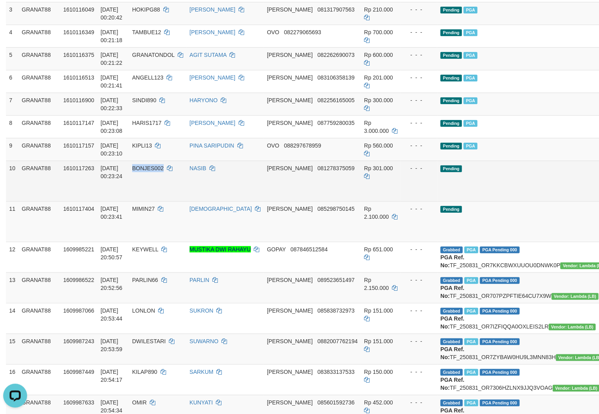
copy span "BONJES002"
click at [160, 170] on span "BONJES002" at bounding box center [147, 168] width 31 height 6
drag, startPoint x: 160, startPoint y: 170, endPoint x: 167, endPoint y: 184, distance: 15.9
click at [166, 177] on td "BONJES002" at bounding box center [157, 181] width 57 height 41
click at [364, 166] on span "Rp 301.000" at bounding box center [378, 168] width 29 height 6
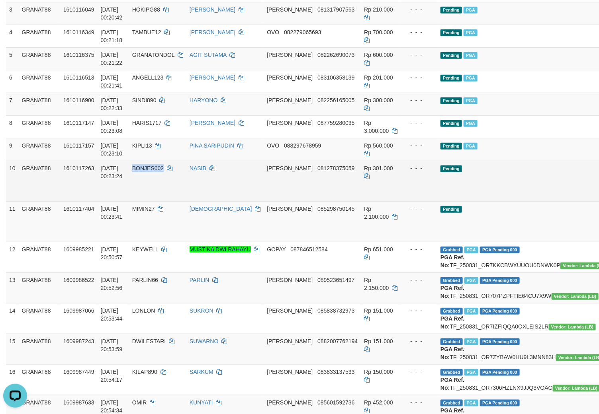
click at [364, 166] on span "Rp 301.000" at bounding box center [378, 168] width 29 height 6
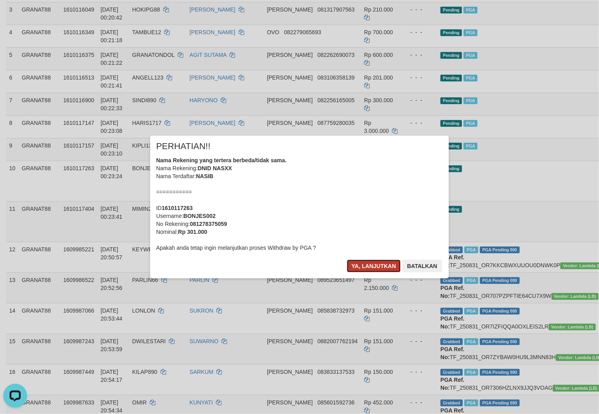
click at [356, 262] on button "Ya, lanjutkan" at bounding box center [374, 266] width 54 height 13
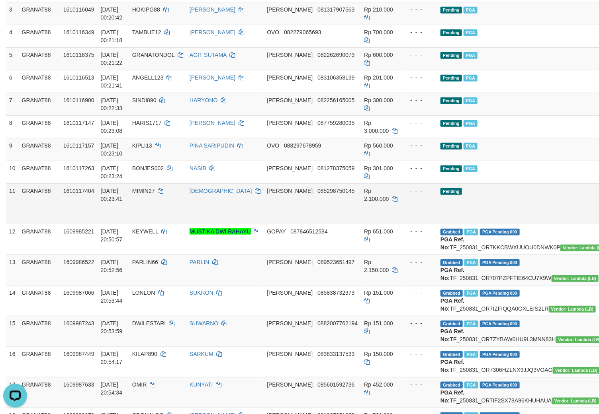
click at [147, 209] on td "MIMIN27" at bounding box center [157, 204] width 57 height 41
drag, startPoint x: 147, startPoint y: 209, endPoint x: 149, endPoint y: 220, distance: 11.7
click at [148, 215] on td "MIMIN27" at bounding box center [157, 204] width 57 height 41
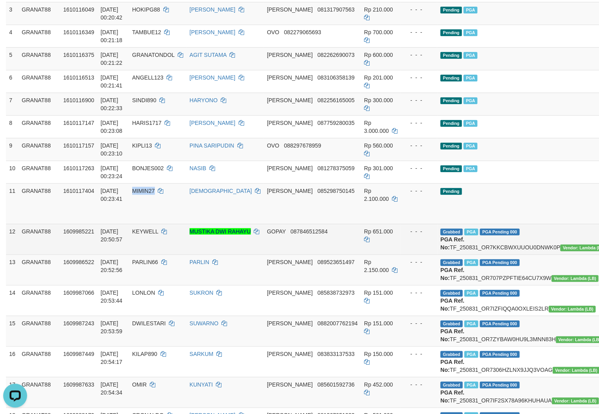
copy span "MIMIN27"
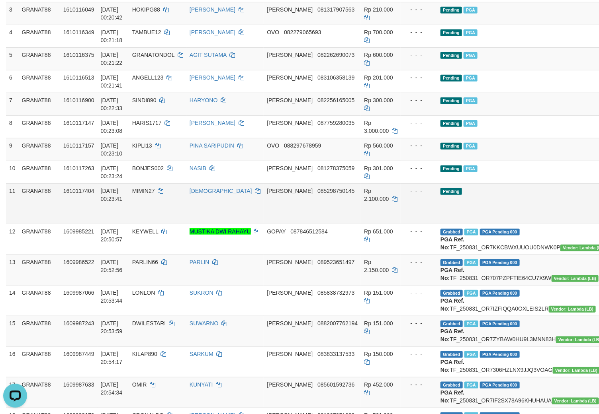
click at [364, 188] on span "Rp 2.100.000" at bounding box center [376, 195] width 25 height 14
drag, startPoint x: 337, startPoint y: 188, endPoint x: 375, endPoint y: 212, distance: 44.5
click at [364, 192] on span "Rp 2.100.000" at bounding box center [376, 195] width 25 height 14
copy td "2.100.000"
copy span "2.100.000"
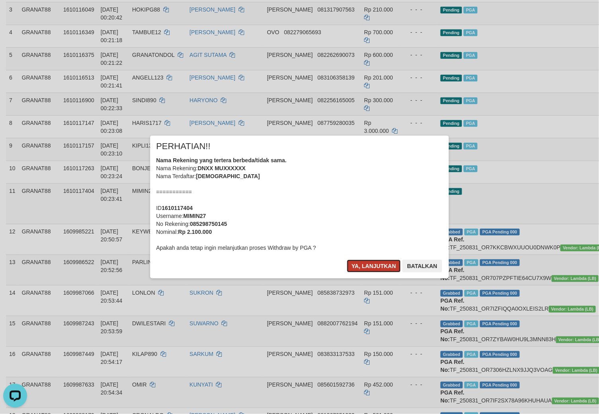
click at [365, 263] on button "Ya, lanjutkan" at bounding box center [374, 266] width 54 height 13
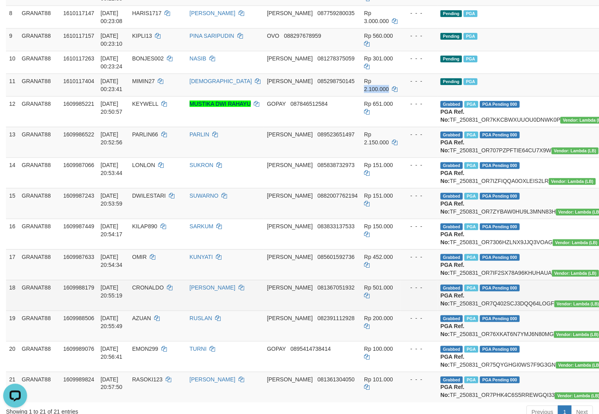
scroll to position [88, 0]
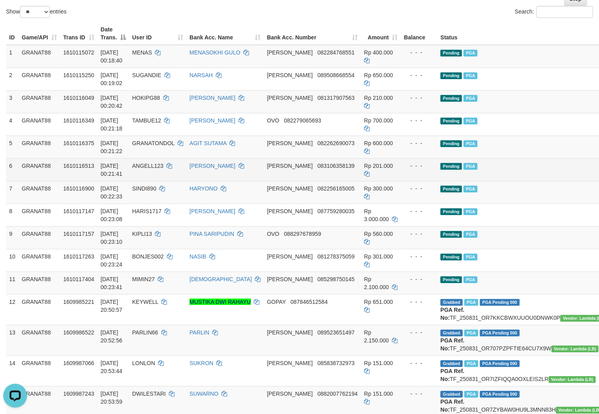
click at [492, 178] on td "Pending PGA" at bounding box center [524, 169] width 174 height 23
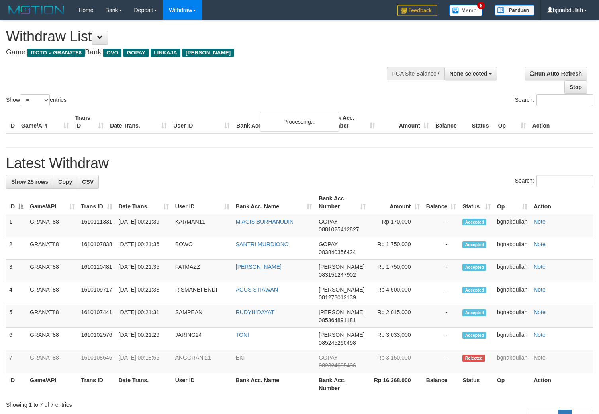
select select
select select "**"
select select
select select "**"
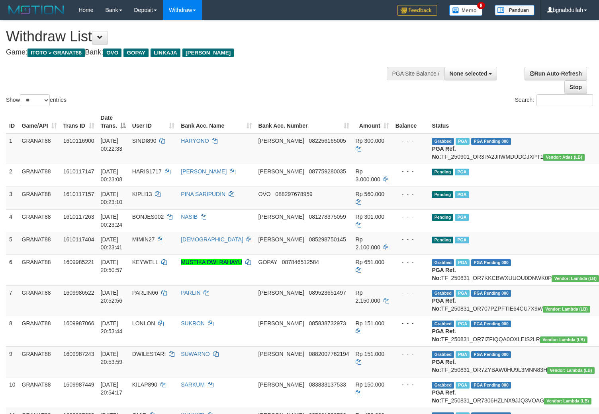
select select
select select "**"
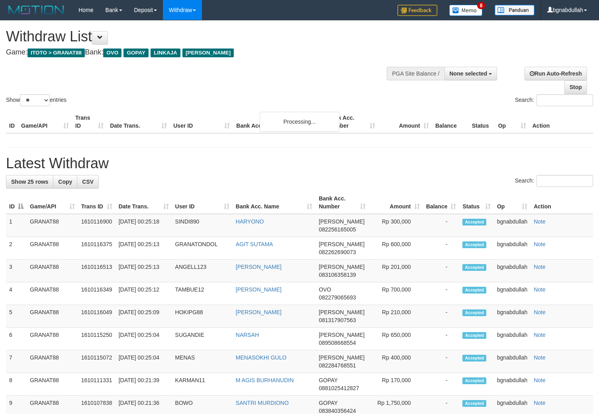
select select
select select "**"
select select
select select "**"
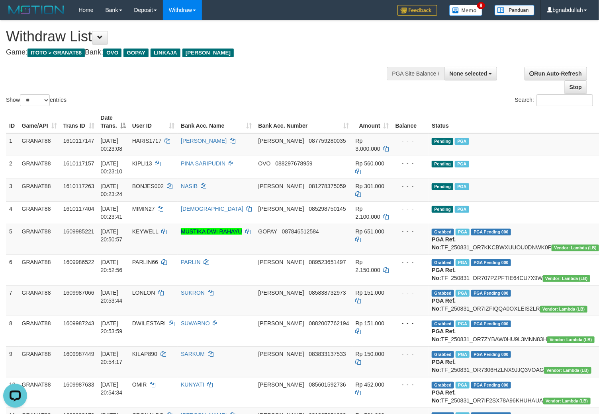
click at [295, 57] on div "**********" at bounding box center [201, 40] width 391 height 39
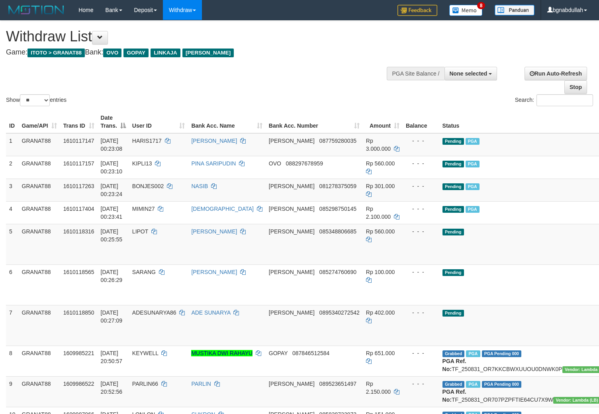
select select
select select "**"
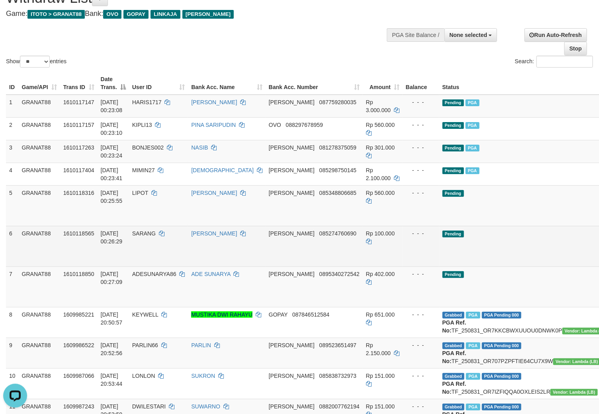
scroll to position [44, 0]
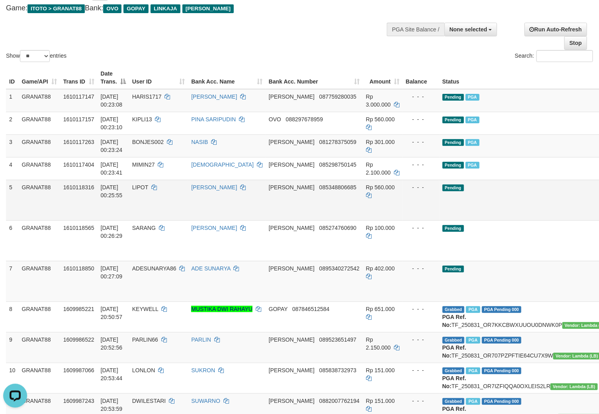
click at [148, 180] on td "LIPOT" at bounding box center [158, 200] width 59 height 41
drag, startPoint x: 148, startPoint y: 180, endPoint x: 156, endPoint y: 205, distance: 26.2
click at [155, 193] on td "LIPOT" at bounding box center [158, 200] width 59 height 41
copy span "LIPOT"
click at [366, 184] on span "Rp 560.000" at bounding box center [380, 187] width 29 height 6
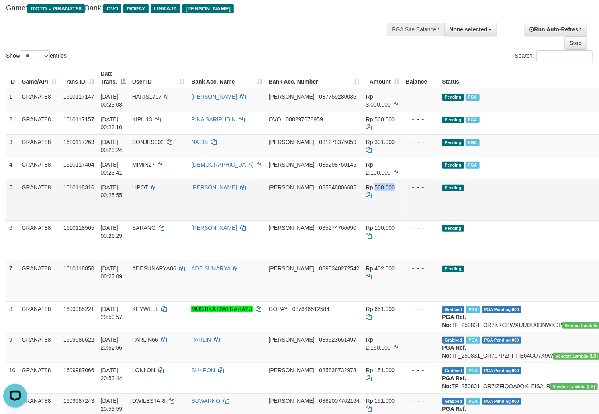
drag, startPoint x: 341, startPoint y: 184, endPoint x: 412, endPoint y: 209, distance: 75.9
click at [366, 186] on span "Rp 560.000" at bounding box center [380, 187] width 29 height 6
copy span "560.000"
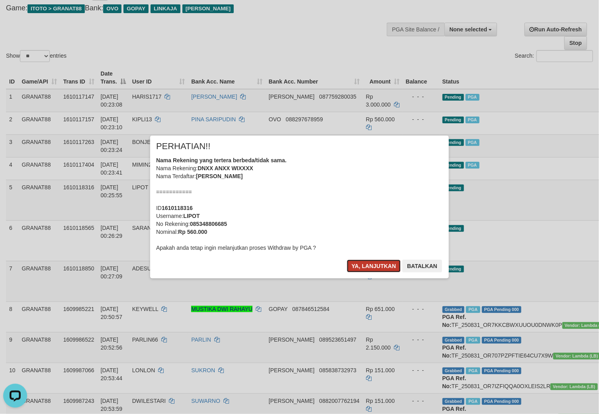
click at [376, 261] on button "Ya, lanjutkan" at bounding box center [374, 266] width 54 height 13
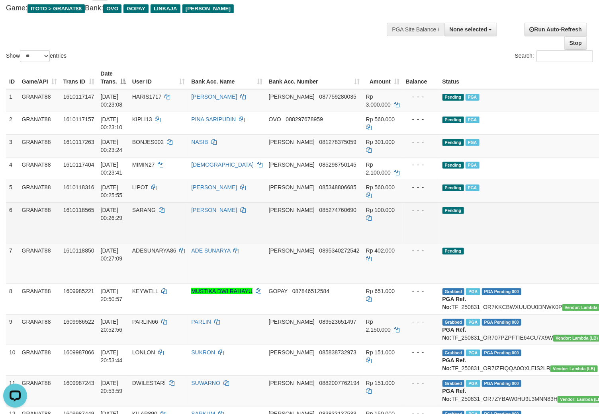
click at [154, 225] on td "SARANG" at bounding box center [158, 223] width 59 height 41
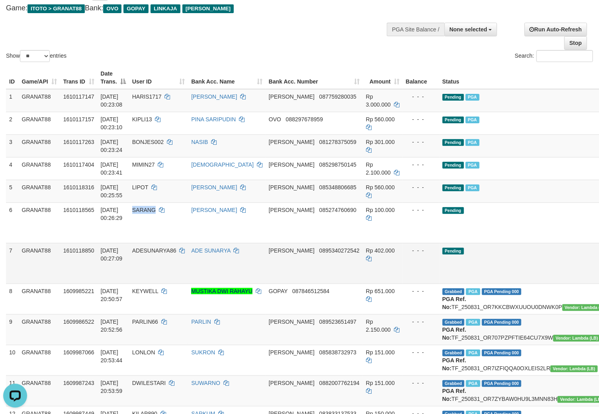
drag, startPoint x: 154, startPoint y: 225, endPoint x: 154, endPoint y: 244, distance: 18.3
click at [157, 232] on td "SARANG" at bounding box center [158, 223] width 59 height 41
copy span "SARANG"
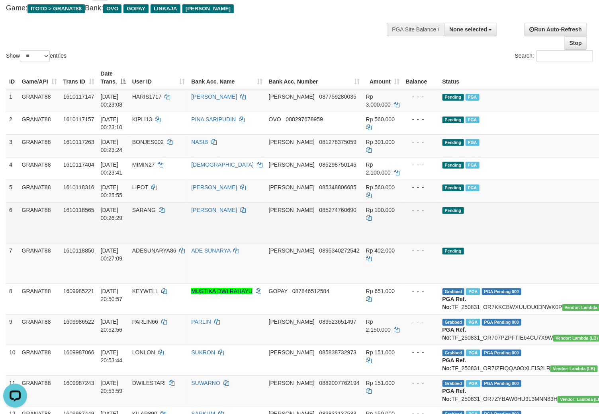
click at [363, 204] on td "Rp 100.000" at bounding box center [383, 223] width 40 height 41
drag, startPoint x: 341, startPoint y: 204, endPoint x: 345, endPoint y: 209, distance: 6.3
click at [363, 209] on td "Rp 100.000" at bounding box center [383, 223] width 40 height 41
copy span "100.000"
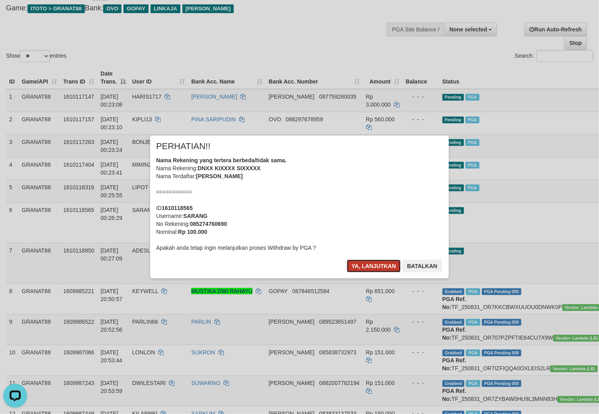
click at [375, 263] on button "Ya, lanjutkan" at bounding box center [374, 266] width 54 height 13
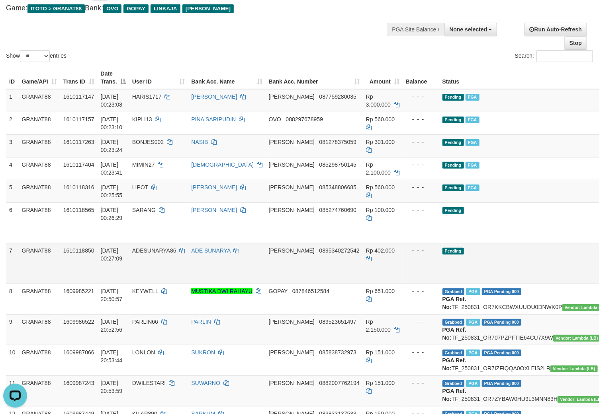
click at [141, 244] on td "ADESUNARYA86" at bounding box center [158, 263] width 59 height 41
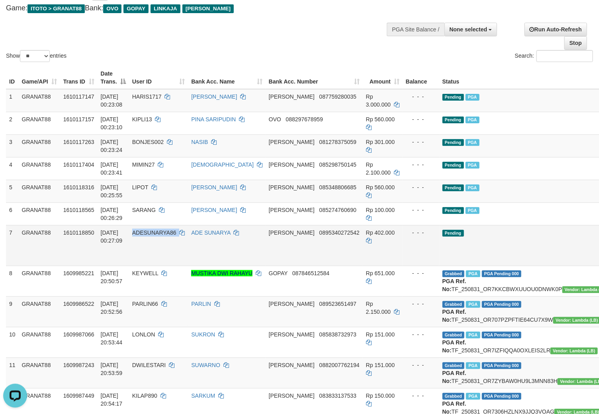
drag, startPoint x: 141, startPoint y: 244, endPoint x: 161, endPoint y: 263, distance: 27.0
click at [149, 251] on td "ADESUNARYA86" at bounding box center [158, 245] width 59 height 41
copy span "ADESUNARYA86"
click at [366, 230] on span "Rp 402.000" at bounding box center [380, 233] width 29 height 6
drag, startPoint x: 340, startPoint y: 231, endPoint x: 367, endPoint y: 251, distance: 32.7
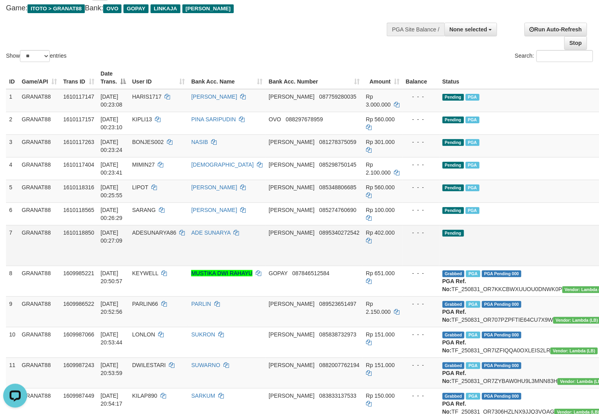
click at [363, 237] on td "Rp 402.000" at bounding box center [383, 245] width 40 height 41
copy td ".000"
click at [363, 228] on td "Rp 402.000" at bounding box center [383, 245] width 40 height 41
drag, startPoint x: 336, startPoint y: 228, endPoint x: 369, endPoint y: 243, distance: 35.8
click at [363, 235] on td "Rp 402.000" at bounding box center [383, 245] width 40 height 41
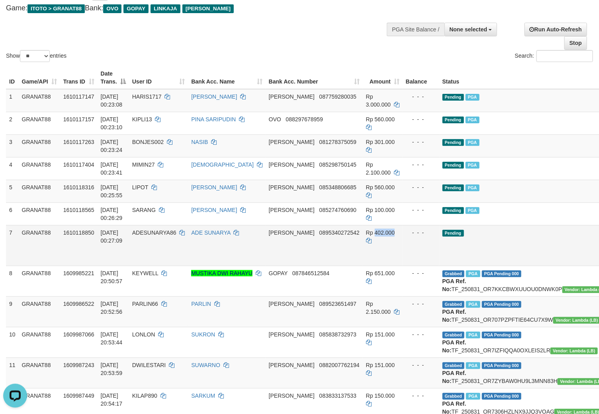
copy span "402.000"
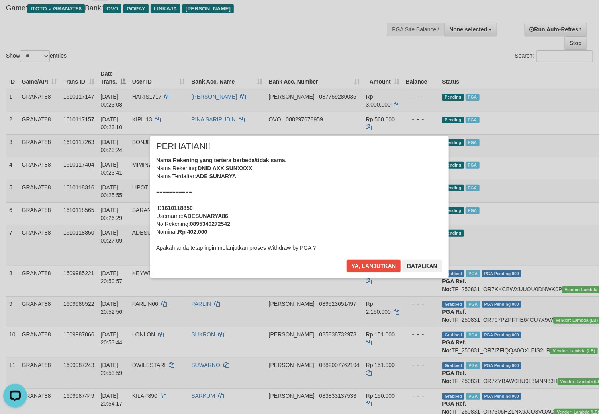
click at [360, 276] on div "Ya, lanjutkan Batalkan" at bounding box center [394, 269] width 97 height 19
click at [360, 260] on button "Ya, lanjutkan" at bounding box center [374, 266] width 54 height 13
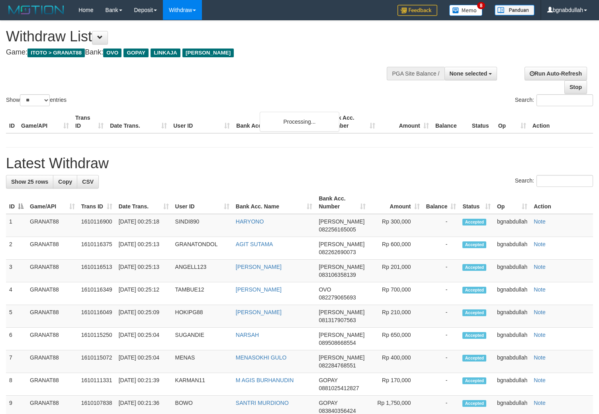
select select
select select "**"
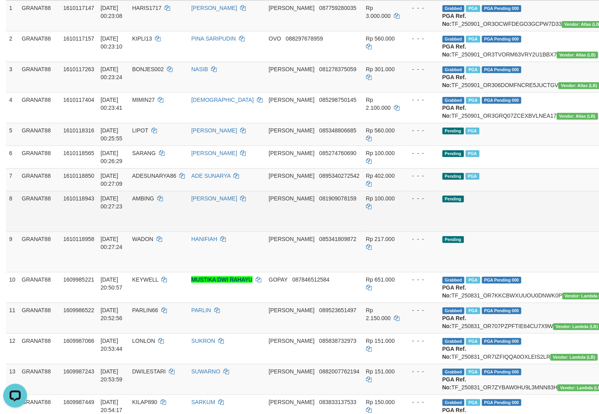
click at [154, 202] on span "AMBING" at bounding box center [143, 198] width 22 height 6
drag, startPoint x: 154, startPoint y: 232, endPoint x: 153, endPoint y: 246, distance: 14.0
click at [156, 232] on td "AMBING" at bounding box center [158, 211] width 59 height 41
copy span "AMBING"
click at [366, 202] on span "Rp 100.000" at bounding box center [380, 198] width 29 height 6
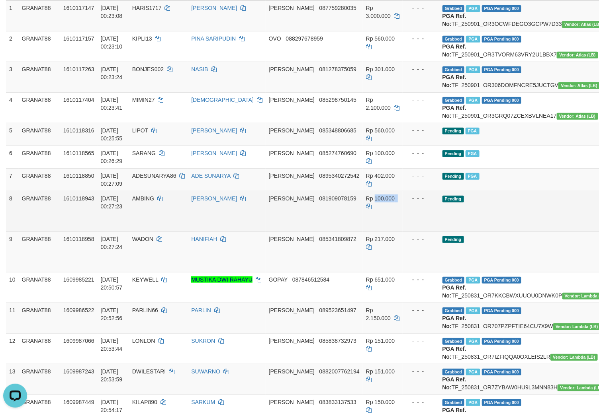
drag, startPoint x: 334, startPoint y: 229, endPoint x: 443, endPoint y: 257, distance: 112.6
click at [366, 202] on span "Rp 100.000" at bounding box center [380, 198] width 29 height 6
copy span "100.000"
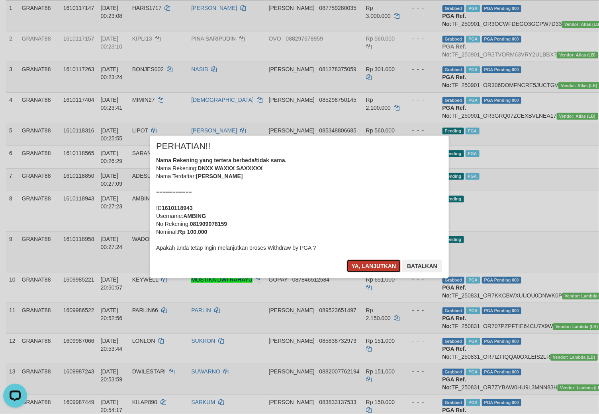
click at [369, 271] on button "Ya, lanjutkan" at bounding box center [374, 266] width 54 height 13
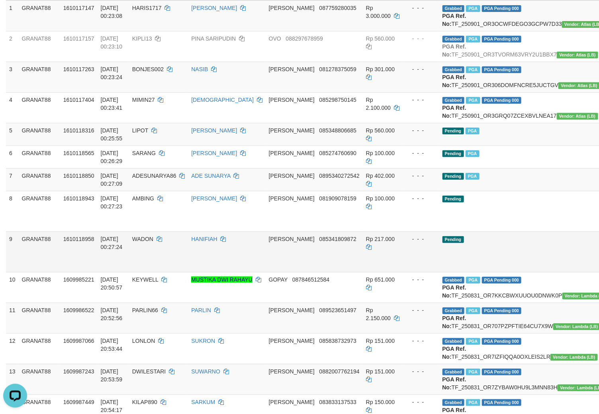
click at [151, 242] on span "WADON" at bounding box center [142, 239] width 21 height 6
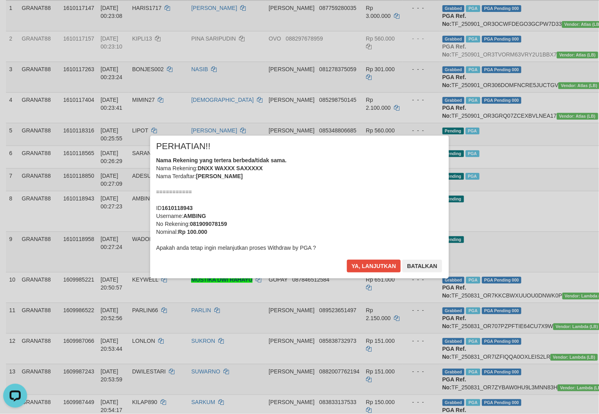
click at [152, 281] on div "× PERHATIAN!! Nama Rekening yang tertera berbeda/tidak sama. Nama Rekening: DNX…" at bounding box center [299, 207] width 599 height 174
click at [435, 262] on button "Batalkan" at bounding box center [422, 266] width 40 height 13
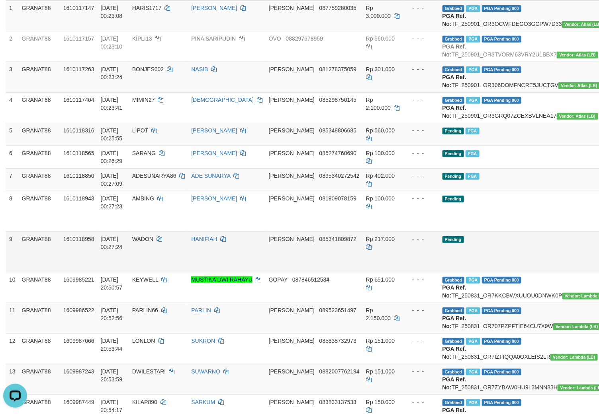
click at [129, 265] on td "[DATE] 00:27:24" at bounding box center [113, 252] width 31 height 41
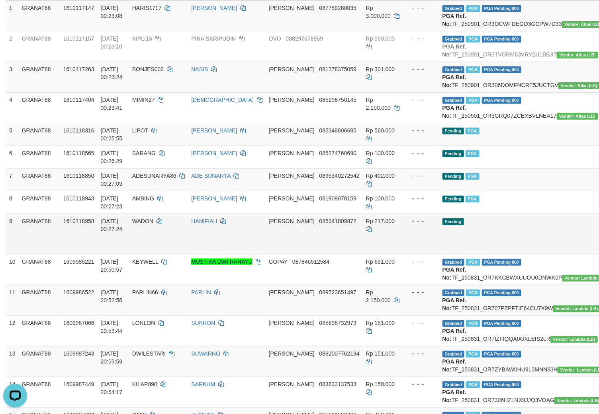
drag, startPoint x: 138, startPoint y: 265, endPoint x: 148, endPoint y: 277, distance: 15.5
click at [146, 254] on tr "9 GRANAT88 1610118958 01/09/2025 00:27:24 WADON HANIFIAH DANA 085341809872 Rp 2…" at bounding box center [345, 234] width 679 height 41
copy tr "2025 00:27:24 WADON"
click at [146, 247] on td "WADON" at bounding box center [158, 234] width 59 height 41
drag, startPoint x: 146, startPoint y: 247, endPoint x: 157, endPoint y: 260, distance: 17.0
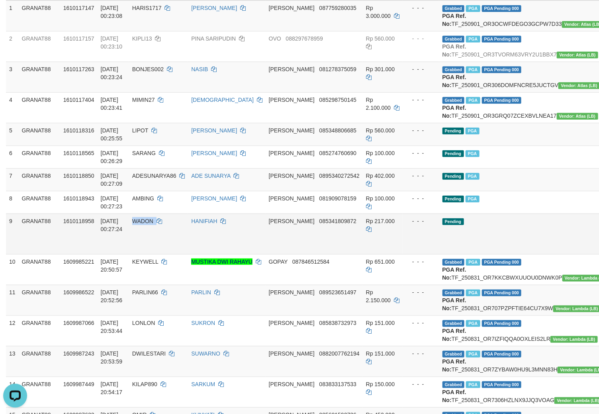
click at [150, 253] on td "WADON" at bounding box center [158, 234] width 59 height 41
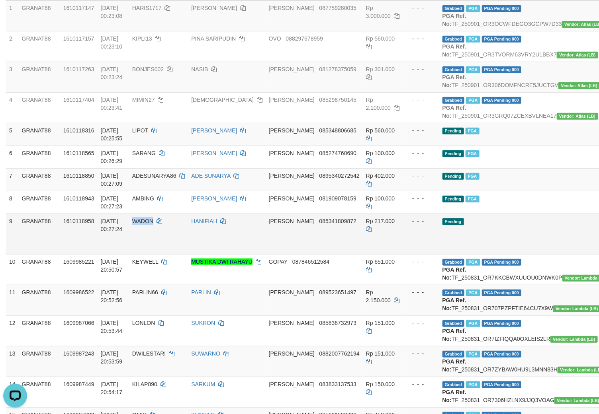
click at [363, 248] on td "Rp 217.000" at bounding box center [383, 234] width 40 height 41
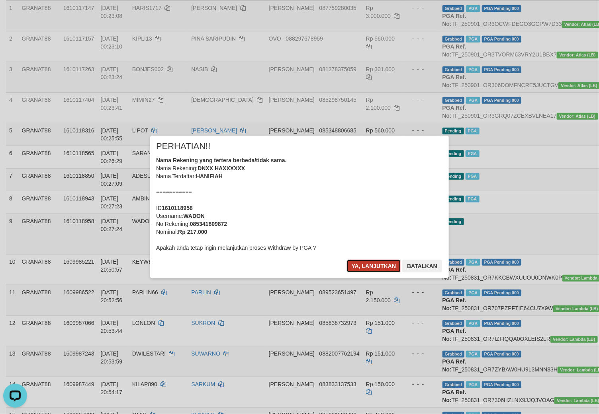
click at [361, 260] on button "Ya, lanjutkan" at bounding box center [374, 266] width 54 height 13
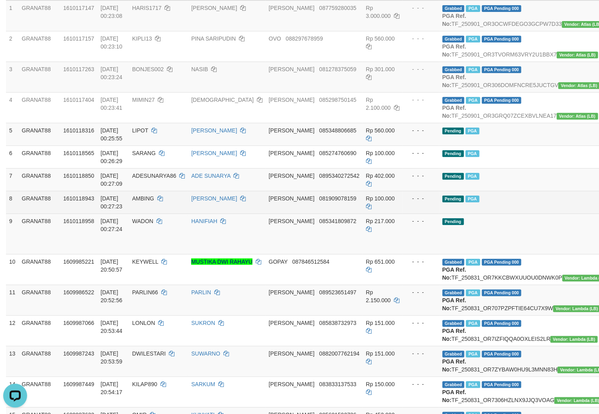
click at [366, 202] on span "Rp 100.000" at bounding box center [380, 198] width 29 height 6
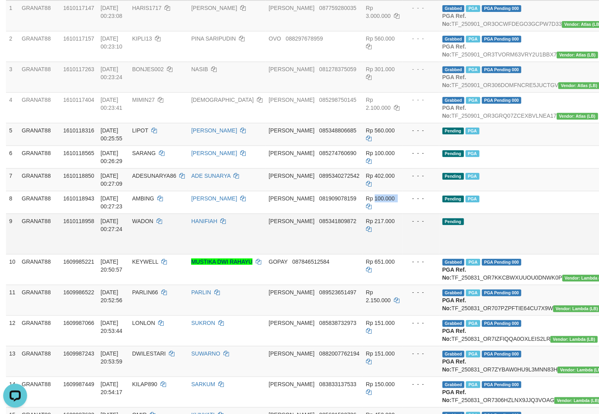
drag, startPoint x: 335, startPoint y: 228, endPoint x: 449, endPoint y: 264, distance: 119.6
click at [366, 202] on span "Rp 100.000" at bounding box center [380, 198] width 29 height 6
copy td "100.000"
copy span "100.000"
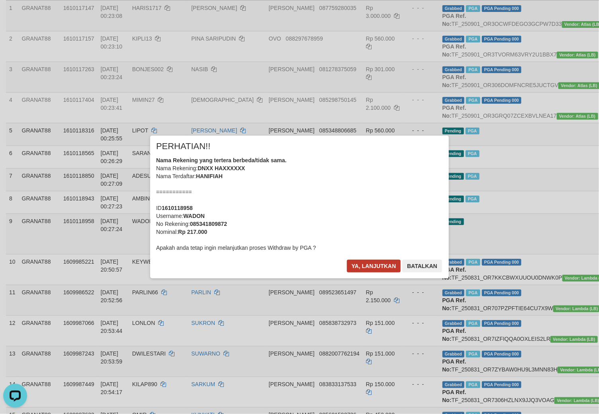
click at [376, 262] on button "Ya, lanjutkan" at bounding box center [374, 266] width 54 height 13
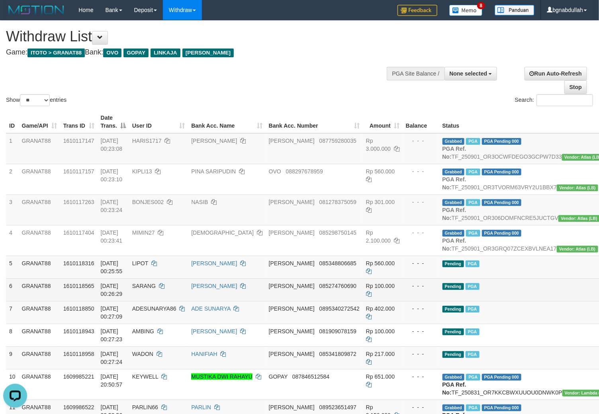
click at [500, 301] on td "Pending PGA" at bounding box center [526, 290] width 174 height 23
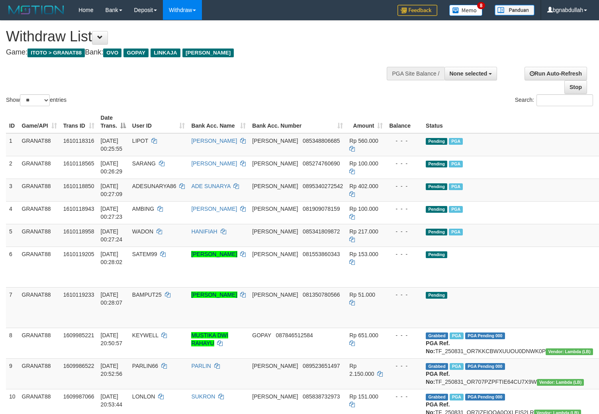
select select
select select "**"
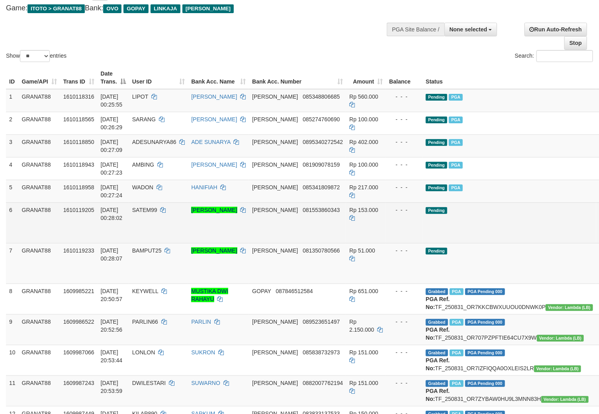
click at [144, 209] on span "SATEM99" at bounding box center [144, 210] width 25 height 6
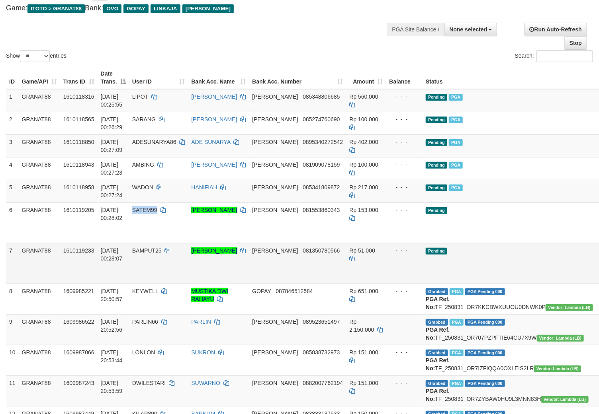
drag, startPoint x: 144, startPoint y: 209, endPoint x: 170, endPoint y: 244, distance: 43.2
click at [152, 221] on td "SATEM99" at bounding box center [158, 223] width 59 height 41
copy span "SATEM99"
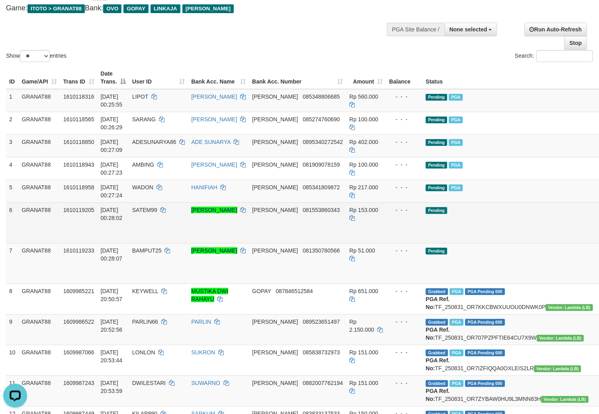
click at [346, 205] on td "Rp 153.000" at bounding box center [366, 223] width 40 height 41
drag, startPoint x: 335, startPoint y: 205, endPoint x: 344, endPoint y: 213, distance: 11.9
click at [346, 208] on td "Rp 153.000" at bounding box center [366, 223] width 40 height 41
copy span "153.000"
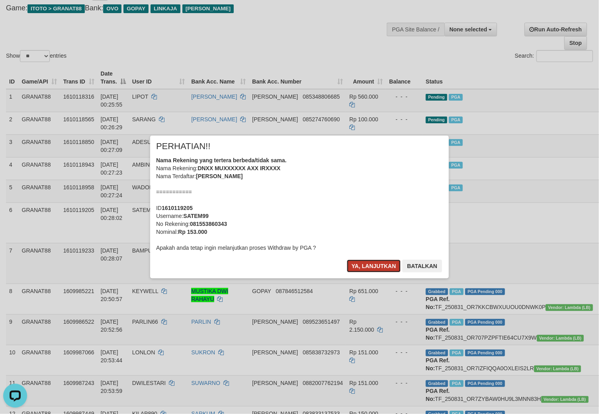
click at [368, 270] on button "Ya, lanjutkan" at bounding box center [374, 266] width 54 height 13
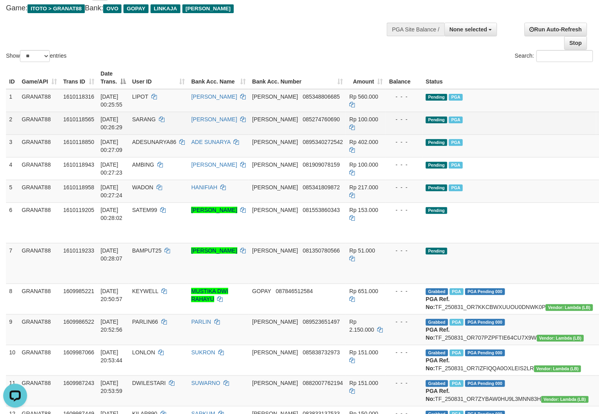
click at [506, 125] on td "Pending PGA" at bounding box center [509, 123] width 174 height 23
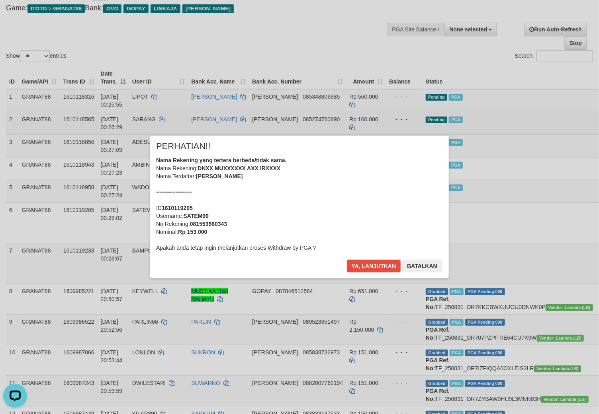
click at [506, 125] on div "× PERHATIAN!! Nama Rekening yang tertera berbeda/tidak sama. Nama Rekening: DNX…" at bounding box center [299, 207] width 599 height 174
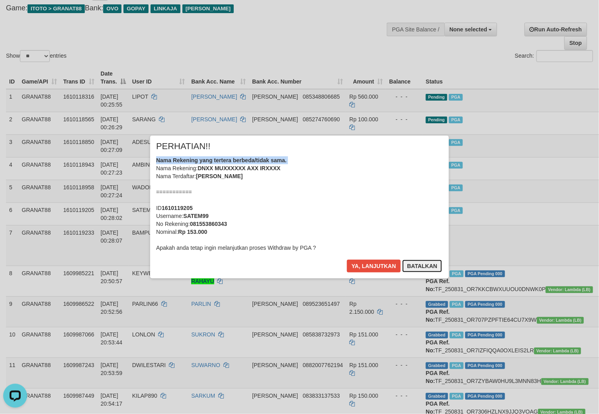
click at [425, 267] on button "Batalkan" at bounding box center [422, 266] width 40 height 13
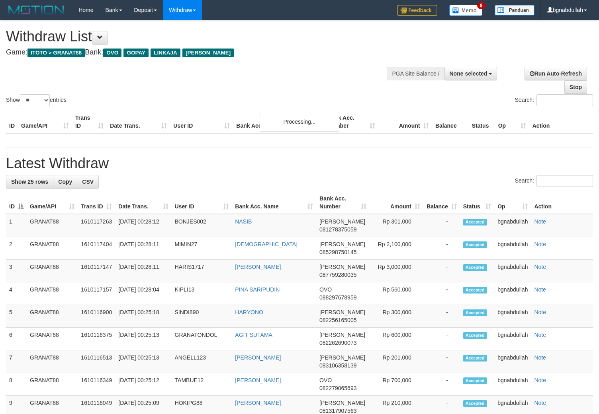
select select
select select "**"
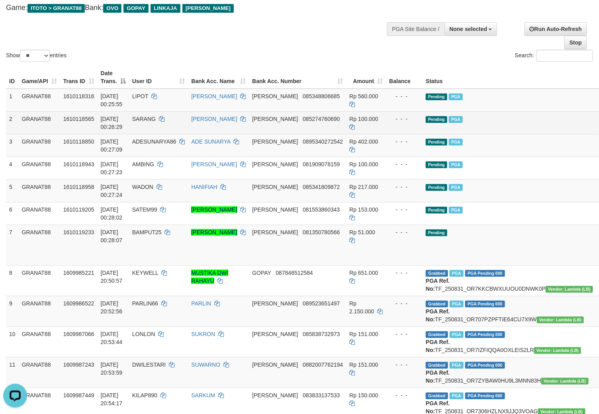
click at [502, 127] on td "Pending PGA" at bounding box center [509, 122] width 174 height 23
click at [502, 126] on td "Pending PGA" at bounding box center [509, 122] width 174 height 23
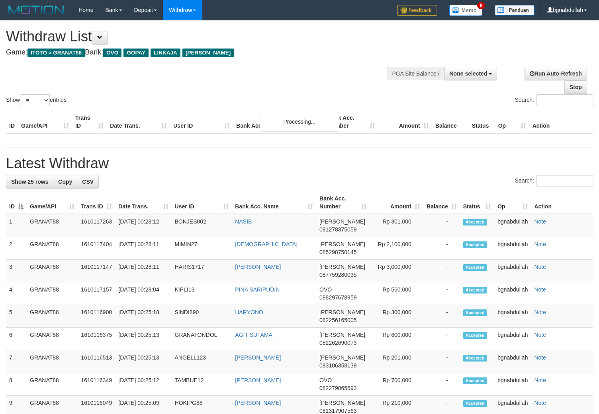
select select
select select "**"
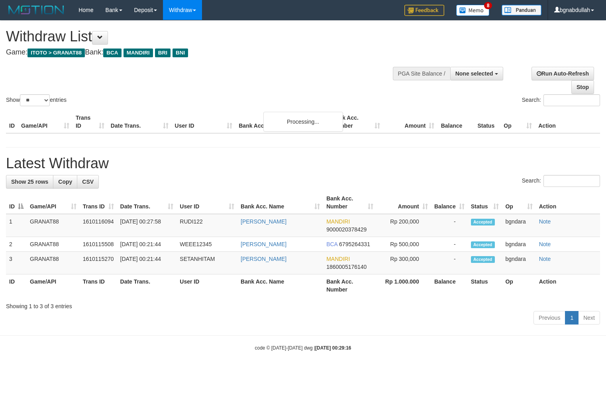
select select
select select "**"
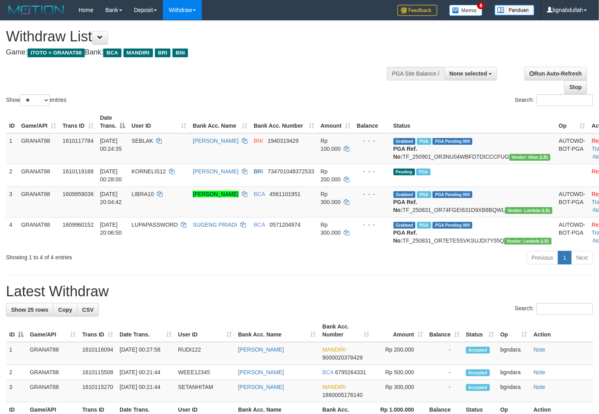
click at [293, 39] on h1 "Withdraw List" at bounding box center [198, 37] width 385 height 16
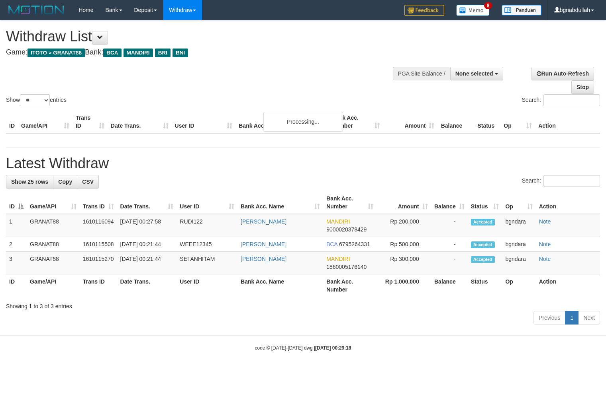
select select
select select "**"
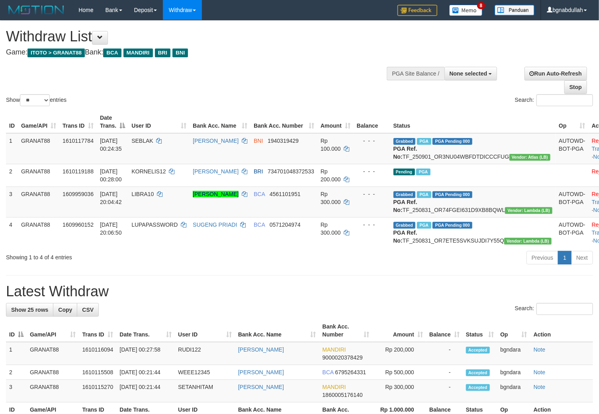
click at [338, 58] on div "**********" at bounding box center [201, 40] width 391 height 39
click at [315, 53] on h4 "Game: ITOTO > GRANAT88 Bank: BCA MANDIRI BRI BNI" at bounding box center [198, 53] width 385 height 8
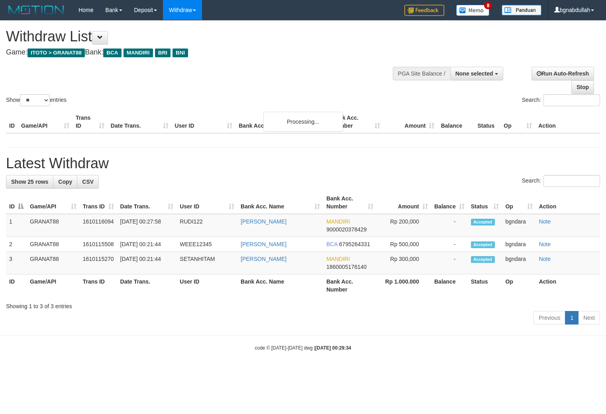
select select
select select "**"
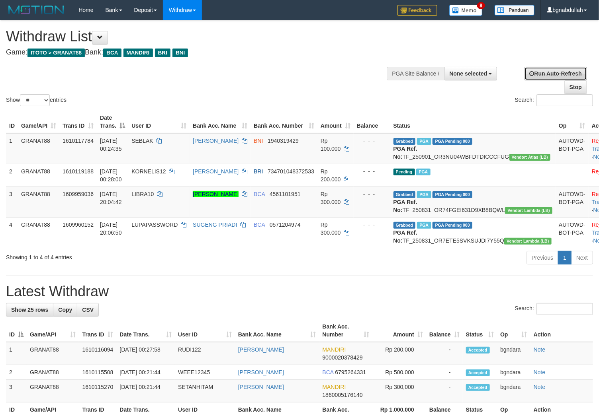
click at [542, 73] on link "Run Auto-Refresh" at bounding box center [555, 74] width 63 height 14
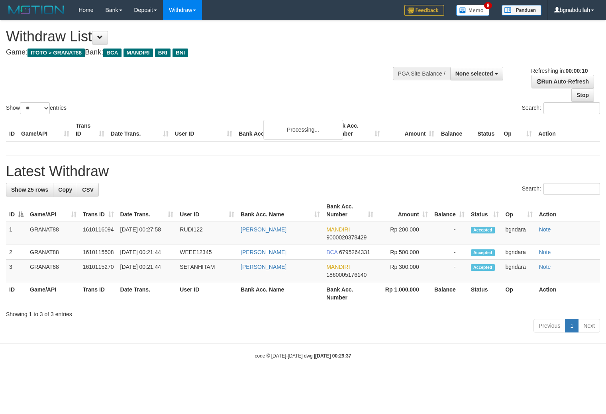
select select
select select "**"
select select
select select "**"
select select
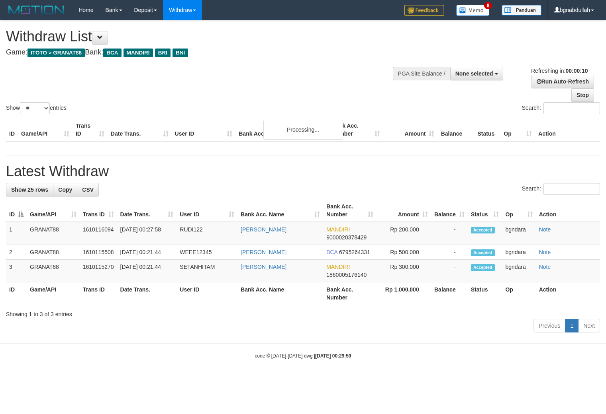
select select "**"
select select
select select "**"
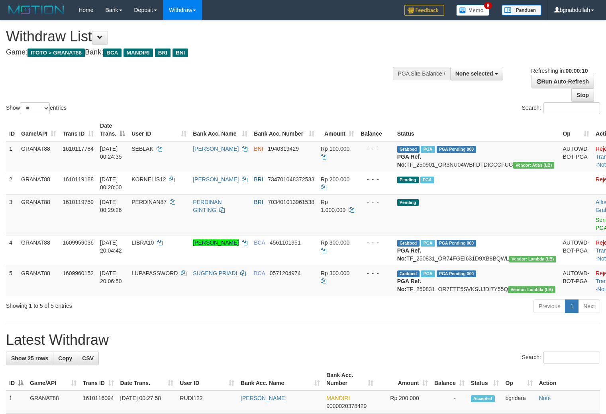
select select
select select "**"
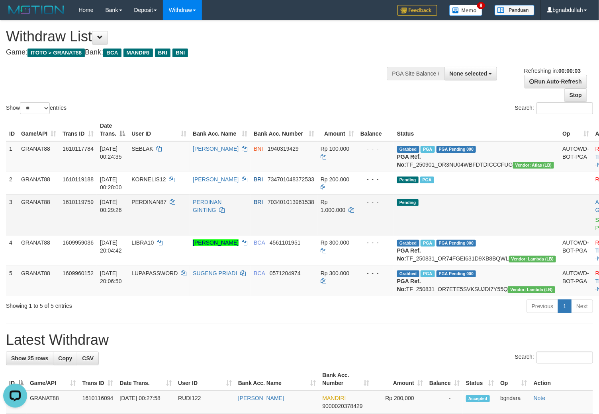
click at [152, 205] on td "PERDINAN87" at bounding box center [158, 215] width 61 height 41
drag, startPoint x: 152, startPoint y: 205, endPoint x: 164, endPoint y: 224, distance: 22.0
click at [161, 218] on td "PERDINAN87" at bounding box center [158, 215] width 61 height 41
copy span "PERDINAN87"
click at [335, 213] on span "Rp 1.000.000" at bounding box center [333, 206] width 25 height 14
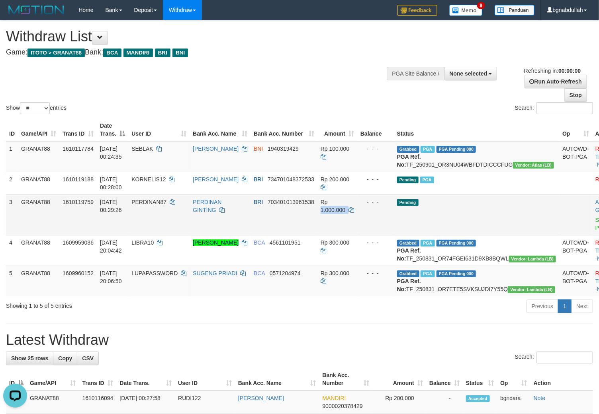
drag, startPoint x: 335, startPoint y: 217, endPoint x: 344, endPoint y: 224, distance: 10.8
click at [337, 213] on span "Rp 1.000.000" at bounding box center [333, 206] width 25 height 14
copy span "1.000.000"
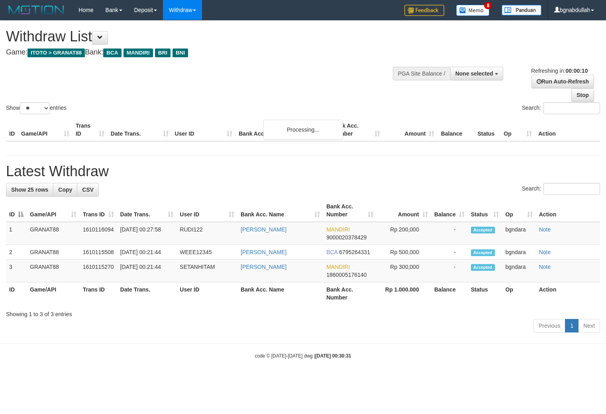
select select
select select "**"
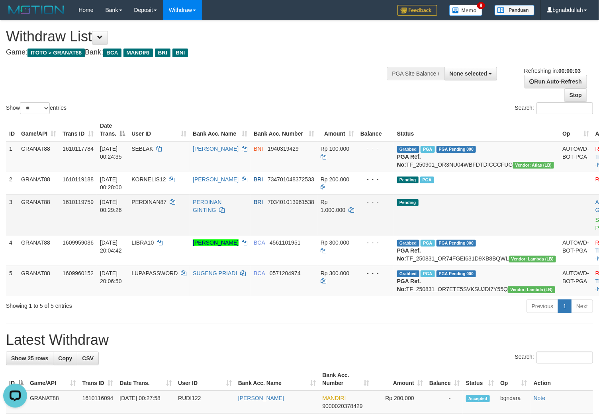
click at [331, 213] on span "Rp 1.000.000" at bounding box center [333, 206] width 25 height 14
click at [332, 213] on span "Rp 1.000.000" at bounding box center [333, 206] width 25 height 14
copy span "1.000.000"
click at [595, 229] on link "Send PGA" at bounding box center [601, 224] width 13 height 14
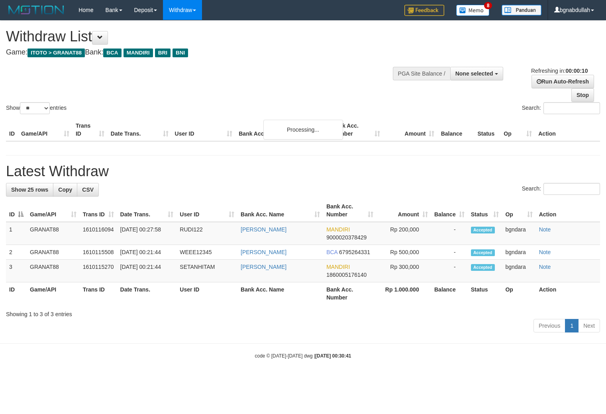
select select
select select "**"
select select
select select "**"
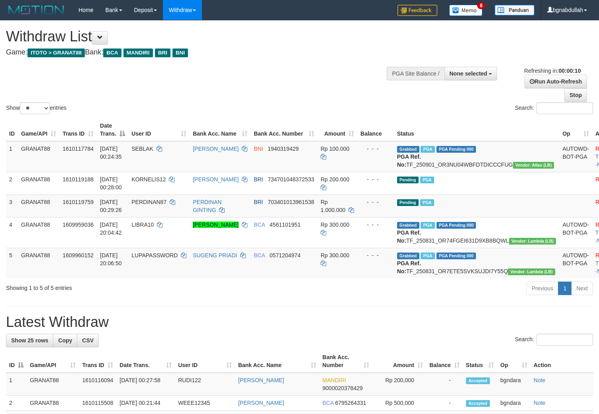
select select
select select "**"
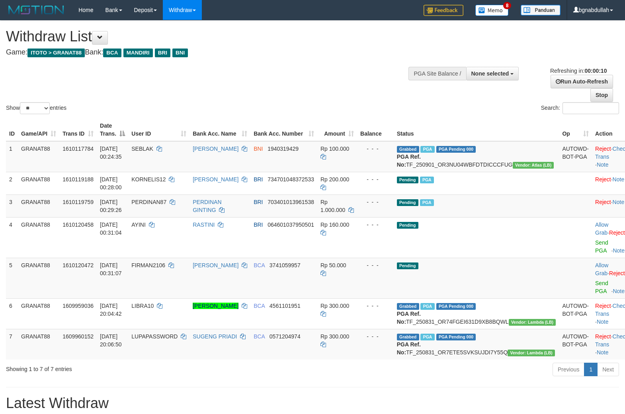
select select
select select "**"
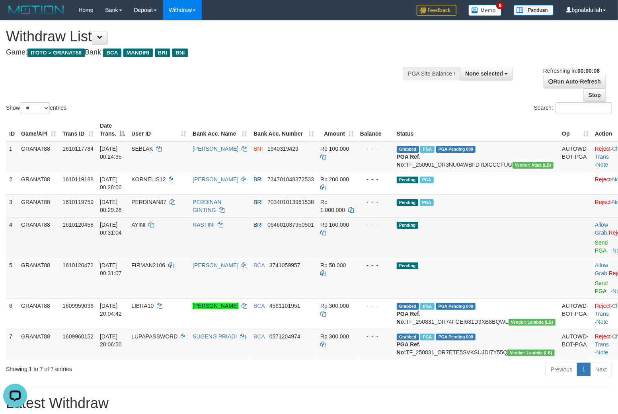
click at [146, 228] on span "AYINI" at bounding box center [138, 225] width 14 height 6
drag, startPoint x: 154, startPoint y: 232, endPoint x: 163, endPoint y: 251, distance: 21.0
click at [156, 238] on td "AYINI" at bounding box center [158, 237] width 61 height 41
copy span "AYINI"
click at [349, 228] on span "Rp 160.000" at bounding box center [335, 225] width 29 height 6
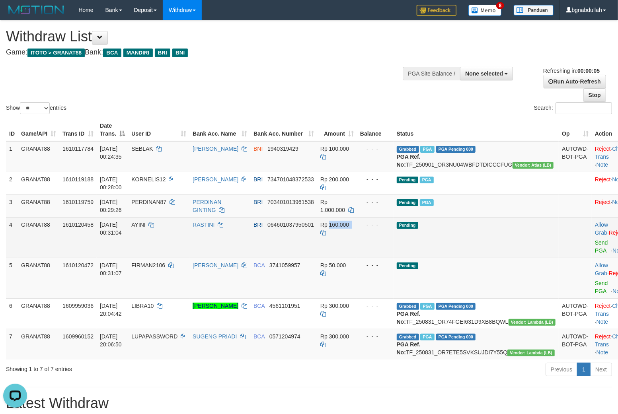
drag, startPoint x: 358, startPoint y: 230, endPoint x: 399, endPoint y: 257, distance: 49.1
click at [357, 238] on td "Rp 160.000" at bounding box center [337, 237] width 40 height 41
copy td "160.000"
click at [595, 248] on link "Send PGA" at bounding box center [601, 247] width 13 height 14
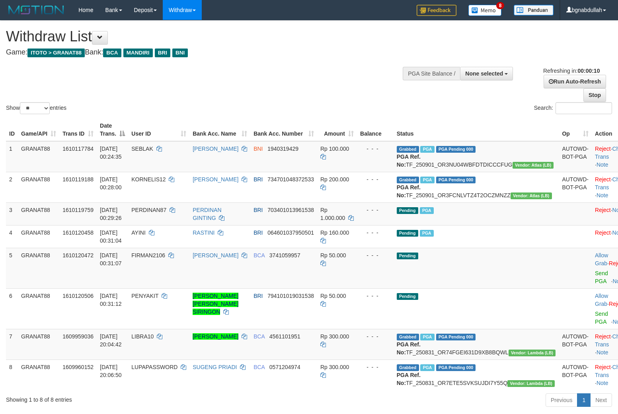
select select
select select "**"
select select
select select "**"
select select
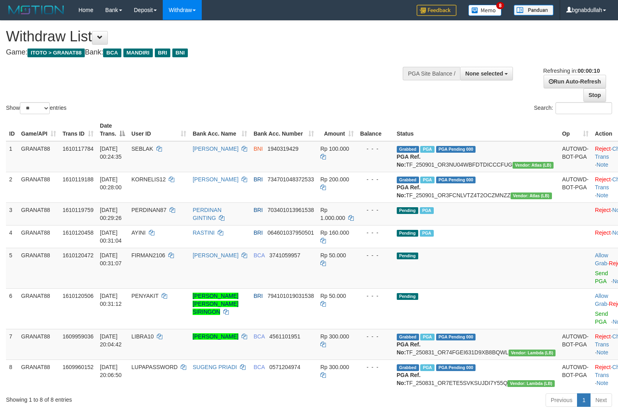
select select "**"
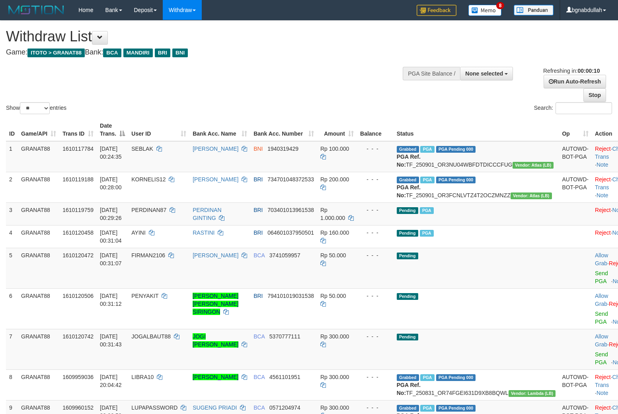
select select
select select "**"
select select
select select "**"
select select
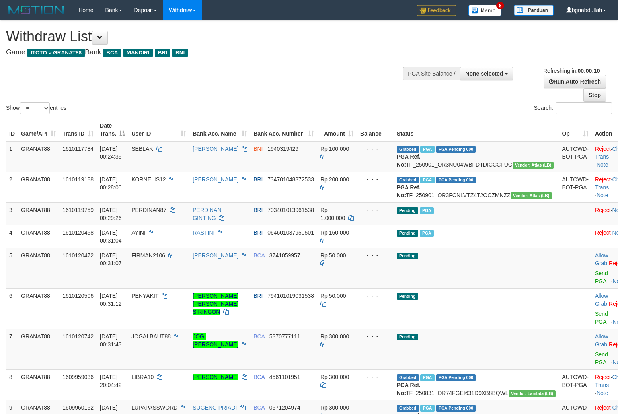
select select "**"
select select
select select "**"
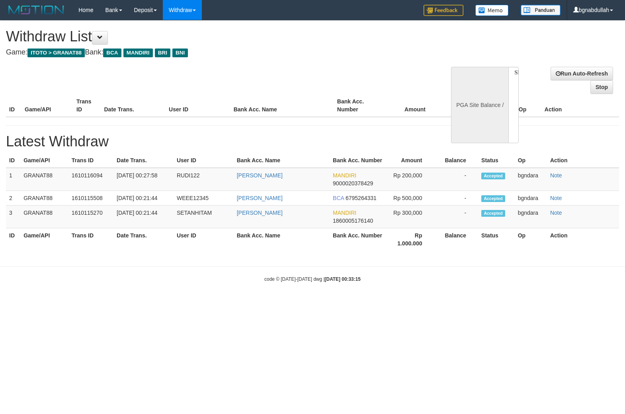
select select
select select "**"
select select
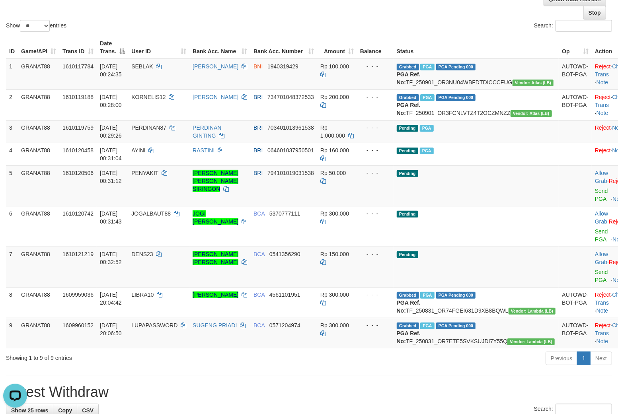
scroll to position [80, 0]
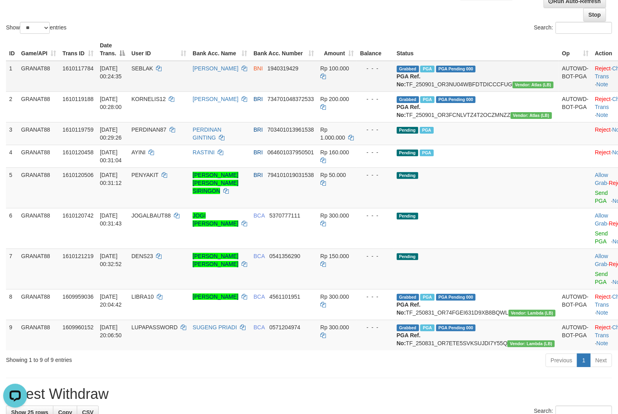
drag, startPoint x: 600, startPoint y: 64, endPoint x: 598, endPoint y: 72, distance: 8.4
click at [600, 64] on td "Reject · Check Trans · Note" at bounding box center [611, 76] width 39 height 31
click at [598, 74] on td "Reject · Check Trans · Note" at bounding box center [611, 76] width 39 height 31
click at [599, 69] on link "Check Trans" at bounding box center [611, 72] width 33 height 14
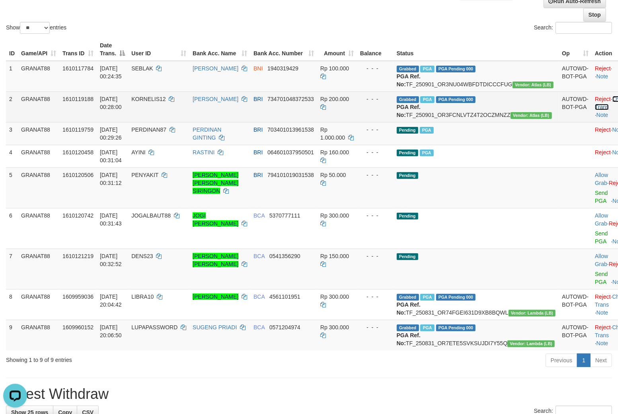
click at [597, 107] on link "Check Trans" at bounding box center [611, 103] width 33 height 14
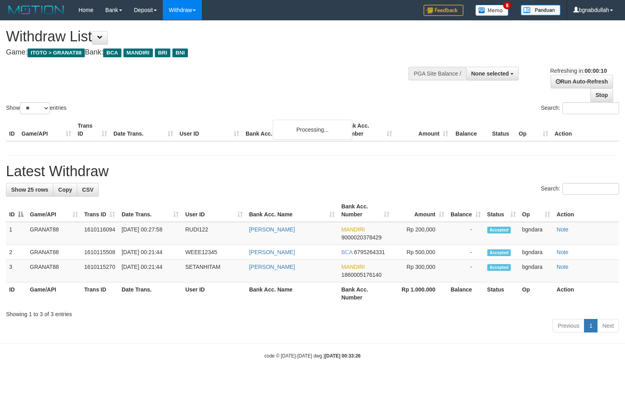
select select
select select "**"
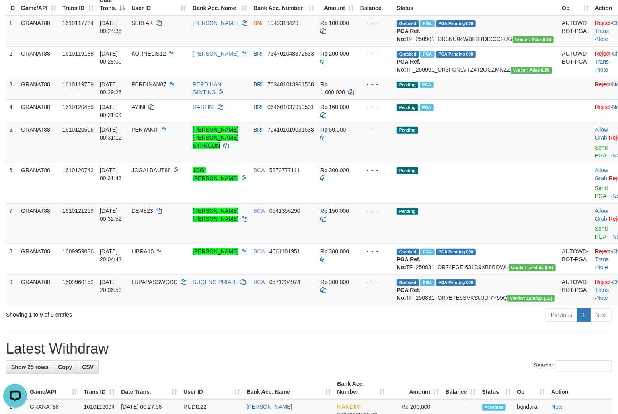
scroll to position [133, 0]
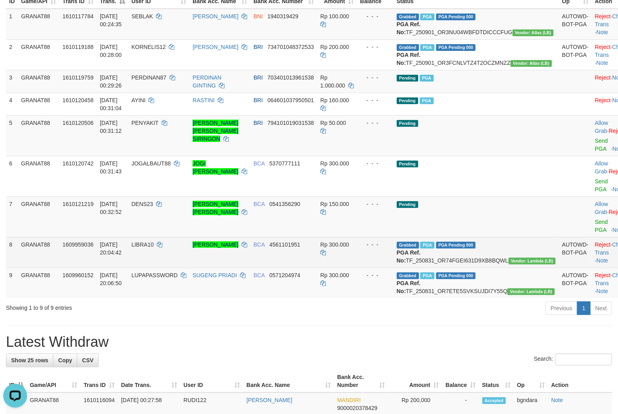
click at [597, 264] on td "Reject · Check Trans · Note" at bounding box center [611, 252] width 39 height 31
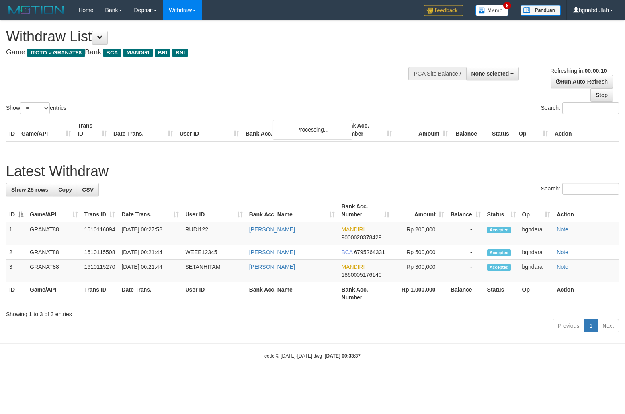
select select
select select "**"
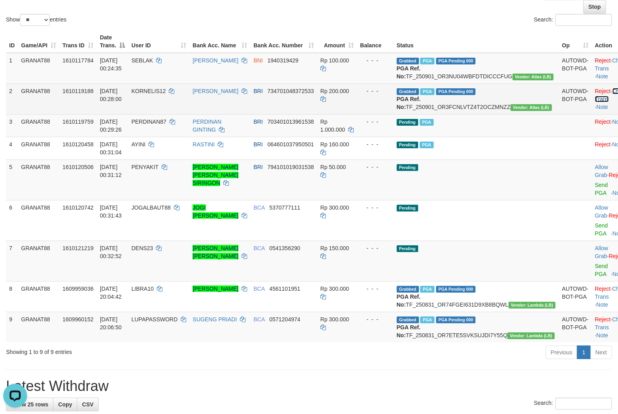
click at [596, 96] on link "Check Trans" at bounding box center [611, 95] width 33 height 14
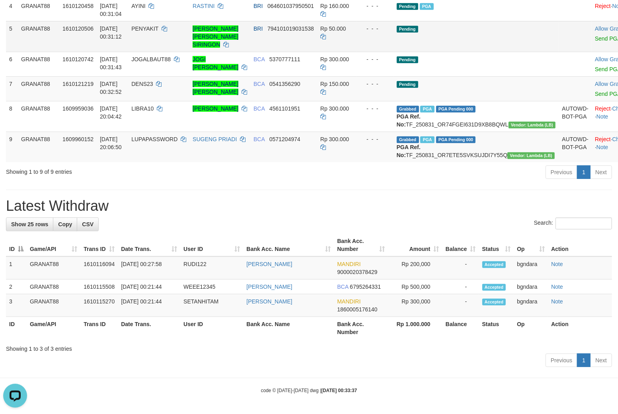
scroll to position [141, 0]
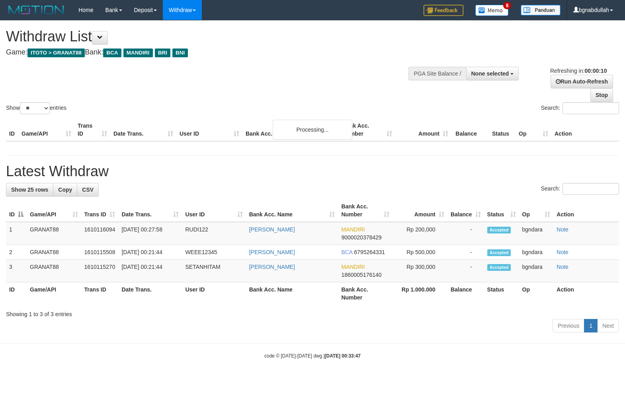
select select
select select "**"
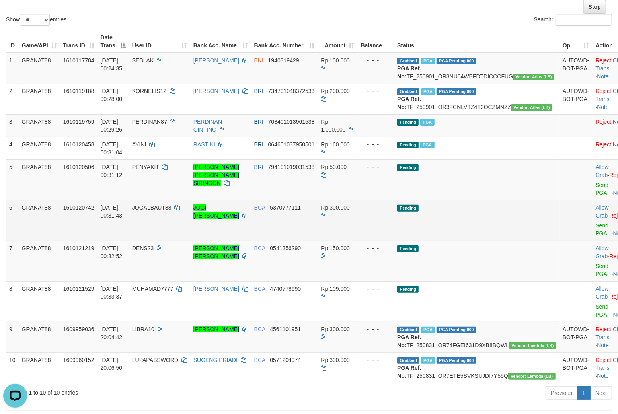
click at [162, 211] on span "JOGALBAUT88" at bounding box center [151, 208] width 39 height 6
drag, startPoint x: 162, startPoint y: 221, endPoint x: 169, endPoint y: 234, distance: 15.0
click at [168, 230] on td "JOGALBAUT88" at bounding box center [159, 220] width 61 height 41
copy span "JOGALBAUT88"
click at [350, 211] on span "Rp 300.000" at bounding box center [335, 208] width 29 height 6
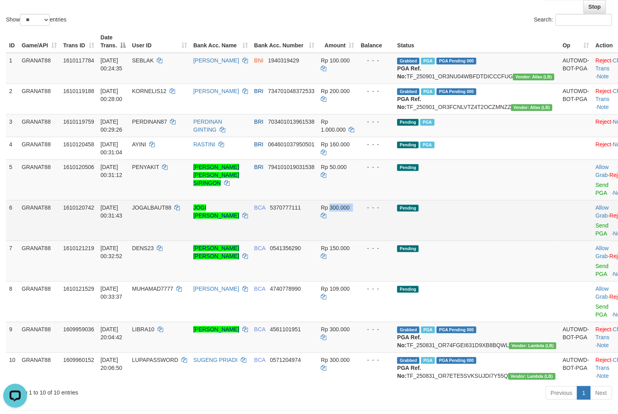
drag, startPoint x: 354, startPoint y: 224, endPoint x: 367, endPoint y: 243, distance: 23.5
click at [356, 226] on td "Rp 300.000" at bounding box center [338, 220] width 40 height 41
copy span "300.000"
click at [596, 237] on link "Send PGA" at bounding box center [602, 230] width 13 height 14
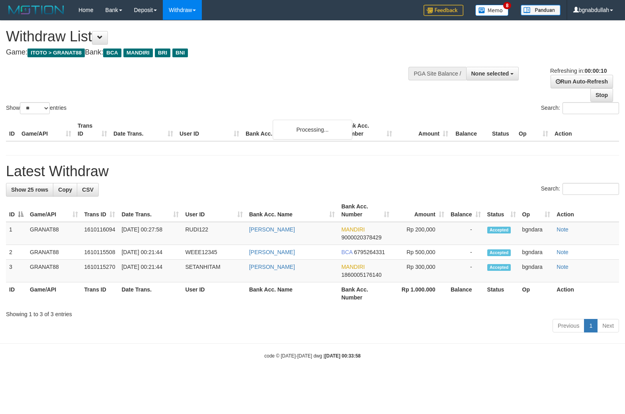
select select
select select "**"
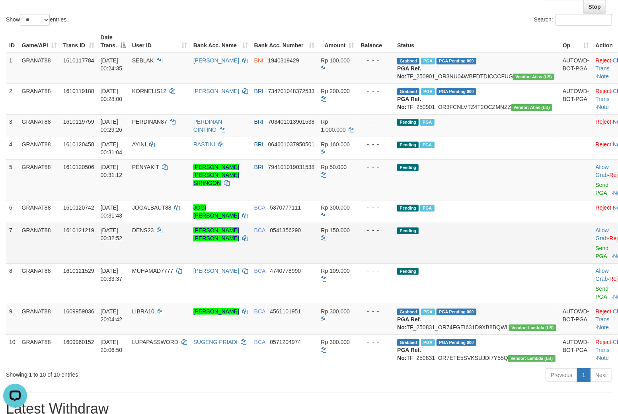
click at [160, 249] on td "DENS23" at bounding box center [159, 243] width 61 height 41
drag, startPoint x: 160, startPoint y: 249, endPoint x: 200, endPoint y: 277, distance: 48.7
click at [160, 251] on td "DENS23" at bounding box center [159, 243] width 61 height 41
click at [154, 234] on span "DENS23" at bounding box center [142, 230] width 21 height 6
drag, startPoint x: 154, startPoint y: 244, endPoint x: 161, endPoint y: 253, distance: 11.6
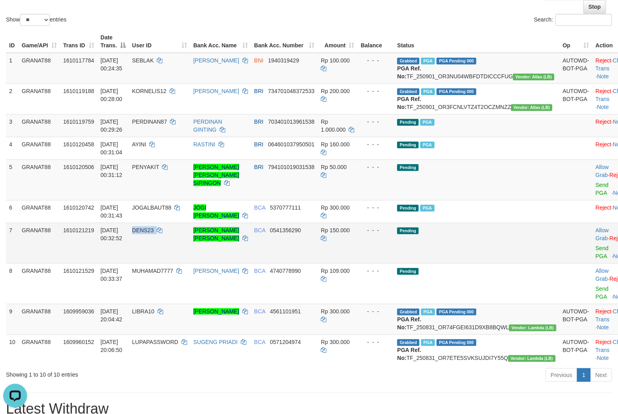
click at [154, 234] on span "DENS23" at bounding box center [142, 230] width 21 height 6
copy span "DENS23"
click at [595, 10] on link "Stop" at bounding box center [595, 7] width 23 height 14
click at [350, 234] on span "Rp 150.000" at bounding box center [335, 230] width 29 height 6
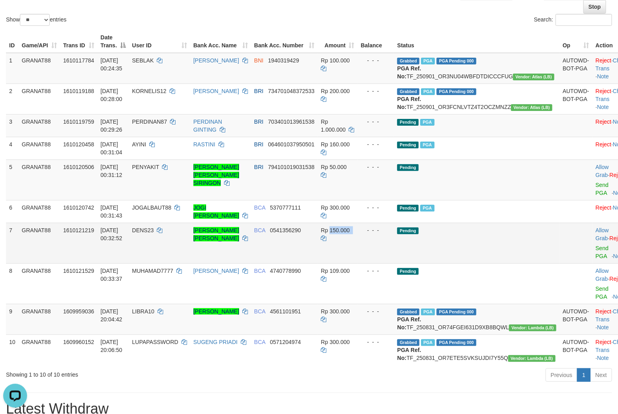
drag, startPoint x: 360, startPoint y: 246, endPoint x: 417, endPoint y: 263, distance: 59.8
click at [358, 252] on td "Rp 150.000" at bounding box center [338, 243] width 40 height 41
copy span "150.000"
click at [596, 260] on link "Send PGA" at bounding box center [602, 252] width 13 height 14
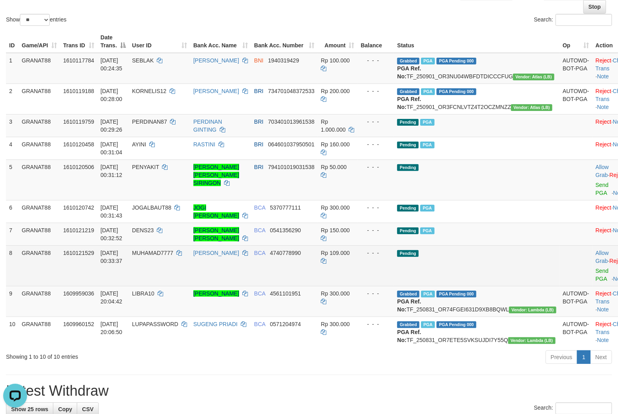
click at [164, 256] on span "MUHAMAD7777" at bounding box center [152, 253] width 41 height 6
drag, startPoint x: 164, startPoint y: 268, endPoint x: 182, endPoint y: 293, distance: 31.3
click at [170, 279] on td "MUHAMAD7777" at bounding box center [159, 266] width 61 height 41
copy span "MUHAMAD7777"
click at [350, 256] on span "Rp 109.000" at bounding box center [335, 253] width 29 height 6
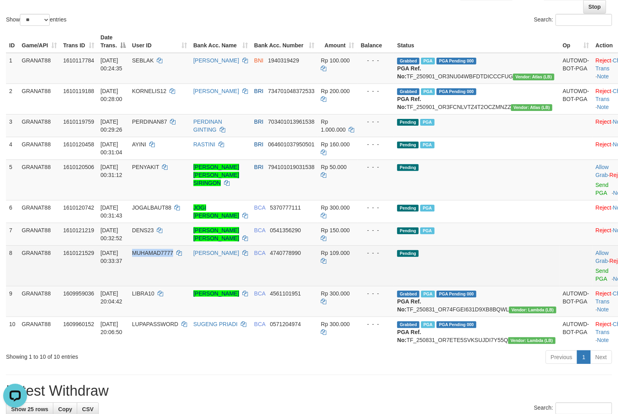
click at [350, 256] on span "Rp 109.000" at bounding box center [335, 253] width 29 height 6
copy span "MUHAMAD7777"
copy td "109.000"
click at [596, 282] on link "Send PGA" at bounding box center [602, 275] width 13 height 14
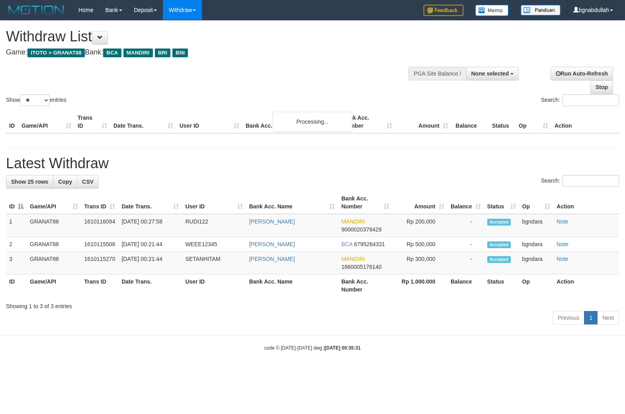
select select
select select "**"
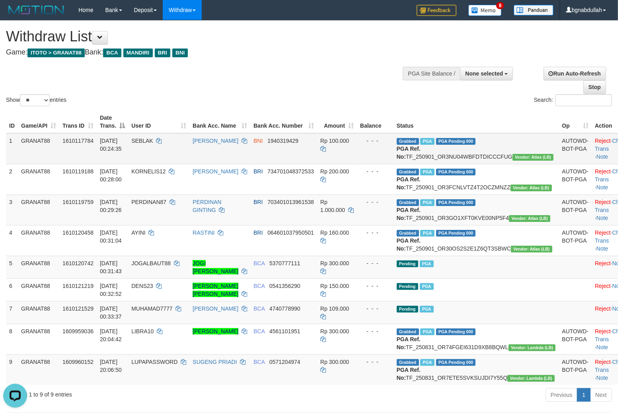
click at [468, 154] on td "Grabbed PGA PGA Pending 000 PGA Ref. No: TF_250901_OR3NU04WBFDTDICCCFUG Vendor:…" at bounding box center [477, 148] width 166 height 31
drag, startPoint x: 468, startPoint y: 154, endPoint x: 502, endPoint y: 159, distance: 34.6
click at [481, 154] on td "Grabbed PGA PGA Pending 000 PGA Ref. No: TF_250901_OR3NU04WBFDTDICCCFUG Vendor:…" at bounding box center [477, 148] width 166 height 31
copy td "TF_250901_OR3NU04WBFDTDICCCFUG"
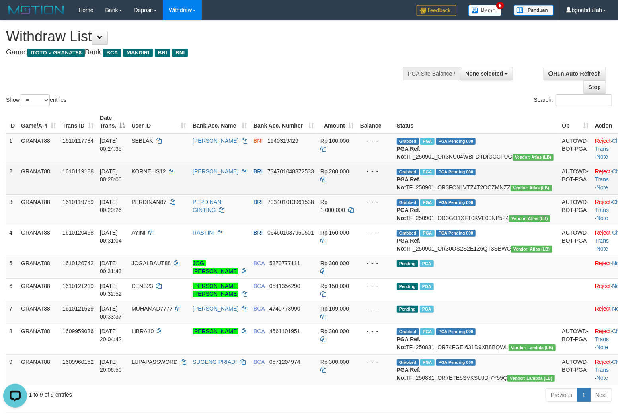
click at [475, 193] on td "Grabbed PGA PGA Pending 000 PGA Ref. No: TF_250901_OR3FCNLVTZ4T2OCZMNZZ Vendor:…" at bounding box center [477, 179] width 166 height 31
drag, startPoint x: 475, startPoint y: 193, endPoint x: 484, endPoint y: 196, distance: 9.2
click at [478, 193] on td "Grabbed PGA PGA Pending 000 PGA Ref. No: TF_250901_OR3FCNLVTZ4T2OCZMNZZ Vendor:…" at bounding box center [477, 179] width 166 height 31
copy td "TF_250901_OR3FCNLVTZ4T2OCZMNZZ"
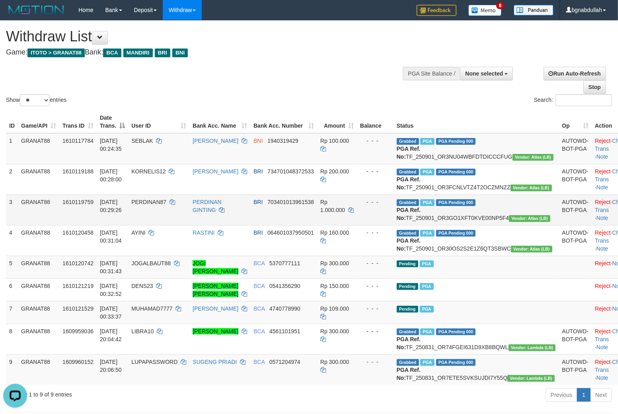
click at [463, 225] on td "Grabbed PGA PGA Pending 000 PGA Ref. No: TF_250901_OR3GO1XFT0KVE00NP5F4 Vendor:…" at bounding box center [477, 210] width 166 height 31
copy td "TF_250901_OR3FCNLVTZ4T2OCZMNZZ"
copy td "TF_250901_OR3GO1XFT0KVE00NP5F4"
click at [503, 225] on td "Grabbed PGA PGA Pending 000 PGA Ref. No: TF_250901_OR3GO1XFT0KVE00NP5F4 Vendor:…" at bounding box center [477, 210] width 166 height 31
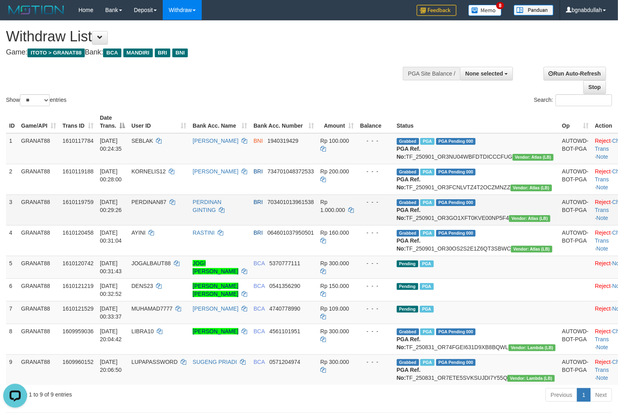
drag, startPoint x: 503, startPoint y: 233, endPoint x: 510, endPoint y: 235, distance: 7.3
click at [508, 225] on td "Grabbed PGA PGA Pending 000 PGA Ref. No: TF_250901_OR3GO1XFT0KVE00NP5F4 Vendor:…" at bounding box center [477, 210] width 166 height 31
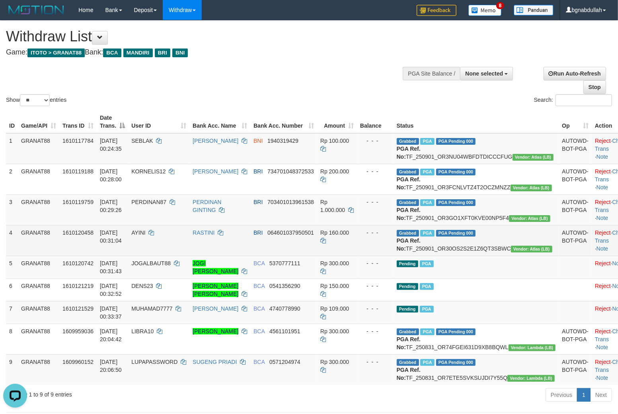
click at [468, 256] on td "Grabbed PGA PGA Pending 000 PGA Ref. No: TF_250901_OR30OS2S2E1Z6QT3SBWC Vendor:…" at bounding box center [477, 240] width 166 height 31
drag, startPoint x: 468, startPoint y: 270, endPoint x: 480, endPoint y: 271, distance: 12.0
click at [472, 256] on td "Grabbed PGA PGA Pending 000 PGA Ref. No: TF_250901_OR30OS2S2E1Z6QT3SBWC Vendor:…" at bounding box center [477, 240] width 166 height 31
copy td "TF_250901_OR30OS2S2E1Z6QT3SBWC"
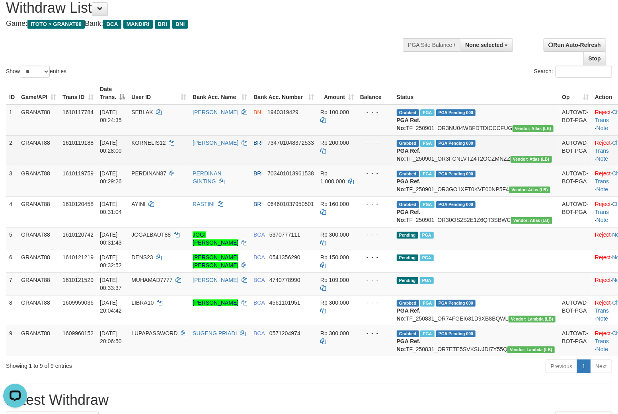
scroll to position [44, 0]
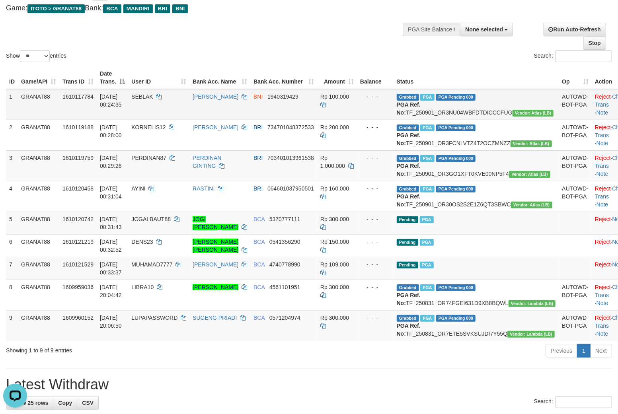
click at [153, 98] on span "SEBLAK" at bounding box center [141, 97] width 21 height 6
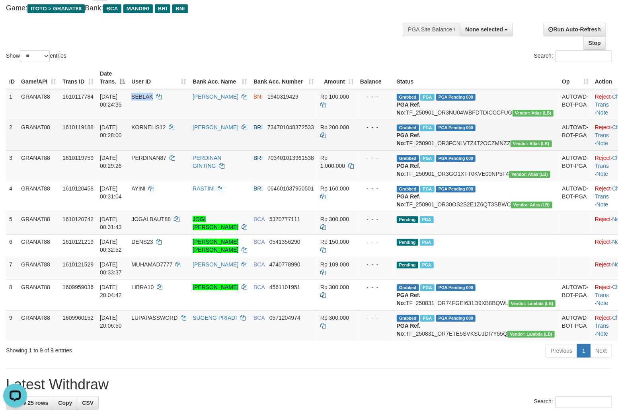
drag, startPoint x: 157, startPoint y: 98, endPoint x: 172, endPoint y: 141, distance: 45.5
click at [158, 107] on td "SEBLAK" at bounding box center [158, 104] width 61 height 31
copy span "SEBLAK"
click at [161, 131] on span "KORNELIS12" at bounding box center [148, 127] width 34 height 6
drag, startPoint x: 161, startPoint y: 133, endPoint x: 170, endPoint y: 158, distance: 26.4
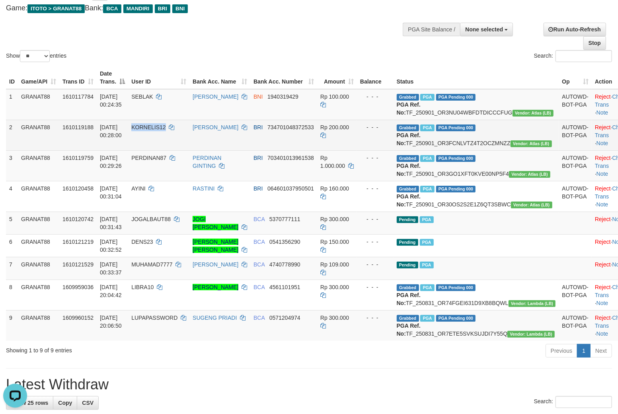
click at [170, 150] on td "KORNELIS12" at bounding box center [158, 135] width 61 height 31
copy span "KORNELIS12"
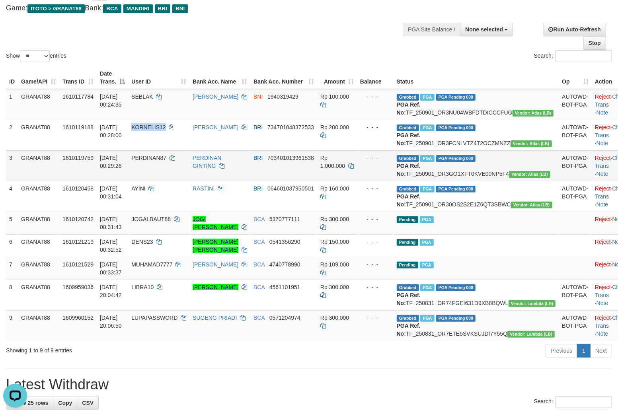
click at [147, 166] on td "PERDINAN87" at bounding box center [158, 165] width 61 height 31
click at [154, 161] on span "PERDINAN87" at bounding box center [148, 158] width 35 height 6
drag, startPoint x: 154, startPoint y: 170, endPoint x: 162, endPoint y: 191, distance: 23.2
click at [160, 181] on td "PERDINAN87" at bounding box center [158, 165] width 61 height 31
copy span "PERDINAN87"
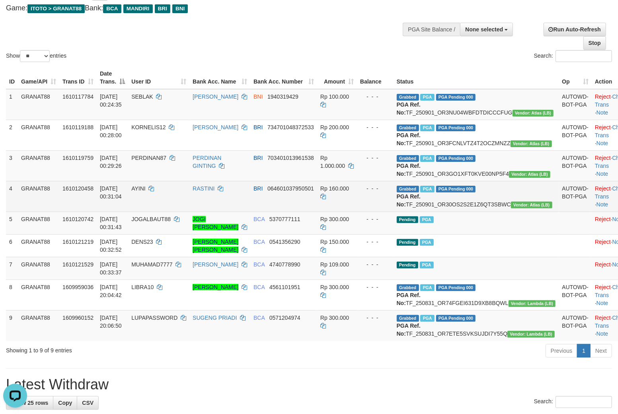
click at [146, 192] on span "AYINI" at bounding box center [138, 189] width 14 height 6
drag, startPoint x: 150, startPoint y: 208, endPoint x: 170, endPoint y: 230, distance: 28.8
click at [146, 192] on span "AYINI" at bounding box center [138, 189] width 14 height 6
copy span "AYINI"
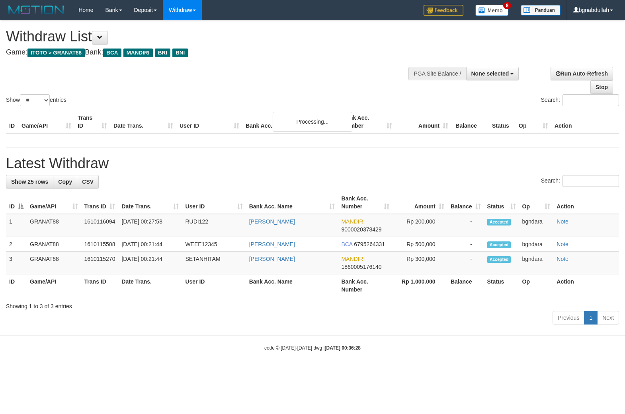
select select
select select "**"
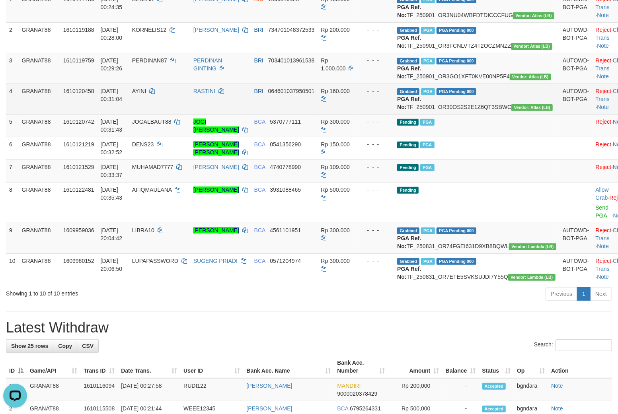
scroll to position [133, 0]
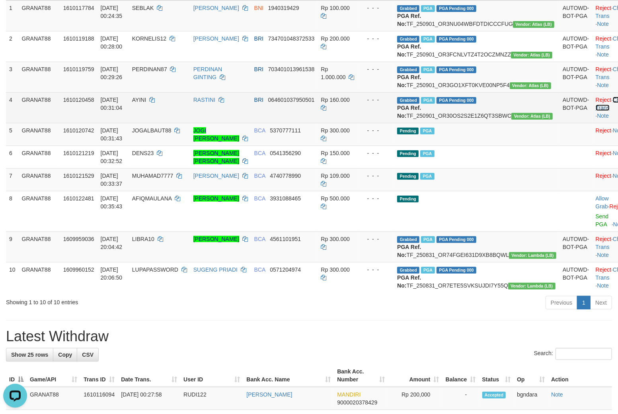
click at [596, 111] on link "Check Trans" at bounding box center [612, 104] width 33 height 14
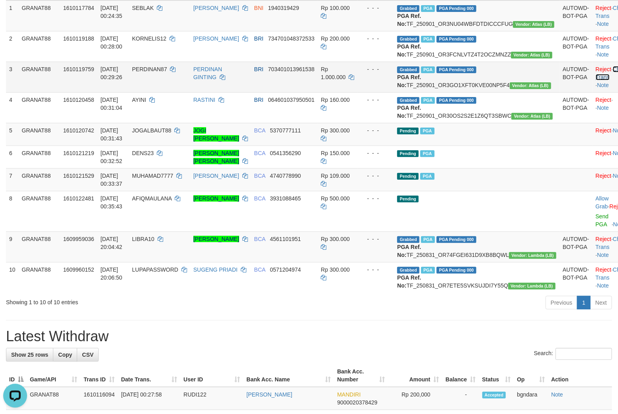
click at [600, 80] on link "Check Trans" at bounding box center [612, 73] width 33 height 14
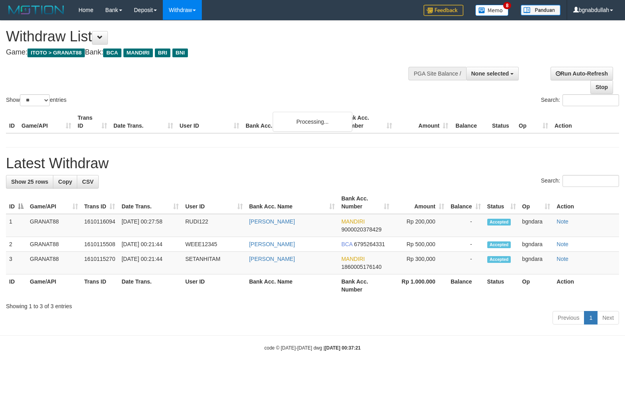
select select
select select "**"
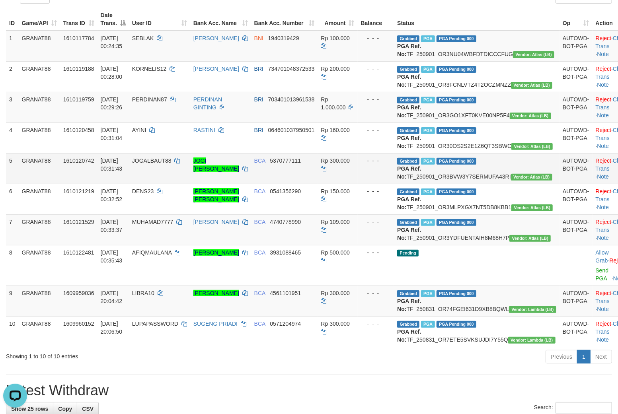
scroll to position [88, 0]
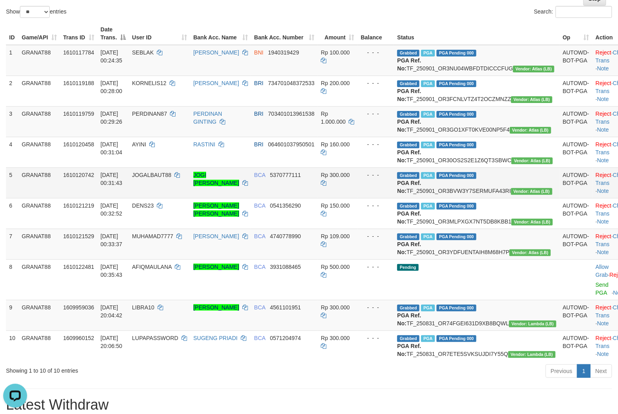
click at [486, 198] on td "Grabbed PGA PGA Pending 000 PGA Ref. No: TF_250901_OR3BVW3Y7SERMUFA43RI Vendor:…" at bounding box center [477, 183] width 166 height 31
drag, startPoint x: 486, startPoint y: 218, endPoint x: 495, endPoint y: 221, distance: 9.3
click at [487, 198] on td "Grabbed PGA PGA Pending 000 PGA Ref. No: TF_250901_OR3BVW3Y7SERMUFA43RI Vendor:…" at bounding box center [477, 183] width 166 height 31
copy b ":"
click at [494, 198] on td "Grabbed PGA PGA Pending 000 PGA Ref. No: TF_250901_OR3BVW3Y7SERMUFA43RI Vendor:…" at bounding box center [477, 183] width 166 height 31
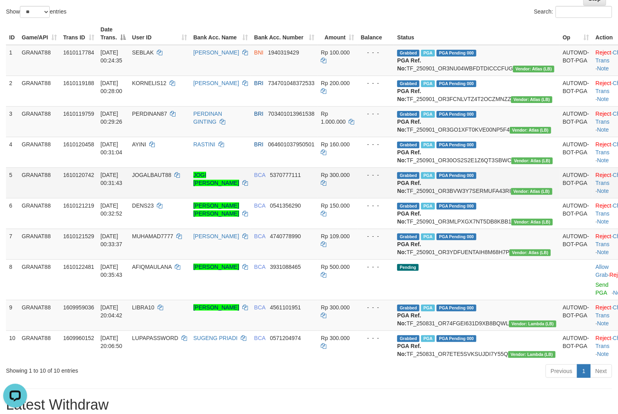
drag, startPoint x: 494, startPoint y: 224, endPoint x: 508, endPoint y: 226, distance: 14.1
click at [501, 198] on td "Grabbed PGA PGA Pending 000 PGA Ref. No: TF_250901_OR3BVW3Y7SERMUFA43RI Vendor:…" at bounding box center [477, 183] width 166 height 31
copy td "TF_250901_OR3BVW3Y7SERMUFA43RI"
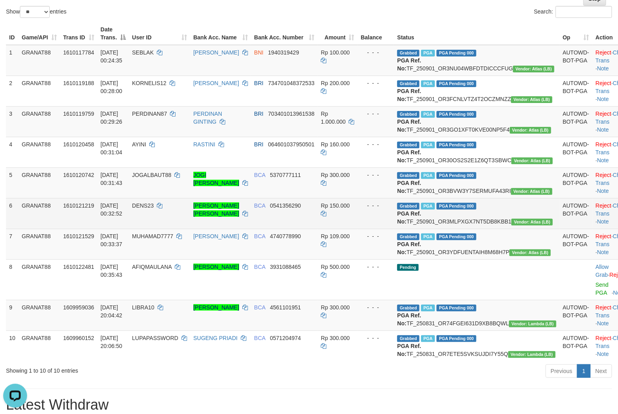
click at [464, 229] on td "Grabbed PGA PGA Pending 000 PGA Ref. No: TF_250901_OR3MLPXGX7NT5DB8KBB1 Vendor:…" at bounding box center [477, 213] width 166 height 31
click at [472, 229] on td "Grabbed PGA PGA Pending 000 PGA Ref. No: TF_250901_OR3MLPXGX7NT5DB8KBB1 Vendor:…" at bounding box center [477, 213] width 166 height 31
copy td "TF_250901_OR3MLPXGX7NT5DB8KBB1"
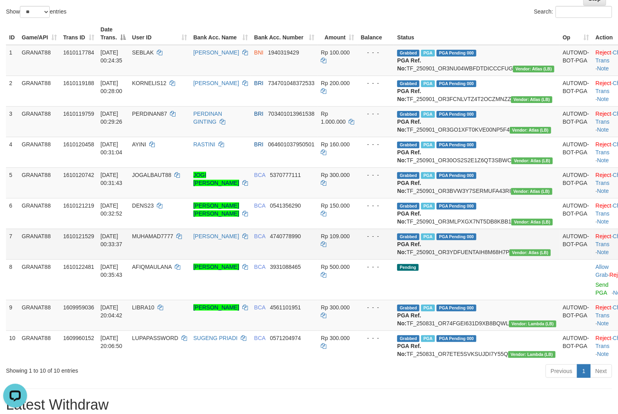
click at [477, 260] on td "Grabbed PGA PGA Pending 000 PGA Ref. No: TF_250901_OR3YDFUENTAIH8M68H7P Vendor:…" at bounding box center [477, 244] width 166 height 31
drag, startPoint x: 477, startPoint y: 300, endPoint x: 496, endPoint y: 301, distance: 19.5
click at [483, 260] on td "Grabbed PGA PGA Pending 000 PGA Ref. No: TF_250901_OR3YDFUENTAIH8M68H7P Vendor:…" at bounding box center [477, 244] width 166 height 31
copy td "TF_250901_OR3YDFUENTAIH8M68H7P"
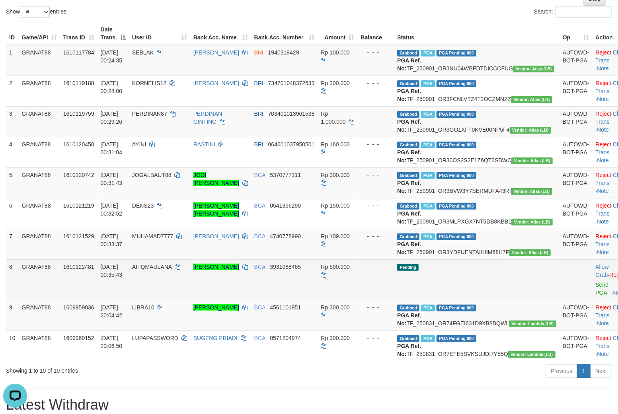
copy td "TF_250901_OR3YDFUENTAIH8M68H7P"
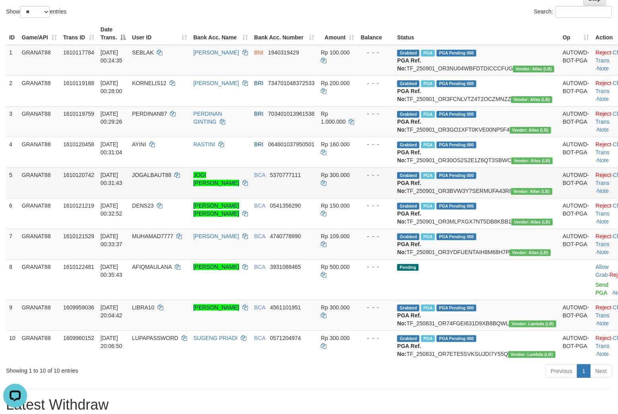
click at [168, 178] on span "JOGALBAUT88" at bounding box center [151, 175] width 39 height 6
drag, startPoint x: 168, startPoint y: 206, endPoint x: 170, endPoint y: 217, distance: 10.5
click at [170, 198] on td "JOGALBAUT88" at bounding box center [159, 183] width 61 height 31
click at [166, 178] on span "JOGALBAUT88" at bounding box center [151, 175] width 39 height 6
drag, startPoint x: 166, startPoint y: 208, endPoint x: 170, endPoint y: 214, distance: 7.1
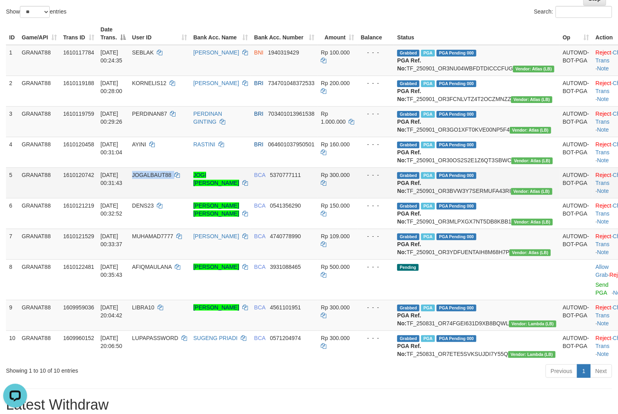
click at [170, 198] on td "JOGALBAUT88" at bounding box center [159, 183] width 61 height 31
copy span "JOGALBAUT88"
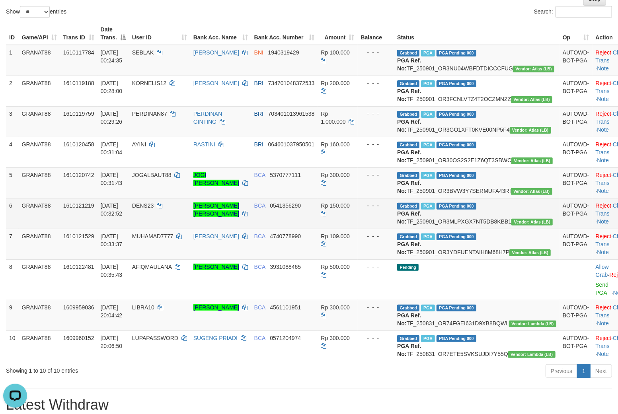
click at [154, 209] on span "DENS23" at bounding box center [142, 206] width 21 height 6
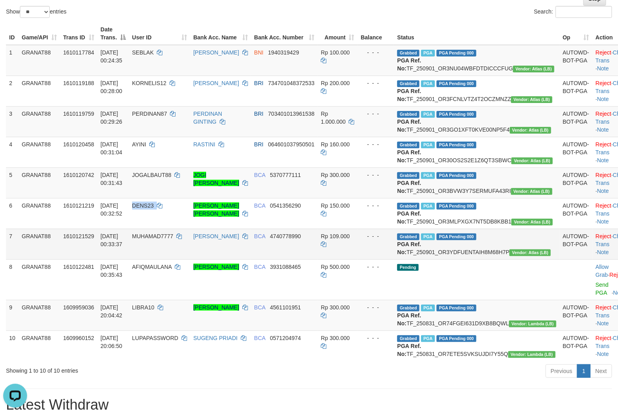
copy td "DENS23"
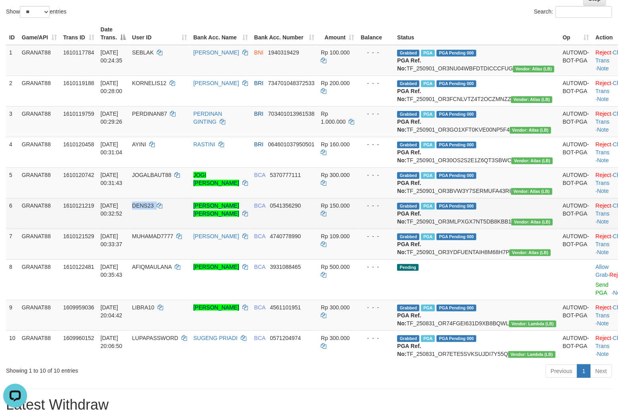
click at [154, 209] on span "DENS23" at bounding box center [142, 206] width 21 height 6
drag, startPoint x: 166, startPoint y: 246, endPoint x: 162, endPoint y: 260, distance: 14.5
click at [166, 229] on td "DENS23" at bounding box center [159, 213] width 61 height 31
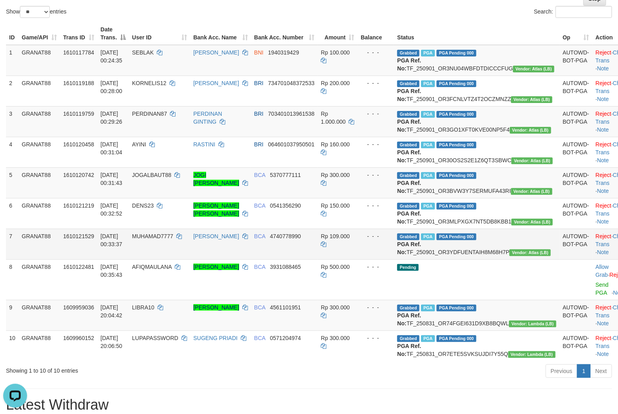
click at [148, 260] on td "MUHAMAD7777" at bounding box center [159, 244] width 61 height 31
drag, startPoint x: 148, startPoint y: 278, endPoint x: 154, endPoint y: 289, distance: 12.8
click at [153, 260] on td "MUHAMAD7777" at bounding box center [159, 244] width 61 height 31
copy span "MUHAMAD7777"
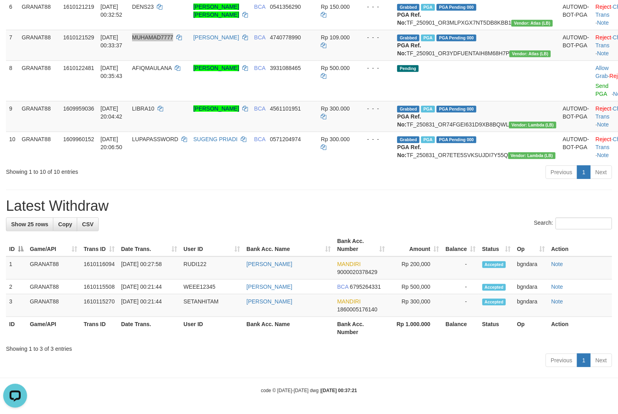
scroll to position [309, 0]
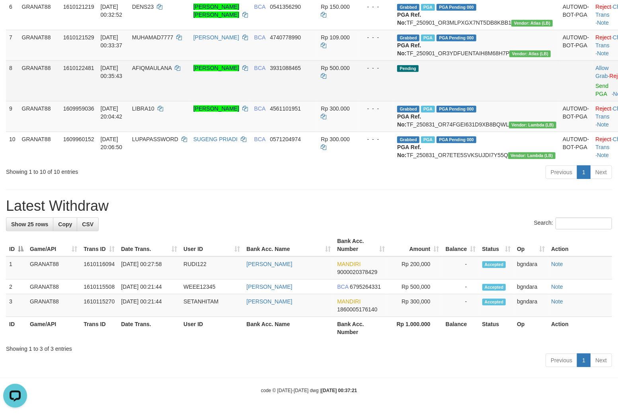
click at [487, 101] on td "Pending" at bounding box center [477, 81] width 166 height 41
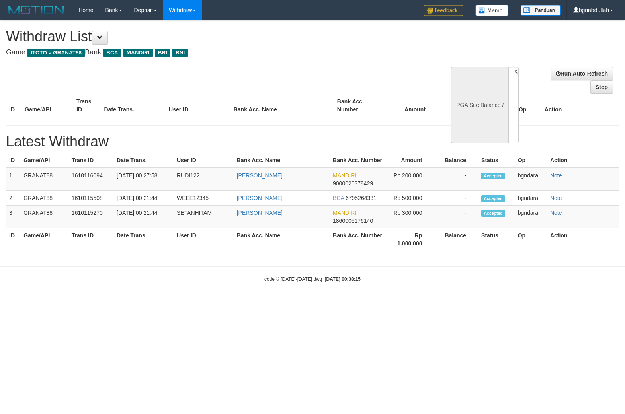
select select
select select "**"
select select
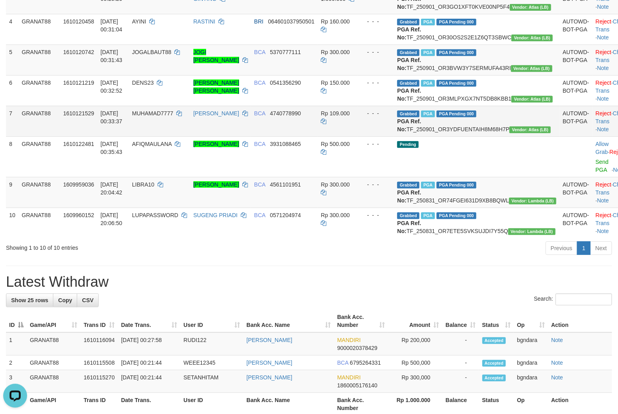
scroll to position [221, 0]
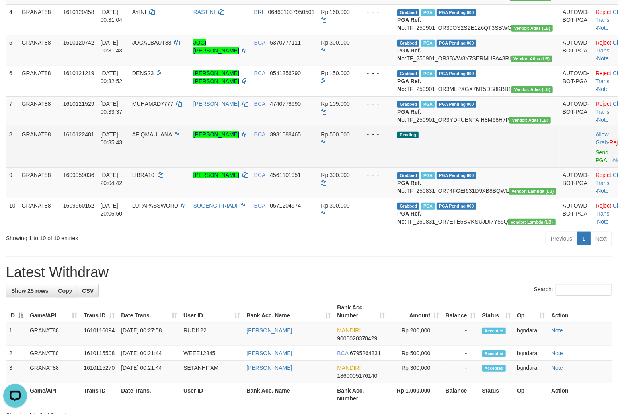
click at [158, 138] on span "AFIQMAULANA" at bounding box center [152, 134] width 40 height 6
drag, startPoint x: 158, startPoint y: 187, endPoint x: 164, endPoint y: 214, distance: 27.6
click at [162, 168] on td "AFIQMAULANA" at bounding box center [159, 147] width 61 height 41
copy span "AFIQMAULANA"
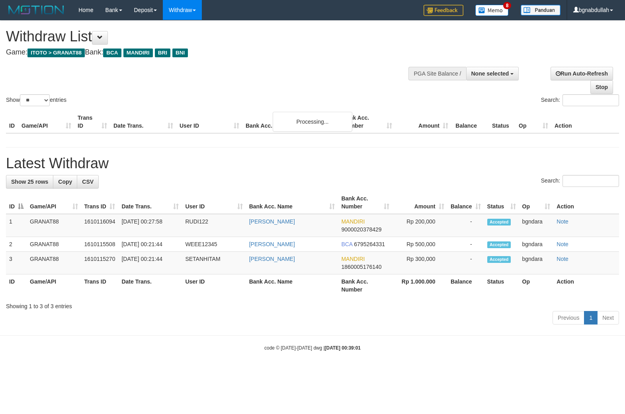
select select
select select "**"
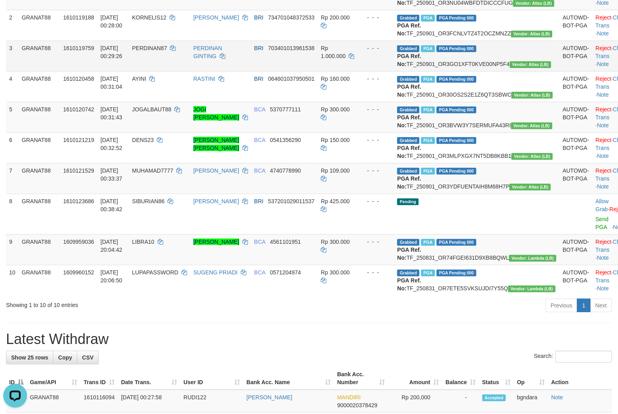
scroll to position [177, 0]
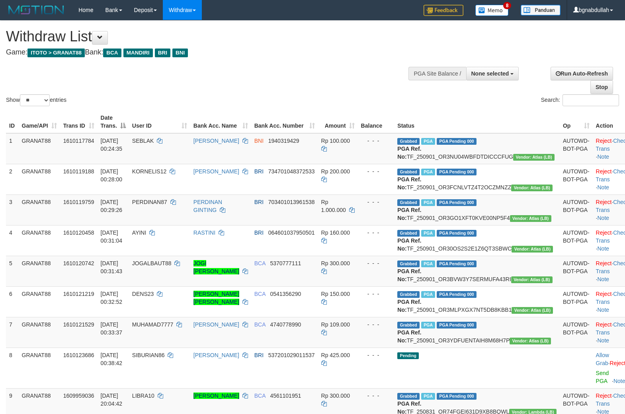
select select
select select "**"
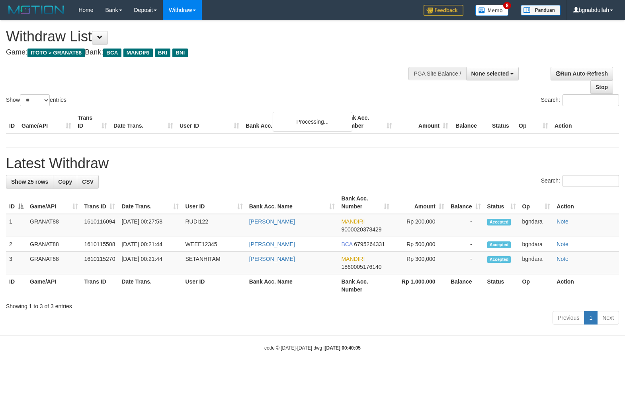
select select
select select "**"
select select
select select "**"
select select
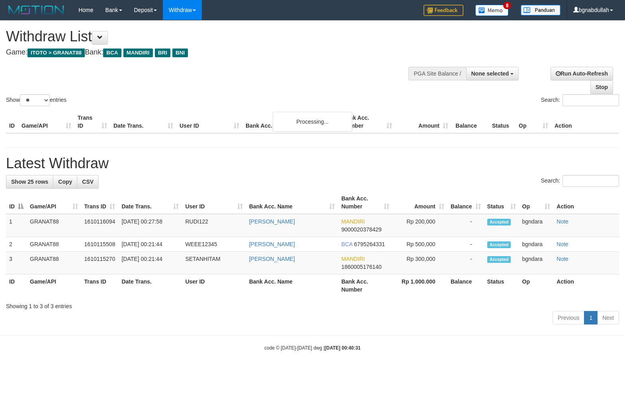
select select "**"
select select
select select "**"
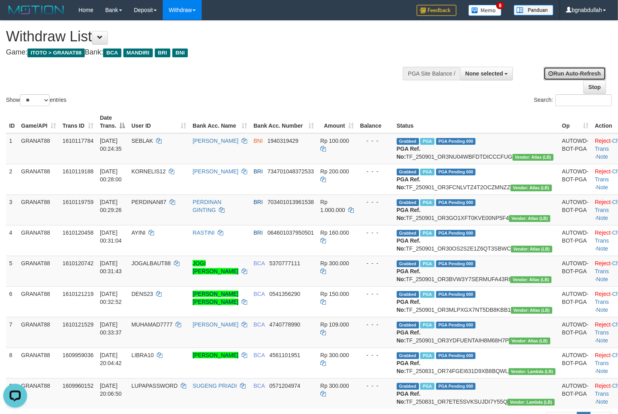
click at [579, 77] on link "Run Auto-Refresh" at bounding box center [575, 74] width 63 height 14
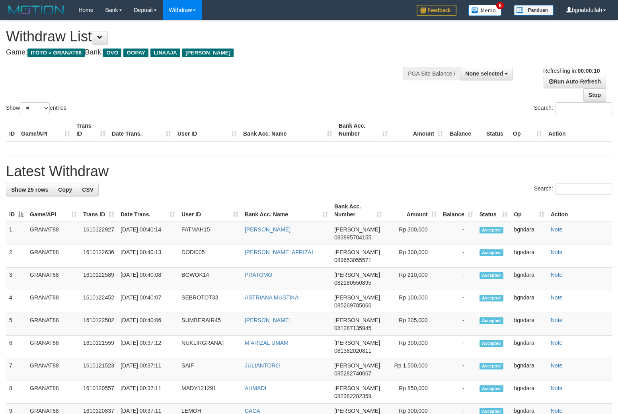
select select
select select "**"
select select
select select "**"
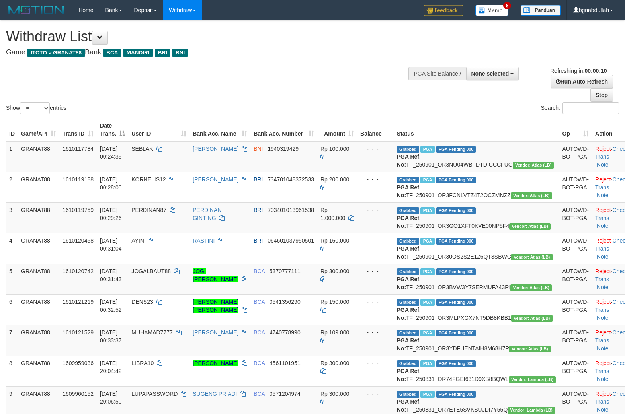
select select
select select "**"
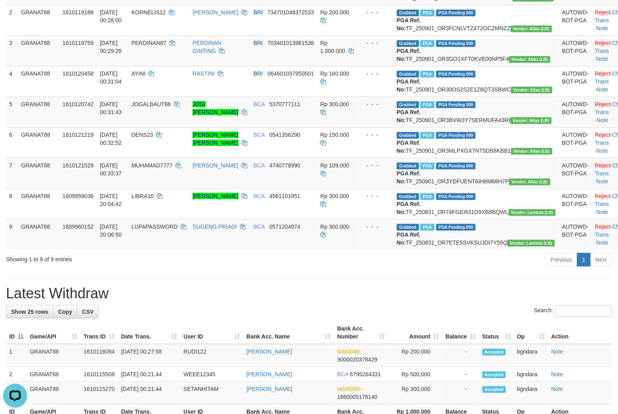
scroll to position [177, 0]
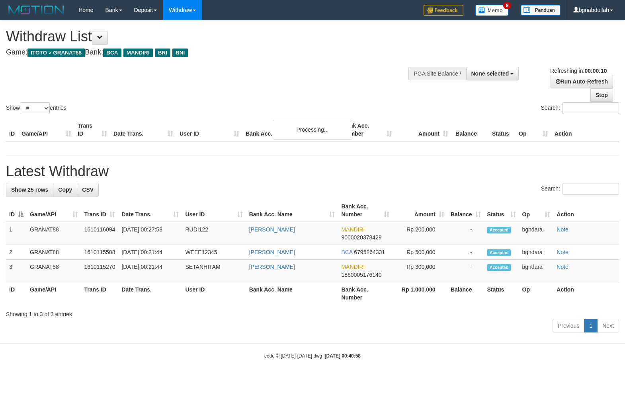
select select
select select "**"
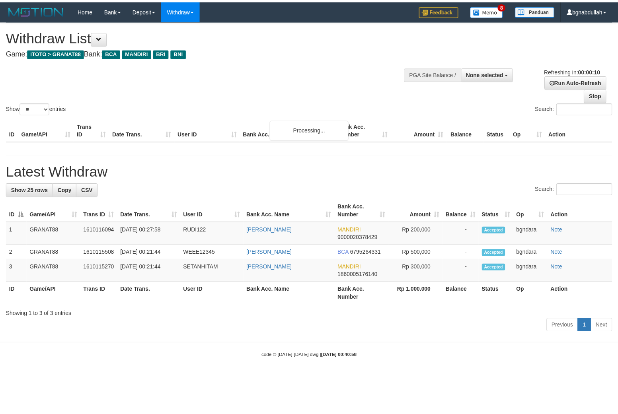
scroll to position [177, 0]
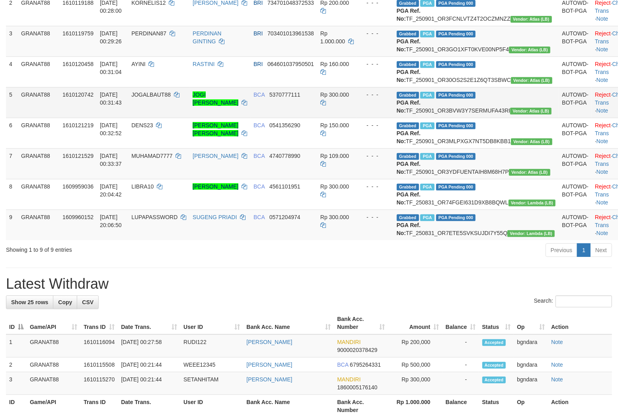
click at [592, 118] on td "Reject · Check Trans · Note" at bounding box center [611, 102] width 39 height 31
click at [597, 106] on link "Check Trans" at bounding box center [611, 99] width 33 height 14
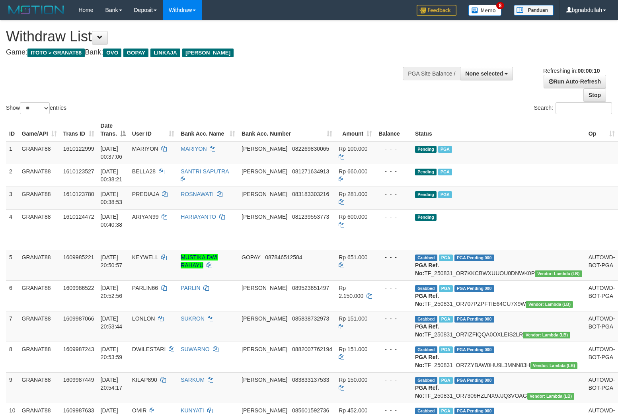
select select
select select "**"
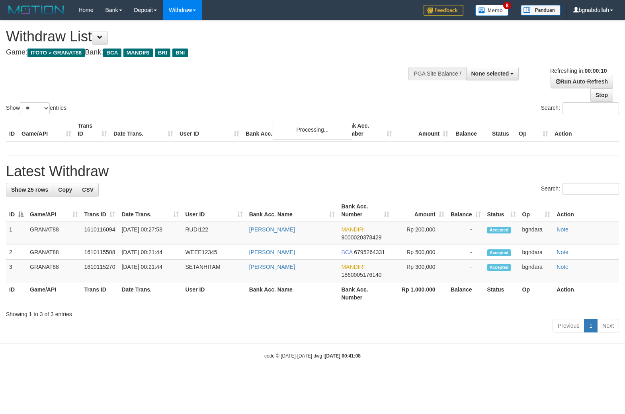
select select
select select "**"
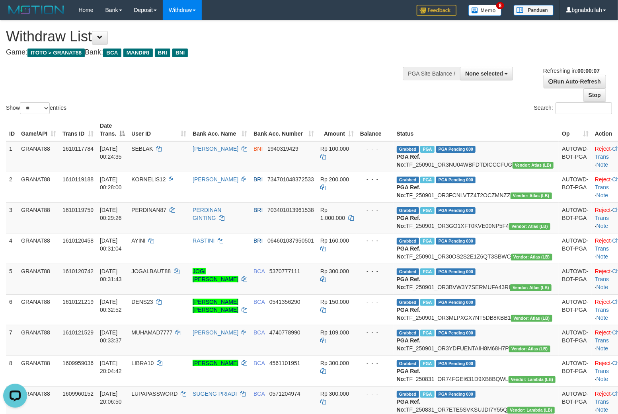
click at [292, 38] on h1 "Withdraw List" at bounding box center [205, 37] width 398 height 16
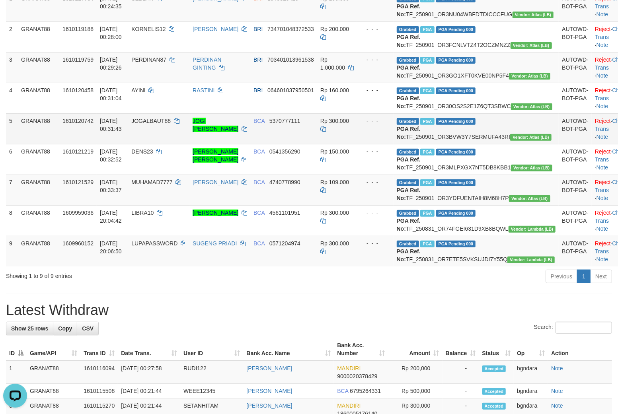
scroll to position [221, 0]
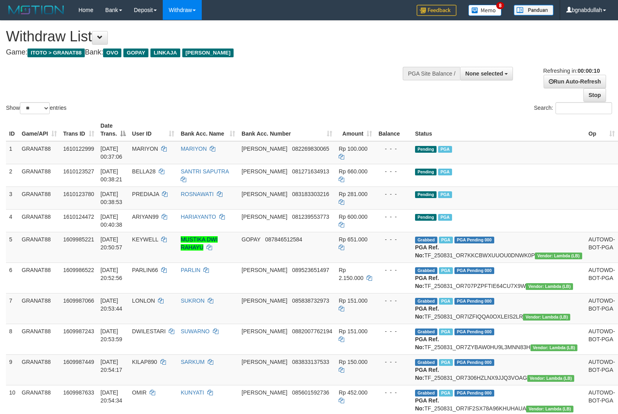
select select
select select "**"
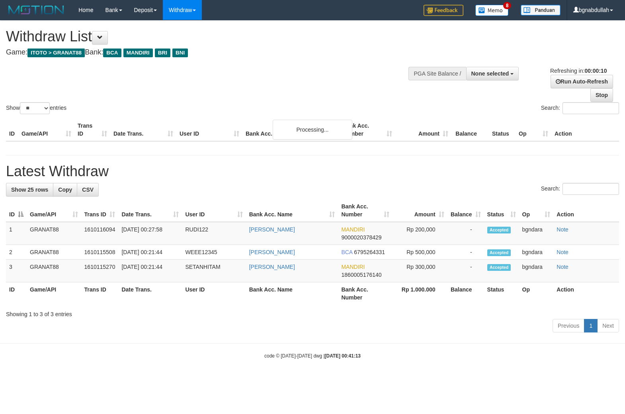
select select
select select "**"
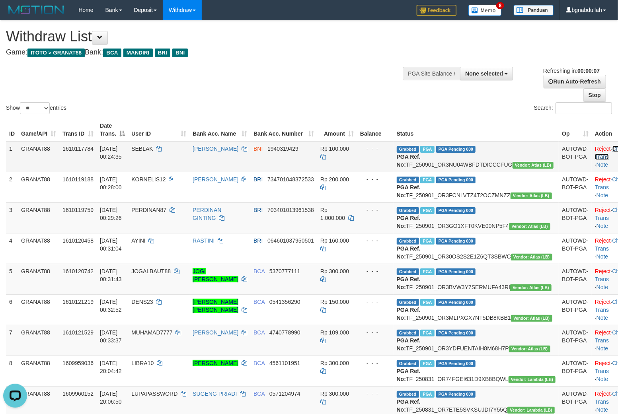
click at [595, 150] on link "Check Trans" at bounding box center [611, 153] width 33 height 14
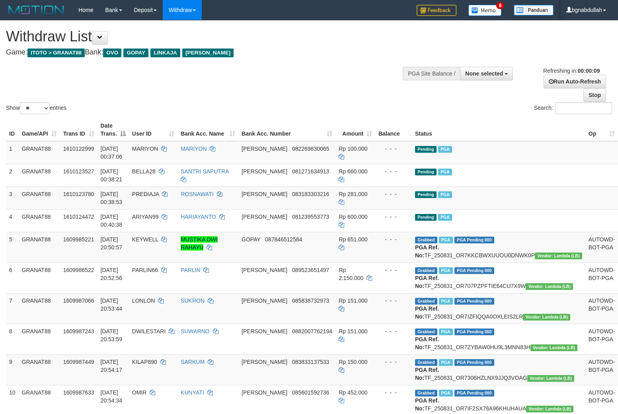
select select
select select "**"
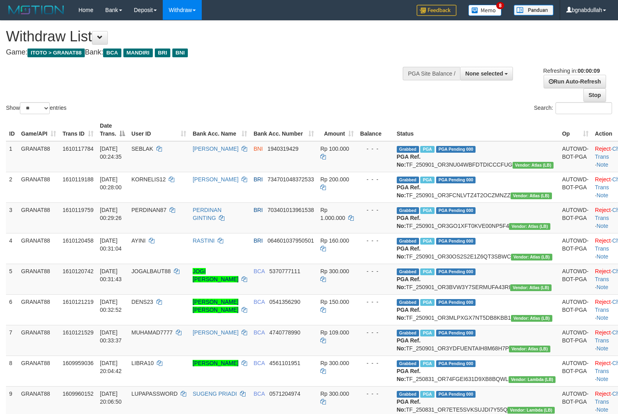
select select
select select "**"
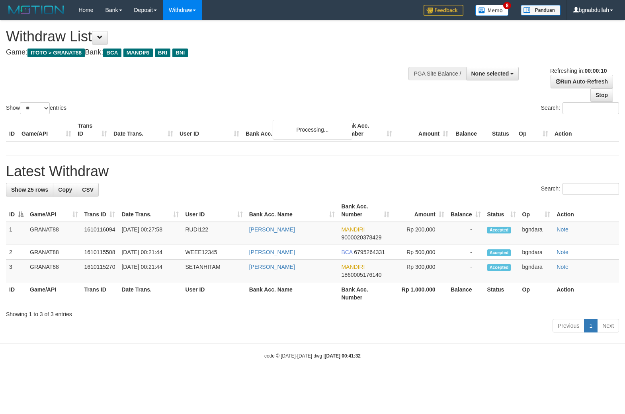
select select
select select "**"
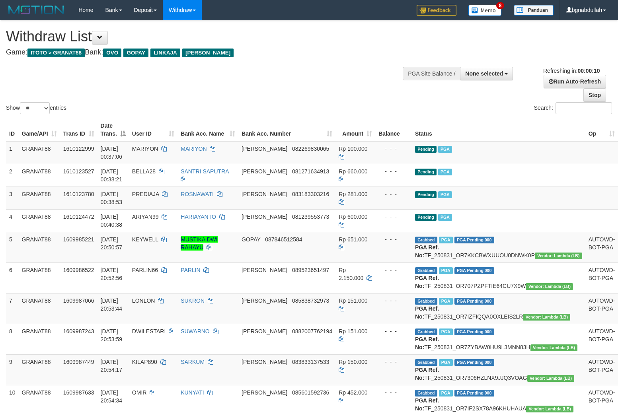
select select
select select "**"
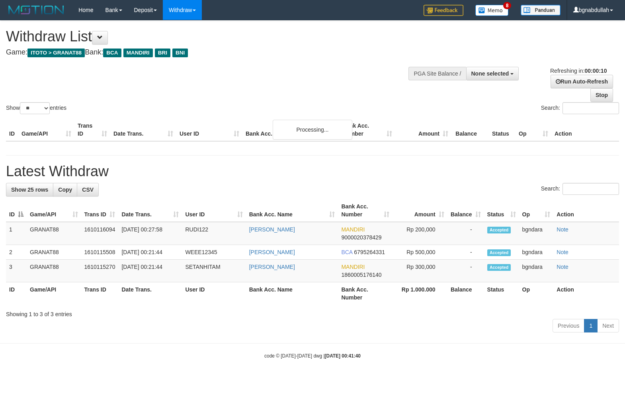
select select
select select "**"
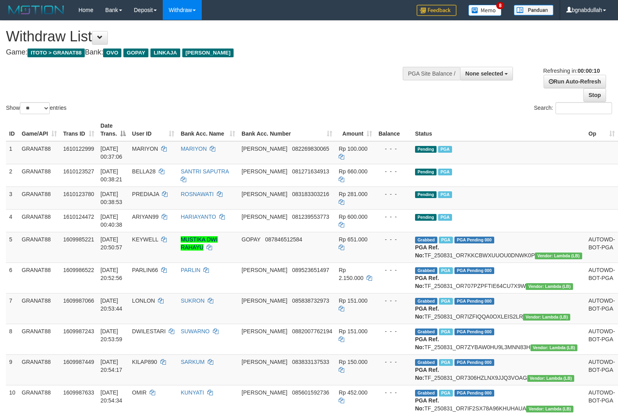
select select
select select "**"
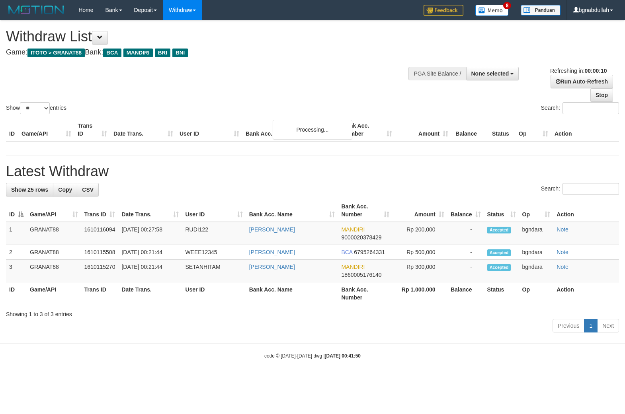
select select
select select "**"
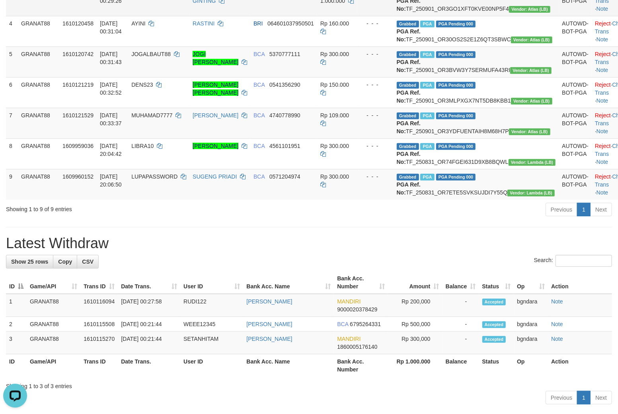
scroll to position [221, 0]
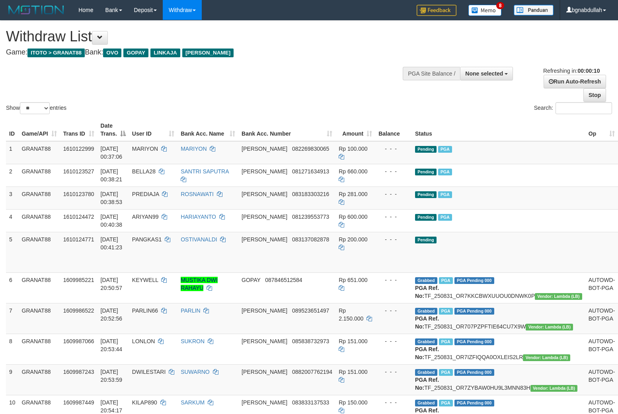
select select
select select "**"
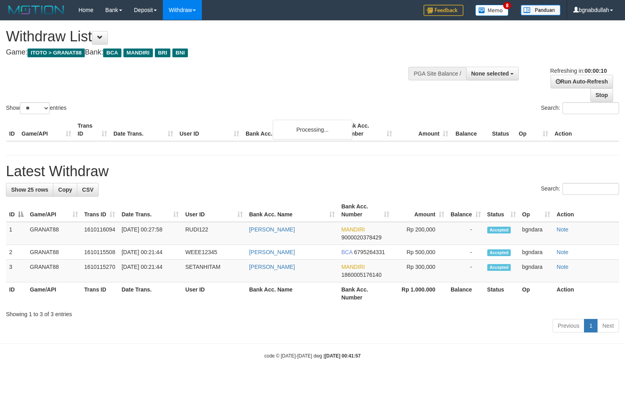
select select
select select "**"
select select
select select "**"
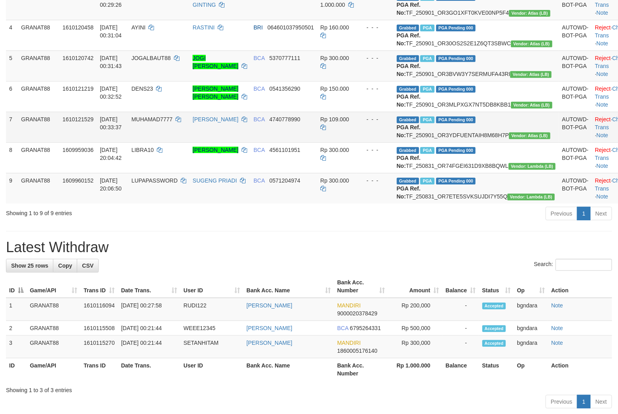
scroll to position [221, 0]
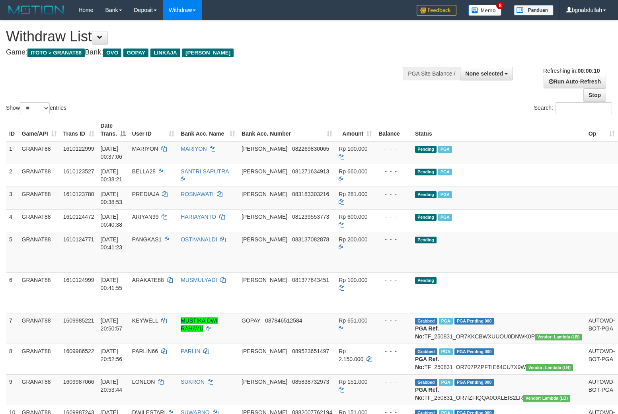
select select
select select "**"
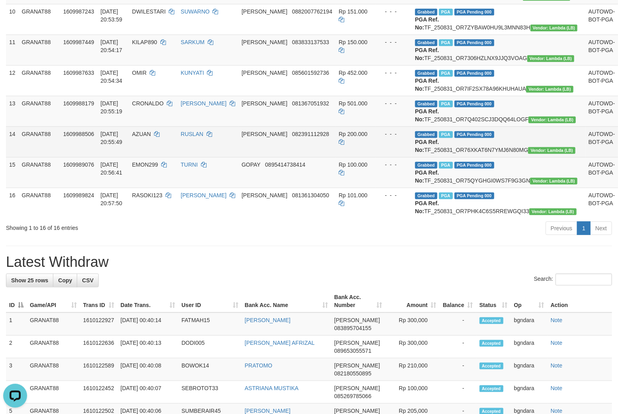
scroll to position [293, 0]
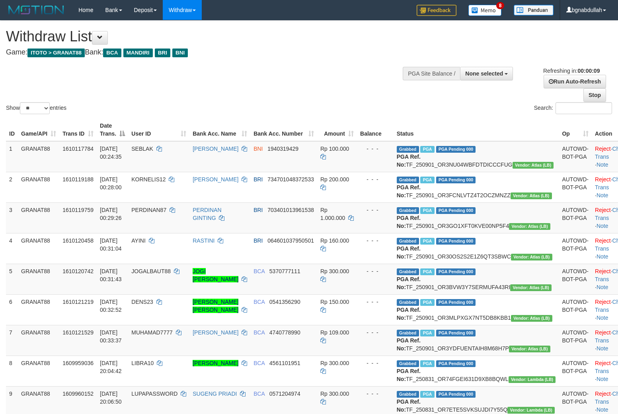
select select
select select "**"
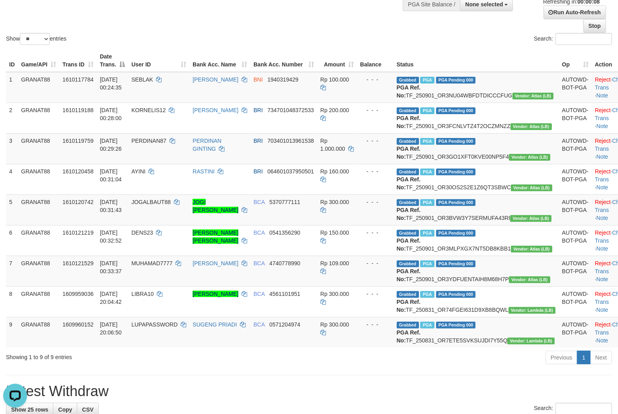
scroll to position [88, 0]
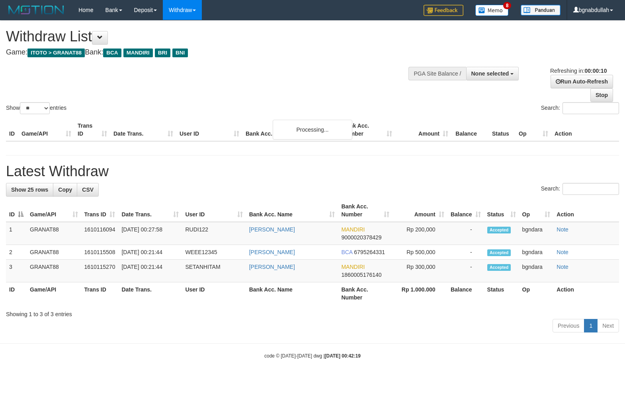
select select
select select "**"
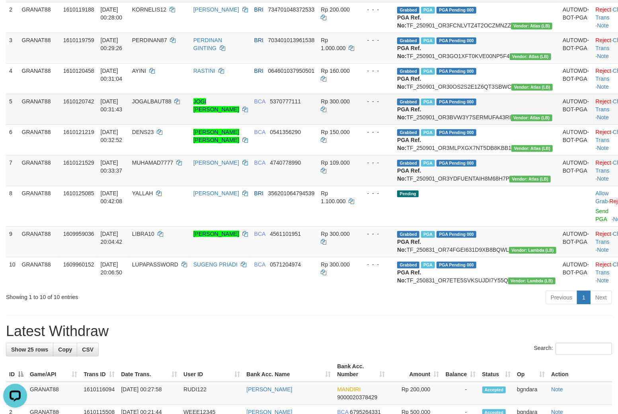
scroll to position [174, 0]
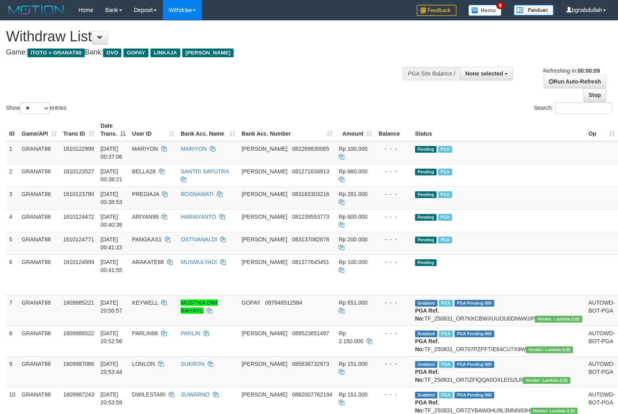
select select
select select "**"
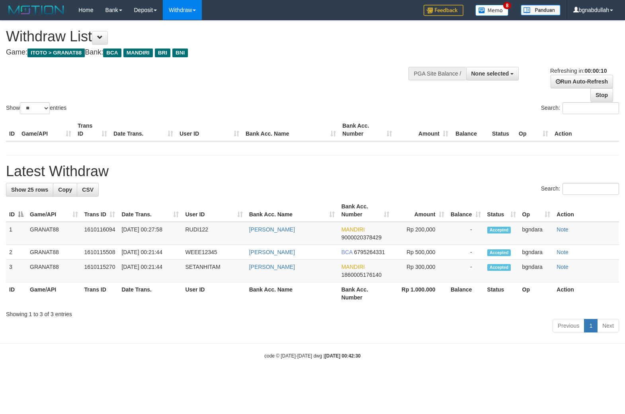
select select
select select "**"
click at [600, 93] on link "Stop" at bounding box center [601, 95] width 23 height 14
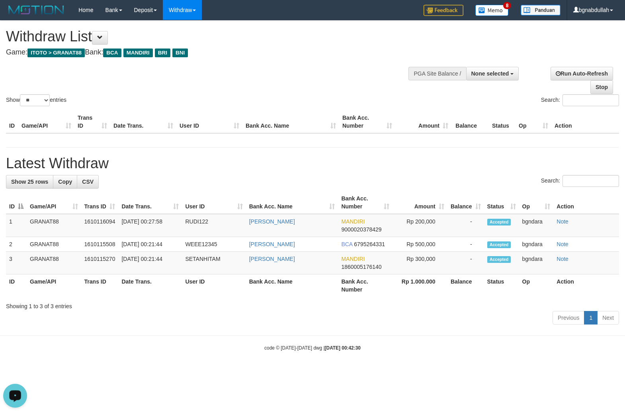
click at [13, 392] on div "Open LiveChat chat widget" at bounding box center [15, 396] width 14 height 14
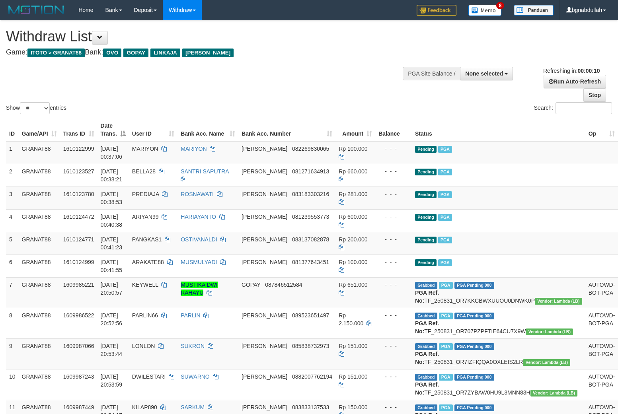
select select
select select "**"
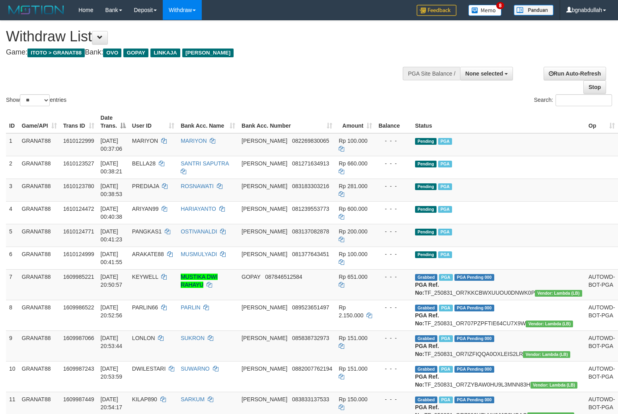
select select
select select "**"
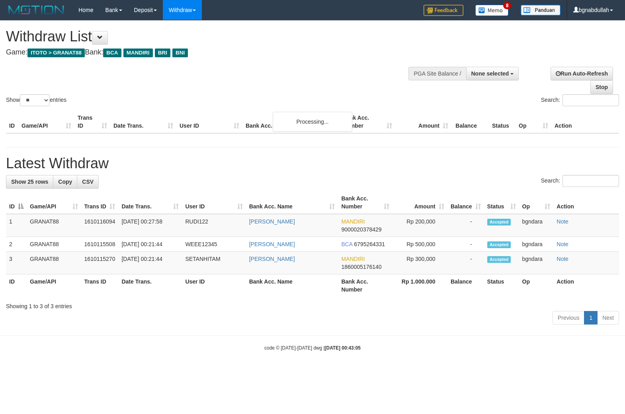
select select
select select "**"
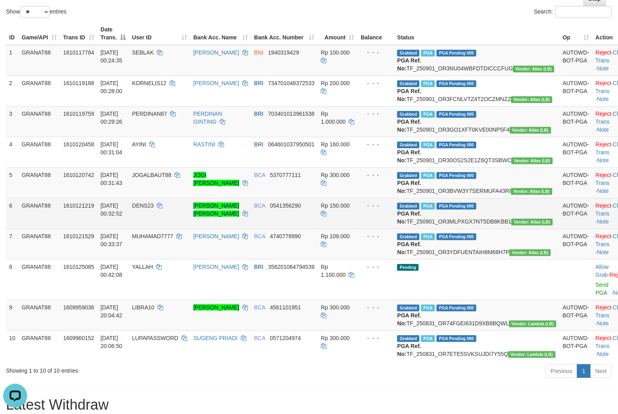
scroll to position [133, 0]
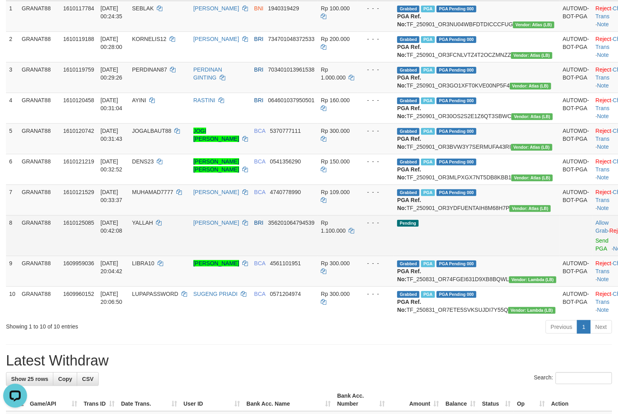
click at [156, 256] on td "YALLAH" at bounding box center [159, 235] width 61 height 41
drag, startPoint x: 156, startPoint y: 273, endPoint x: 161, endPoint y: 282, distance: 10.0
click at [158, 256] on td "YALLAH" at bounding box center [159, 235] width 61 height 41
copy td "YALLAH"
copy span "YALLAH"
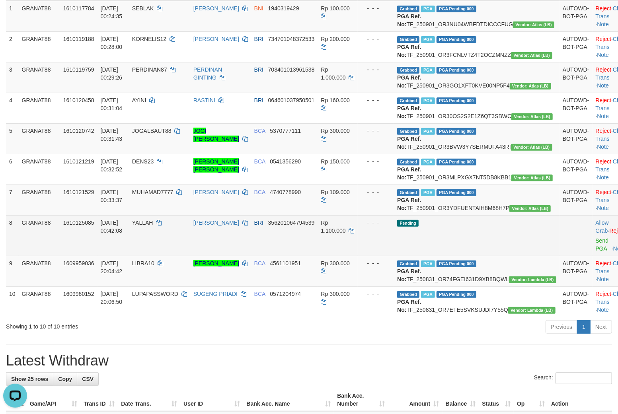
click at [346, 234] on span "Rp 1.100.000" at bounding box center [333, 227] width 25 height 14
drag, startPoint x: 352, startPoint y: 277, endPoint x: 393, endPoint y: 297, distance: 45.9
click at [357, 256] on td "Rp 1.100.000" at bounding box center [338, 235] width 40 height 41
copy td "1.100.000"
click at [596, 252] on link "Send PGA" at bounding box center [602, 245] width 13 height 14
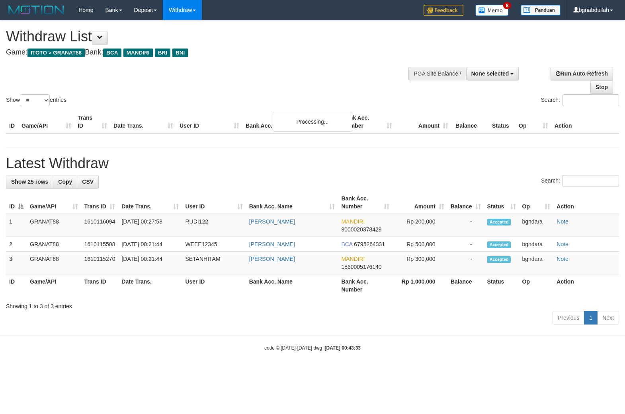
select select
select select "**"
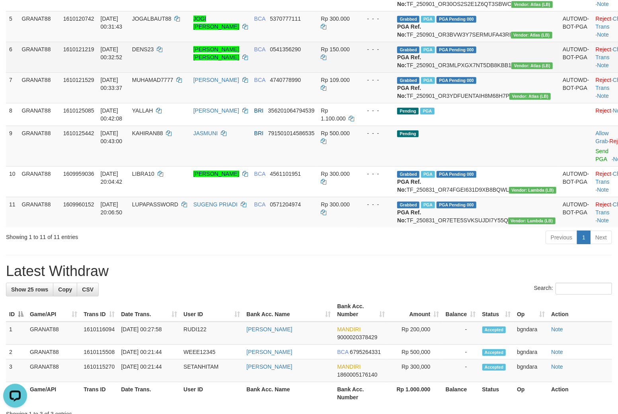
scroll to position [265, 0]
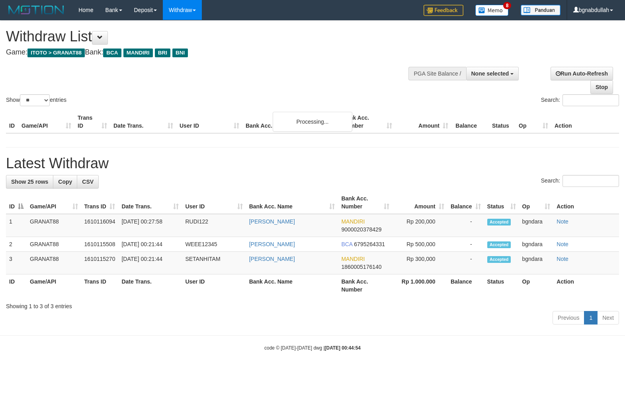
select select
select select "**"
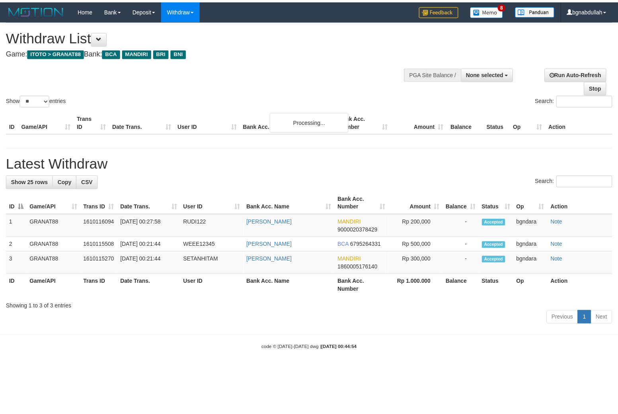
scroll to position [265, 0]
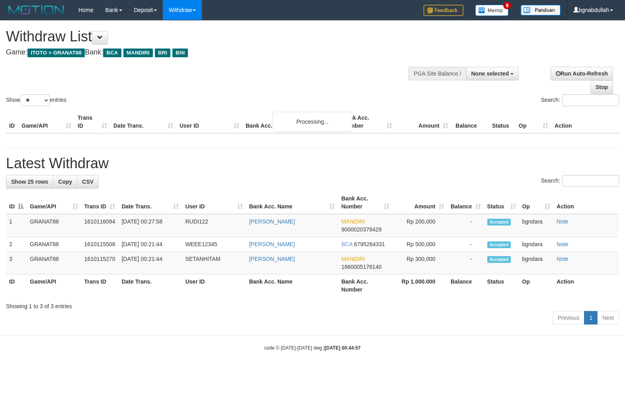
select select
select select "**"
select select
select select "**"
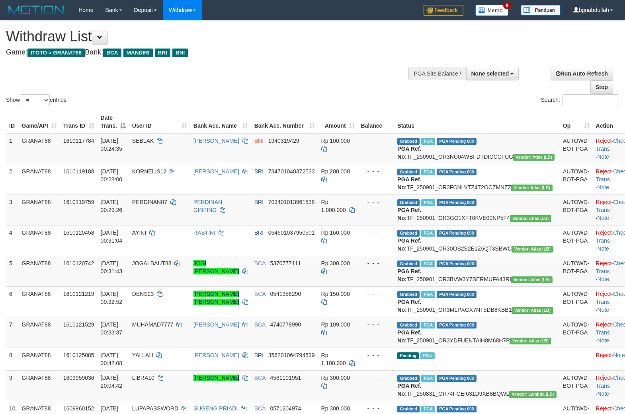
select select
select select "**"
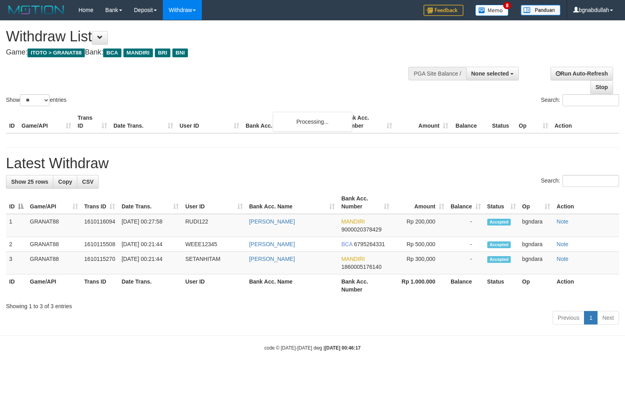
select select
select select "**"
select select
select select "**"
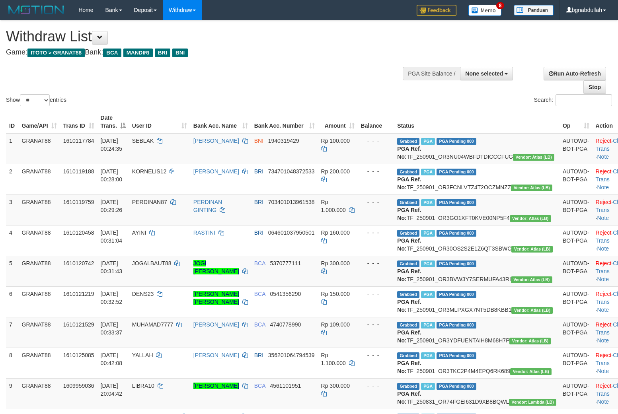
select select
select select "**"
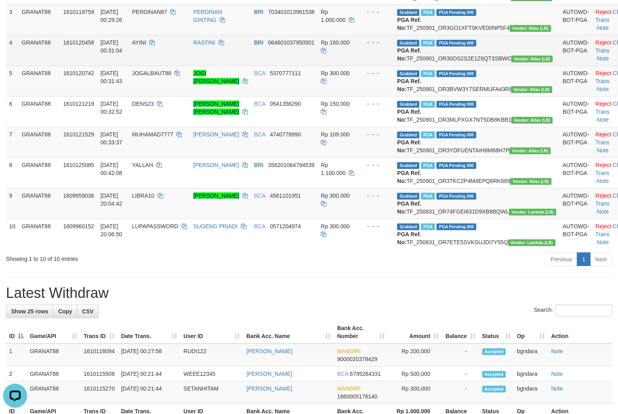
scroll to position [214, 0]
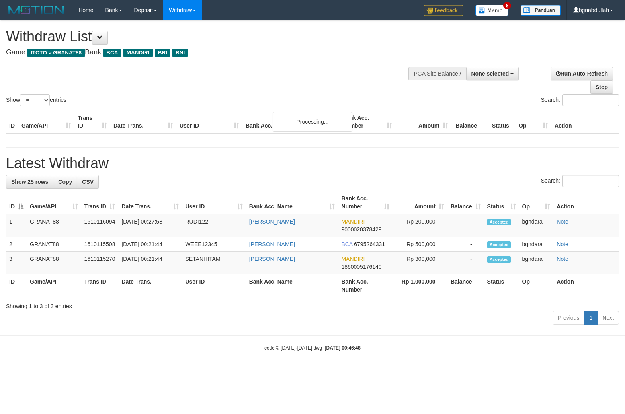
select select
select select "**"
select select
select select "**"
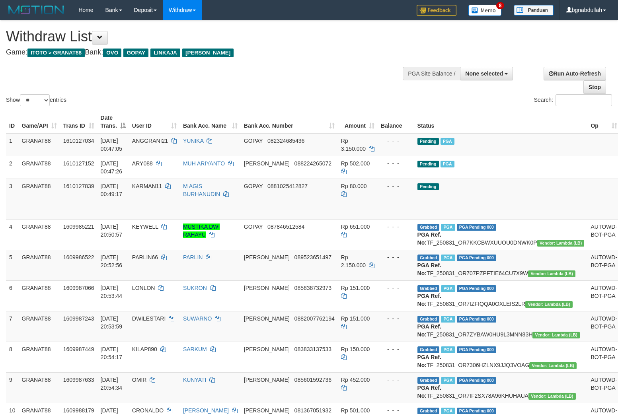
select select
select select "**"
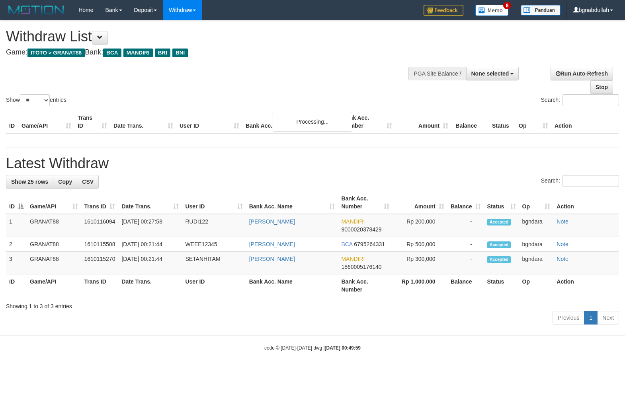
select select
select select "**"
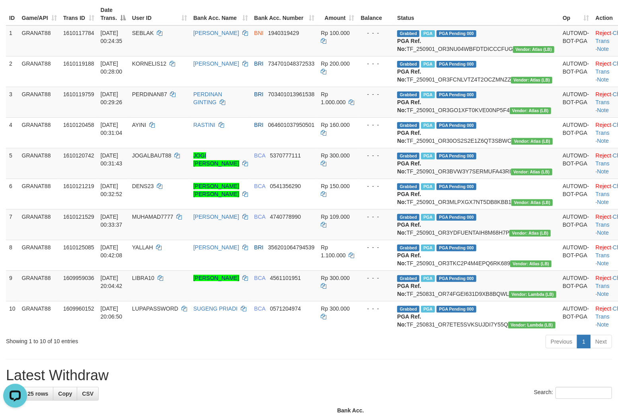
scroll to position [177, 0]
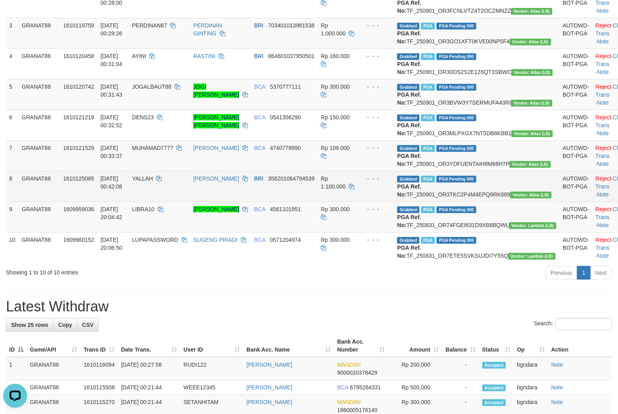
click at [476, 202] on td "Grabbed PGA PGA Pending 000 PGA Ref. No: TF_250901_OR3TKC2P4M4EPQ6RK689 Vendor:…" at bounding box center [477, 186] width 166 height 31
click at [480, 202] on td "Grabbed PGA PGA Pending 000 PGA Ref. No: TF_250901_OR3TKC2P4M4EPQ6RK689 Vendor:…" at bounding box center [477, 186] width 166 height 31
drag, startPoint x: 483, startPoint y: 248, endPoint x: 491, endPoint y: 250, distance: 8.9
click at [488, 202] on td "Grabbed PGA PGA Pending 000 PGA Ref. No: TF_250901_OR3TKC2P4M4EPQ6RK689 Vendor:…" at bounding box center [477, 186] width 166 height 31
copy td "TF_250901_OR3TKC2P4M4EPQ6RK689"
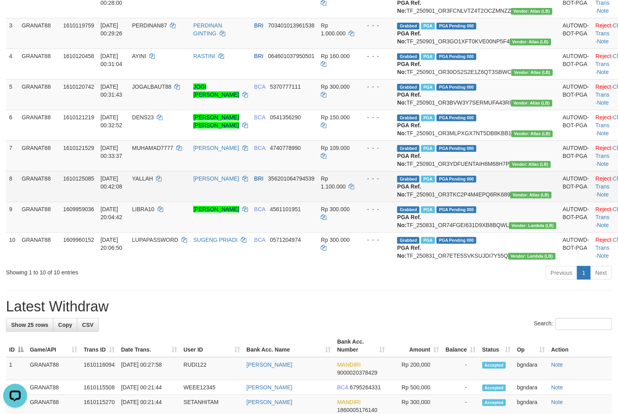
drag, startPoint x: 159, startPoint y: 236, endPoint x: 158, endPoint y: 240, distance: 4.3
click at [159, 202] on td "YALLAH" at bounding box center [159, 186] width 61 height 31
click at [153, 182] on span "YALLAH" at bounding box center [142, 179] width 21 height 6
drag, startPoint x: 157, startPoint y: 231, endPoint x: 167, endPoint y: 259, distance: 29.6
click at [160, 202] on td "YALLAH" at bounding box center [159, 186] width 61 height 31
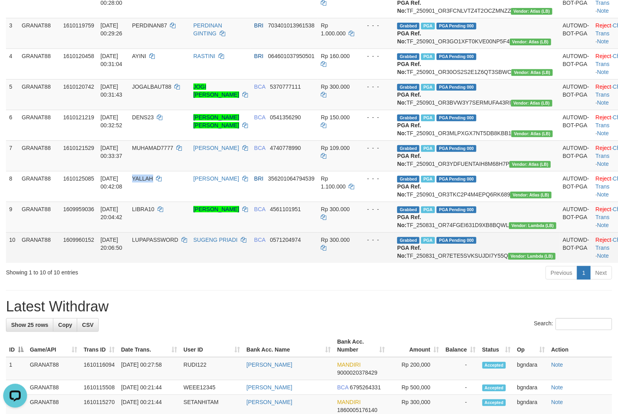
copy span "YALLAH"
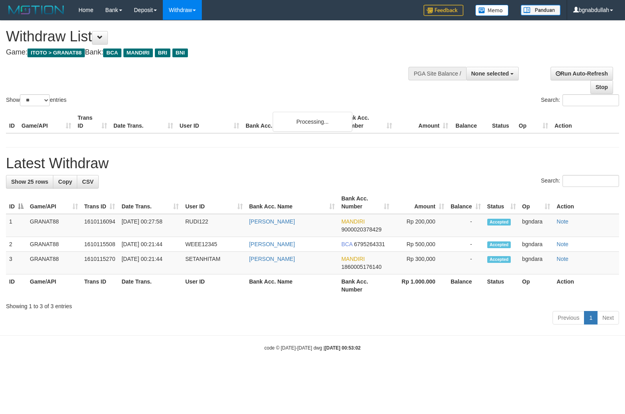
select select
select select "**"
